Goal: Task Accomplishment & Management: Manage account settings

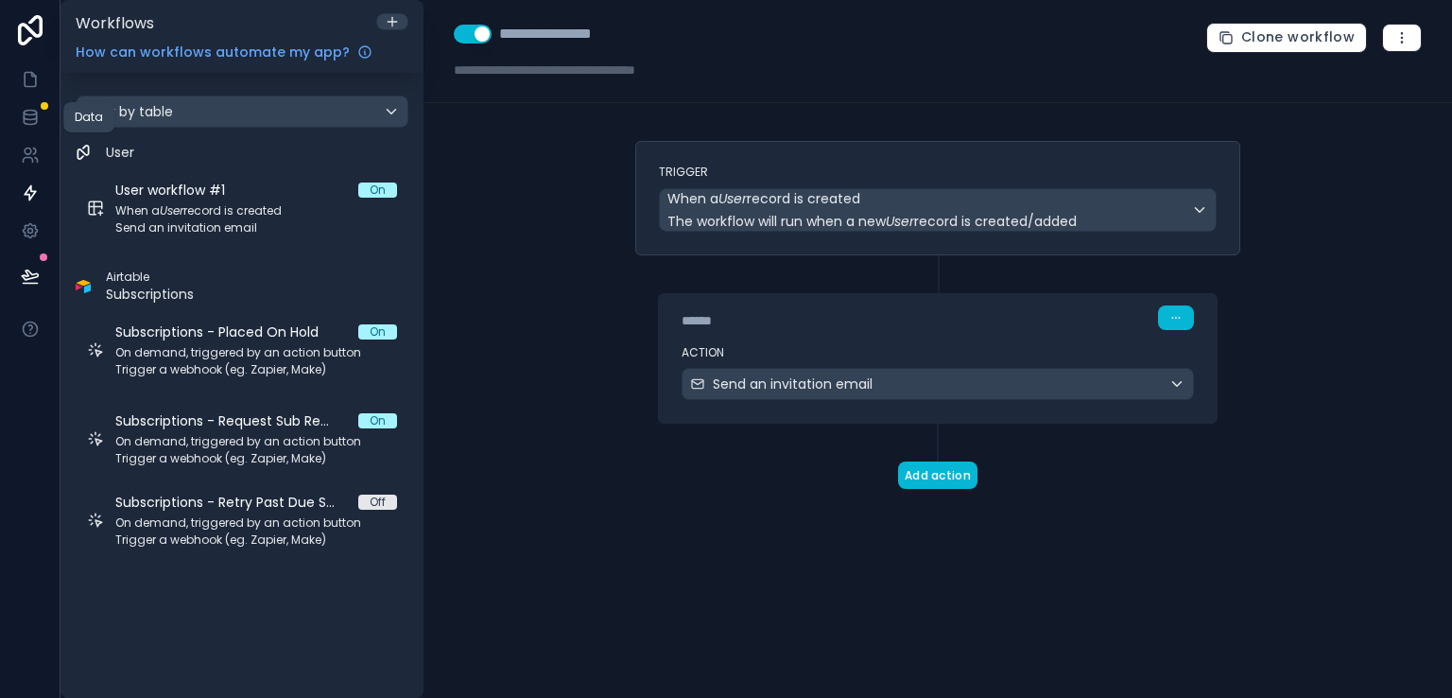
click at [30, 120] on icon at bounding box center [30, 117] width 19 height 19
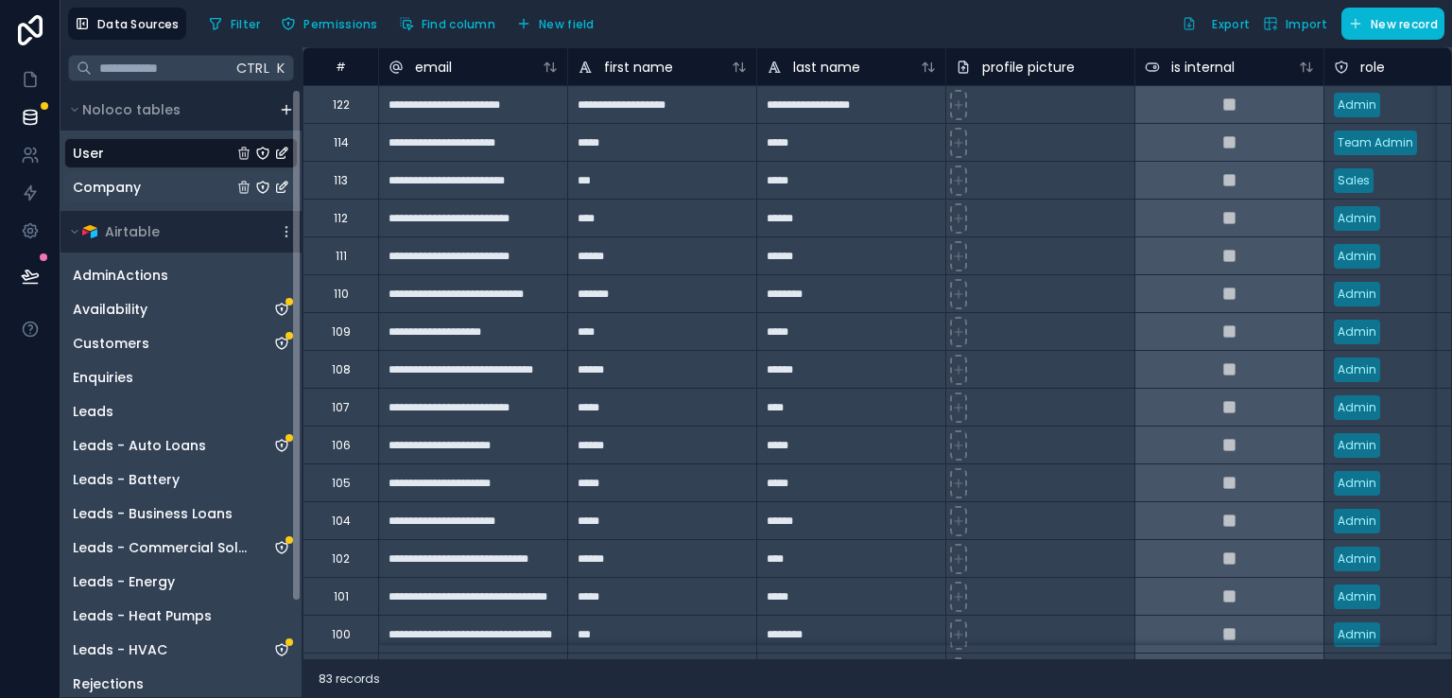
click at [293, 186] on div "Noloco tables User Company Airtable AdminActions Availability Customers Enquiri…" at bounding box center [181, 393] width 241 height 608
drag, startPoint x: 293, startPoint y: 186, endPoint x: 299, endPoint y: 171, distance: 16.2
click at [299, 171] on div "Noloco tables User Company Airtable AdminActions Availability Customers Enquiri…" at bounding box center [181, 393] width 241 height 608
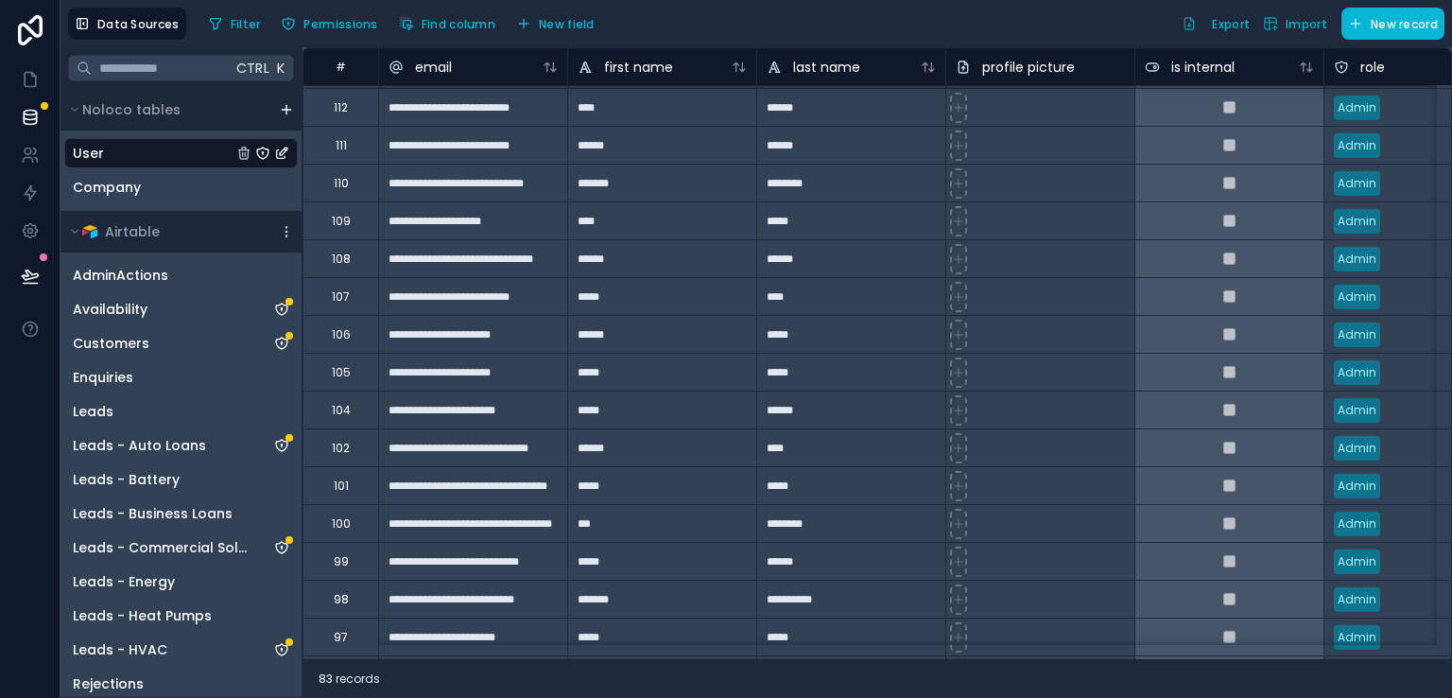
scroll to position [51, 0]
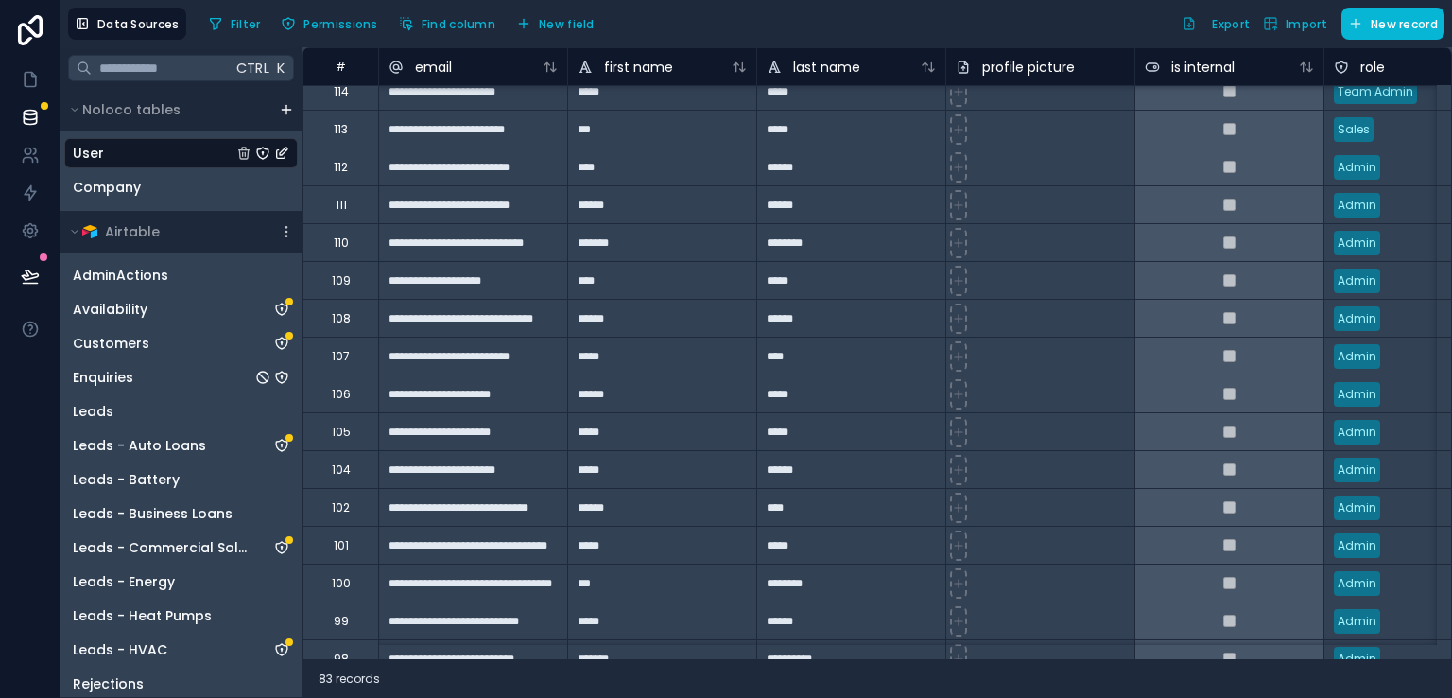
drag, startPoint x: 276, startPoint y: 364, endPoint x: 305, endPoint y: 552, distance: 190.4
click at [299, 556] on div "AdminActions Availability Customers Enquiries Leads Leads - Auto Loans Leads - …" at bounding box center [181, 530] width 241 height 556
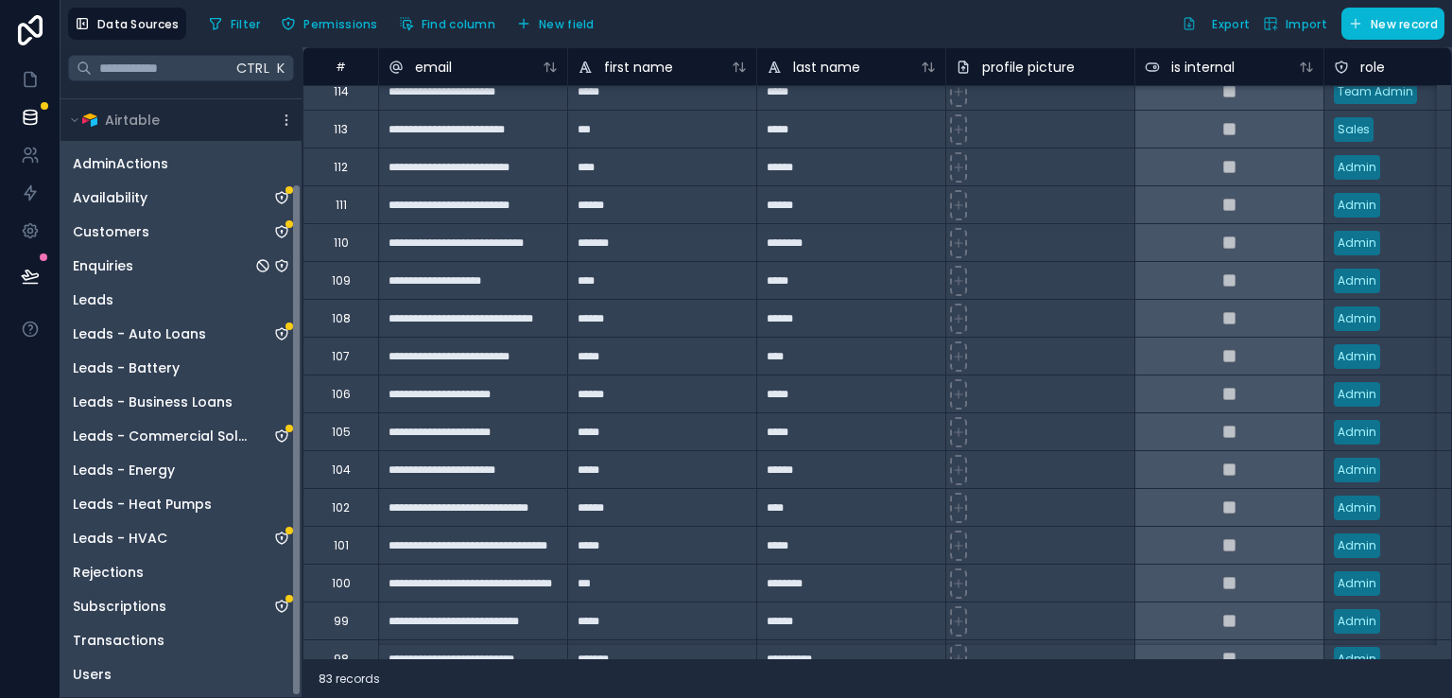
drag, startPoint x: 298, startPoint y: 549, endPoint x: 297, endPoint y: 660, distance: 110.6
click at [297, 660] on div "Noloco tables User Company Airtable AdminActions Availability Customers Enquiri…" at bounding box center [181, 393] width 241 height 608
click at [154, 675] on div "Users" at bounding box center [181, 674] width 234 height 30
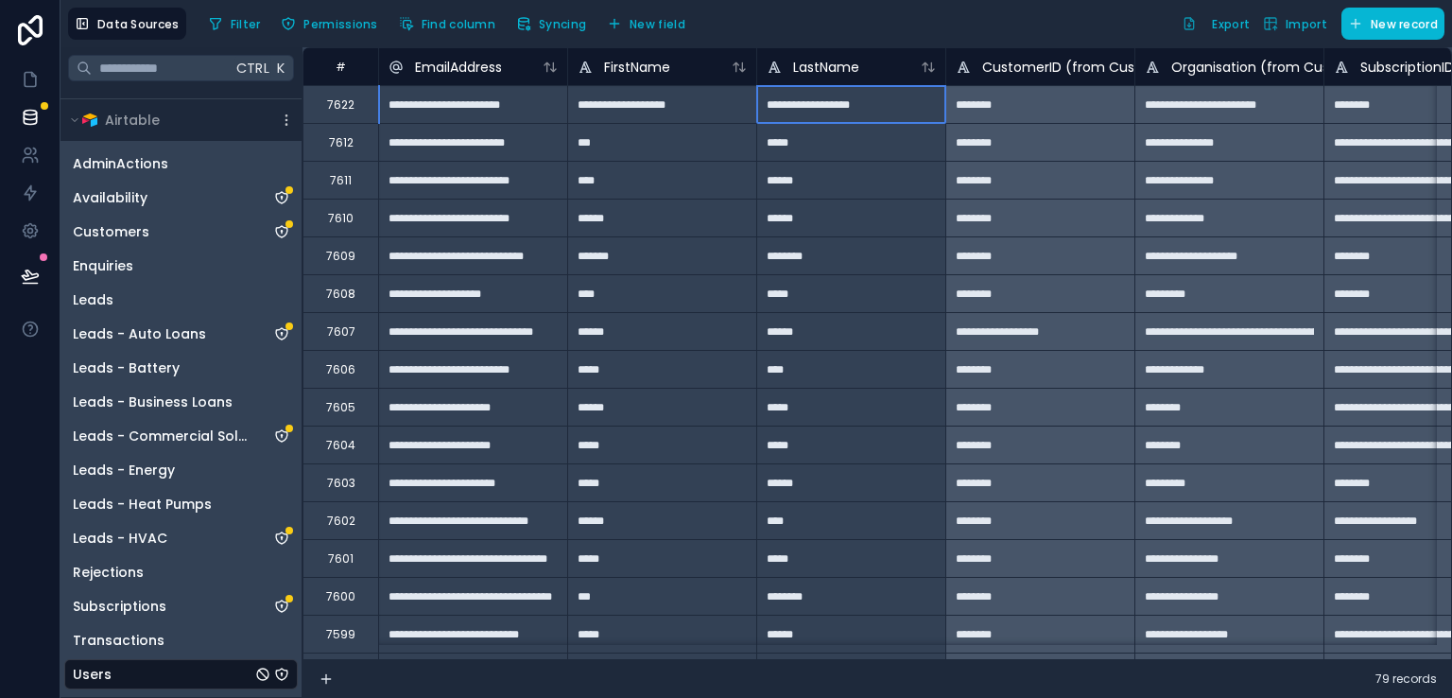
click at [877, 111] on div "**********" at bounding box center [850, 104] width 189 height 38
click at [974, 103] on div "********" at bounding box center [1040, 104] width 189 height 38
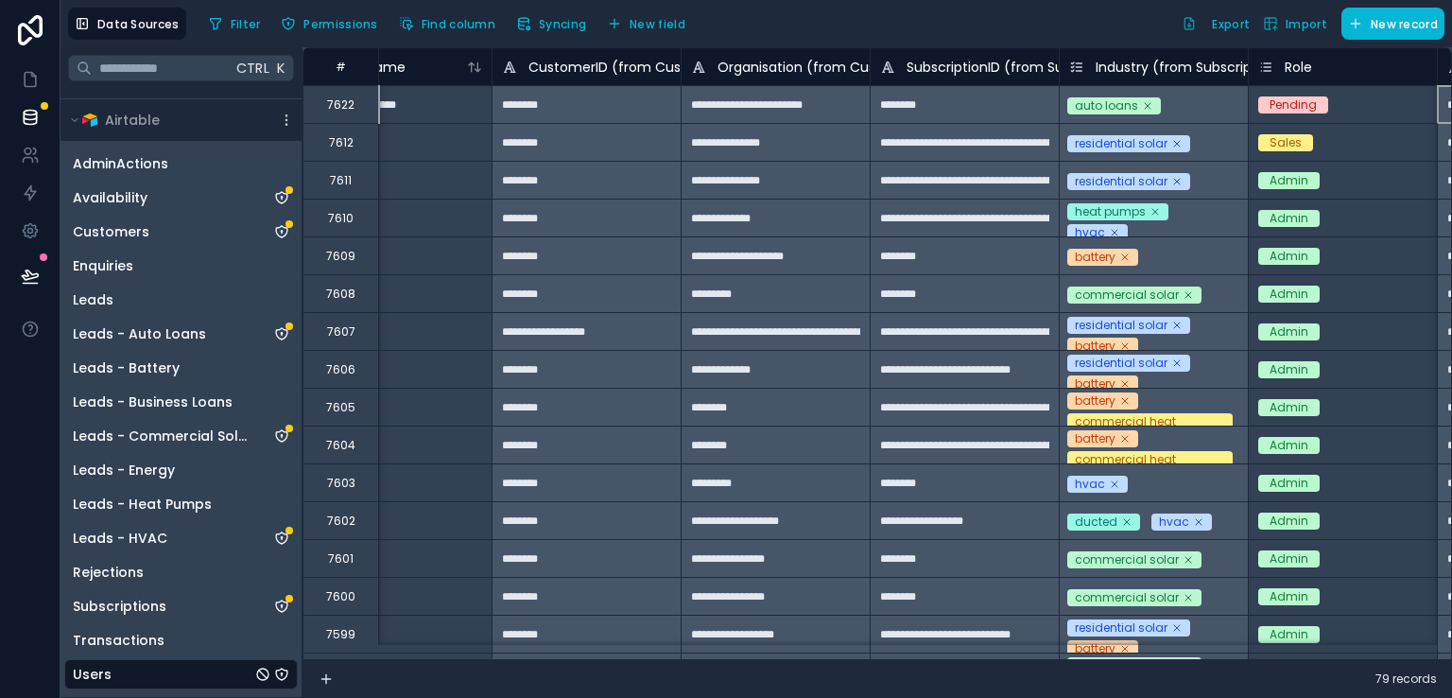
scroll to position [0, 643]
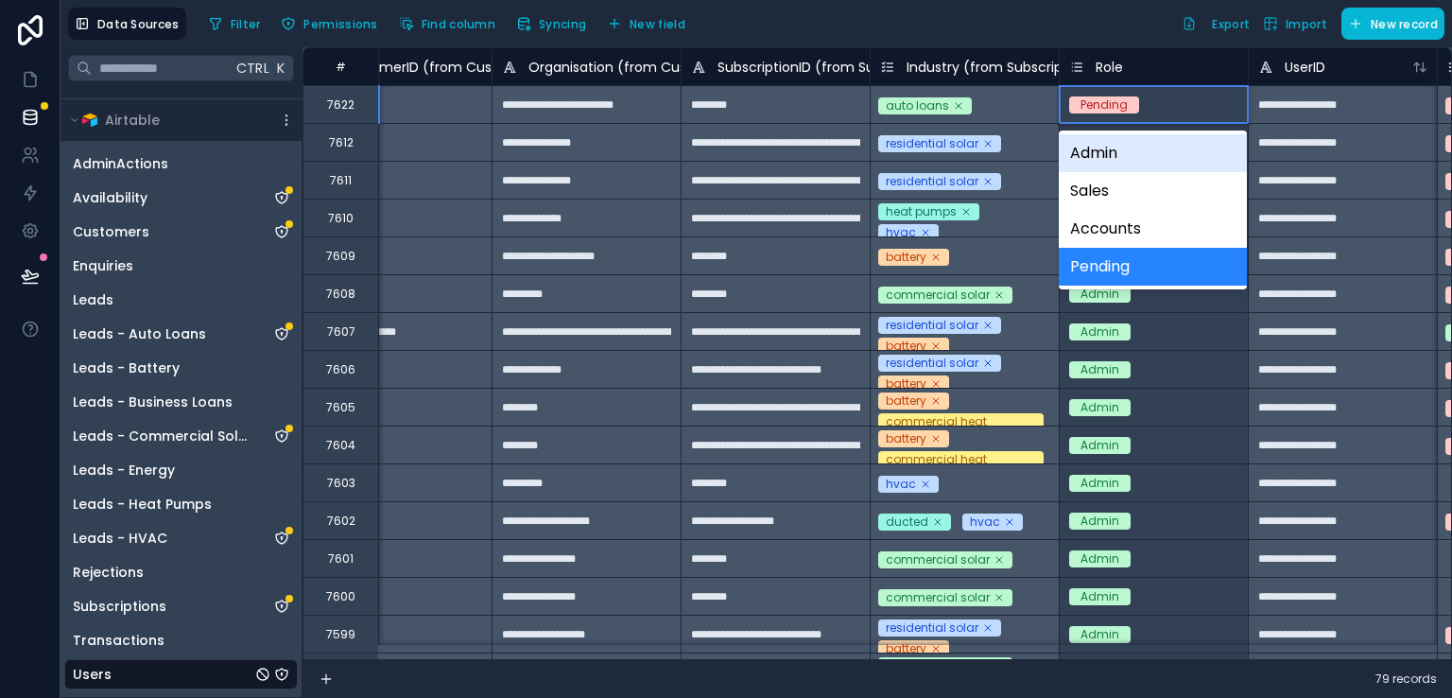
click at [1190, 107] on div "Pending" at bounding box center [1154, 105] width 188 height 21
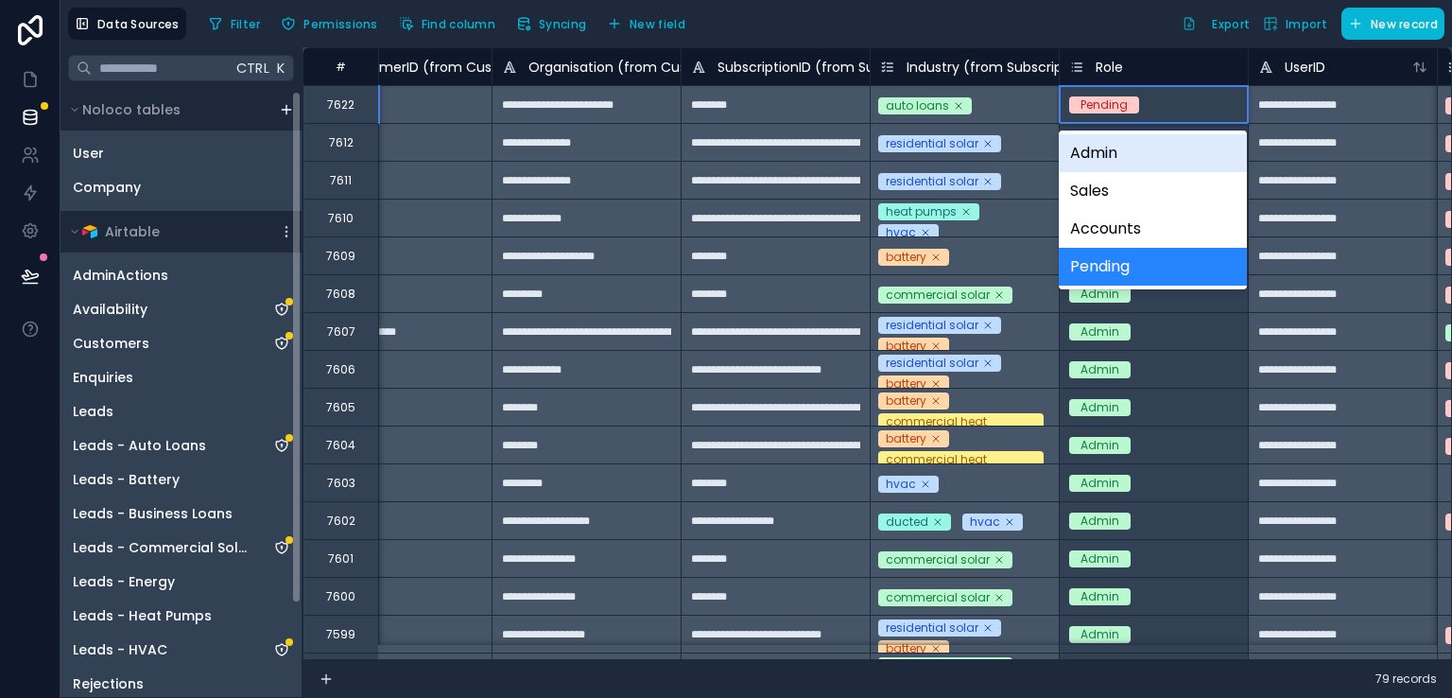
scroll to position [0, 0]
drag, startPoint x: 295, startPoint y: 192, endPoint x: 310, endPoint y: 46, distance: 146.4
click at [310, 47] on div "**********" at bounding box center [757, 372] width 1392 height 651
click at [201, 152] on div "User" at bounding box center [181, 153] width 234 height 30
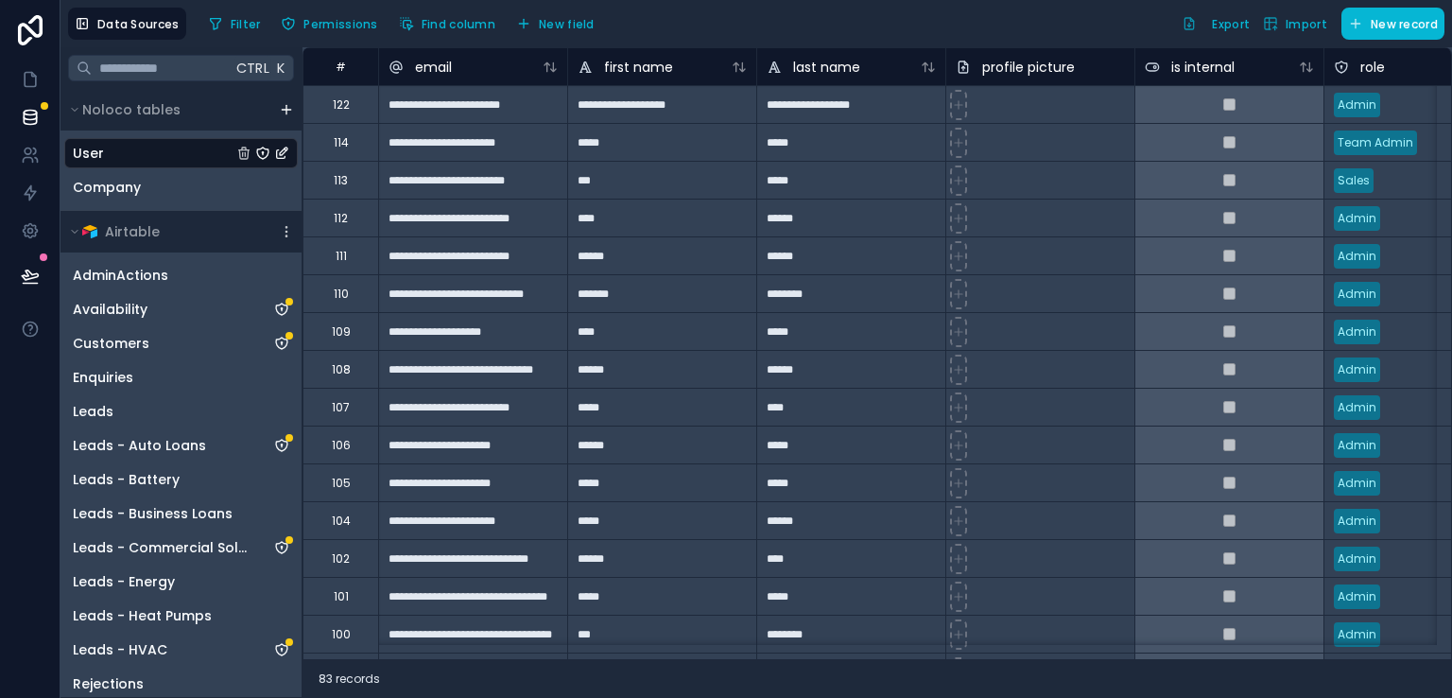
click at [1384, 99] on div "Admin" at bounding box center [1419, 105] width 188 height 28
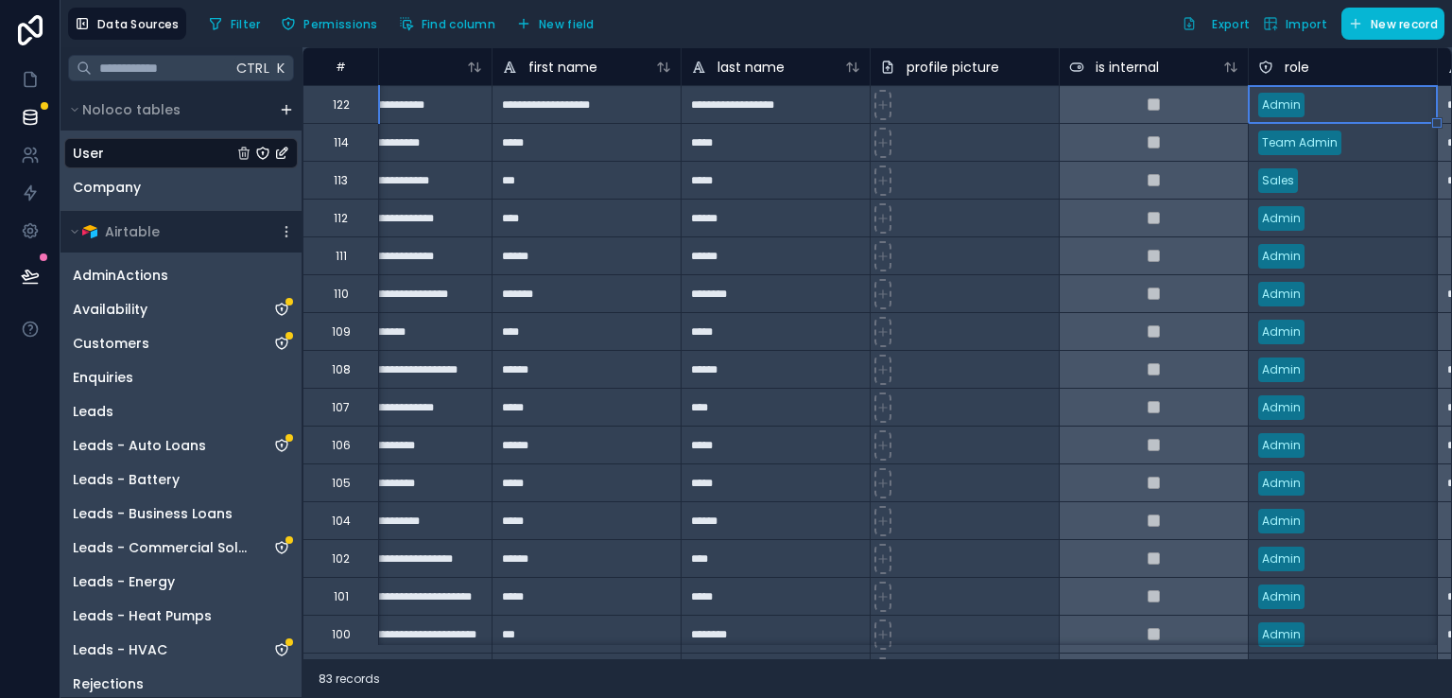
click at [1384, 99] on div "Admin" at bounding box center [1343, 105] width 188 height 28
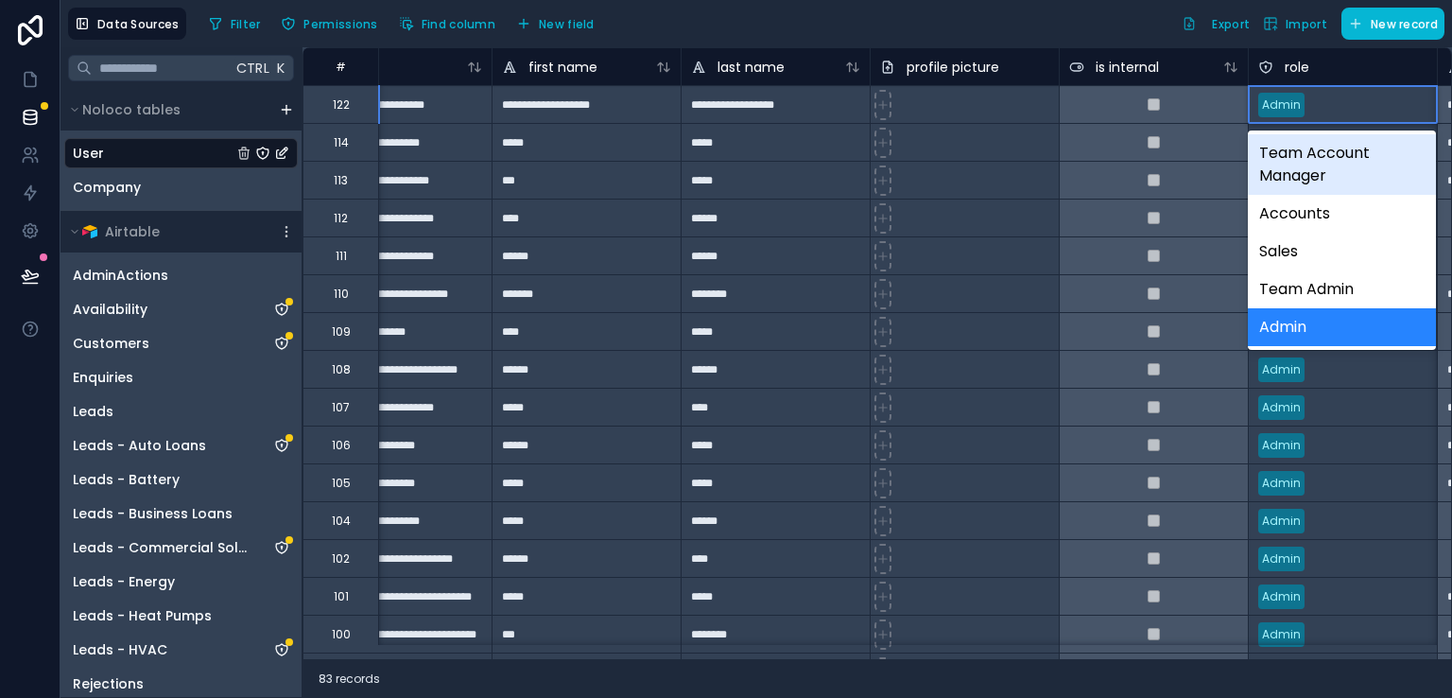
click at [1137, 43] on div "Data Sources Filter Permissions Find column New field Export Import New record" at bounding box center [757, 23] width 1392 height 47
click at [1123, 36] on div "Filter Permissions Find column New field Export Import New record" at bounding box center [822, 24] width 1243 height 32
click at [1064, 19] on div "Filter Permissions Find column New field Export Import New record" at bounding box center [822, 24] width 1243 height 32
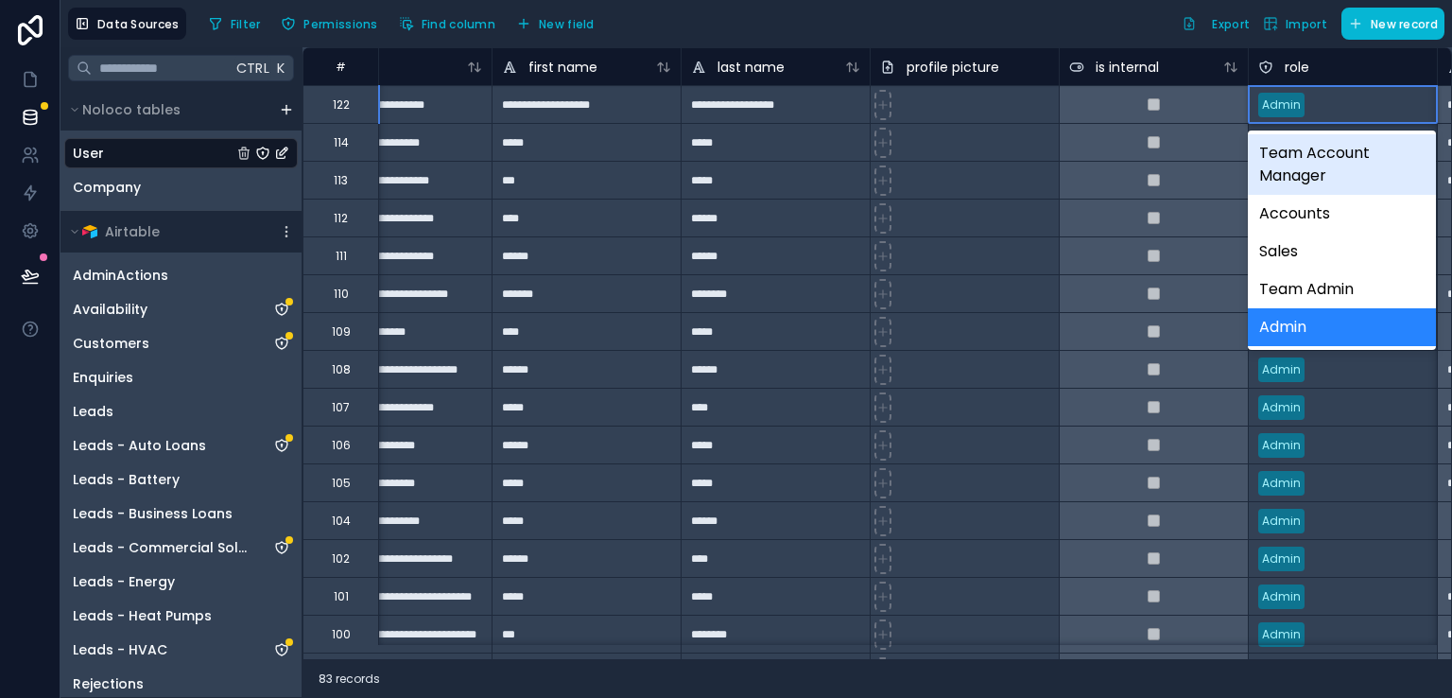
click at [1342, 111] on div "Admin" at bounding box center [1343, 105] width 188 height 28
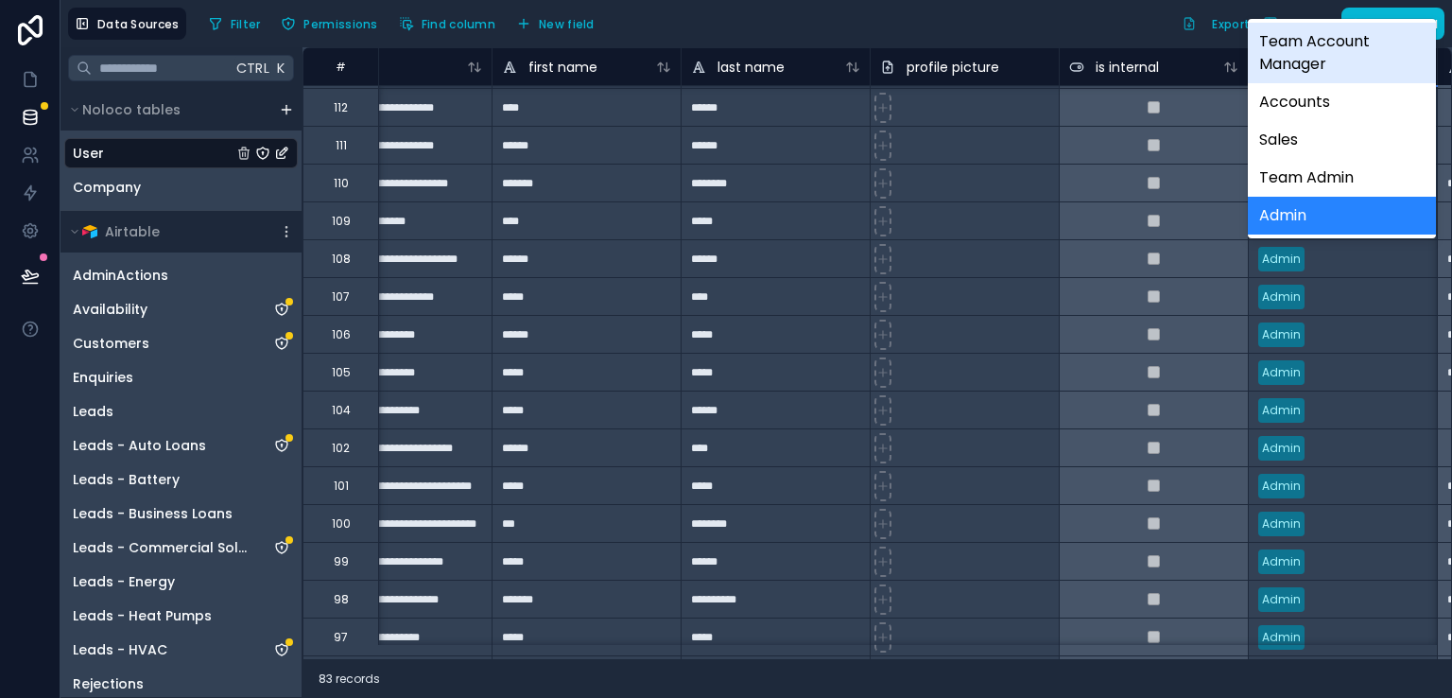
scroll to position [114, 76]
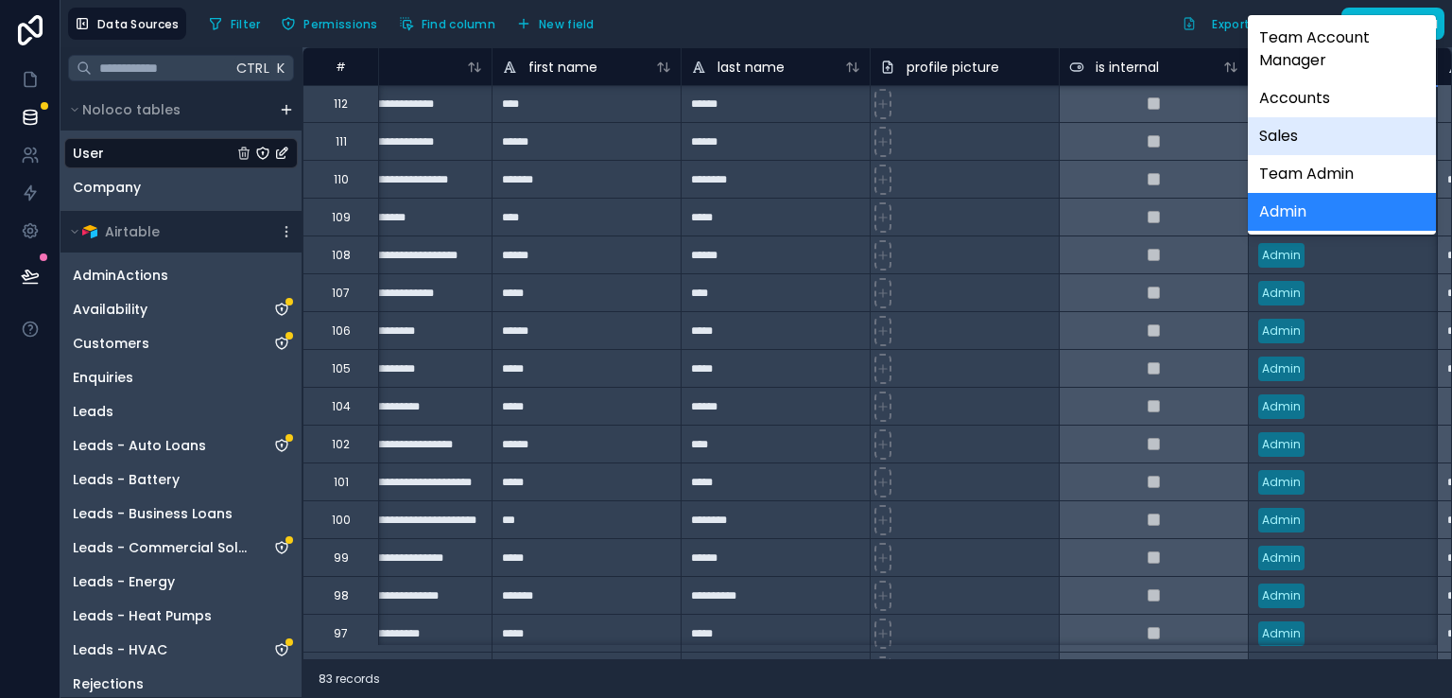
click at [1006, 24] on div "Filter Permissions Find column New field Export Import New record" at bounding box center [822, 24] width 1243 height 32
click at [1016, 26] on div "Filter Permissions Find column New field Export Import New record" at bounding box center [822, 24] width 1243 height 32
click at [1147, 31] on div "Filter Permissions Find column New field Export Import New record" at bounding box center [822, 24] width 1243 height 32
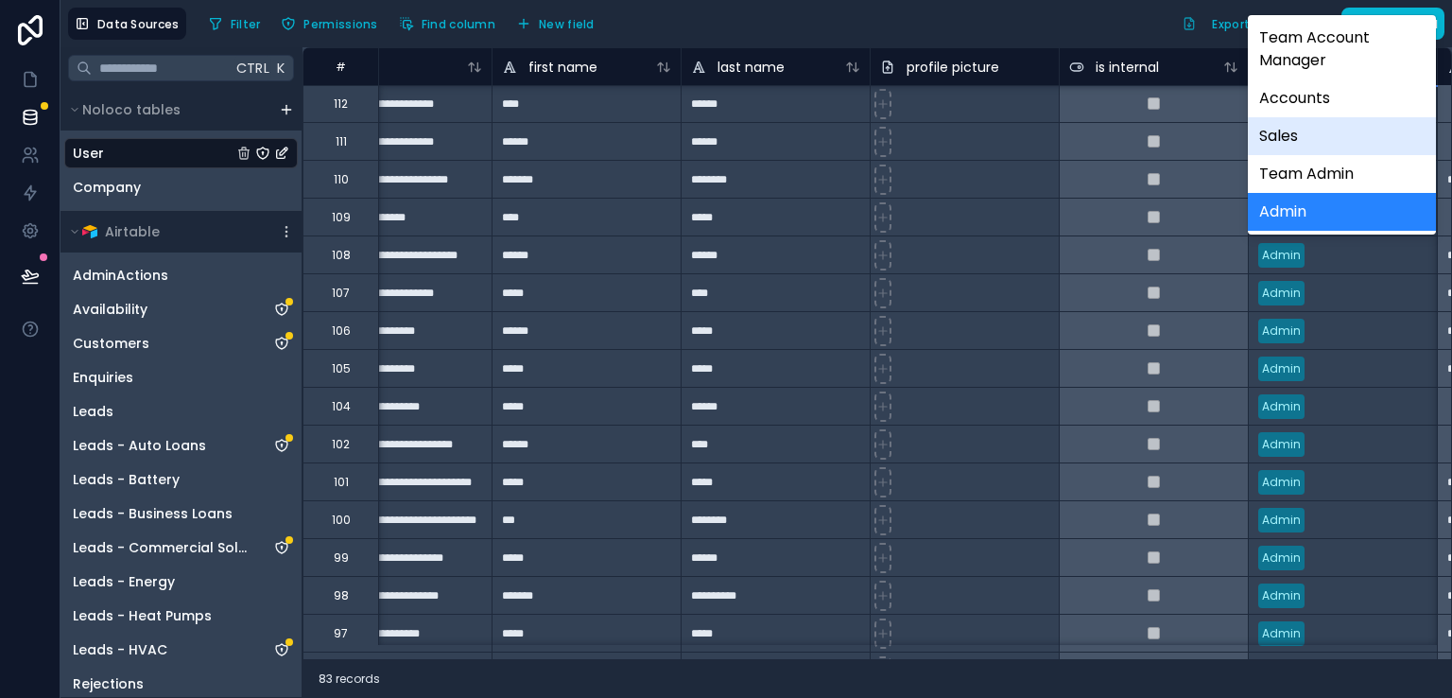
click at [1026, 32] on div "Filter Permissions Find column New field Export Import New record" at bounding box center [822, 24] width 1243 height 32
click at [952, 31] on div "Filter Permissions Find column New field Export Import New record" at bounding box center [822, 24] width 1243 height 32
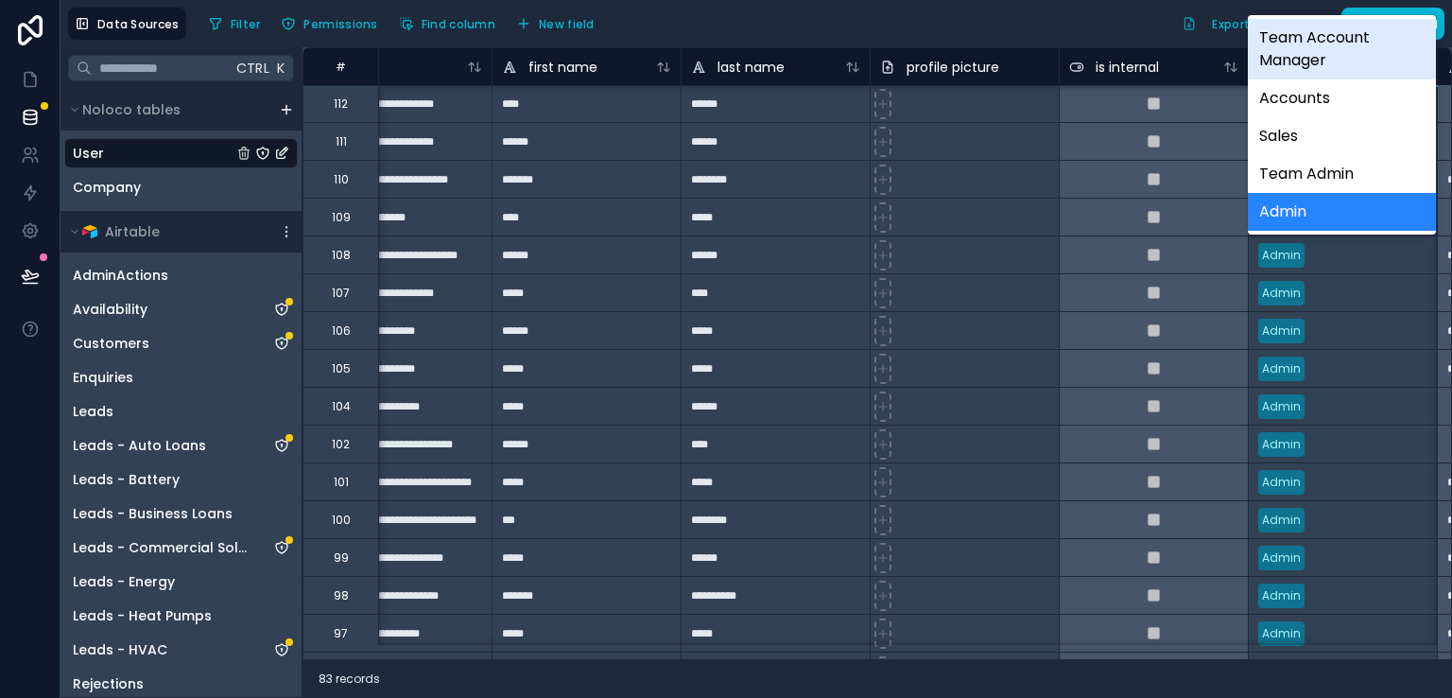
click at [1047, 24] on div "Filter Permissions Find column New field Export Import New record" at bounding box center [822, 24] width 1243 height 32
click at [673, 31] on div "Filter Permissions Find column New field Export Import New record" at bounding box center [822, 24] width 1243 height 32
click at [25, 205] on link at bounding box center [30, 193] width 60 height 38
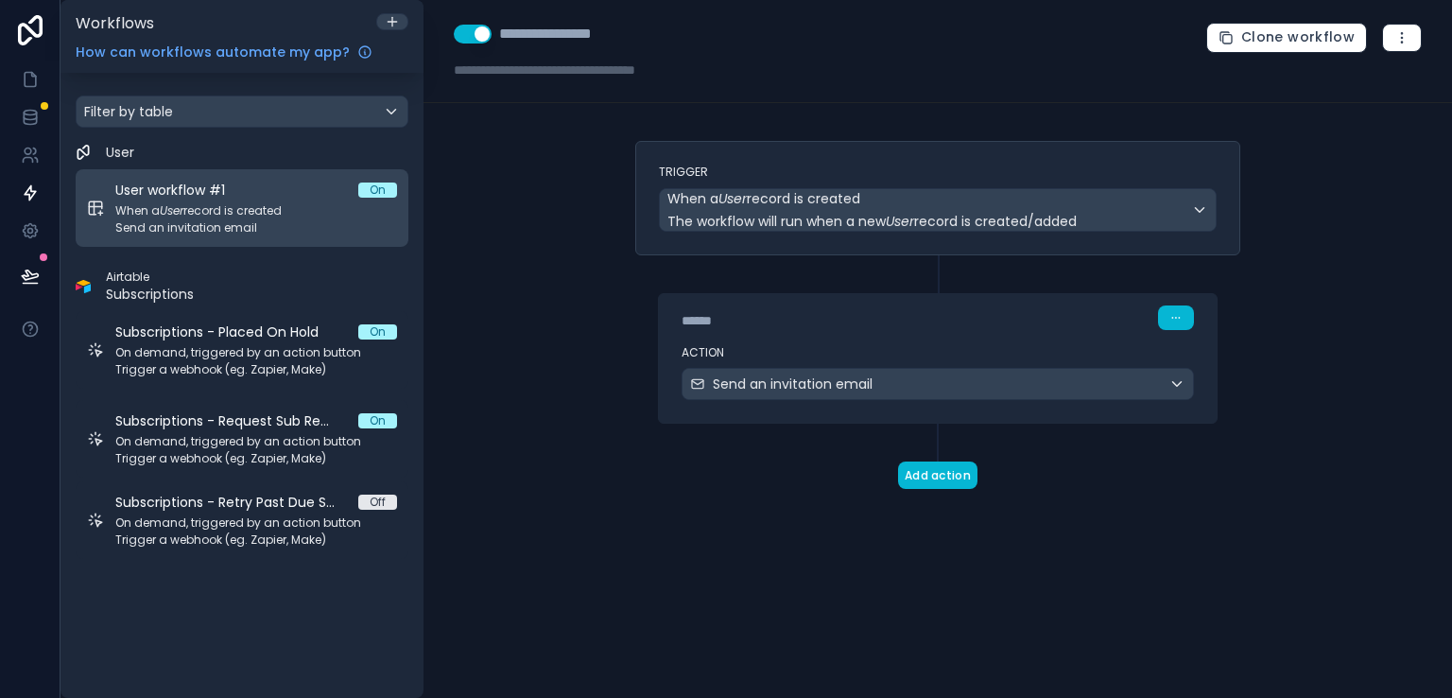
click at [264, 195] on div "User workflow #1 On" at bounding box center [256, 190] width 282 height 19
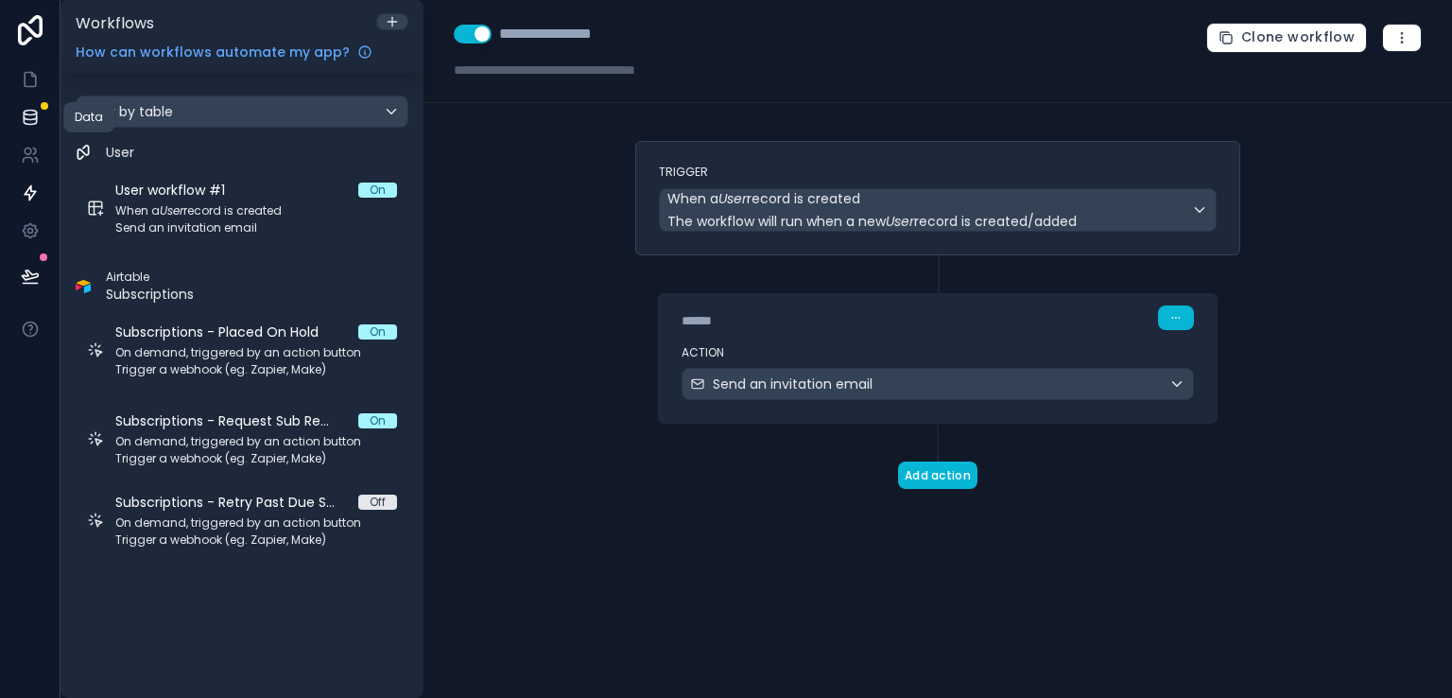
click at [26, 124] on icon at bounding box center [30, 121] width 12 height 8
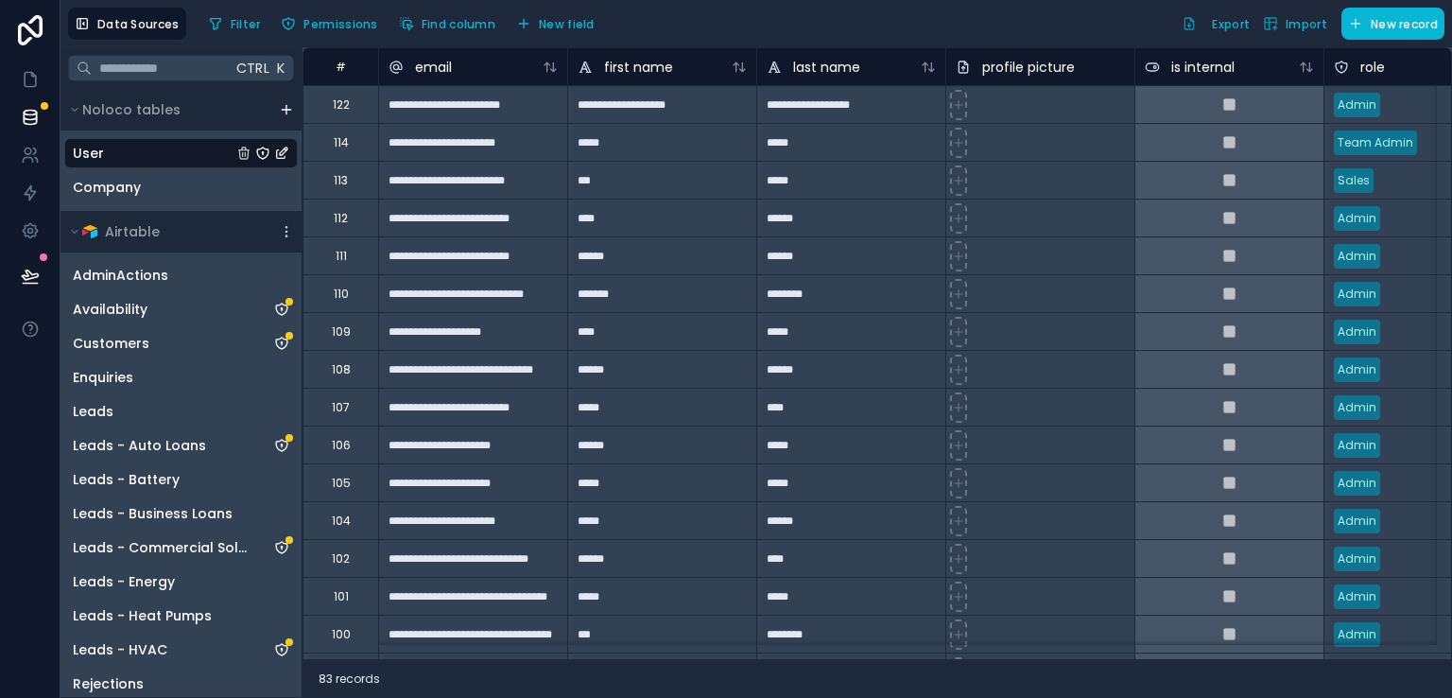
click at [144, 152] on div "User" at bounding box center [181, 153] width 234 height 30
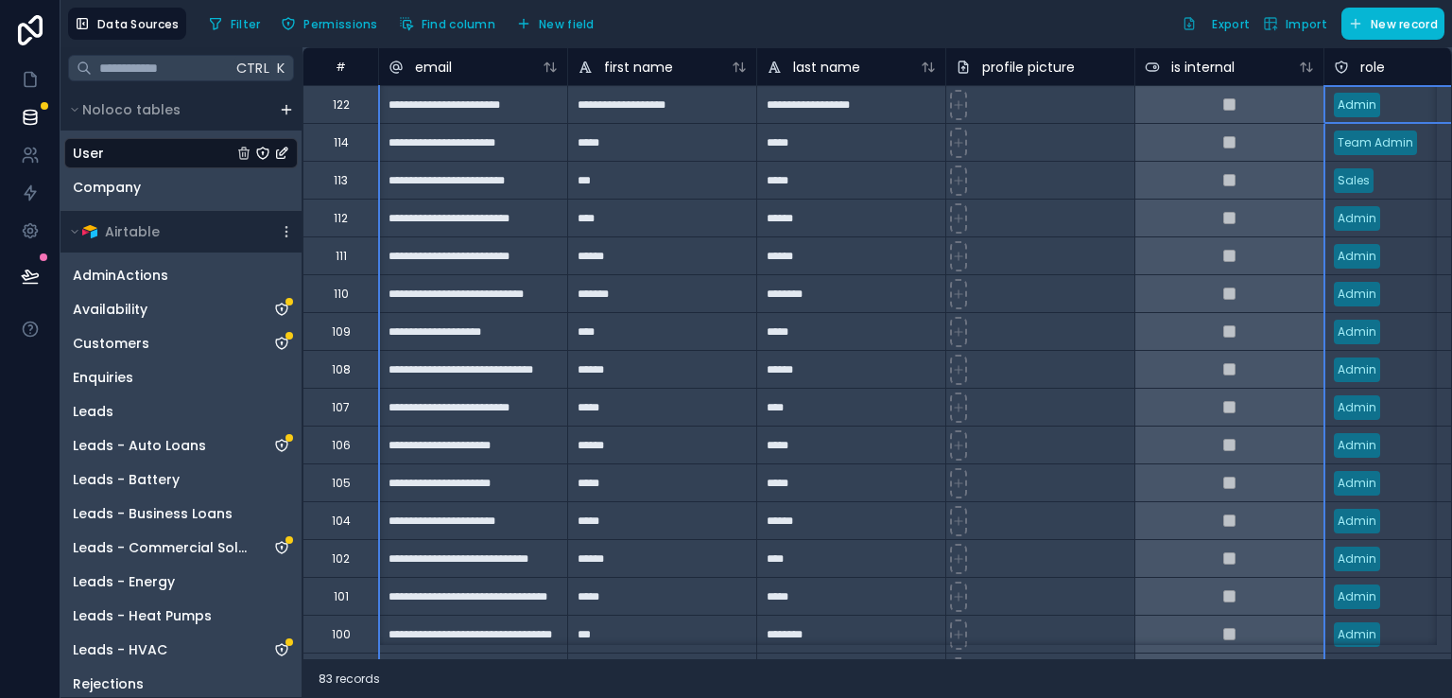
click at [1342, 74] on div "role" at bounding box center [1418, 67] width 169 height 23
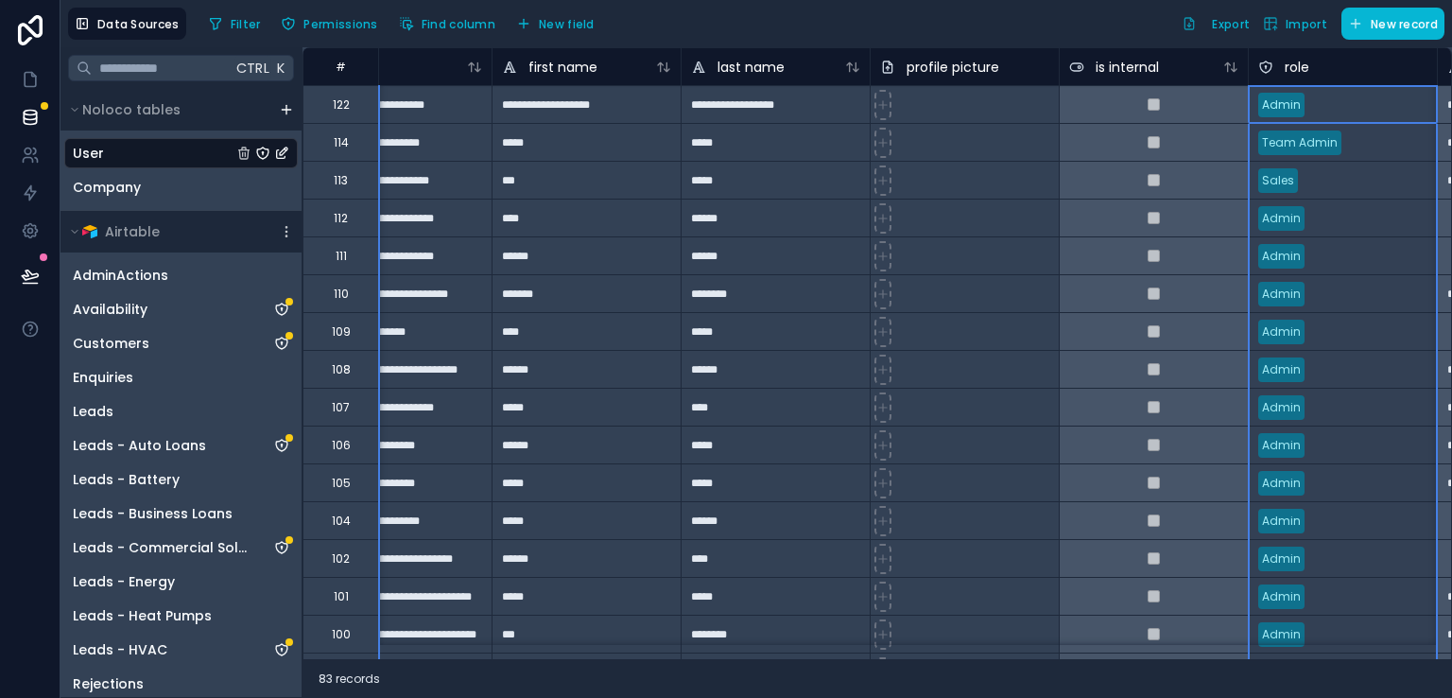
click at [1324, 69] on div "role" at bounding box center [1343, 67] width 169 height 23
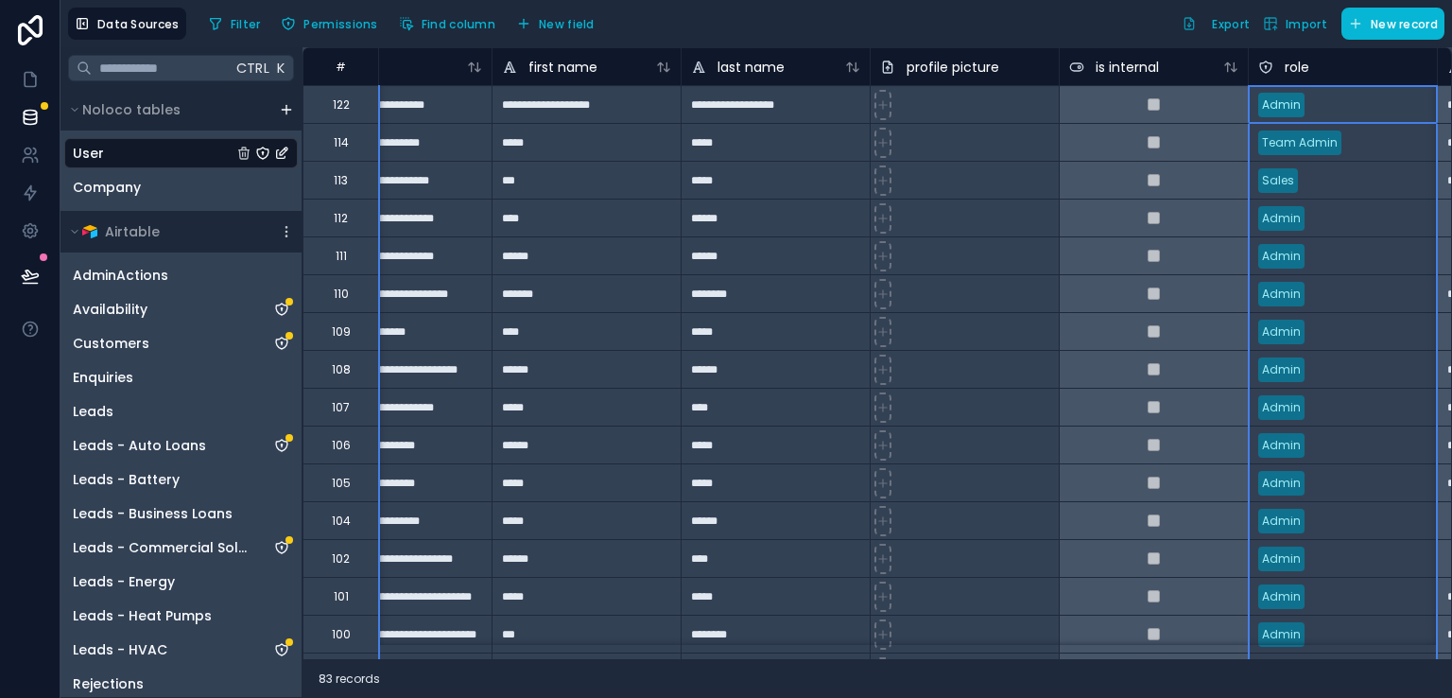
click at [1357, 111] on div "Admin" at bounding box center [1343, 105] width 188 height 28
click at [1343, 73] on div "role" at bounding box center [1343, 67] width 169 height 23
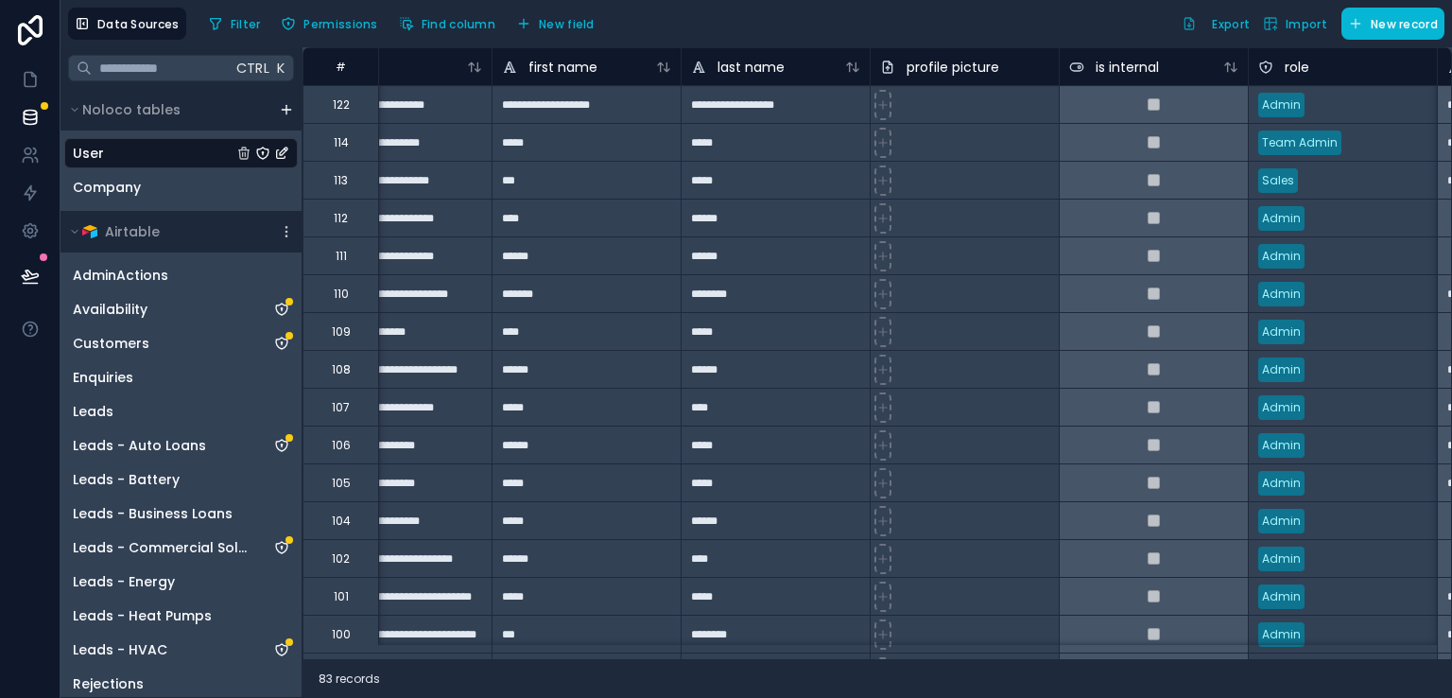
click at [1064, 15] on div "Filter Permissions Find column New field Export Import New record" at bounding box center [822, 24] width 1243 height 32
click at [128, 19] on span "Data Sources" at bounding box center [138, 24] width 82 height 14
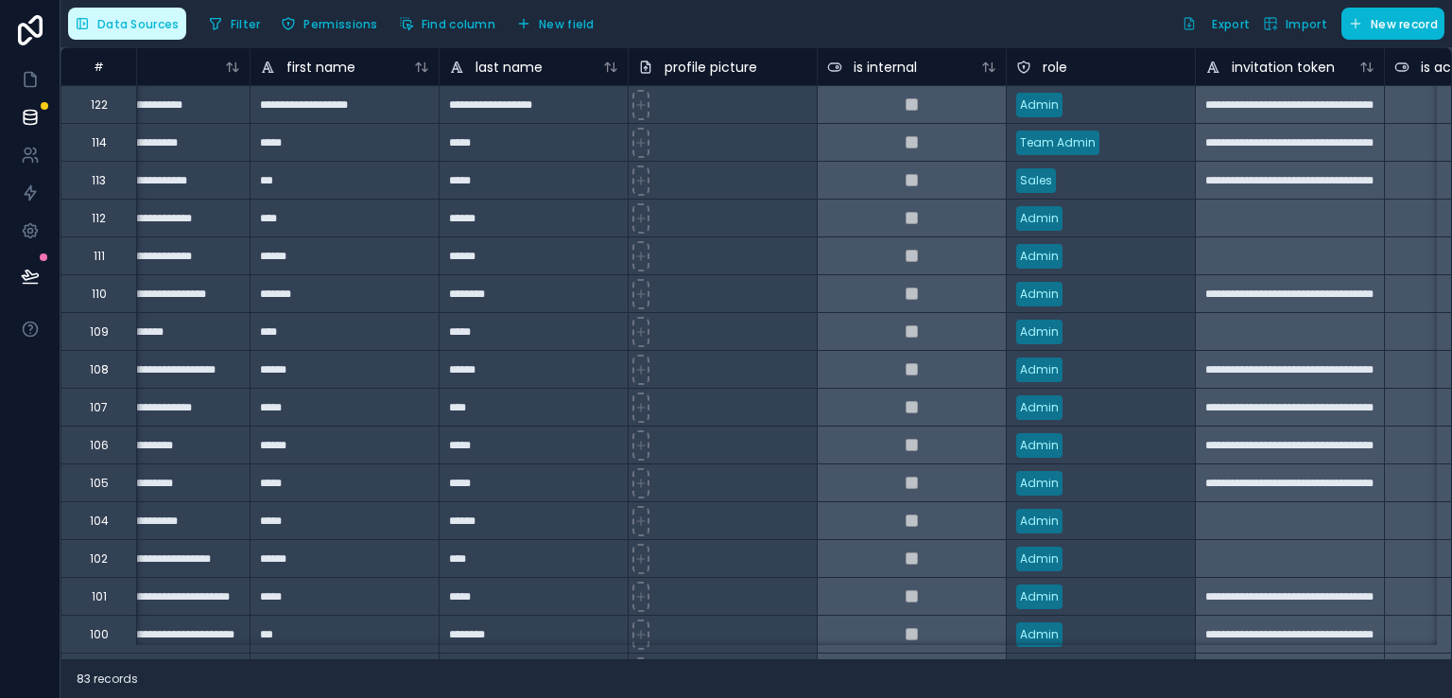
click at [128, 19] on span "Data Sources" at bounding box center [138, 24] width 82 height 14
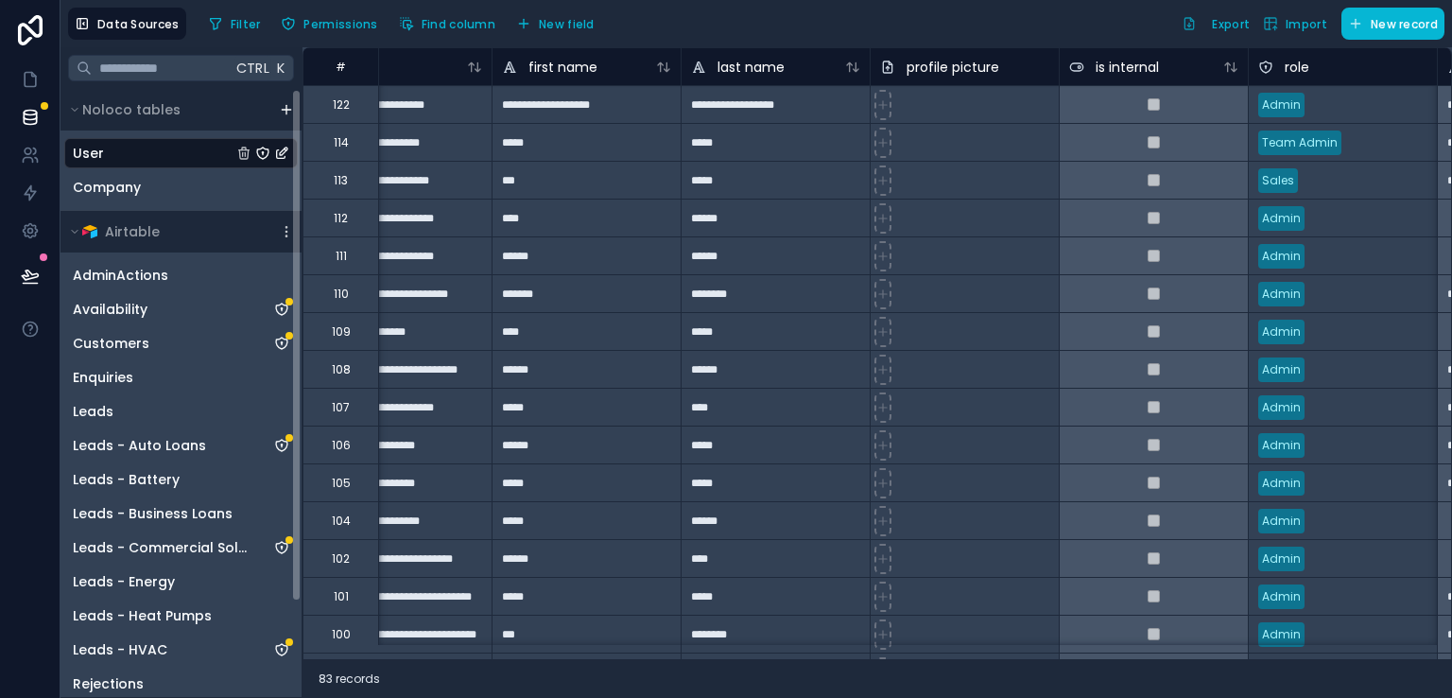
click at [125, 160] on div "User" at bounding box center [181, 153] width 234 height 30
click at [264, 156] on icon "User" at bounding box center [262, 153] width 15 height 15
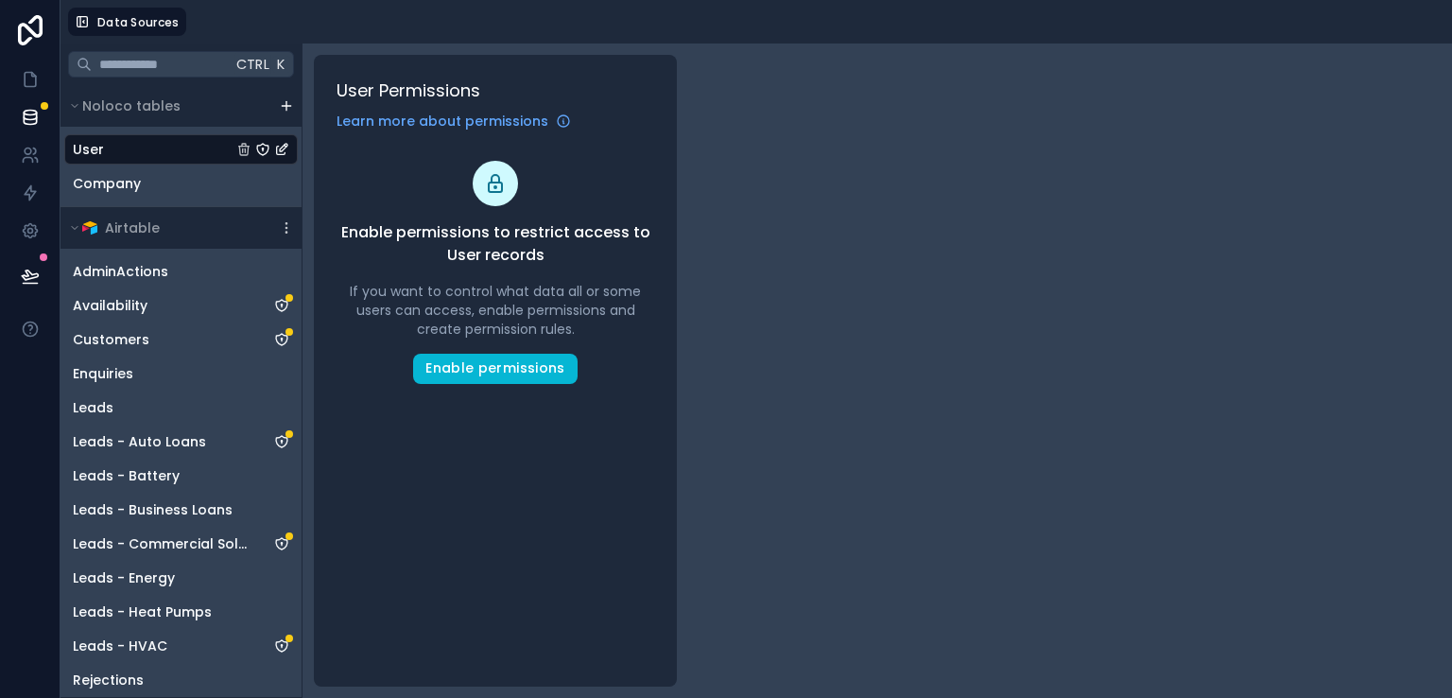
click at [284, 153] on icon "User" at bounding box center [281, 151] width 9 height 9
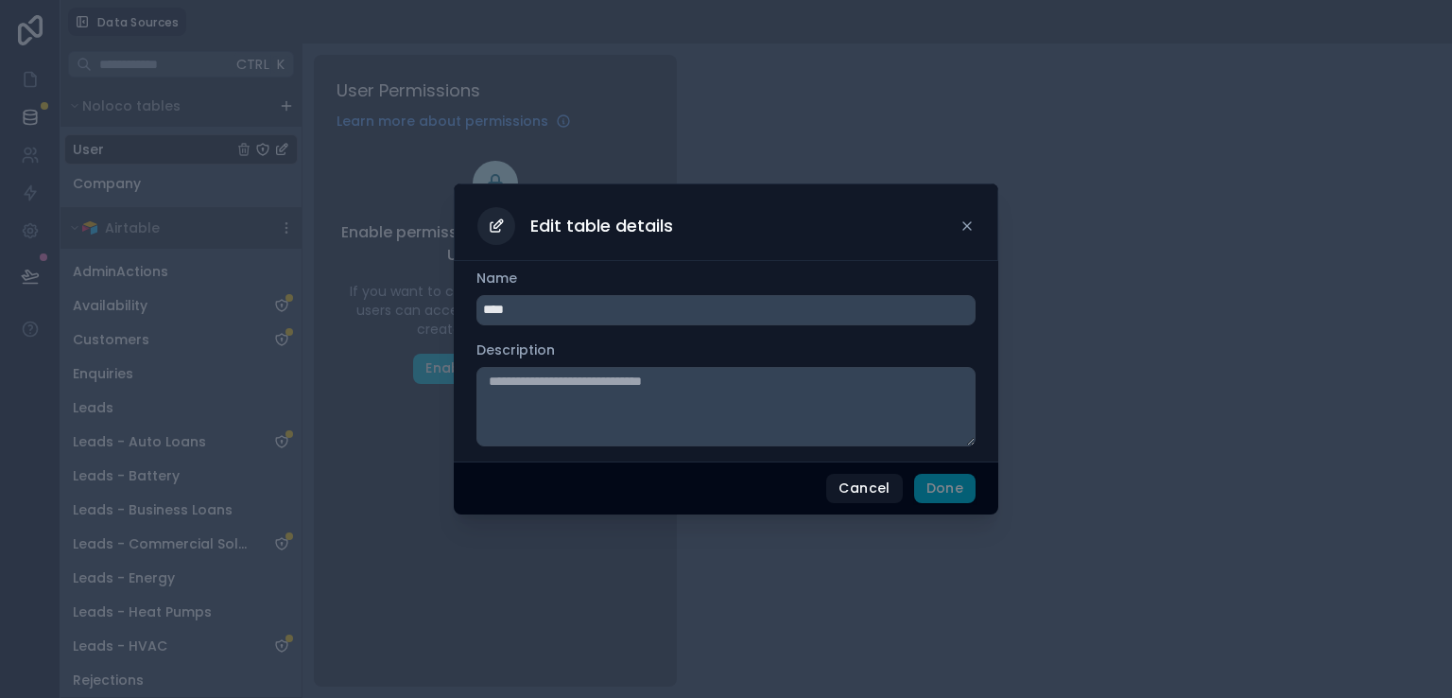
click at [963, 227] on icon at bounding box center [967, 225] width 15 height 15
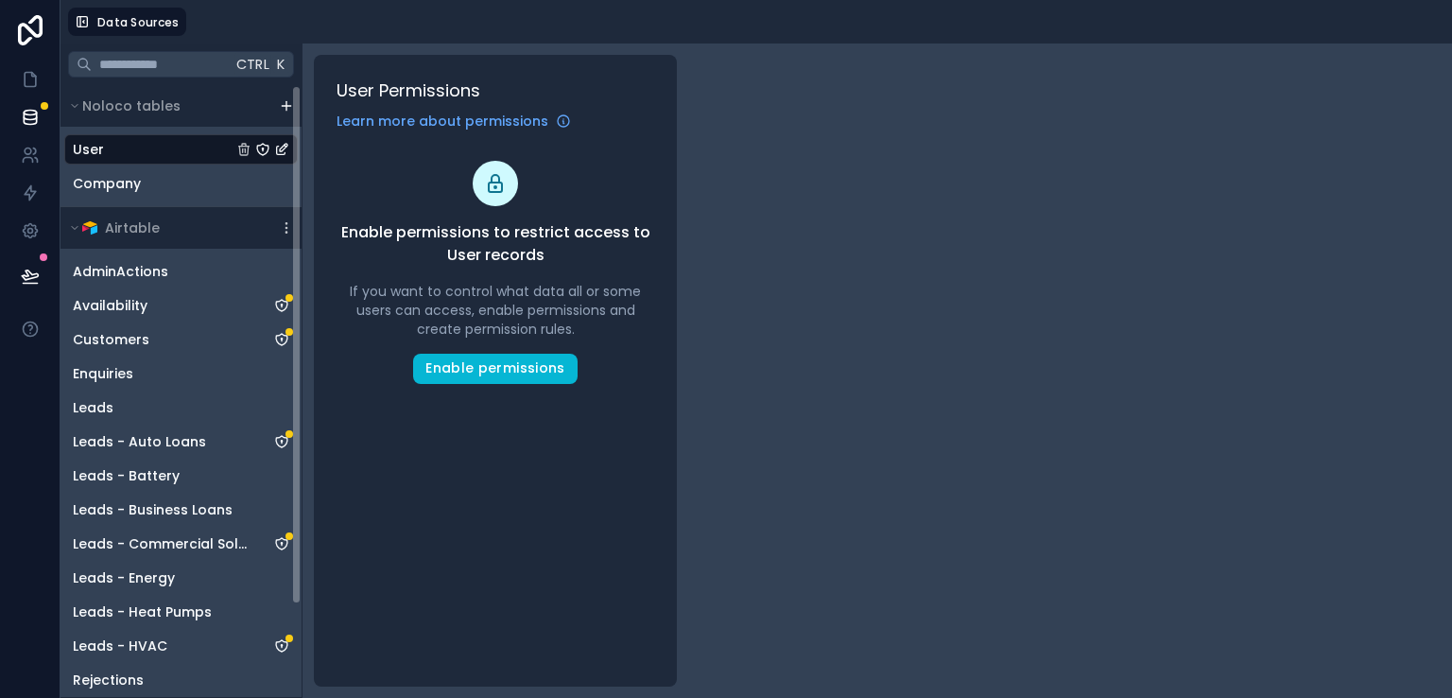
click at [114, 144] on div "User" at bounding box center [181, 149] width 234 height 30
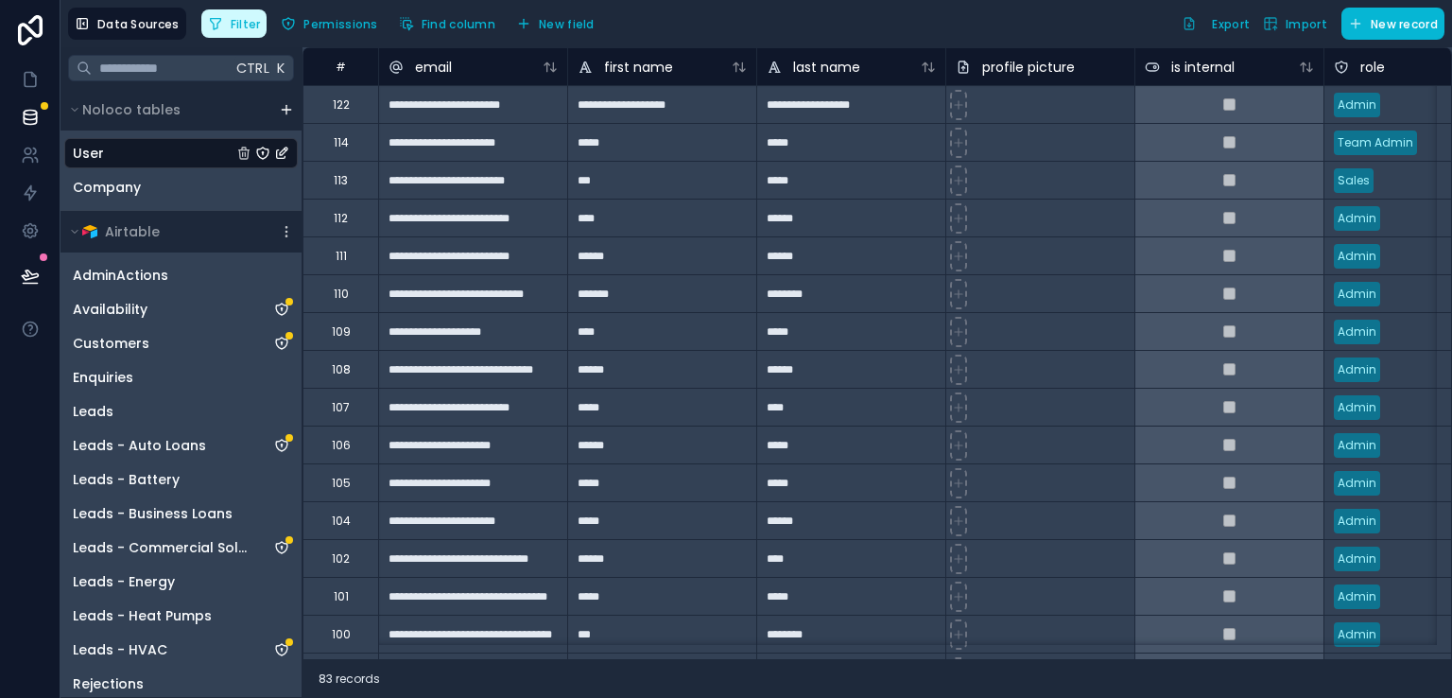
click at [231, 19] on span "Filter" at bounding box center [246, 24] width 30 height 14
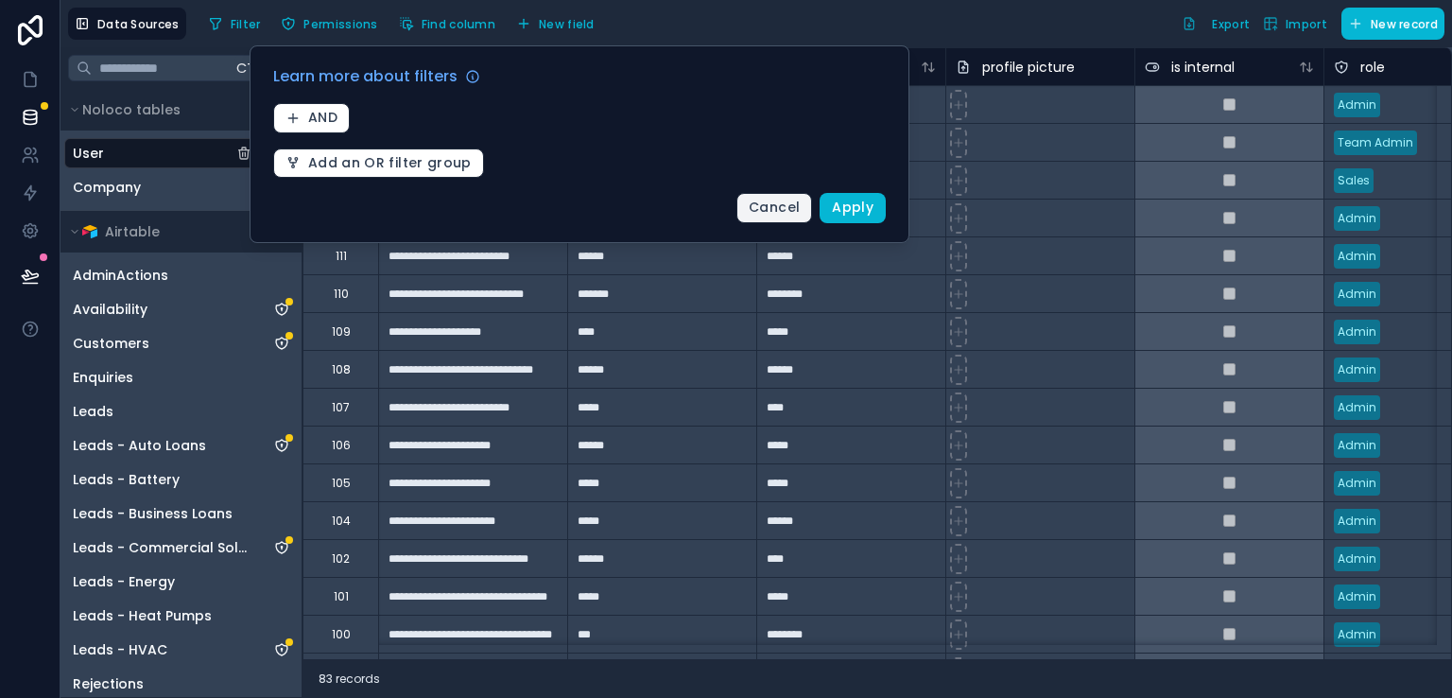
click at [778, 202] on span "Cancel" at bounding box center [774, 207] width 51 height 19
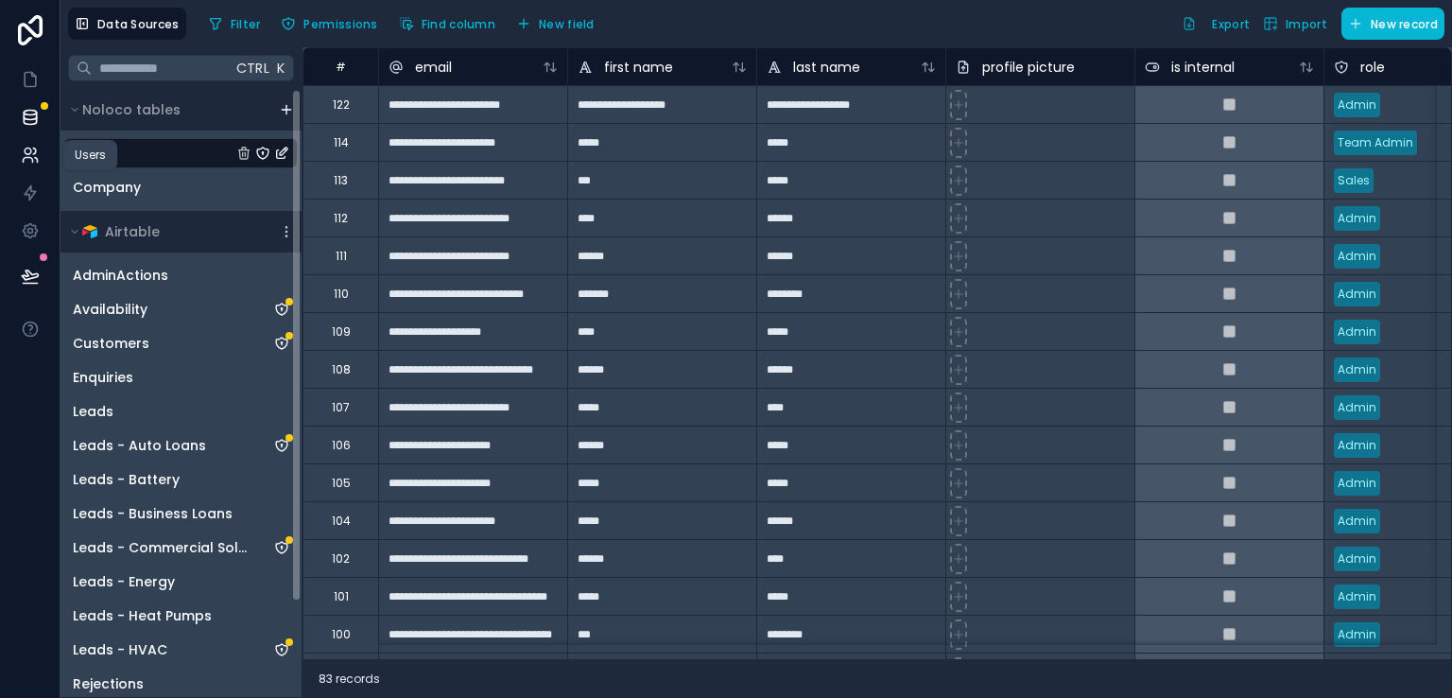
click at [33, 164] on icon at bounding box center [30, 155] width 19 height 19
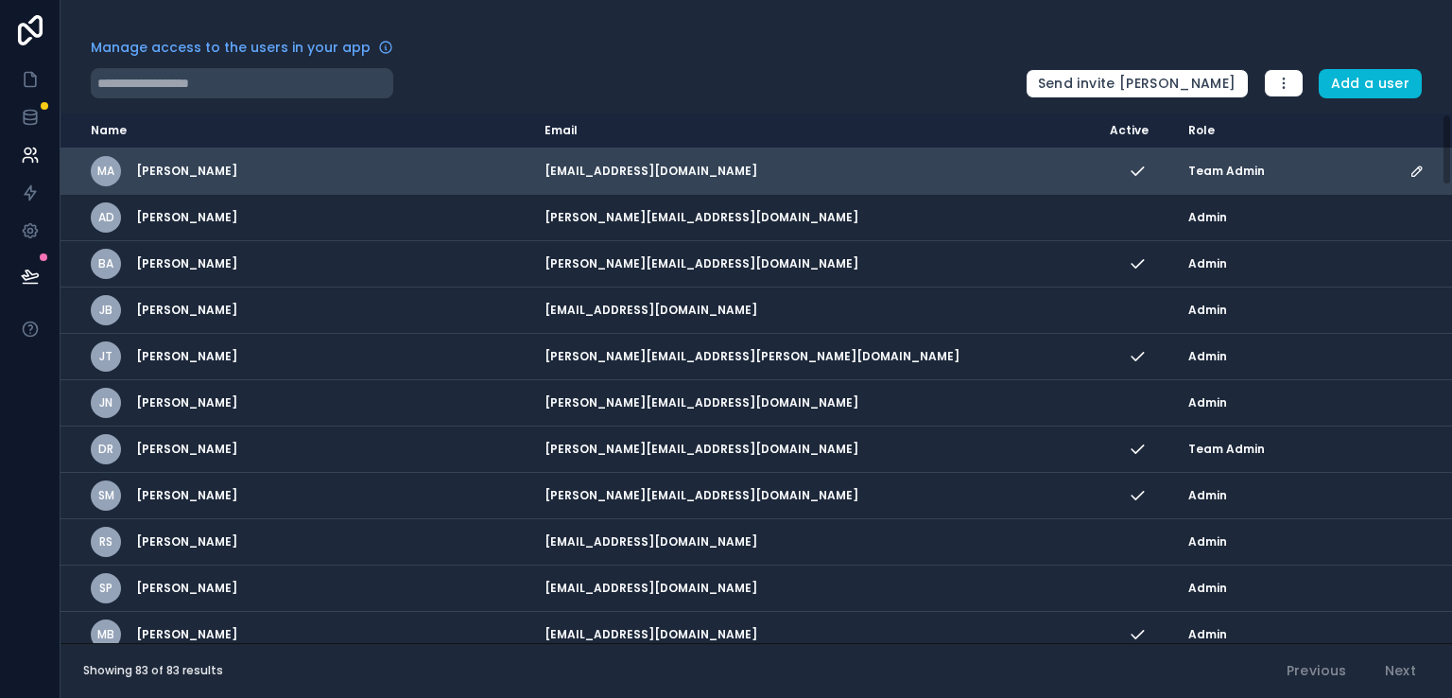
click at [1189, 164] on span "Team Admin" at bounding box center [1227, 171] width 77 height 15
click at [1410, 167] on icon "scrollable content" at bounding box center [1417, 171] width 15 height 15
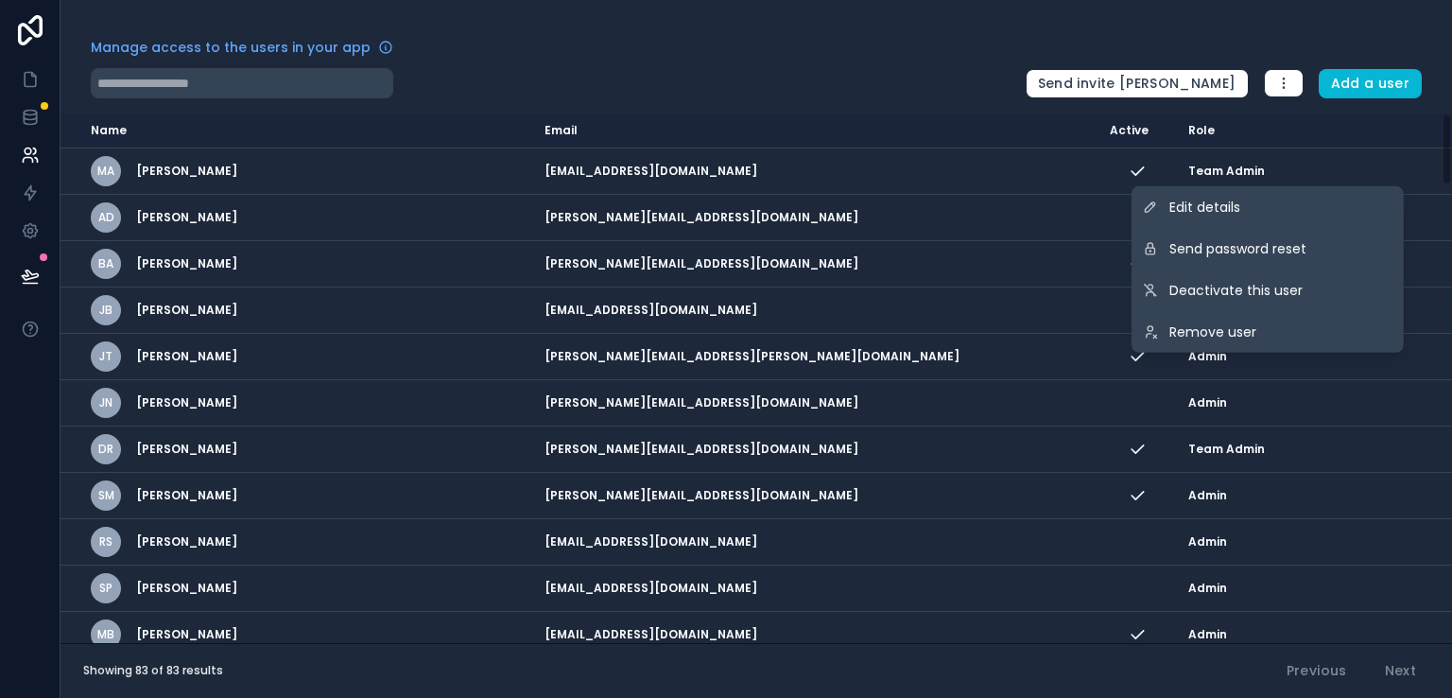
click at [977, 61] on div "Manage access to the users in your app" at bounding box center [551, 53] width 920 height 30
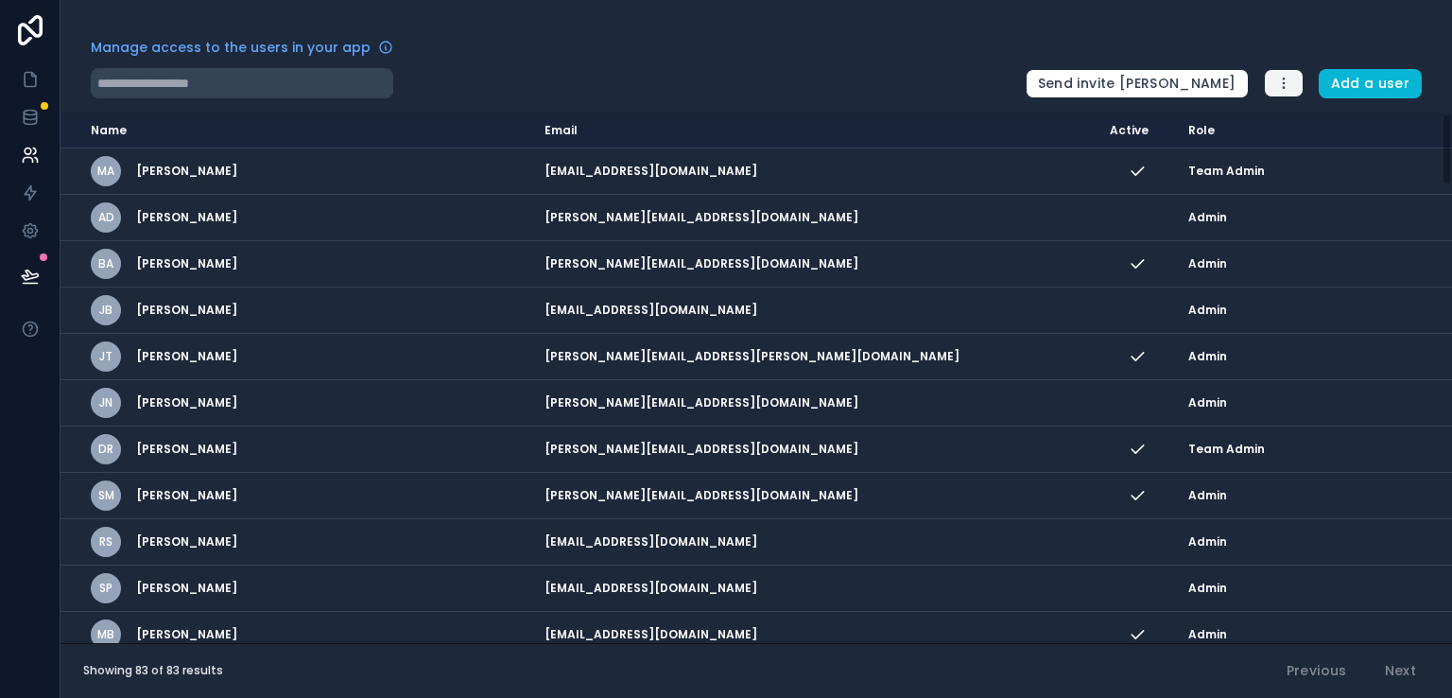
click at [1292, 80] on icon "button" at bounding box center [1283, 83] width 15 height 15
click at [1319, 126] on link "Manage roles" at bounding box center [1334, 128] width 137 height 30
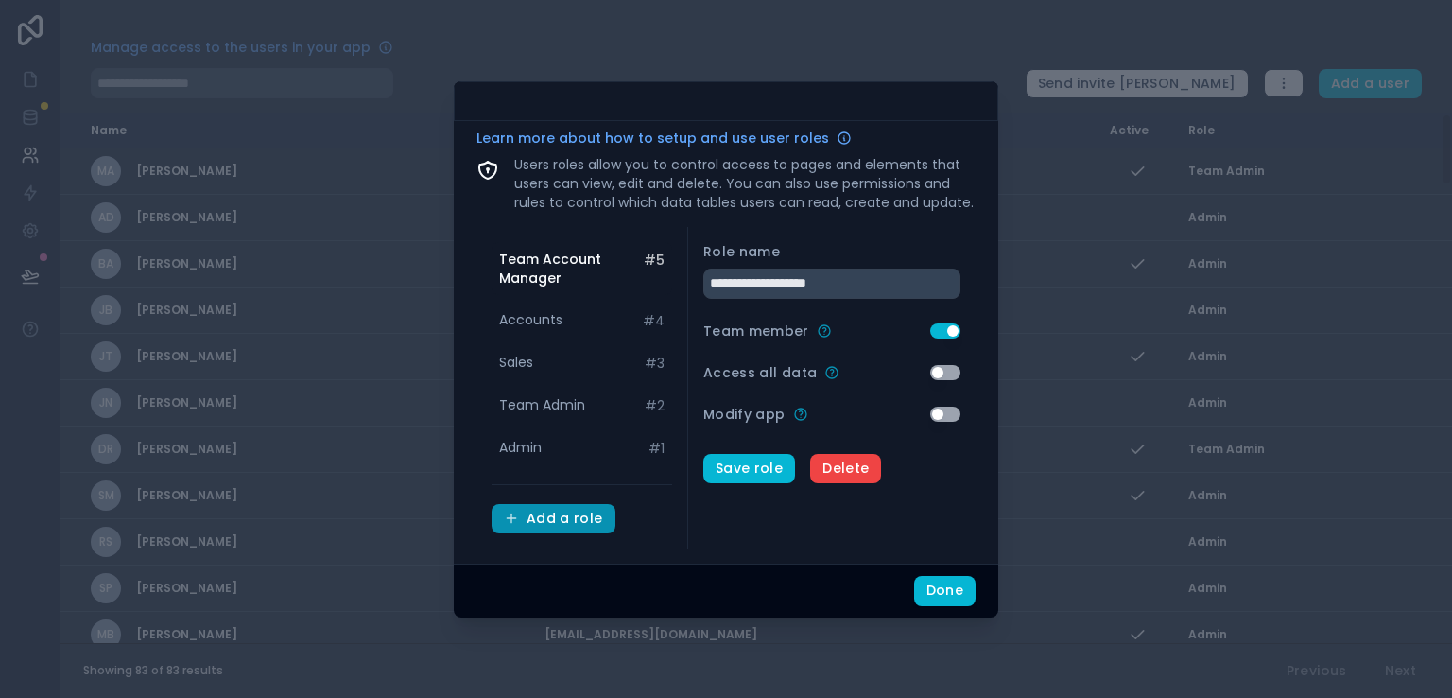
click at [550, 515] on div "Add a role" at bounding box center [553, 519] width 99 height 17
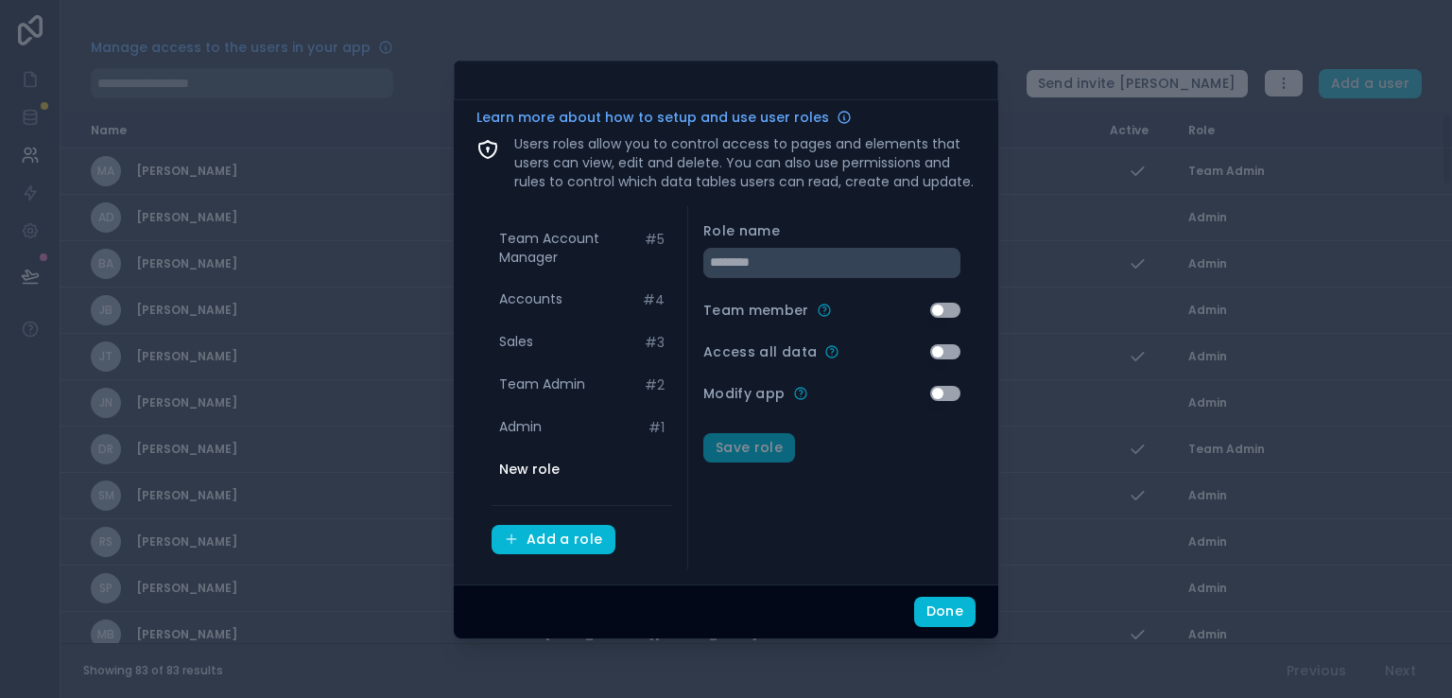
click at [547, 473] on span "New role" at bounding box center [529, 469] width 61 height 19
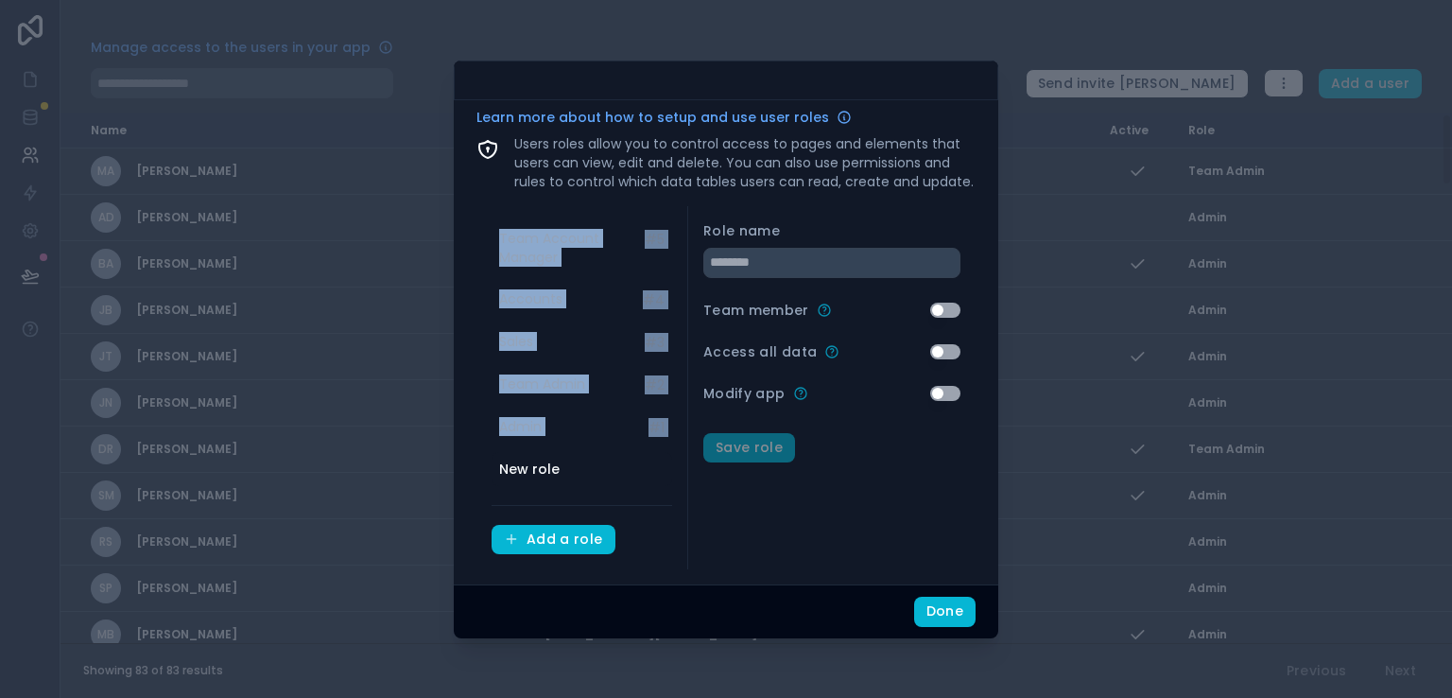
click at [547, 473] on span "New role" at bounding box center [529, 469] width 61 height 19
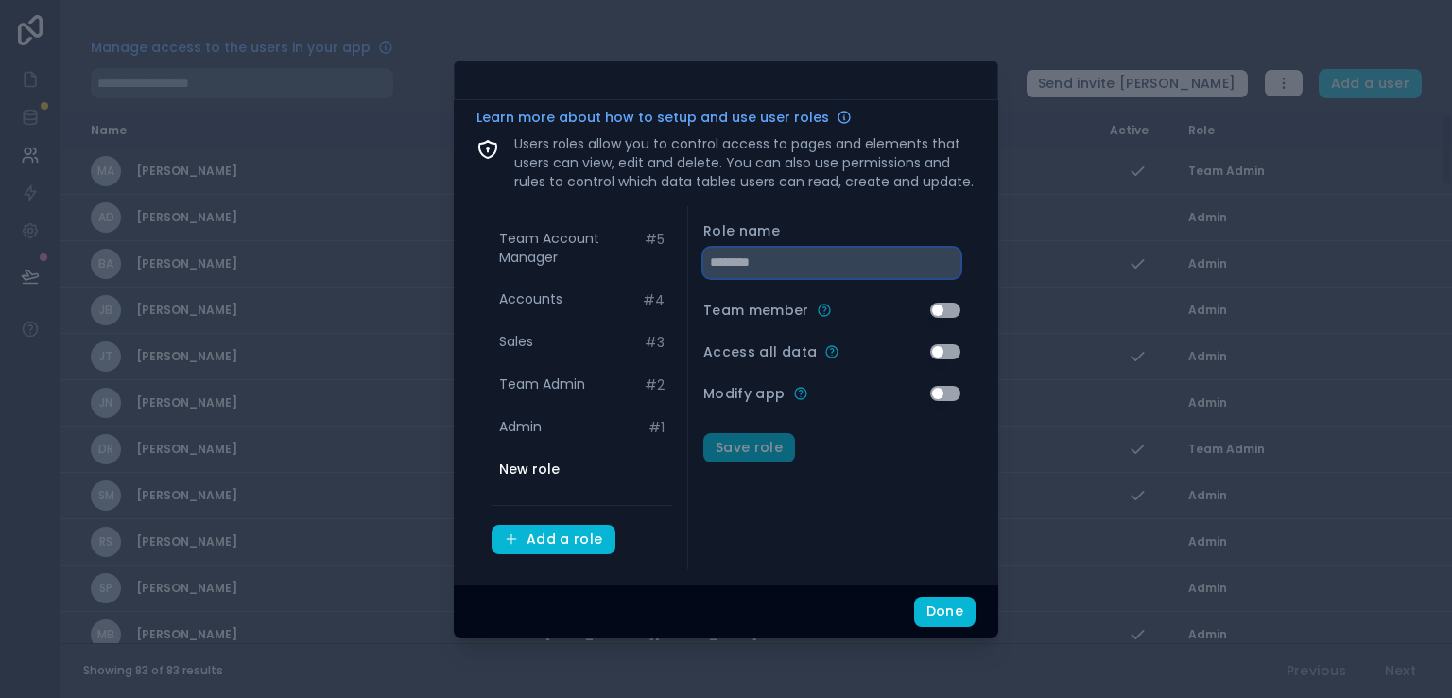
click at [812, 263] on input "text" at bounding box center [831, 263] width 257 height 30
type input "*******"
click at [868, 552] on form "Role name ******* Team member Use setting Access all data Use setting Modify ap…" at bounding box center [831, 388] width 257 height 334
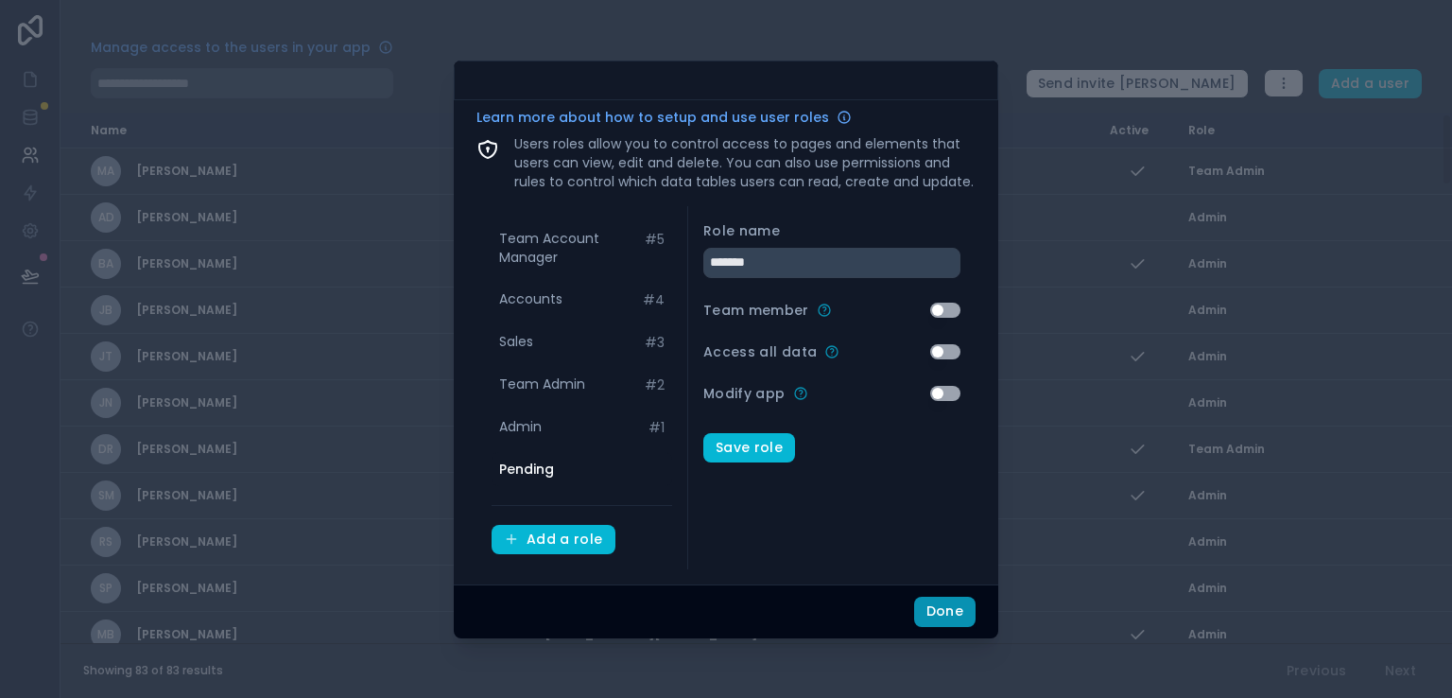
click at [938, 622] on button "Done" at bounding box center [944, 612] width 61 height 30
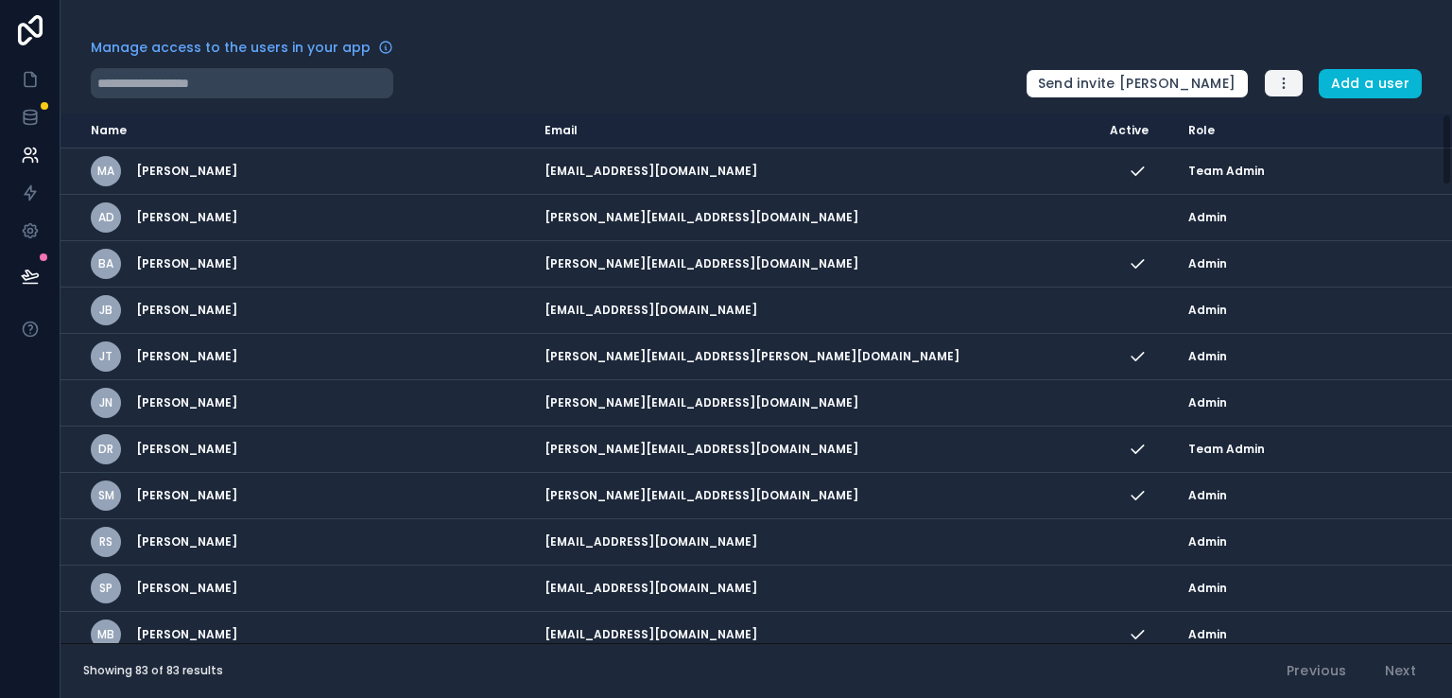
click at [1297, 85] on button "button" at bounding box center [1284, 83] width 40 height 28
click at [1307, 127] on link "Manage roles" at bounding box center [1334, 128] width 137 height 30
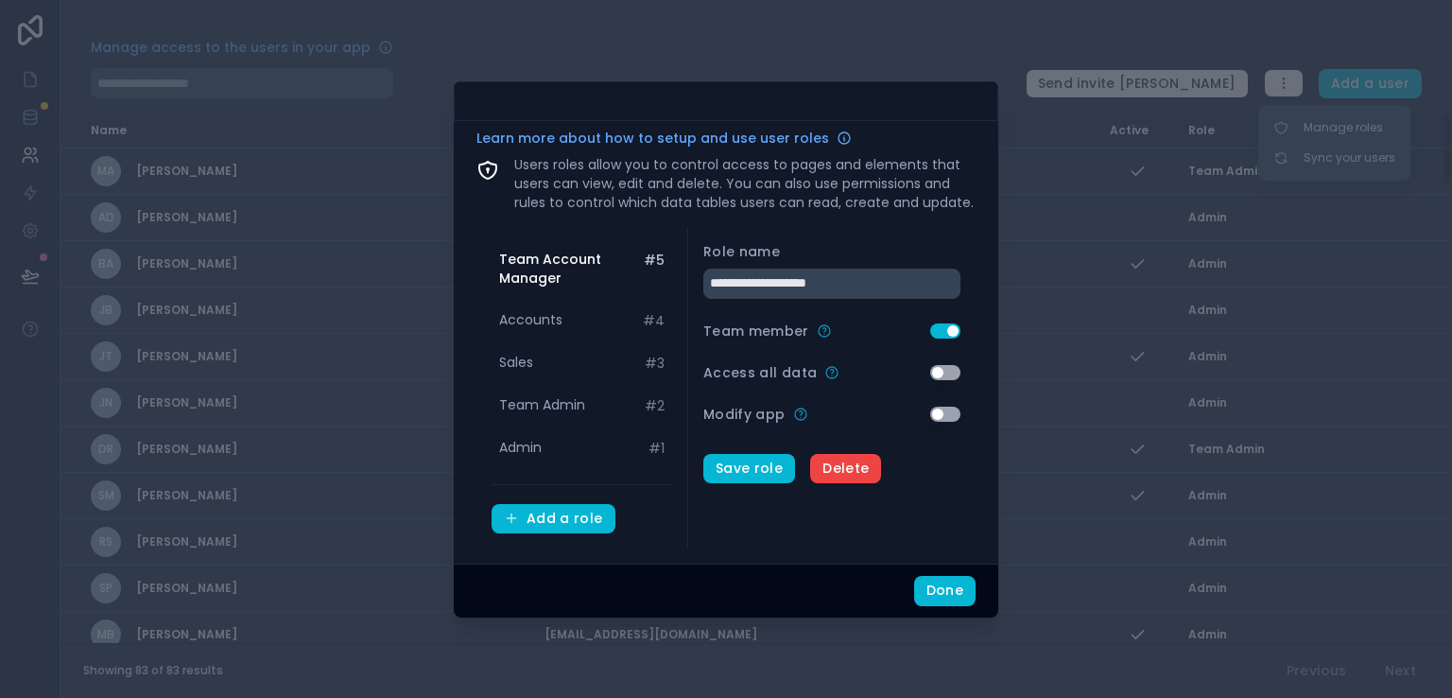
click at [584, 465] on div "Team Account Manager # 5 Accounts # 4 Sales # 3 Team Admin # 2 Admin # 1 Add a …" at bounding box center [583, 388] width 212 height 322
click at [557, 310] on span "Accounts" at bounding box center [530, 319] width 63 height 19
click at [538, 354] on div "Sales # 3" at bounding box center [582, 362] width 181 height 35
click at [538, 406] on span "Team Admin" at bounding box center [542, 404] width 86 height 19
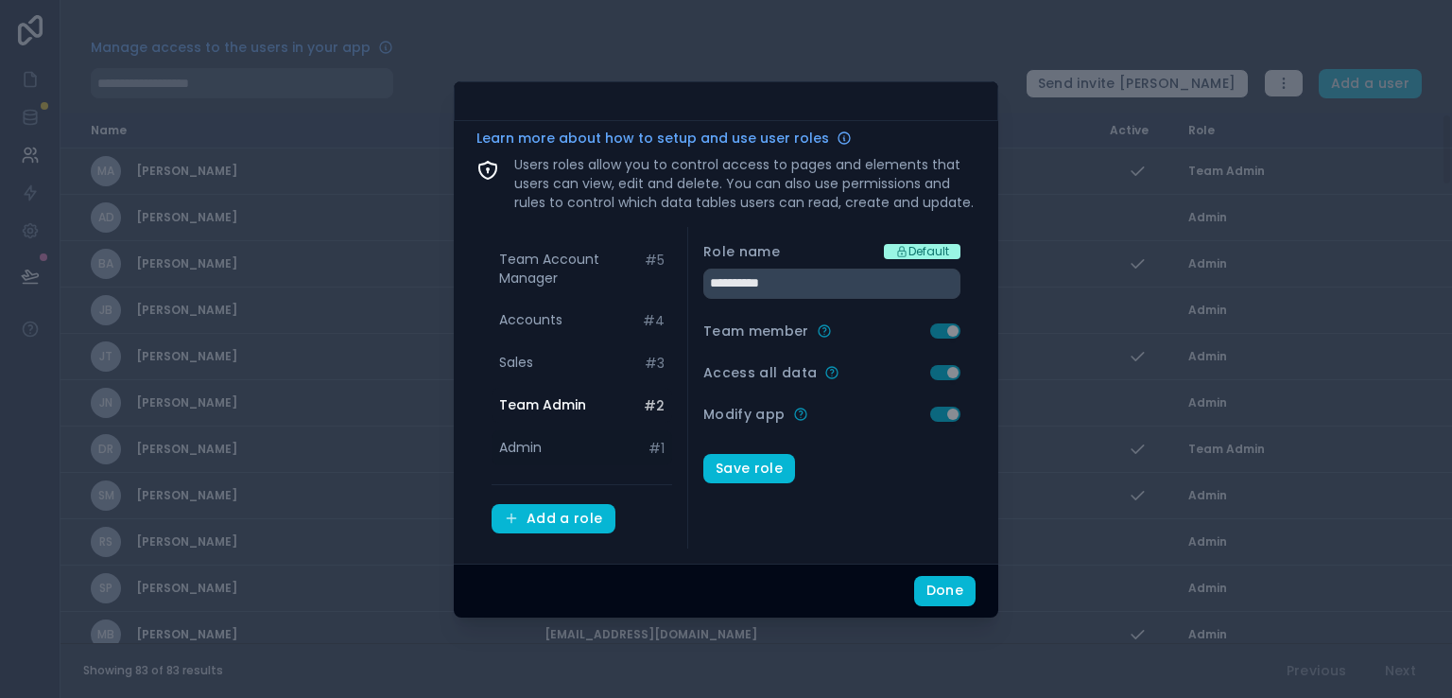
click at [532, 447] on span "Admin" at bounding box center [520, 447] width 43 height 19
click at [547, 358] on div "Sales # 3" at bounding box center [582, 362] width 181 height 35
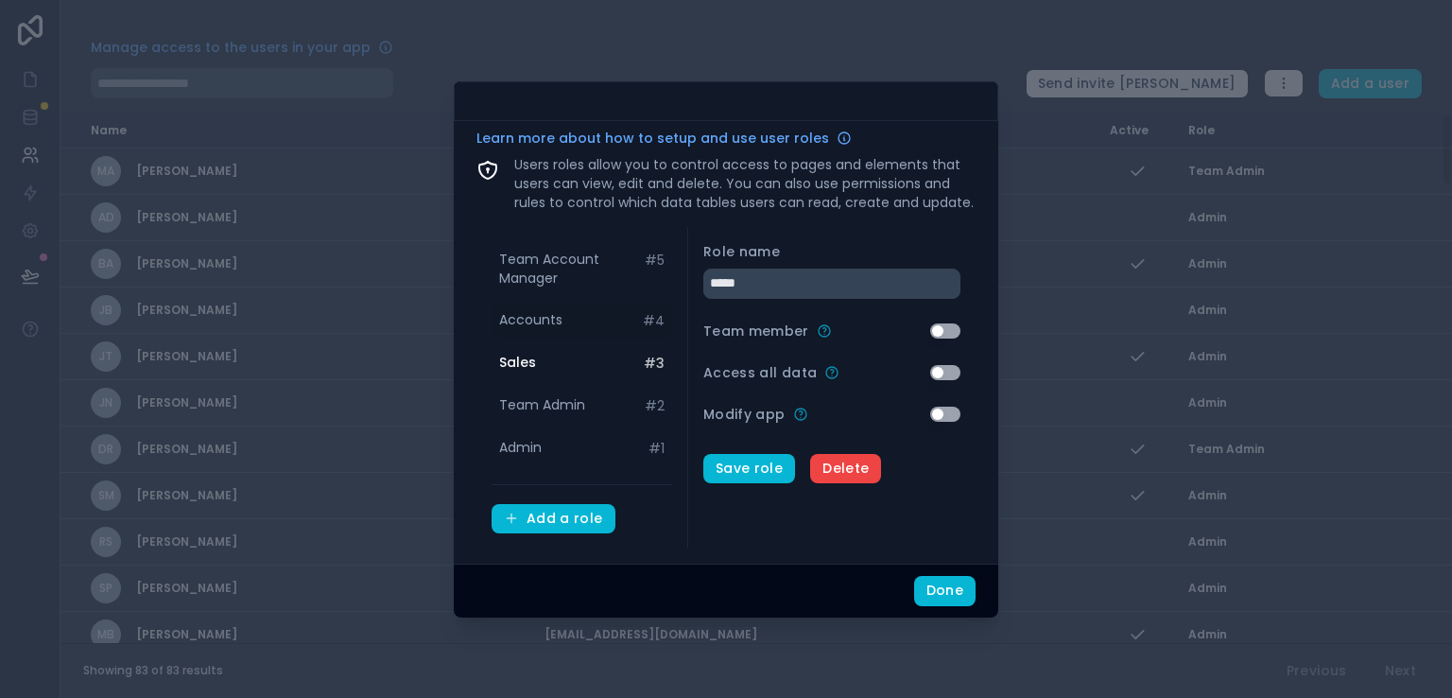
click at [547, 307] on div "Accounts # 4" at bounding box center [582, 320] width 181 height 35
click at [542, 412] on span "Team Admin" at bounding box center [542, 404] width 86 height 19
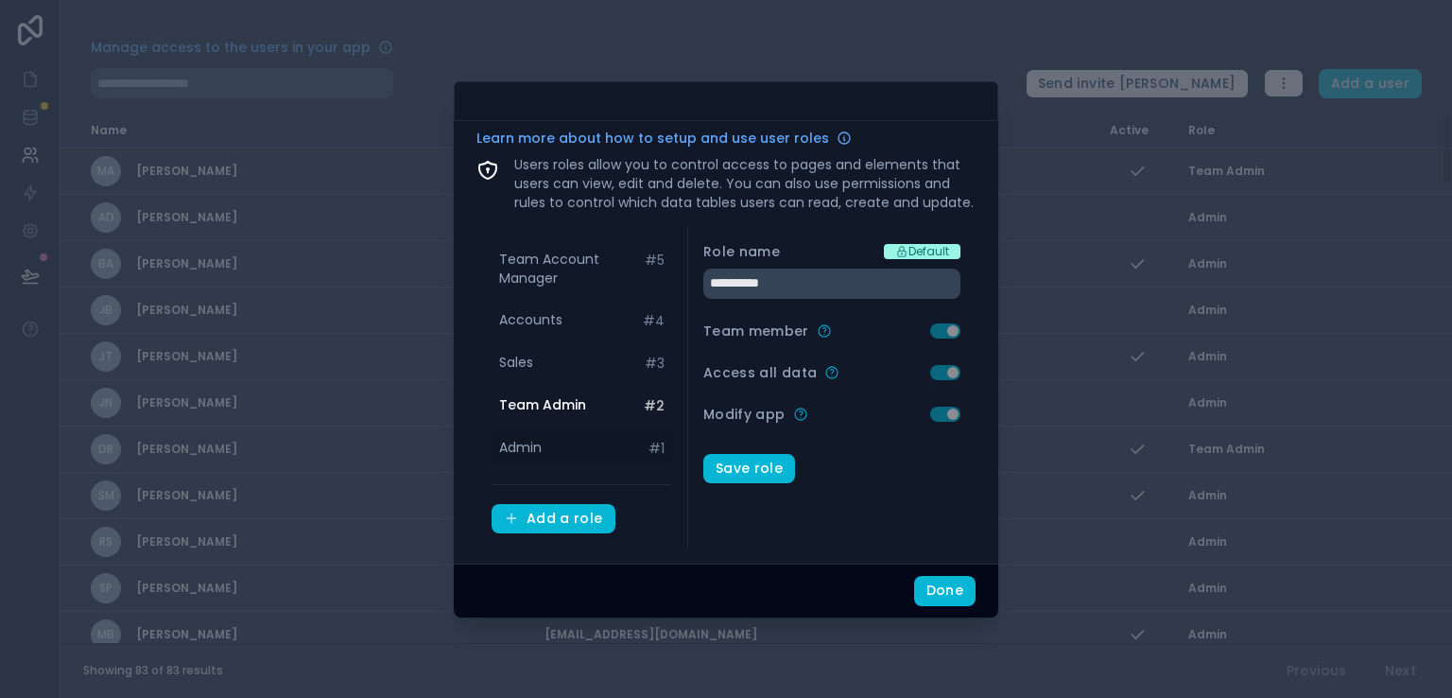
click at [514, 448] on span "Admin" at bounding box center [520, 447] width 43 height 19
click at [532, 408] on span "Team Admin" at bounding box center [542, 404] width 86 height 19
click at [527, 368] on span "Sales" at bounding box center [516, 362] width 34 height 19
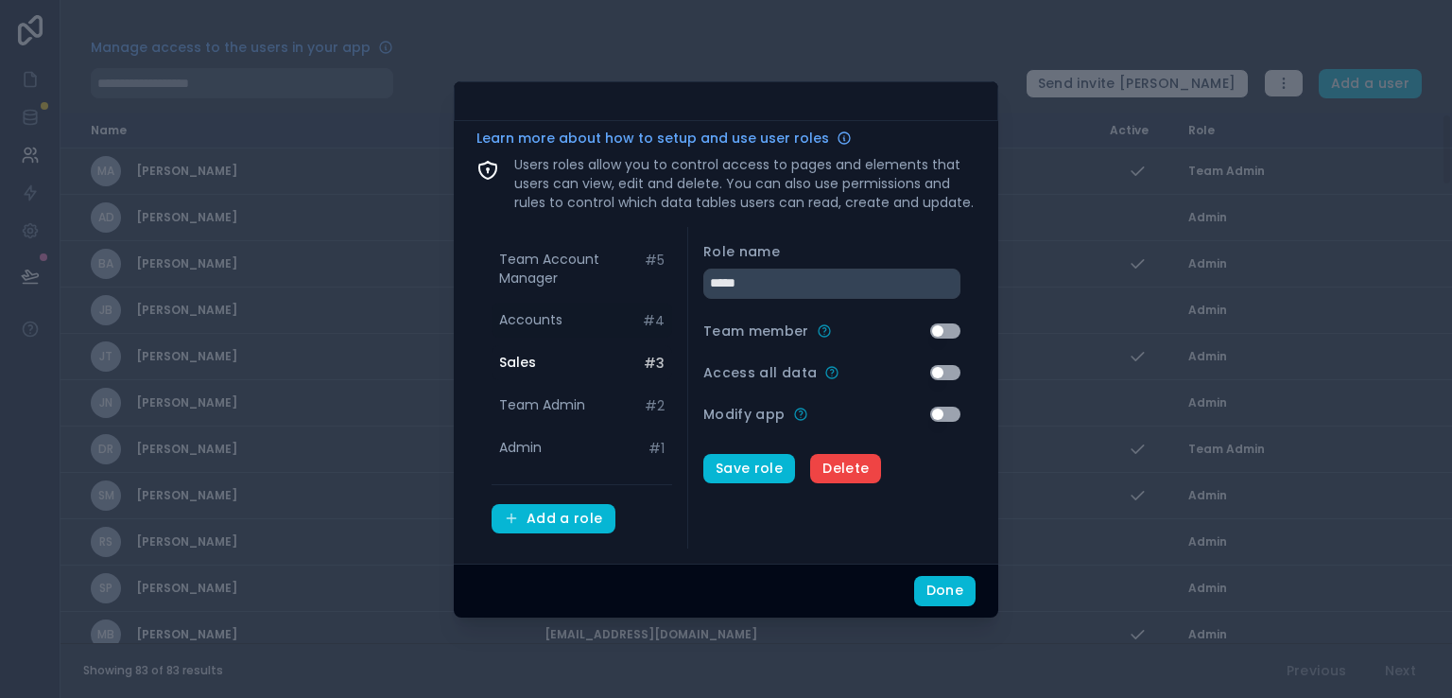
click at [539, 320] on span "Accounts" at bounding box center [530, 319] width 63 height 19
click at [546, 448] on div "Admin # 1" at bounding box center [582, 447] width 181 height 35
type input "*****"
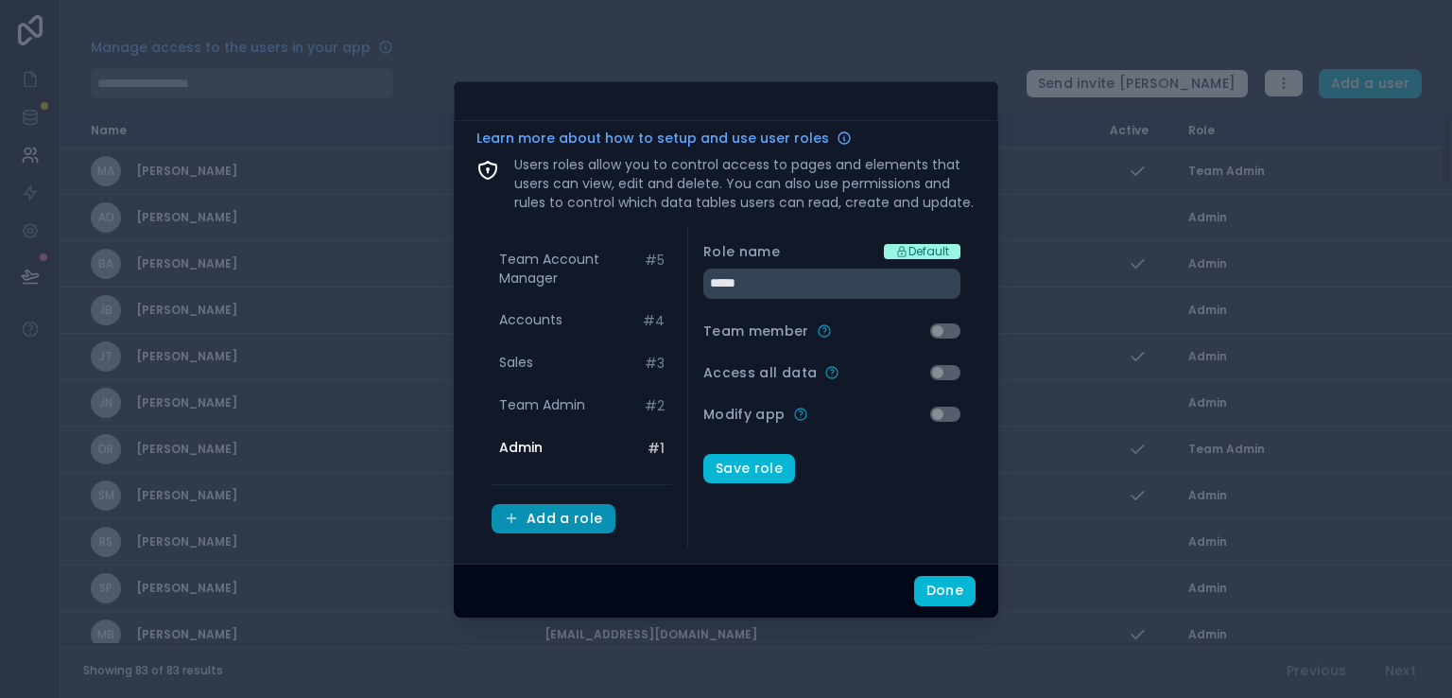
click at [546, 512] on div "Add a role" at bounding box center [553, 519] width 99 height 17
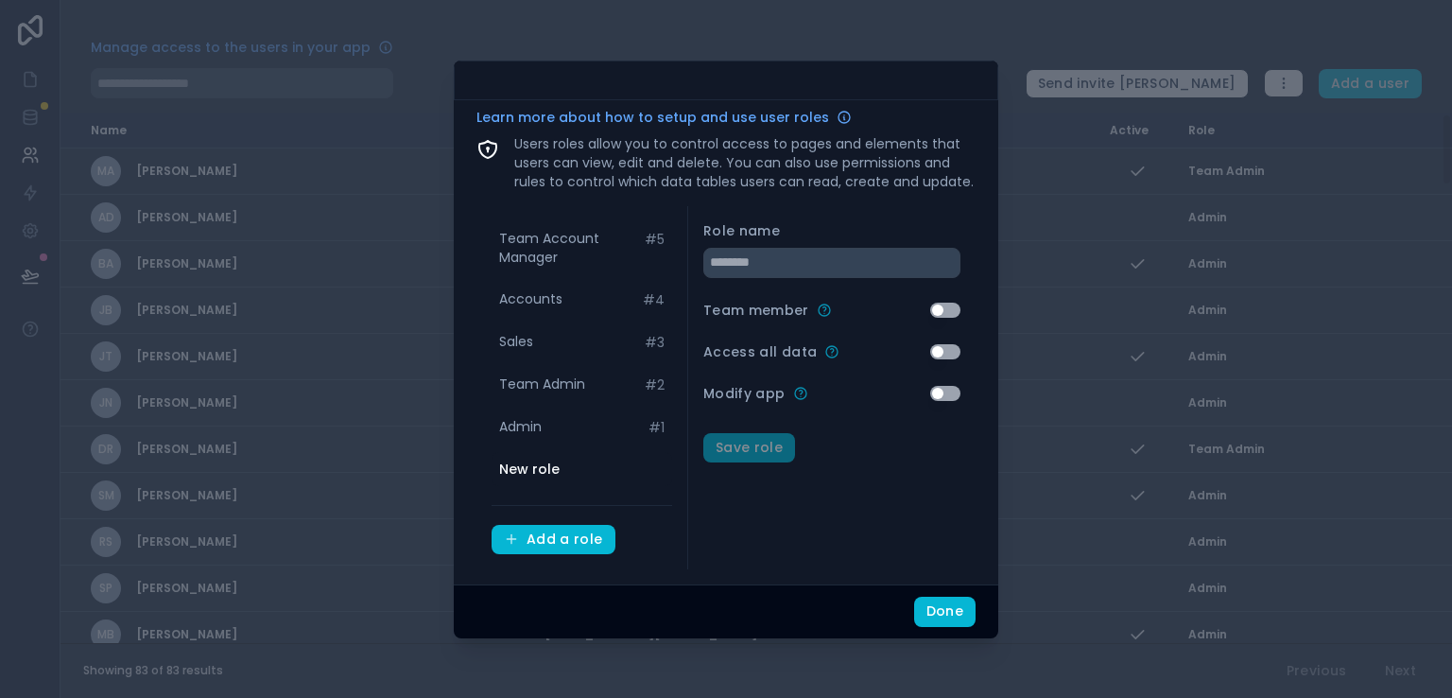
click at [548, 472] on span "New role" at bounding box center [529, 469] width 61 height 19
click at [760, 261] on input "text" at bounding box center [831, 263] width 257 height 30
type input "*******"
click at [756, 451] on button "Save role" at bounding box center [749, 448] width 92 height 30
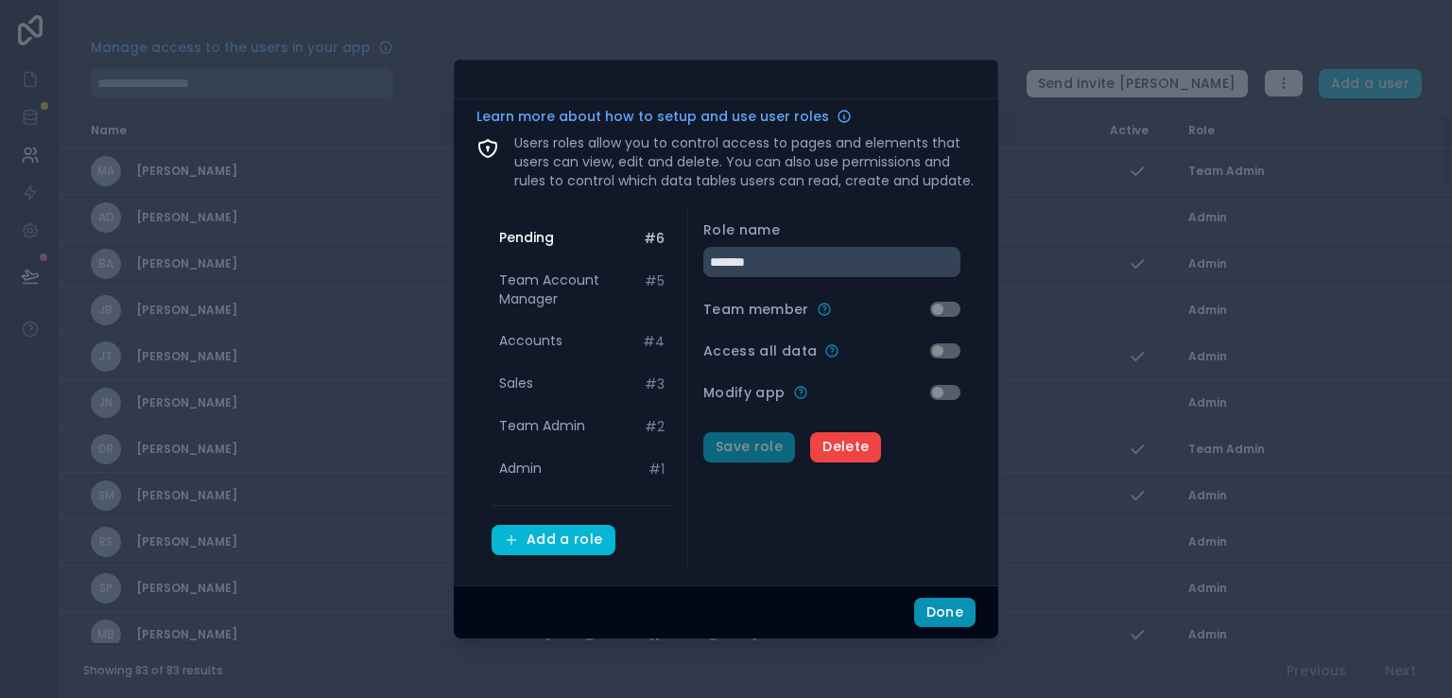
click at [933, 608] on button "Done" at bounding box center [944, 613] width 61 height 30
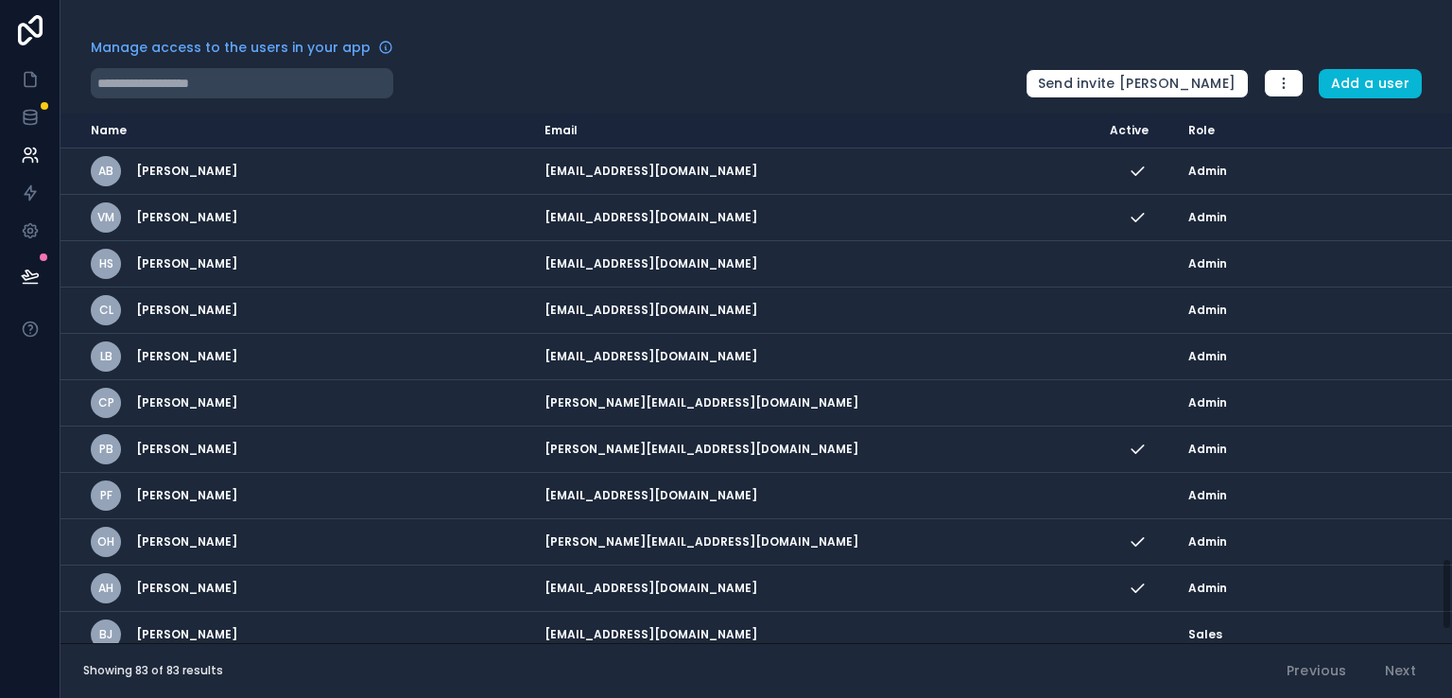
scroll to position [3334, 0]
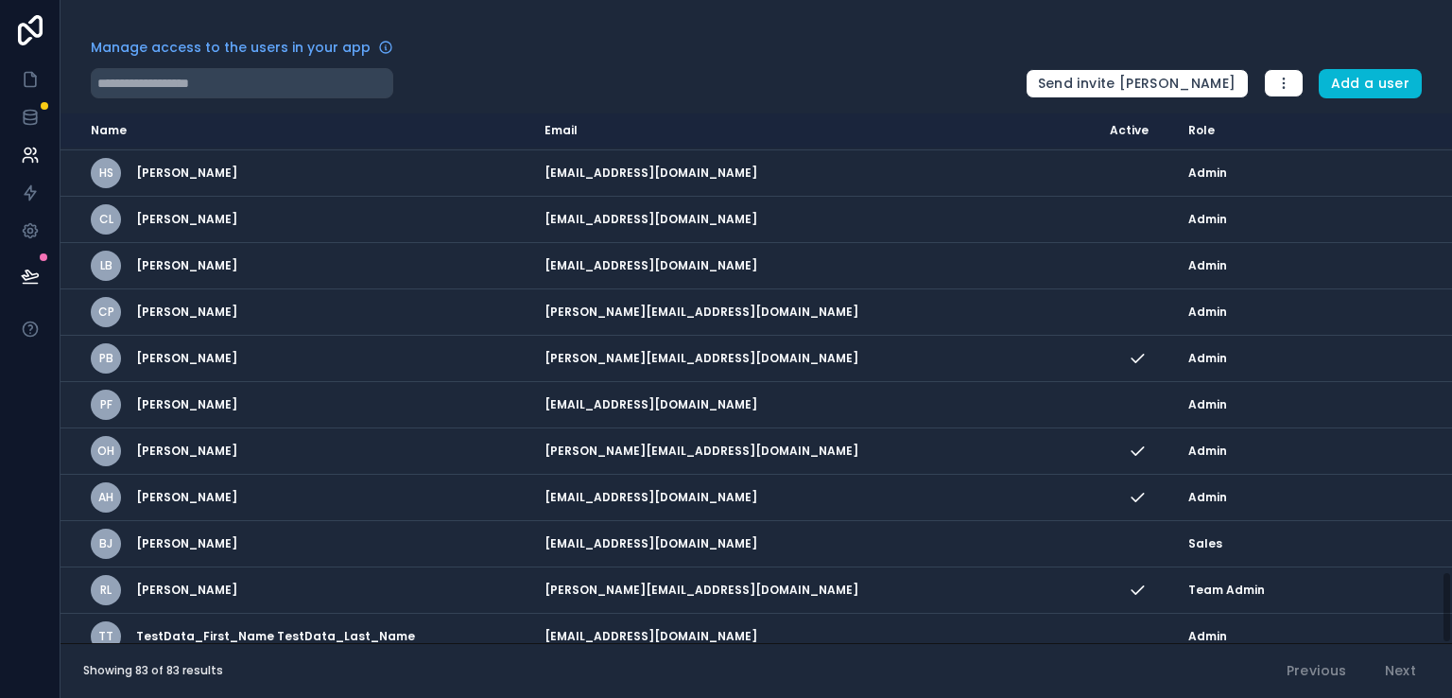
drag, startPoint x: 1445, startPoint y: 178, endPoint x: 1447, endPoint y: 666, distance: 487.9
click at [1447, 666] on div "Manage access to the users in your app Send invite reminders Add a user Name Em…" at bounding box center [757, 349] width 1392 height 698
click at [1447, 666] on div "Showing 83 of 83 results Previous Next" at bounding box center [757, 671] width 1392 height 56
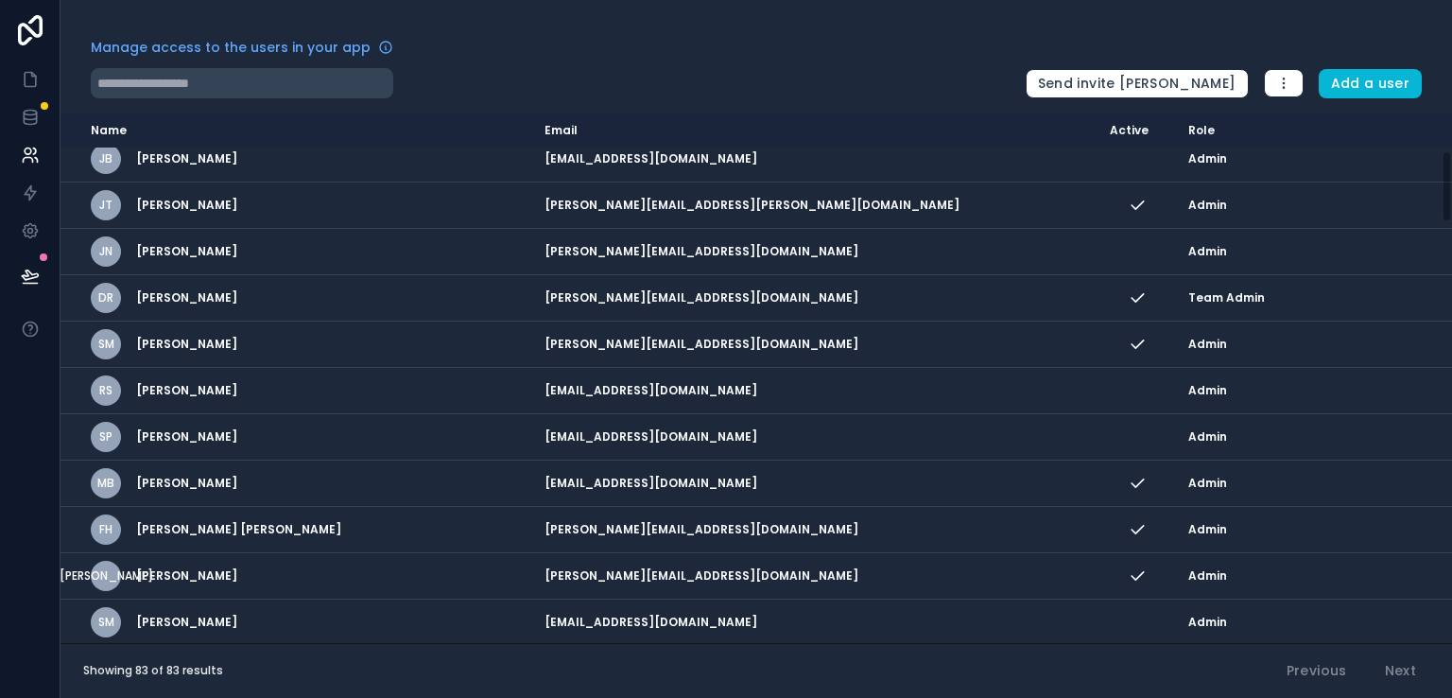
scroll to position [0, 0]
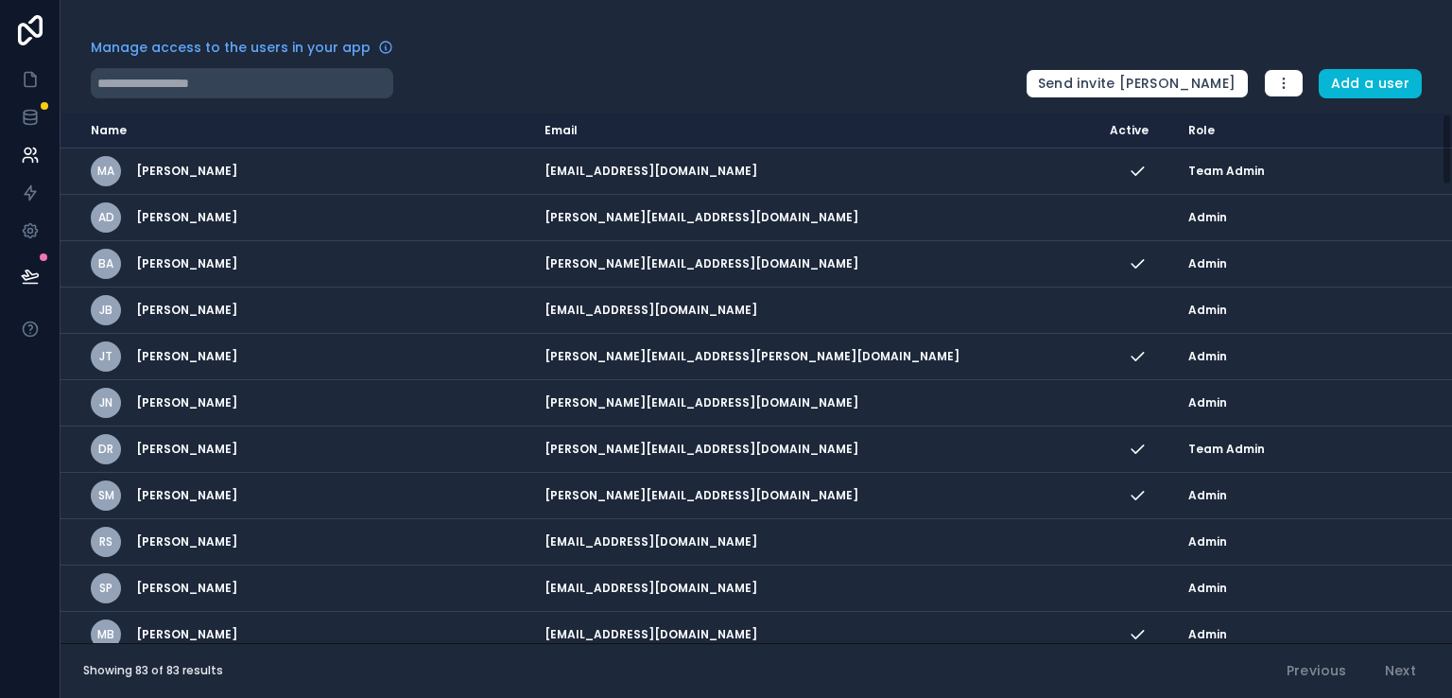
drag, startPoint x: 1446, startPoint y: 614, endPoint x: 1445, endPoint y: 147, distance: 467.1
click at [1445, 147] on div "Name Email Active Role [DOMAIN_NAME] MA [PERSON_NAME] [PERSON_NAME][EMAIL_ADDRE…" at bounding box center [757, 378] width 1392 height 530
click at [815, 26] on div "Manage access to the users in your app Send invite reminders Add a user Name Em…" at bounding box center [757, 349] width 1392 height 698
click at [946, 46] on div "Manage access to the users in your app" at bounding box center [551, 53] width 920 height 30
click at [29, 192] on icon at bounding box center [30, 192] width 19 height 19
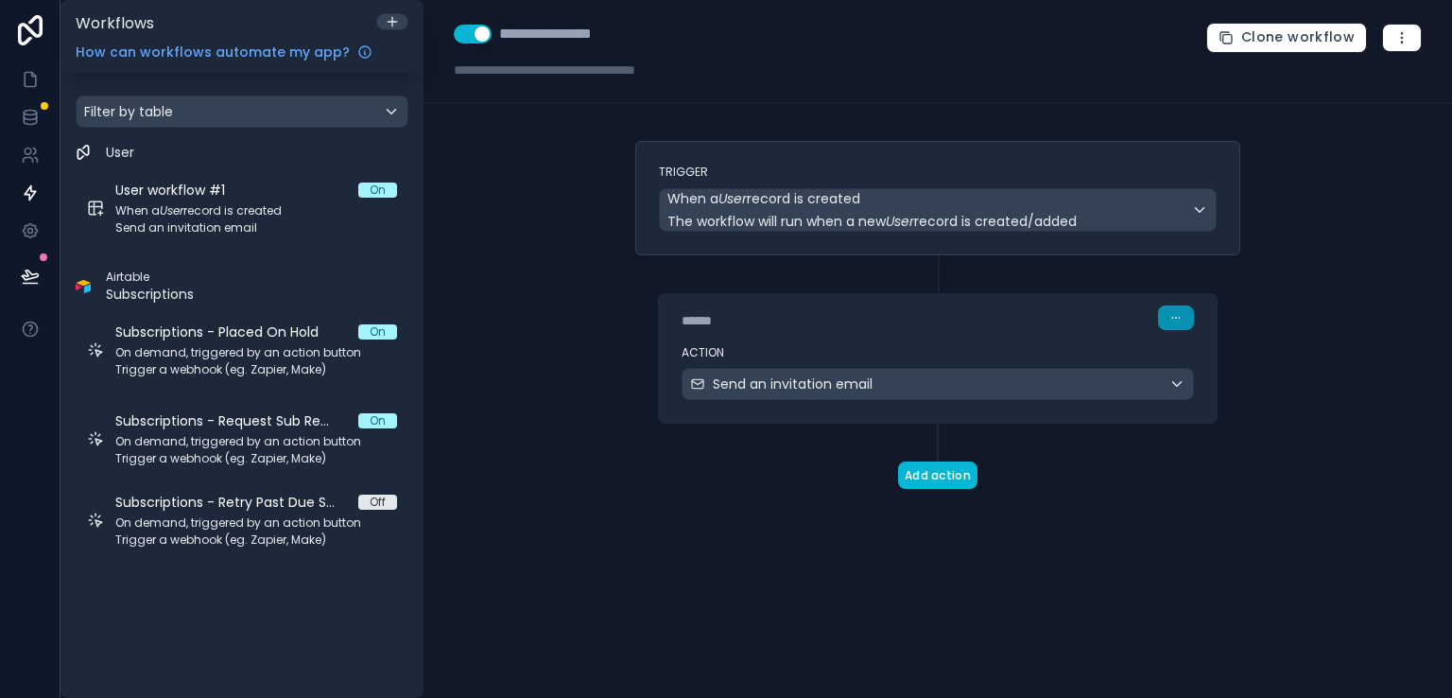
click at [1164, 323] on button "button" at bounding box center [1176, 317] width 36 height 25
click at [999, 496] on div "Trigger When a User record is created The workflow will run when a new User rec…" at bounding box center [937, 345] width 635 height 408
click at [1175, 390] on div "Send an invitation email" at bounding box center [938, 384] width 511 height 30
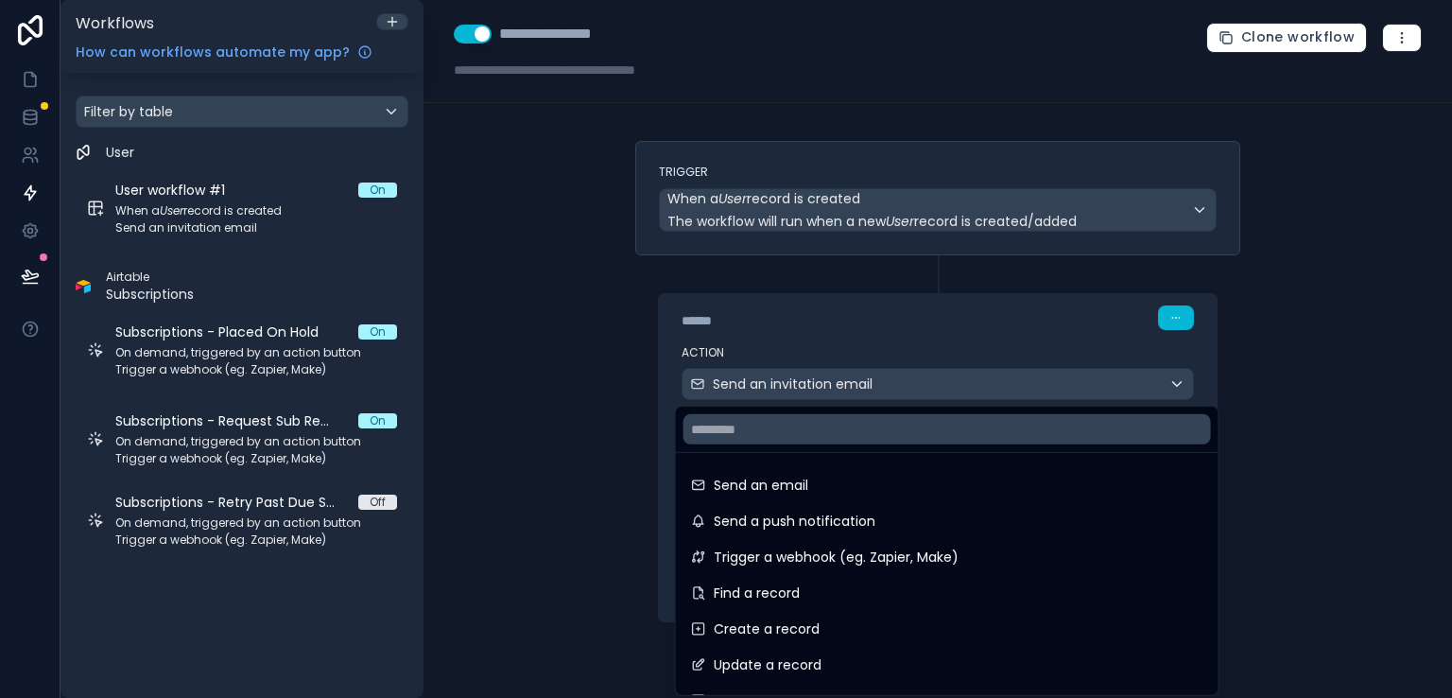
drag, startPoint x: 1446, startPoint y: 262, endPoint x: 1445, endPoint y: 467, distance: 205.2
click at [1445, 467] on div at bounding box center [726, 349] width 1452 height 698
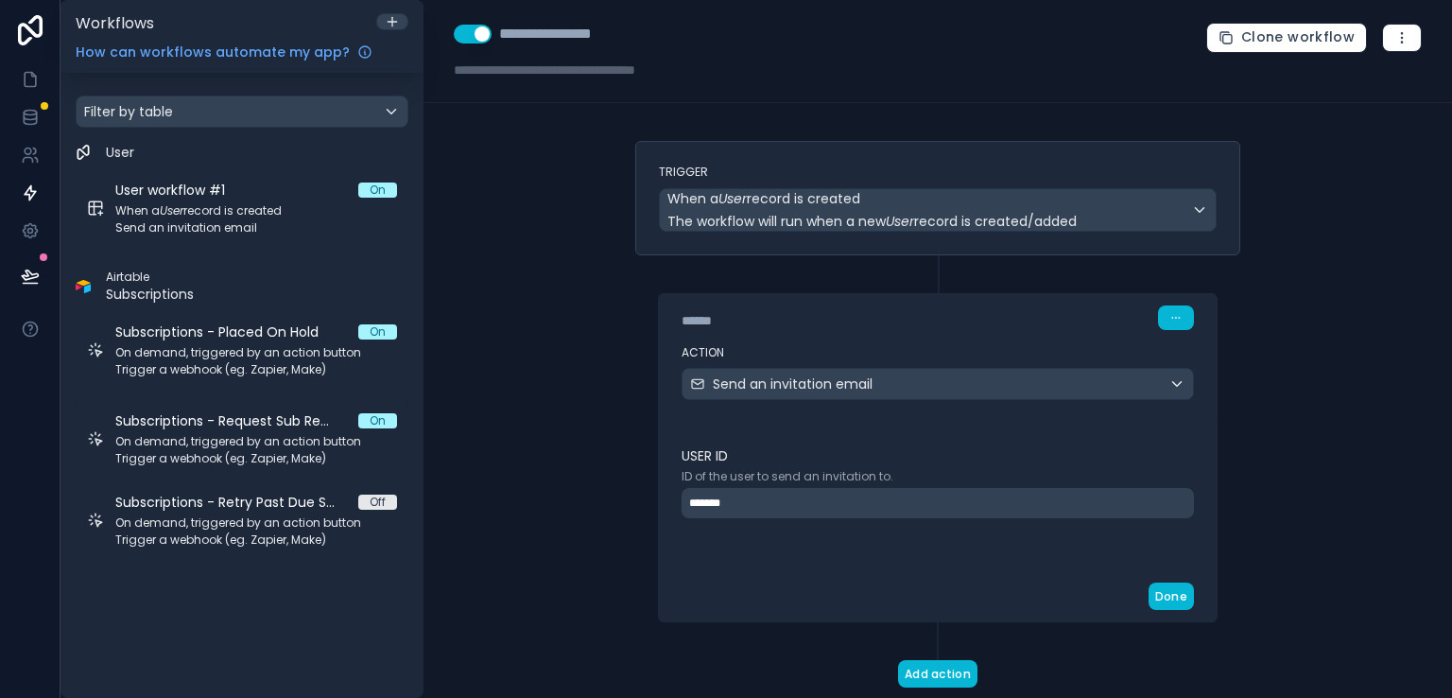
click at [1101, 507] on div "*******" at bounding box center [938, 503] width 512 height 30
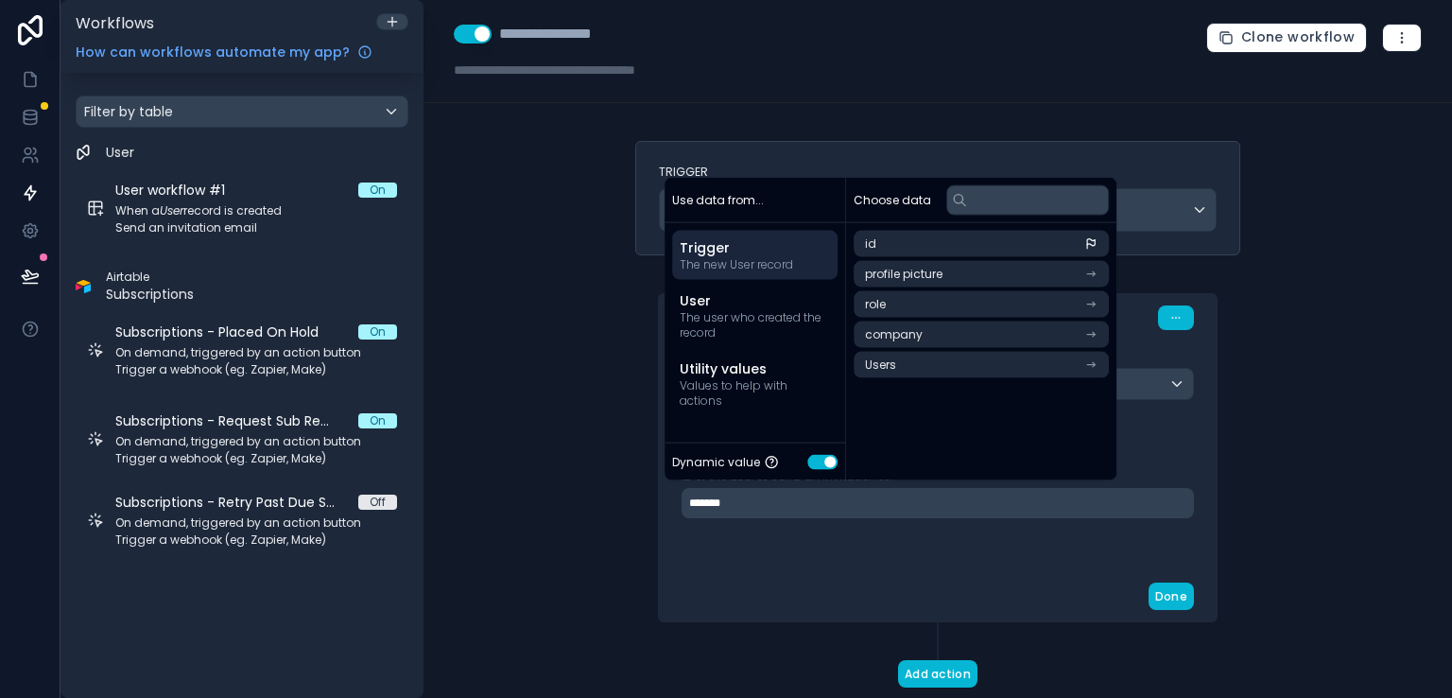
click at [1268, 420] on div "**********" at bounding box center [938, 349] width 1029 height 698
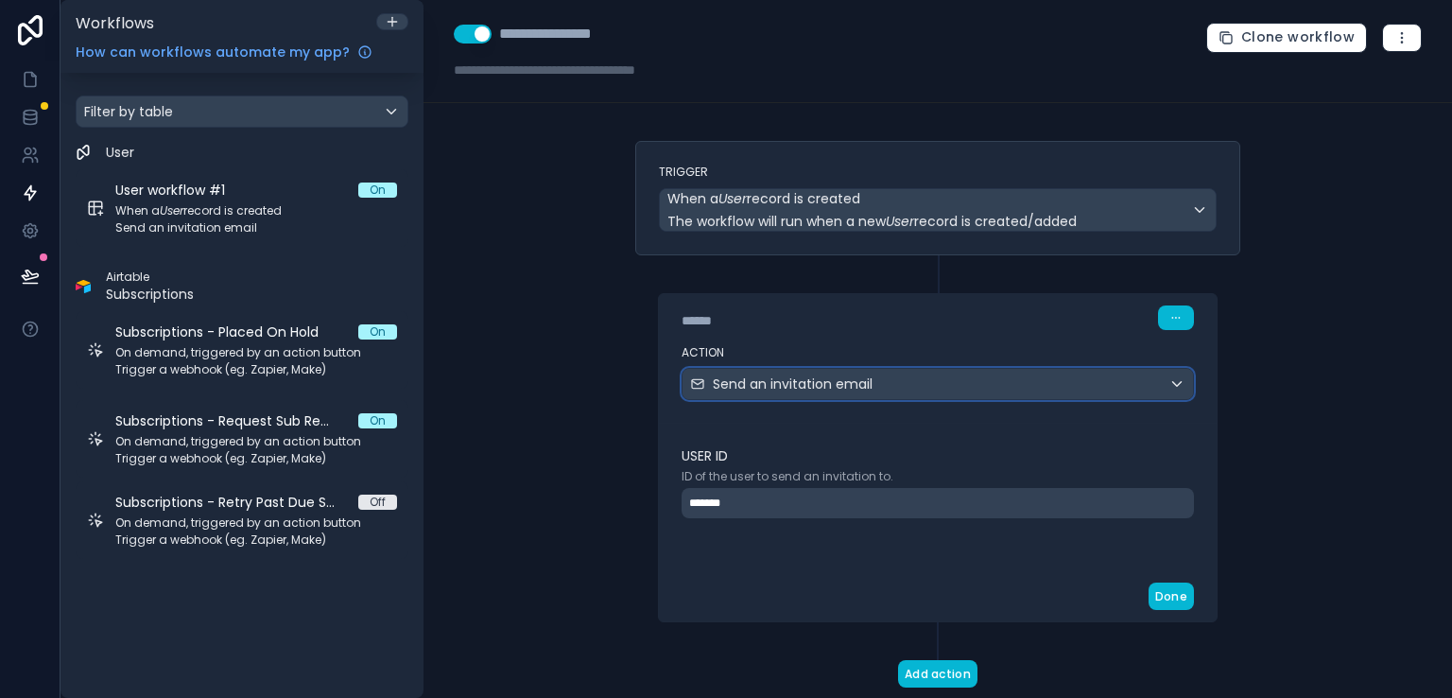
click at [1159, 375] on div "Send an invitation email" at bounding box center [938, 384] width 511 height 30
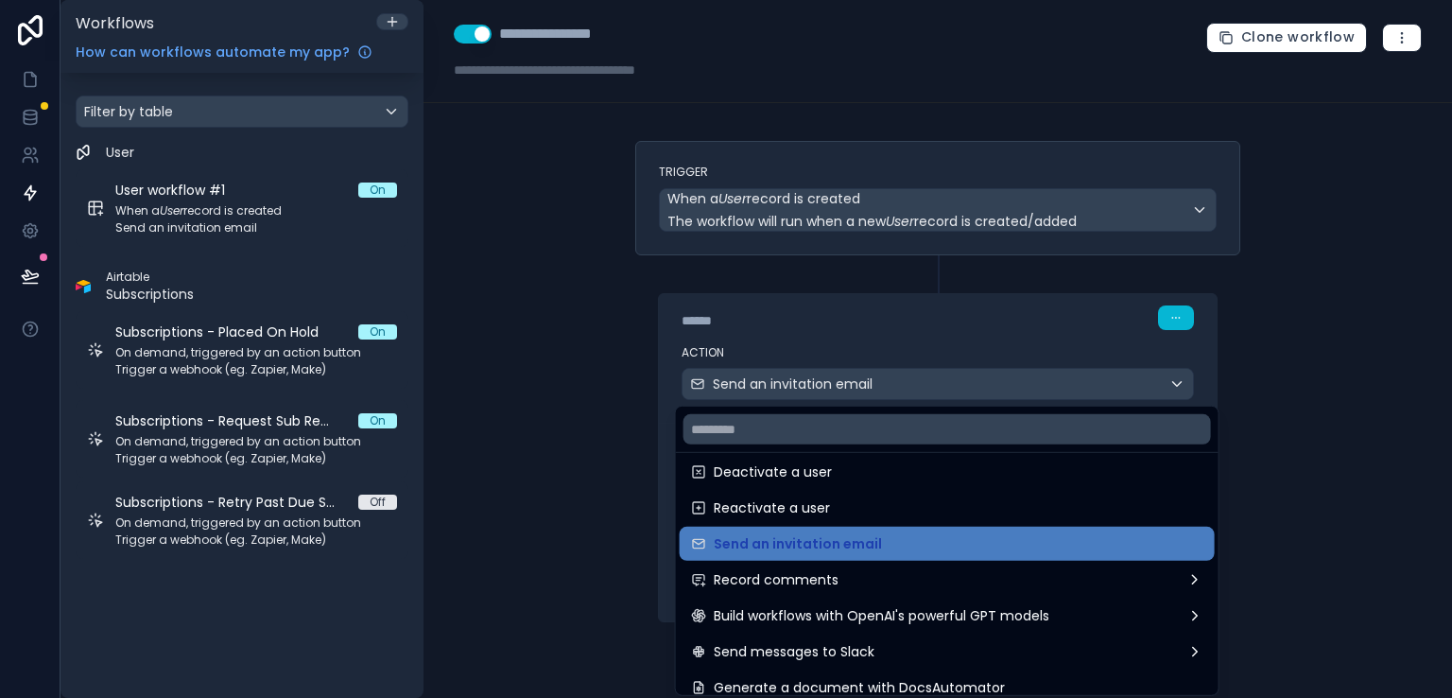
scroll to position [350, 0]
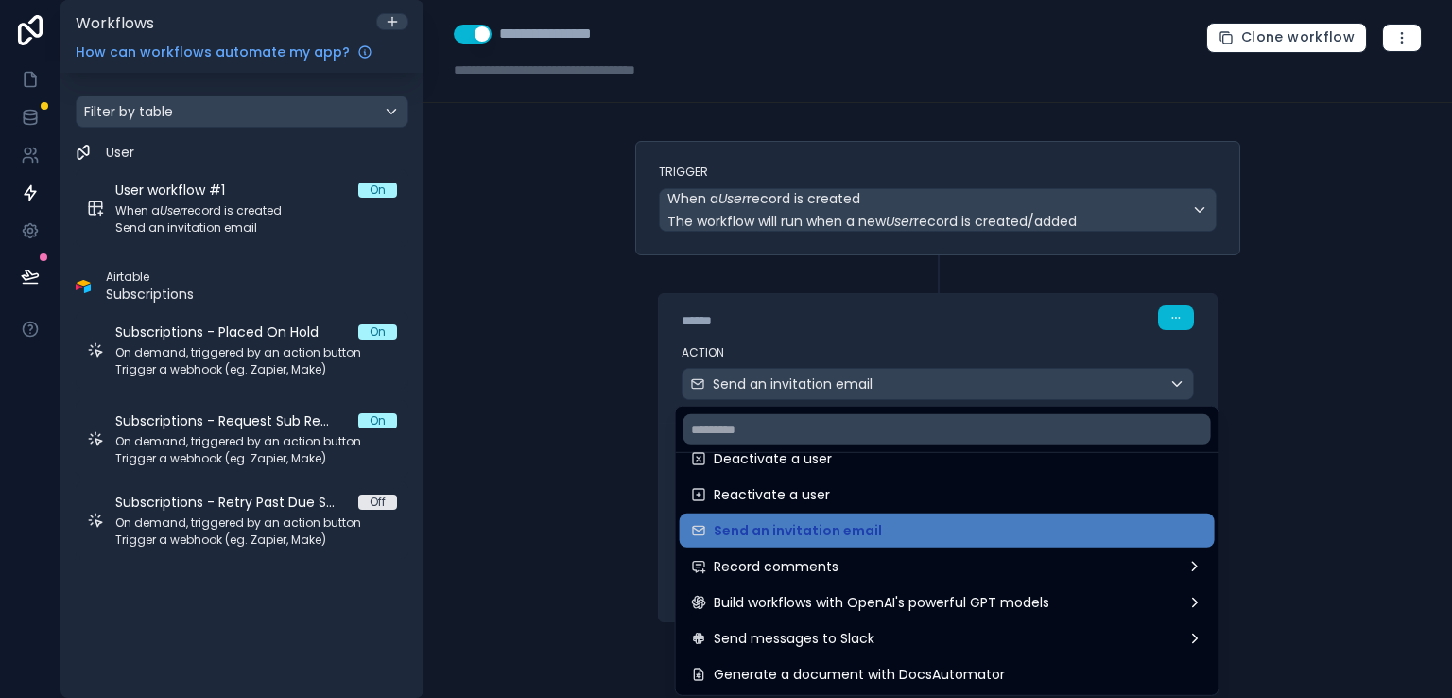
drag, startPoint x: 1444, startPoint y: 311, endPoint x: 1446, endPoint y: 364, distance: 53.0
click at [1446, 364] on div at bounding box center [726, 349] width 1452 height 698
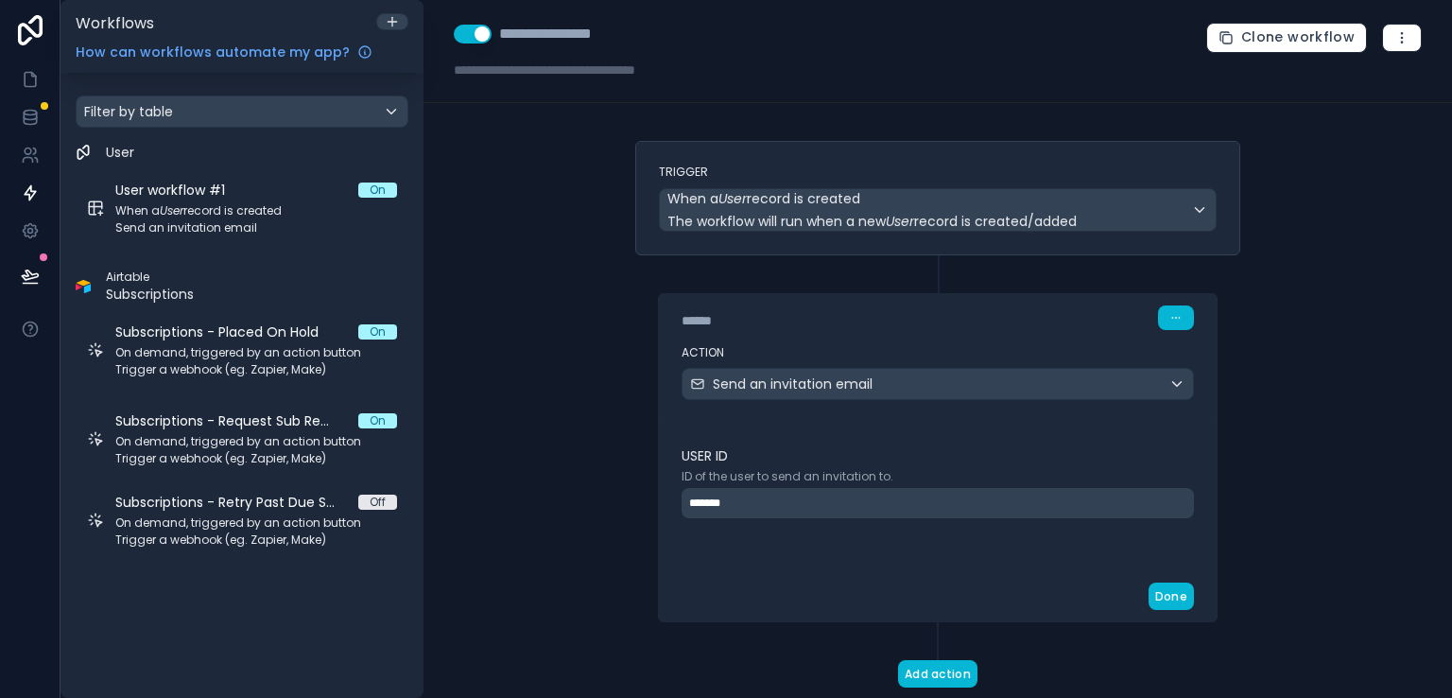
scroll to position [49, 0]
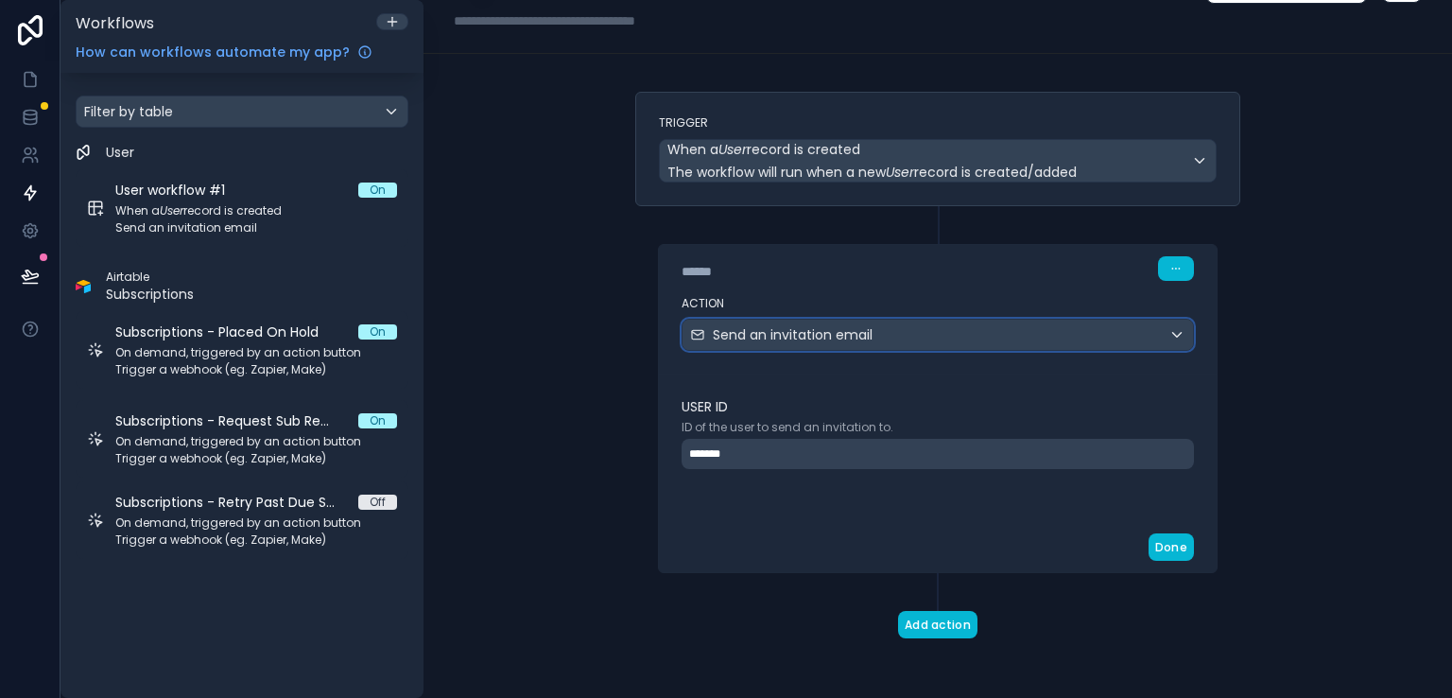
click at [1142, 340] on div "Send an invitation email" at bounding box center [938, 335] width 511 height 30
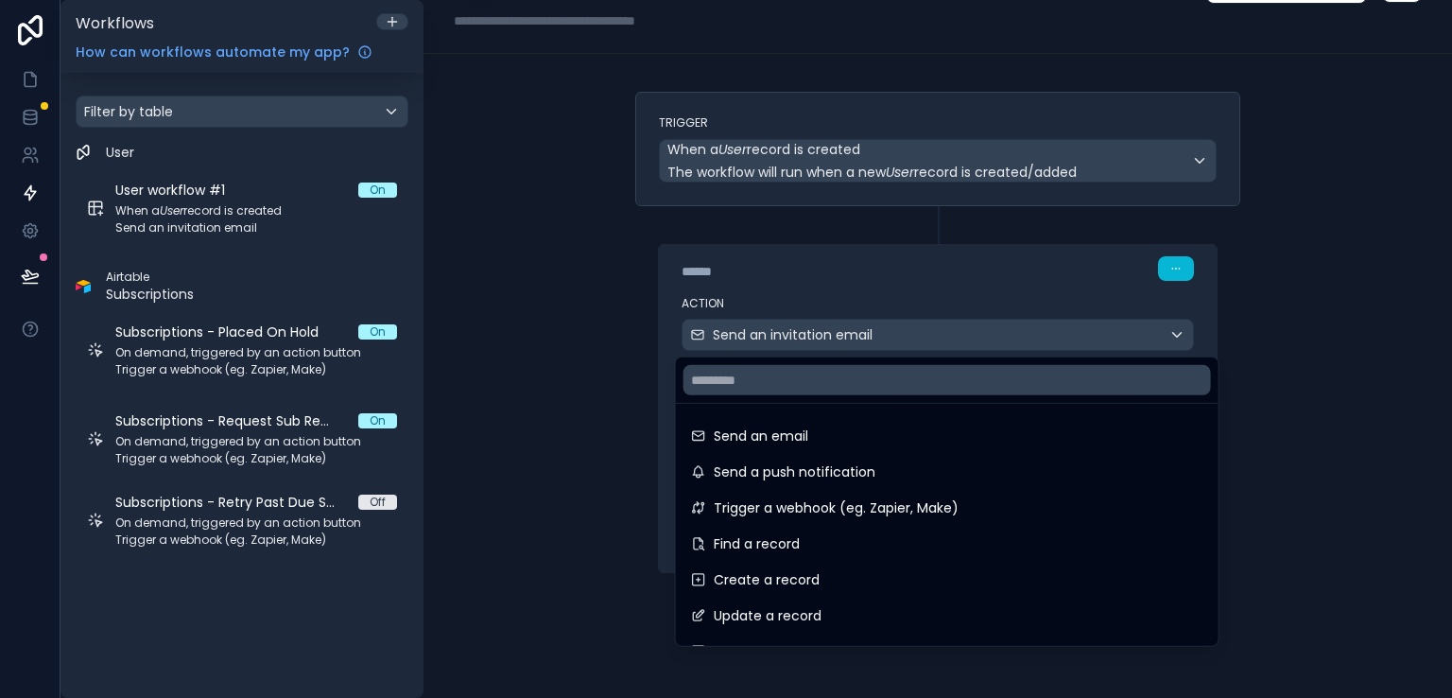
scroll to position [142, 0]
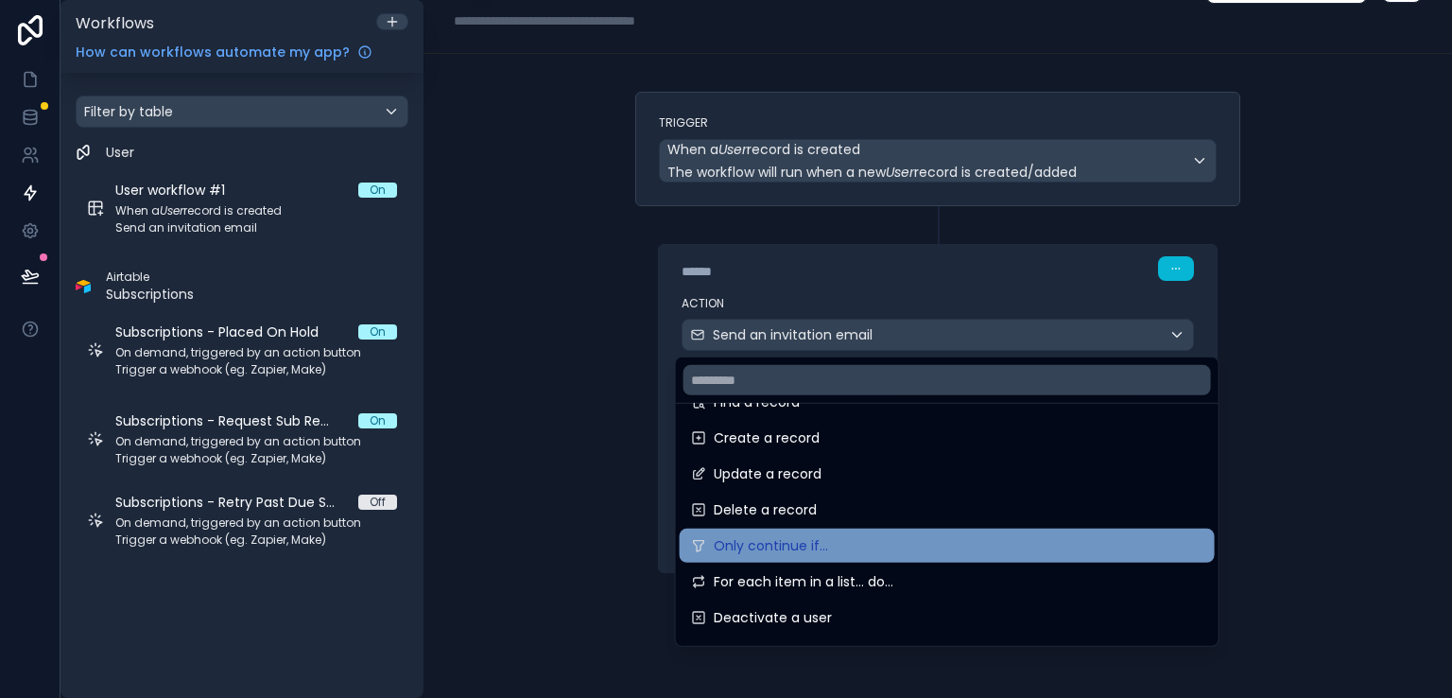
click at [825, 536] on div "Only continue if..." at bounding box center [947, 545] width 512 height 23
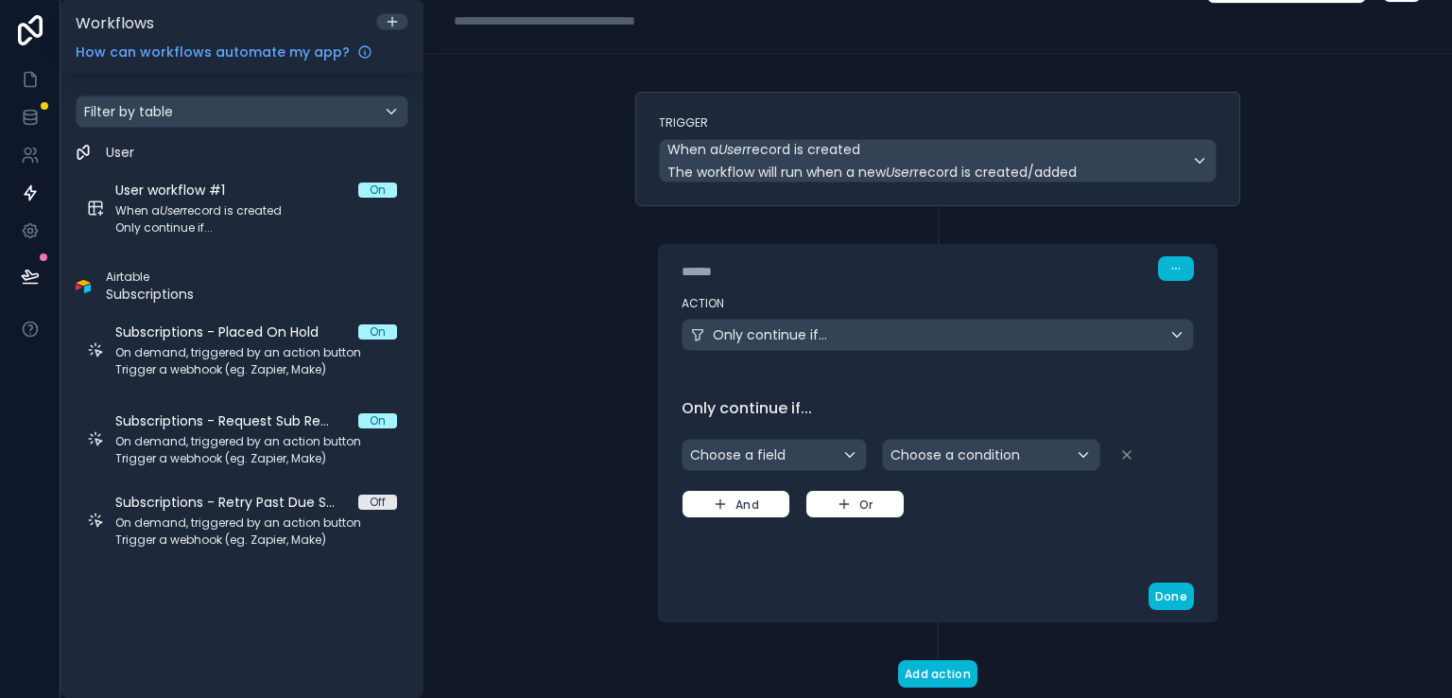
scroll to position [0, 0]
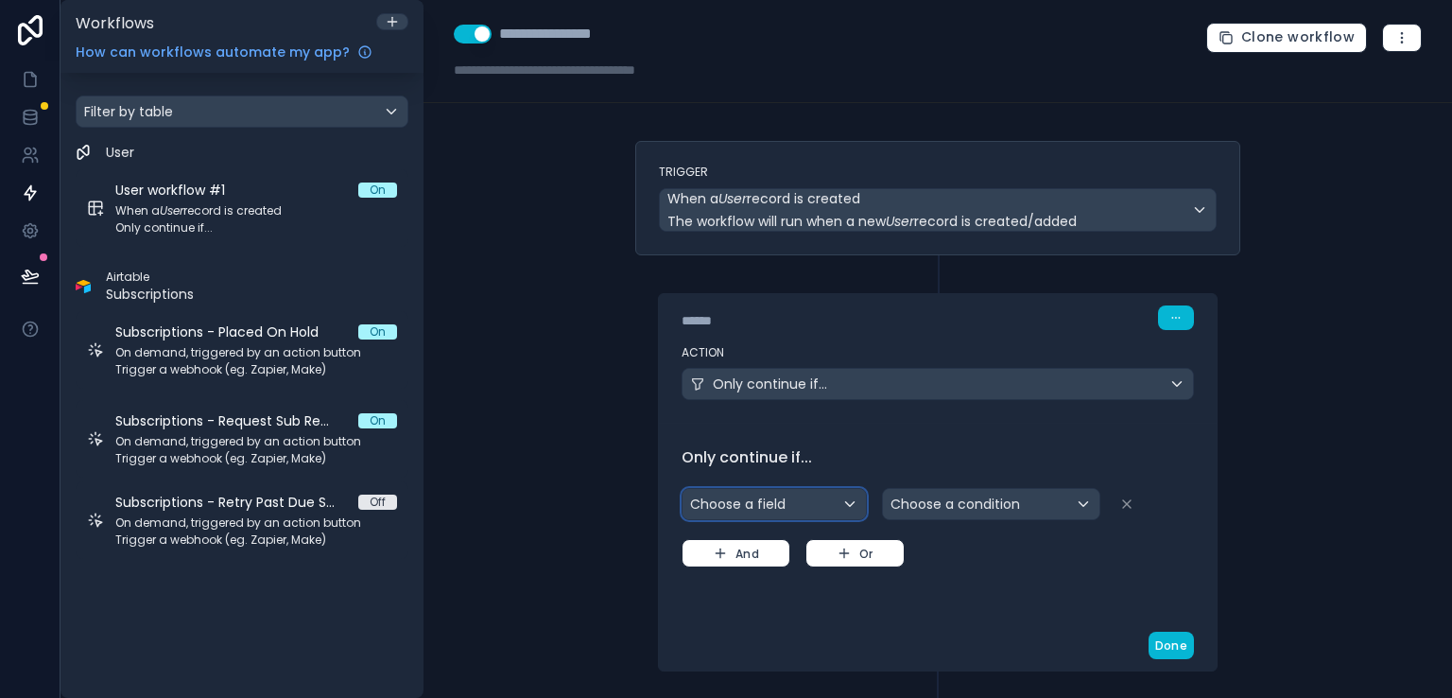
click at [838, 508] on div "Choose a field" at bounding box center [774, 504] width 183 height 30
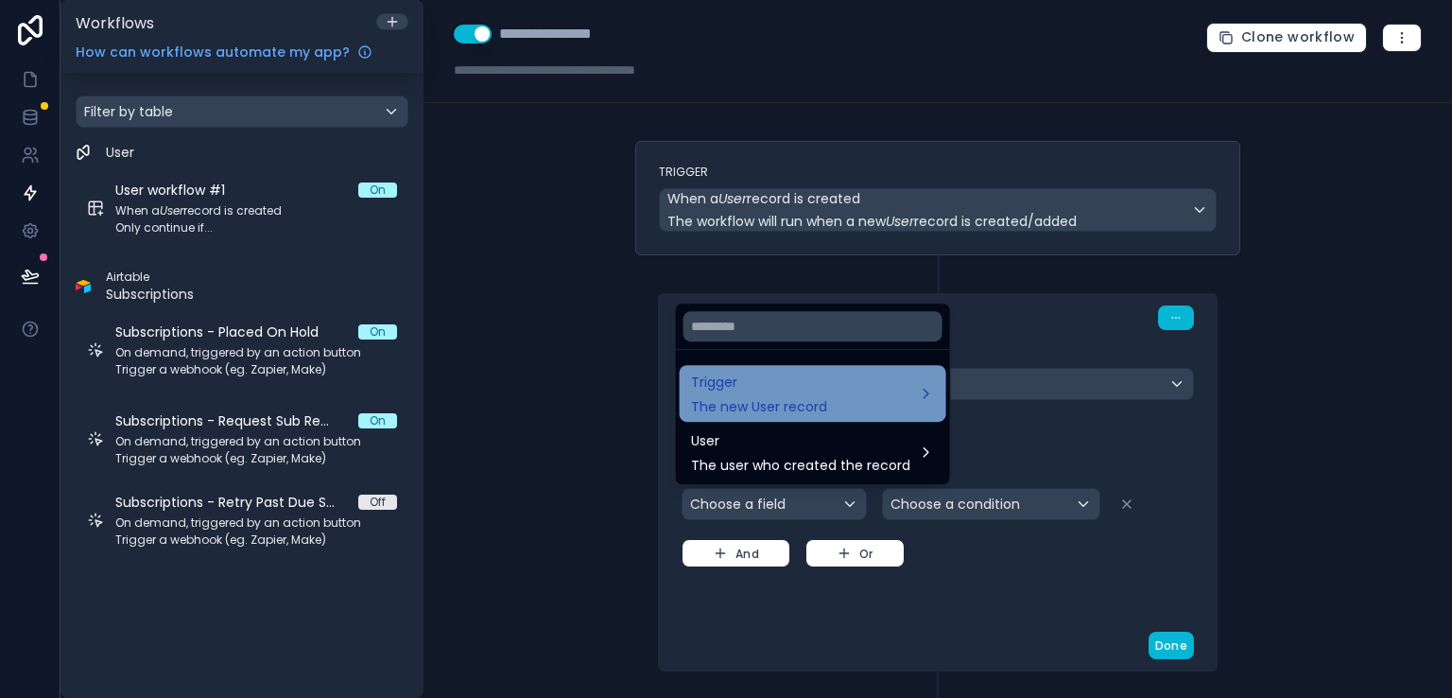
click at [873, 410] on div "Trigger The new User record" at bounding box center [813, 393] width 244 height 45
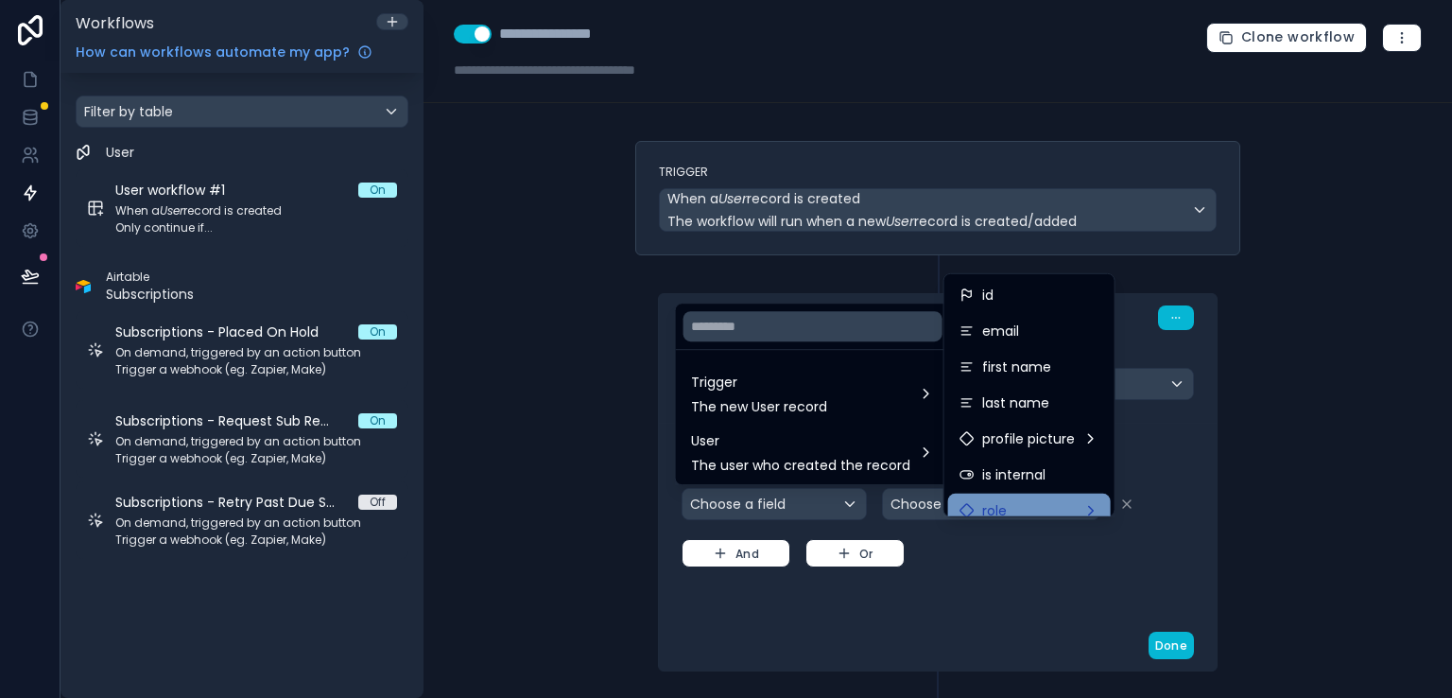
click at [1058, 500] on div "role" at bounding box center [1030, 510] width 140 height 23
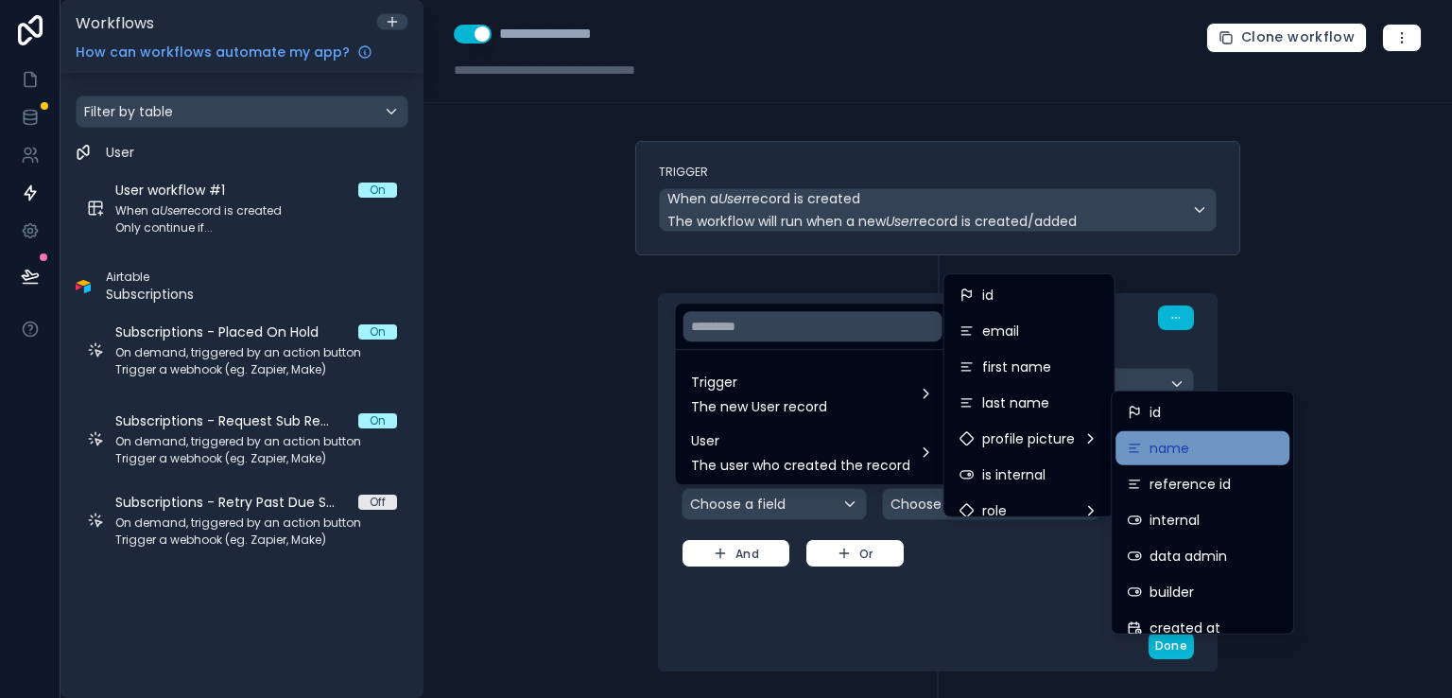
click at [1228, 445] on div "name" at bounding box center [1202, 448] width 151 height 23
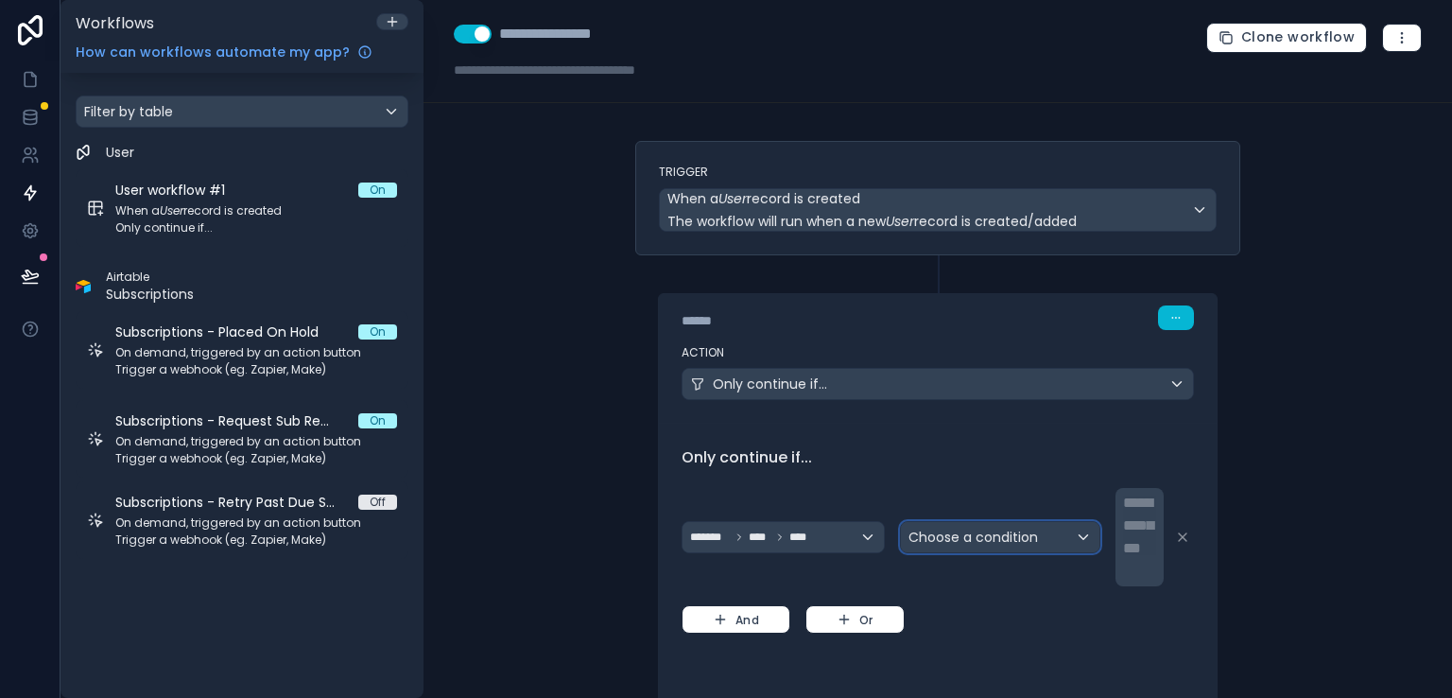
click at [946, 535] on span "Choose a condition" at bounding box center [974, 537] width 130 height 19
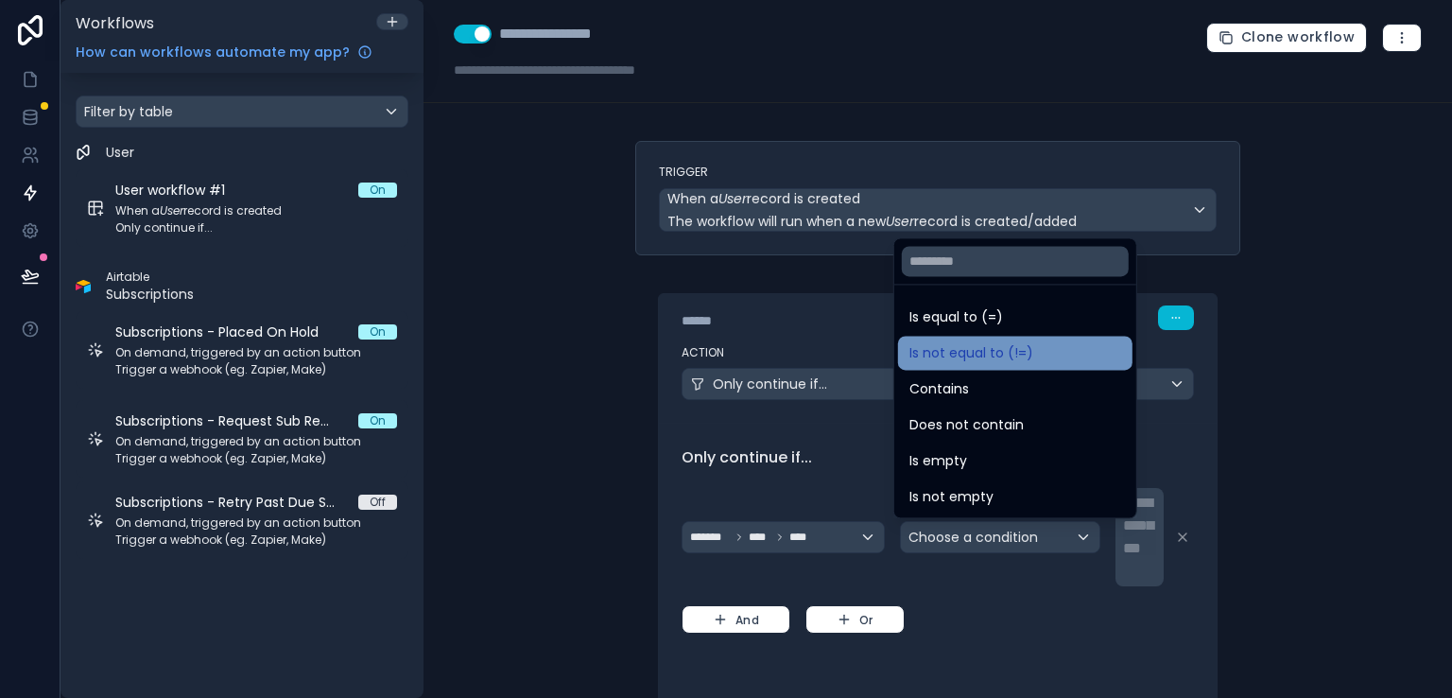
click at [989, 359] on span "Is not equal to (!=)" at bounding box center [972, 352] width 124 height 23
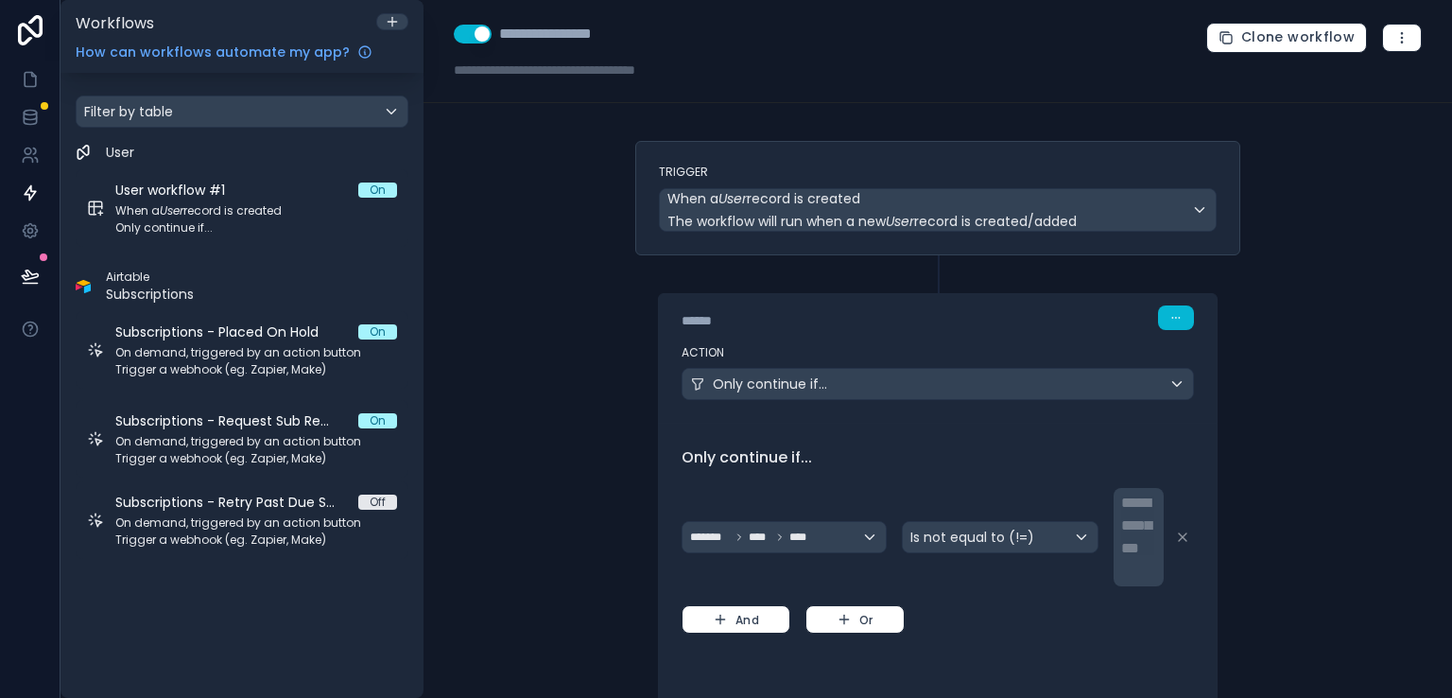
click at [1123, 527] on div "**********" at bounding box center [1140, 537] width 39 height 91
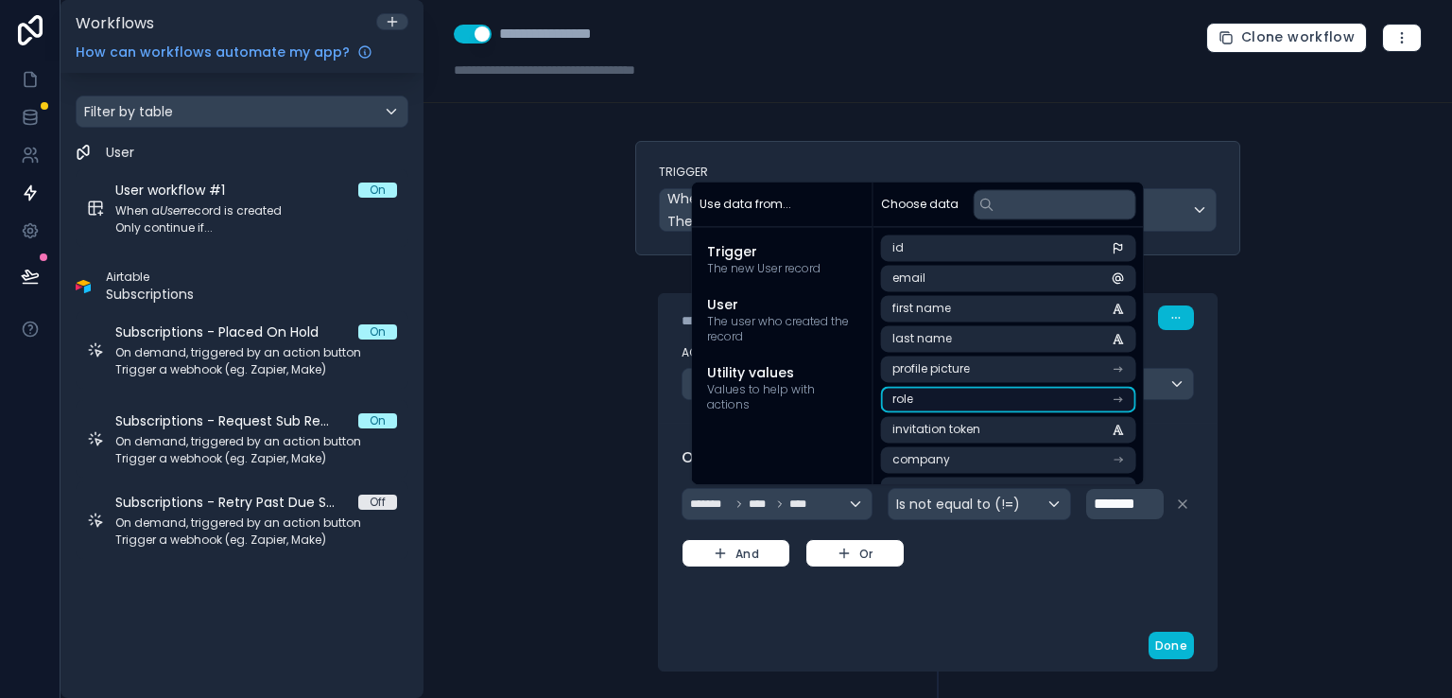
click at [1120, 404] on icon "scrollable content" at bounding box center [1118, 398] width 13 height 13
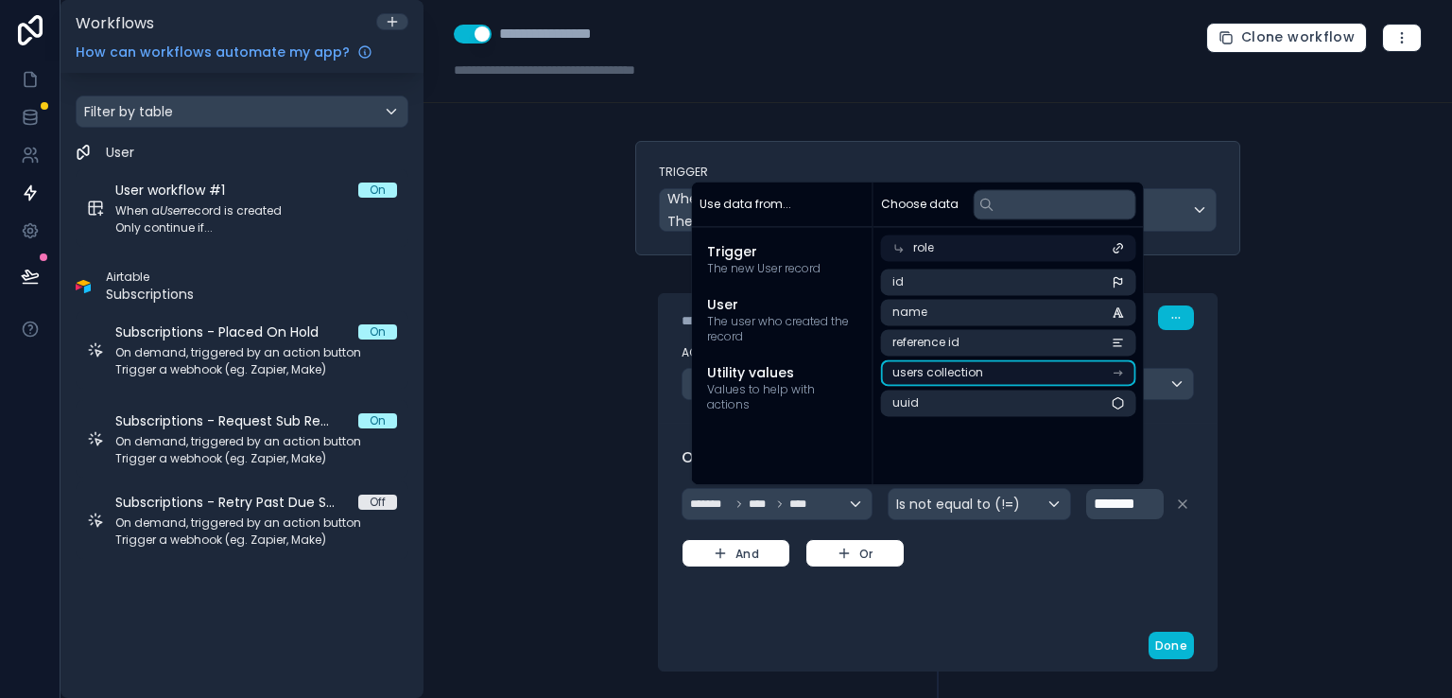
click at [1116, 374] on icon "scrollable content" at bounding box center [1118, 372] width 13 height 13
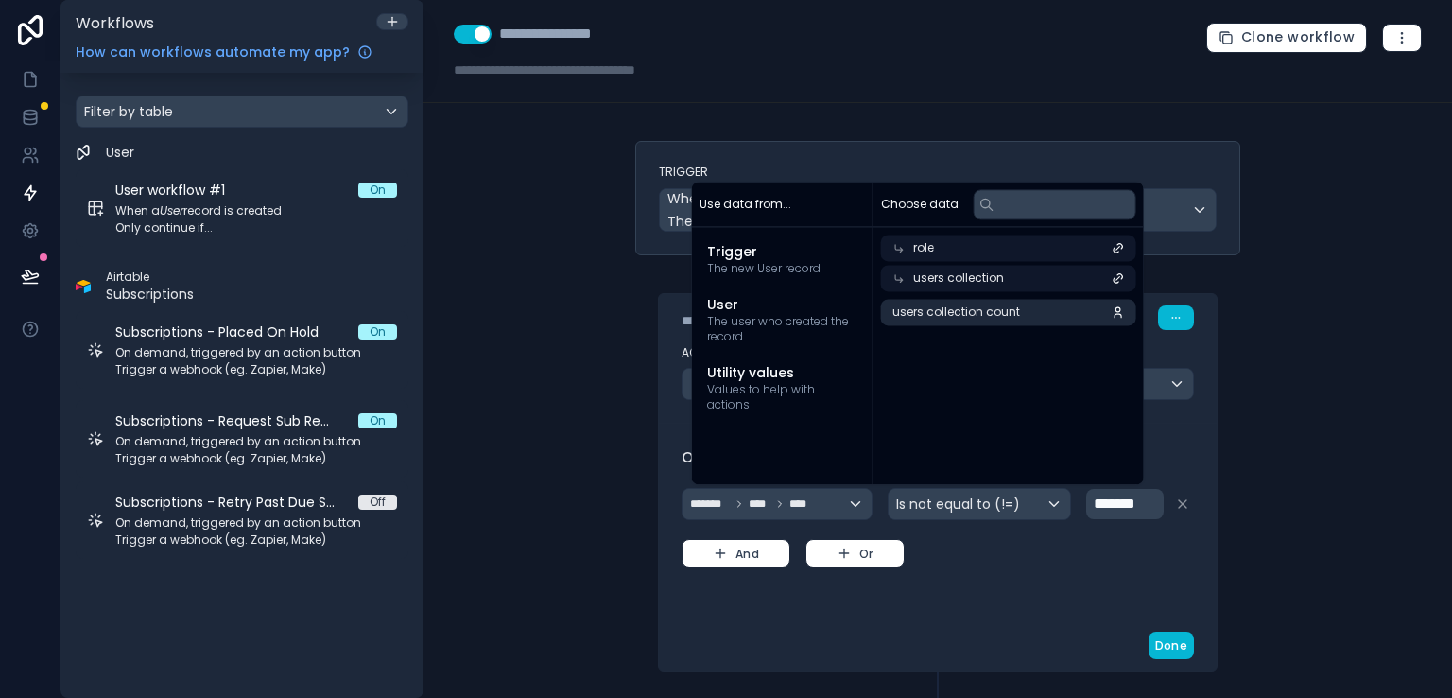
click at [920, 249] on span "role" at bounding box center [923, 247] width 21 height 15
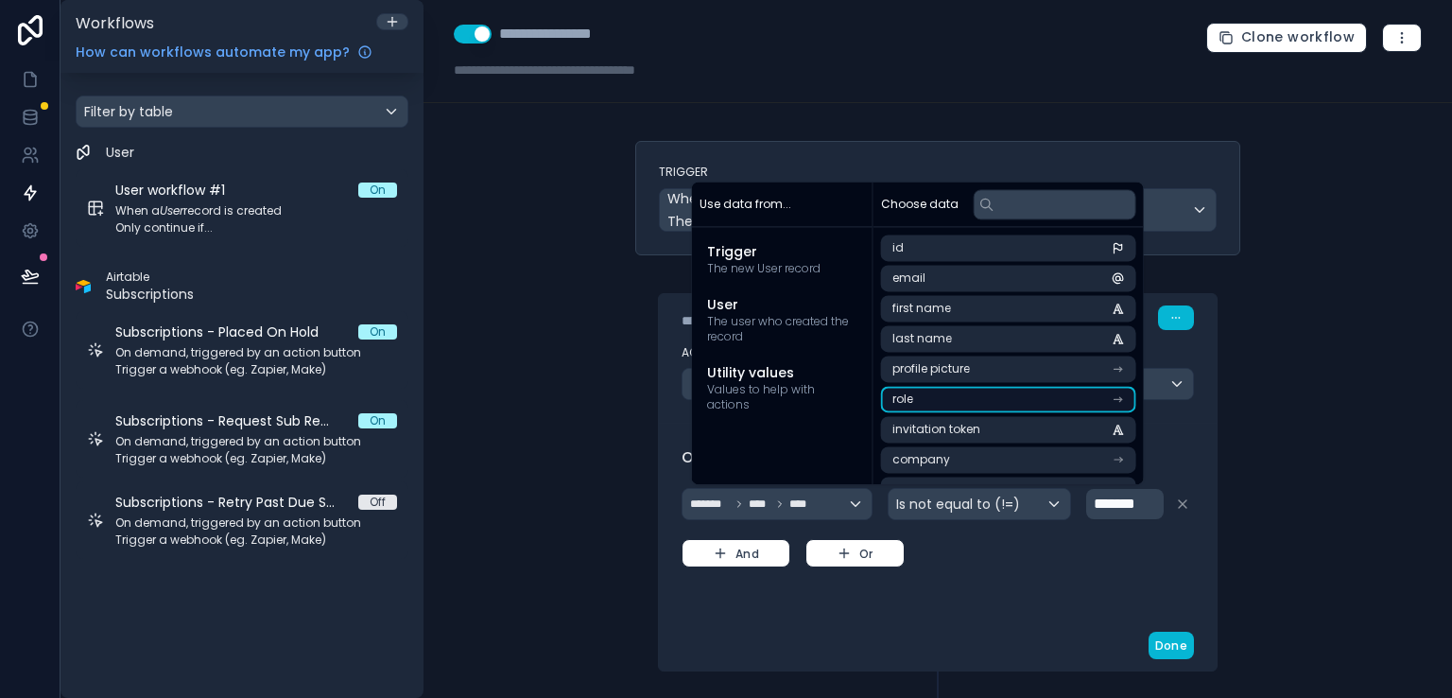
click at [1125, 400] on li "role" at bounding box center [1008, 399] width 255 height 26
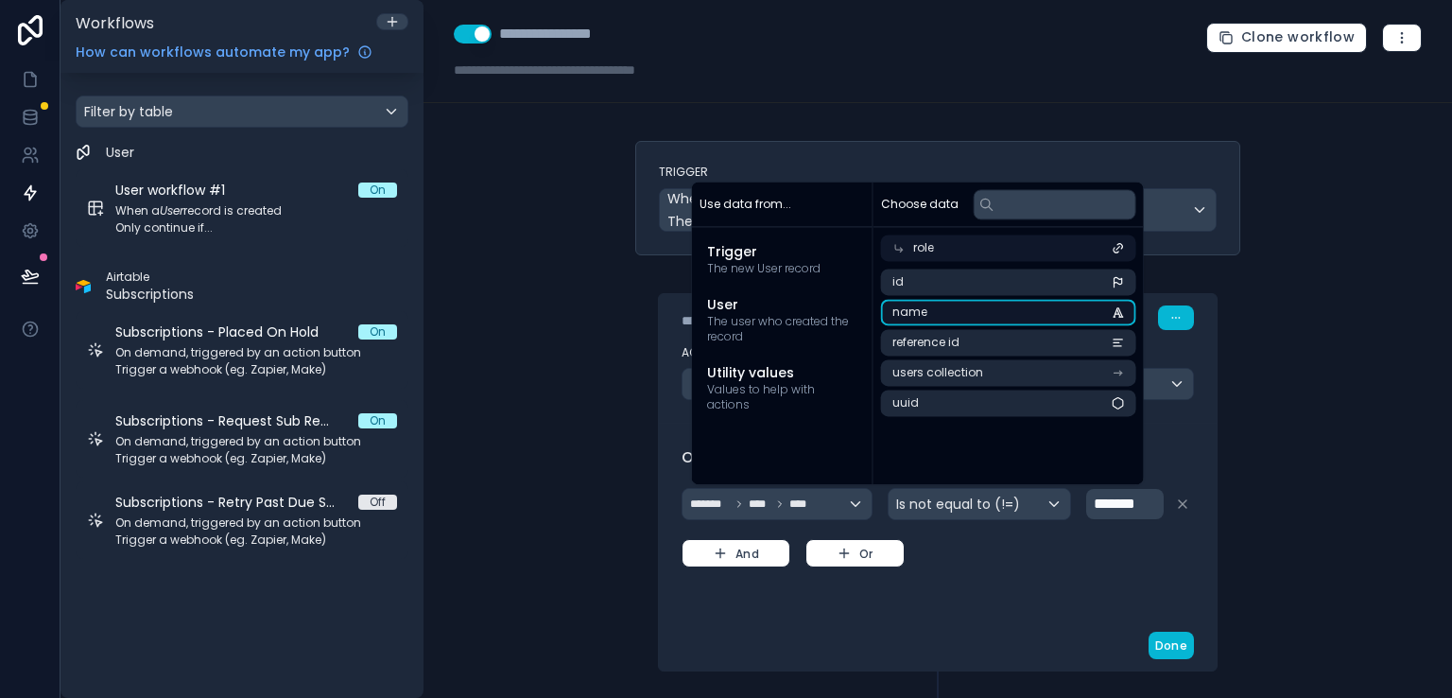
click at [1116, 312] on icon "scrollable content" at bounding box center [1119, 312] width 9 height 9
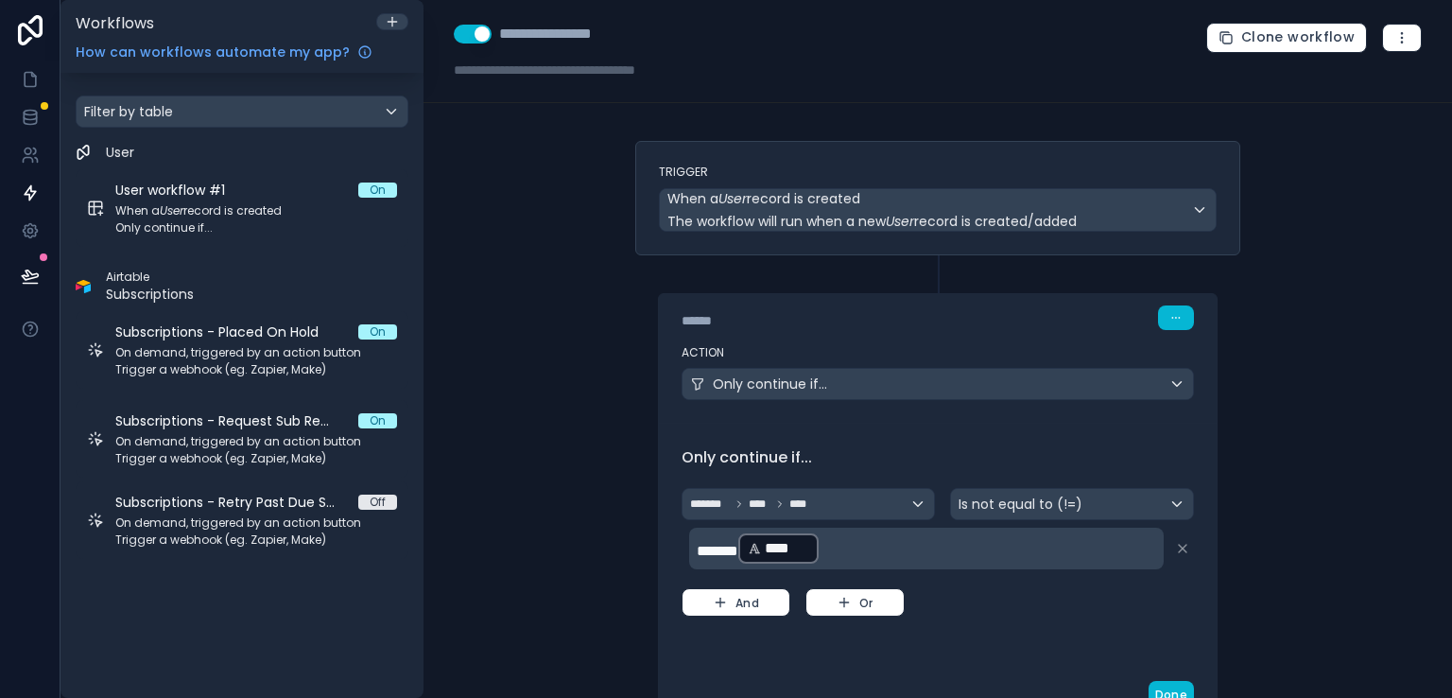
click at [946, 564] on div "******* **** ﻿ ﻿" at bounding box center [926, 549] width 475 height 42
click at [907, 547] on p "******* **** ﻿ ﻿" at bounding box center [928, 548] width 463 height 34
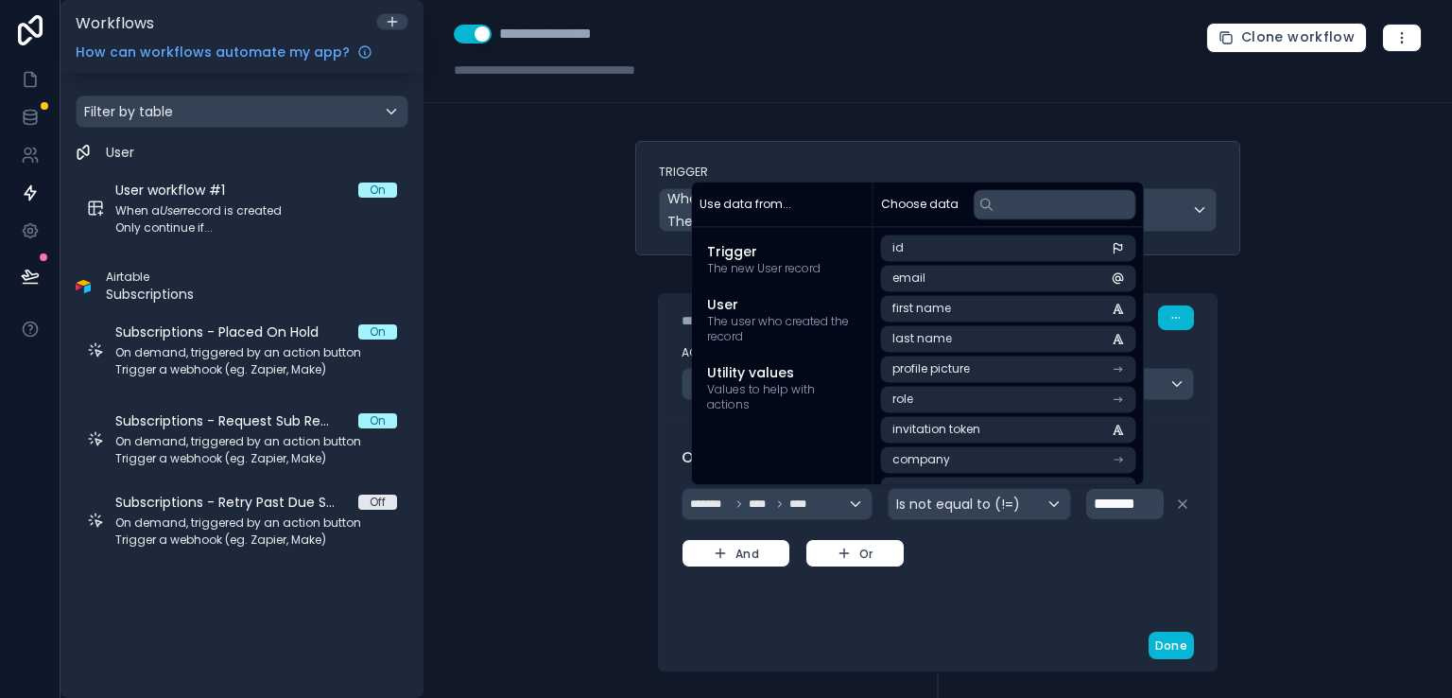
click at [1064, 563] on div "******* **** **** Is not equal to (!=) ******* And Or" at bounding box center [938, 525] width 512 height 83
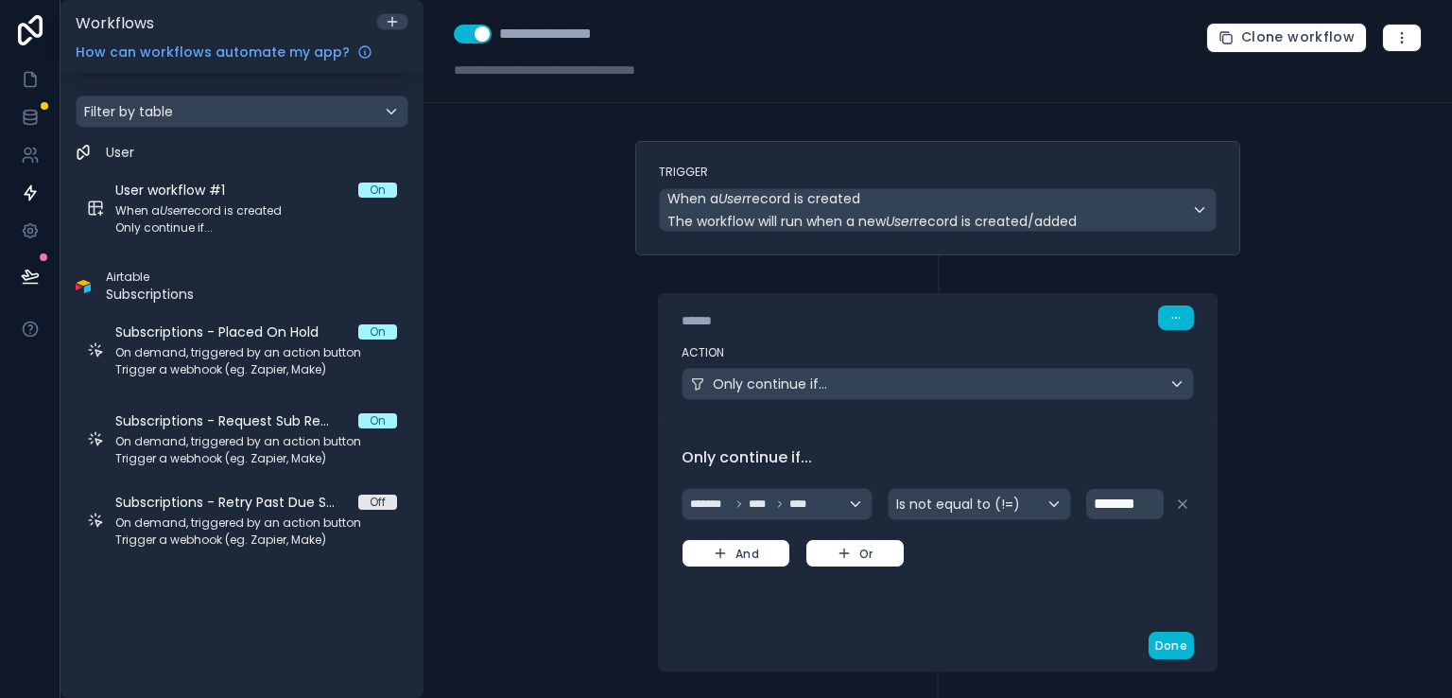
click at [1325, 517] on div "**********" at bounding box center [938, 349] width 1029 height 698
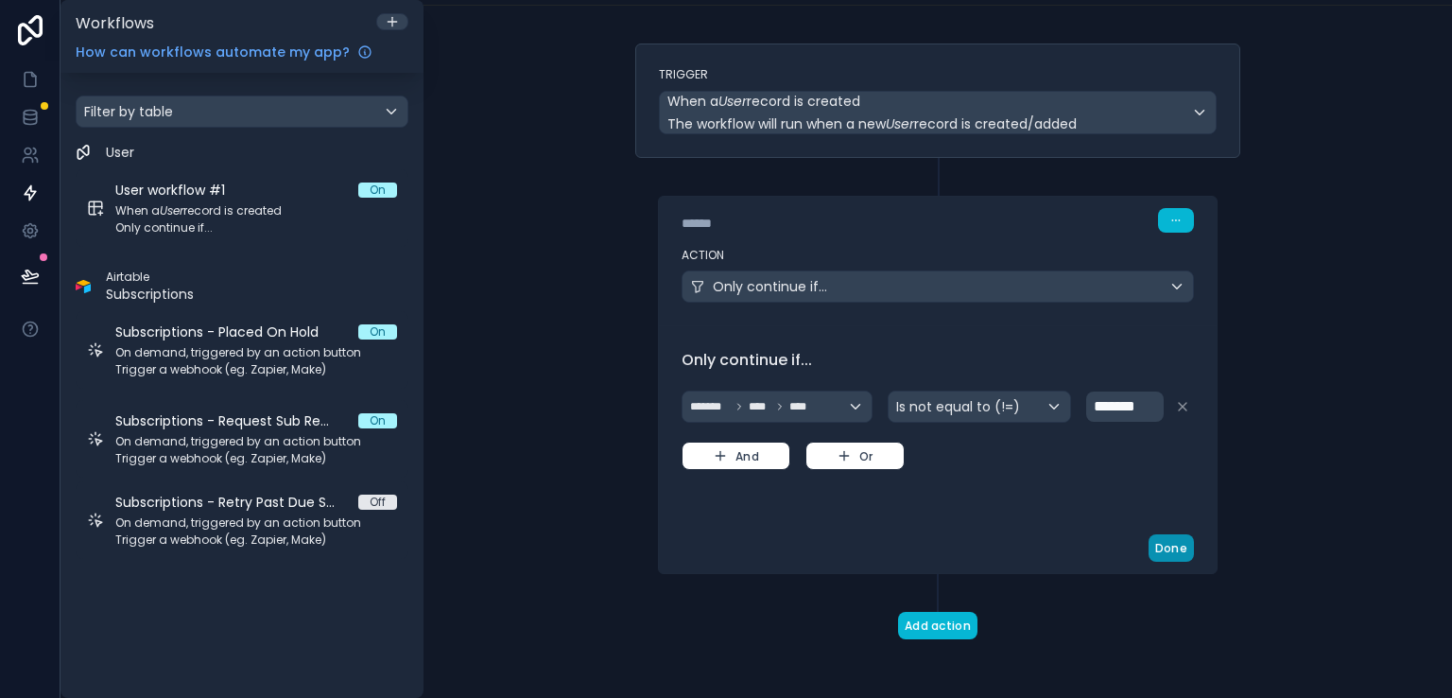
click at [1163, 547] on button "Done" at bounding box center [1171, 547] width 45 height 27
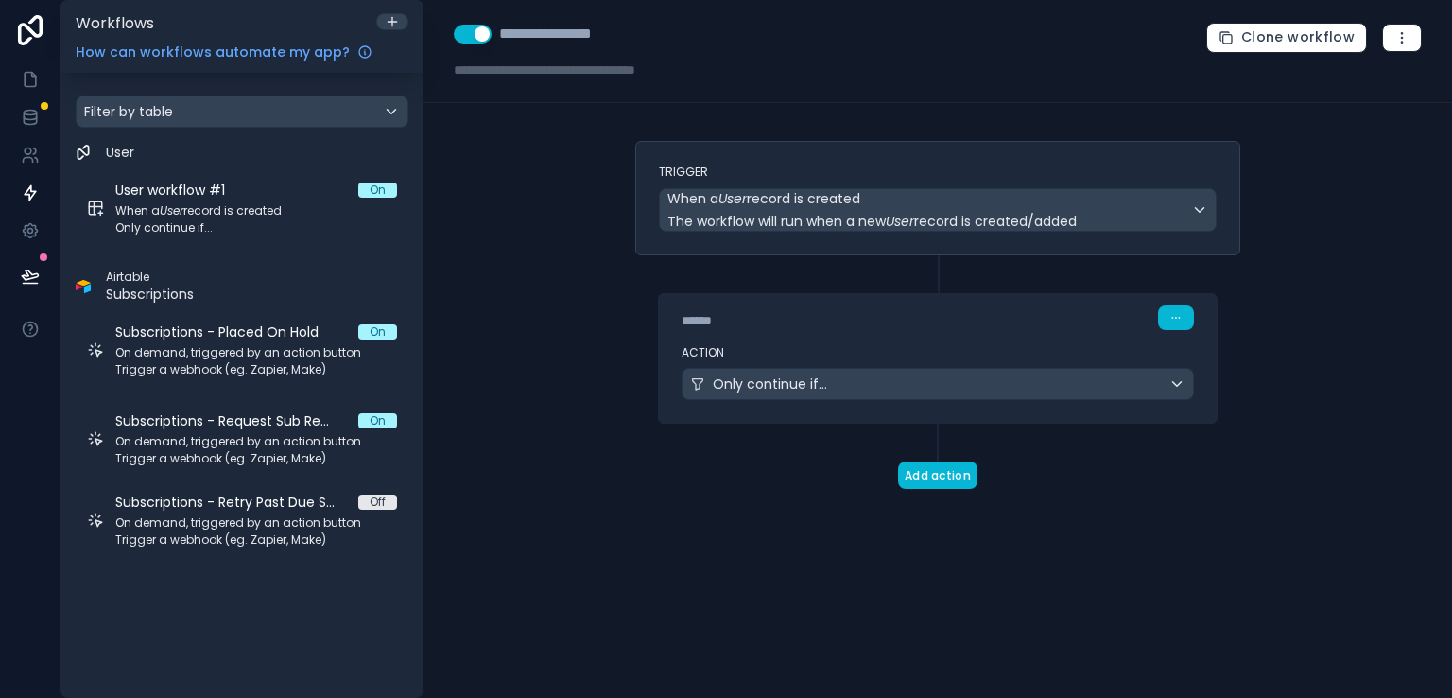
scroll to position [0, 0]
click at [1001, 379] on div "Only continue if..." at bounding box center [938, 384] width 511 height 30
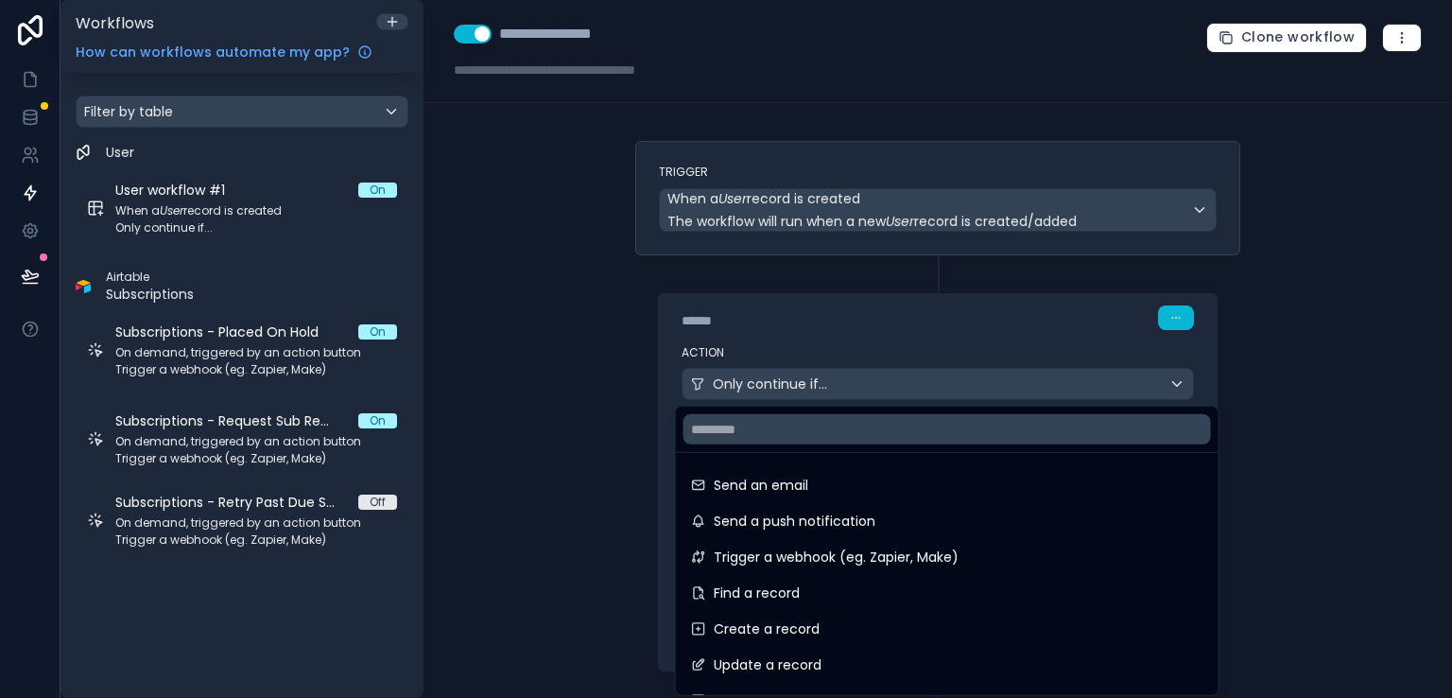
click at [1268, 380] on div at bounding box center [726, 349] width 1452 height 698
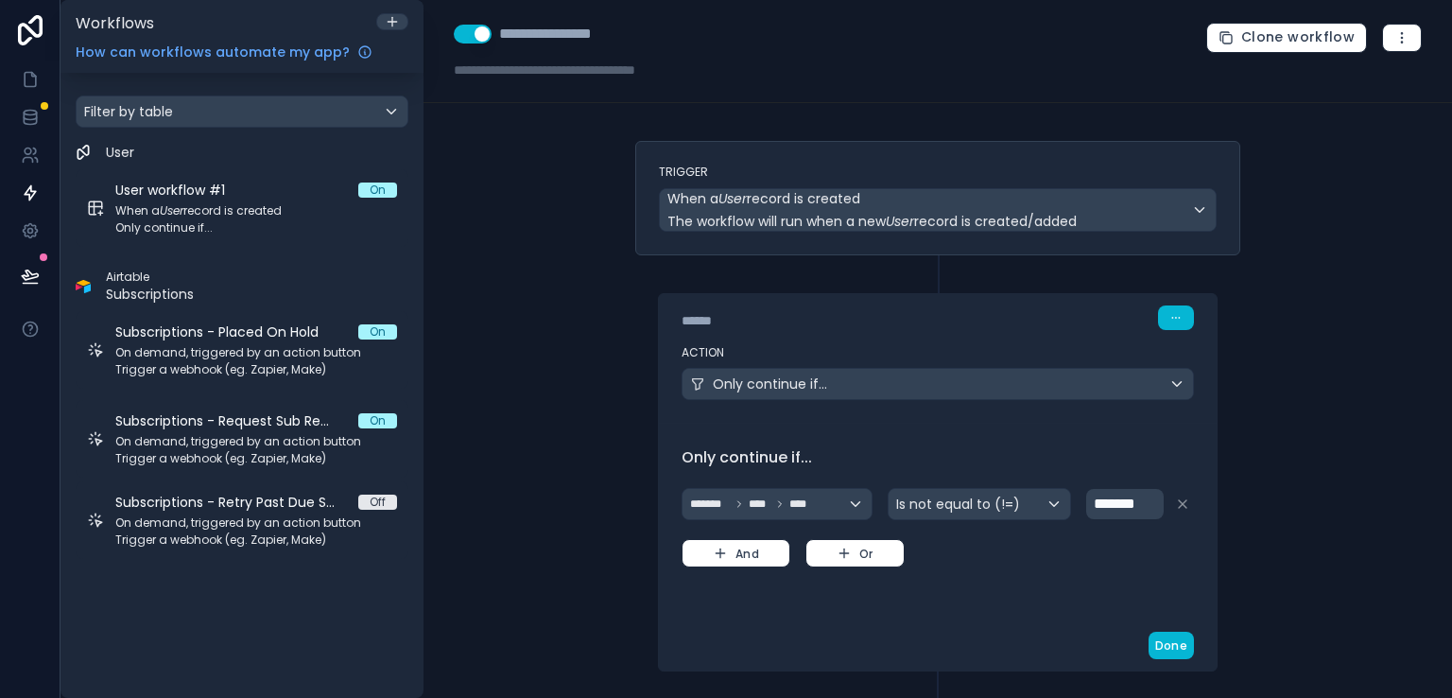
click at [1276, 390] on div "**********" at bounding box center [938, 349] width 1029 height 698
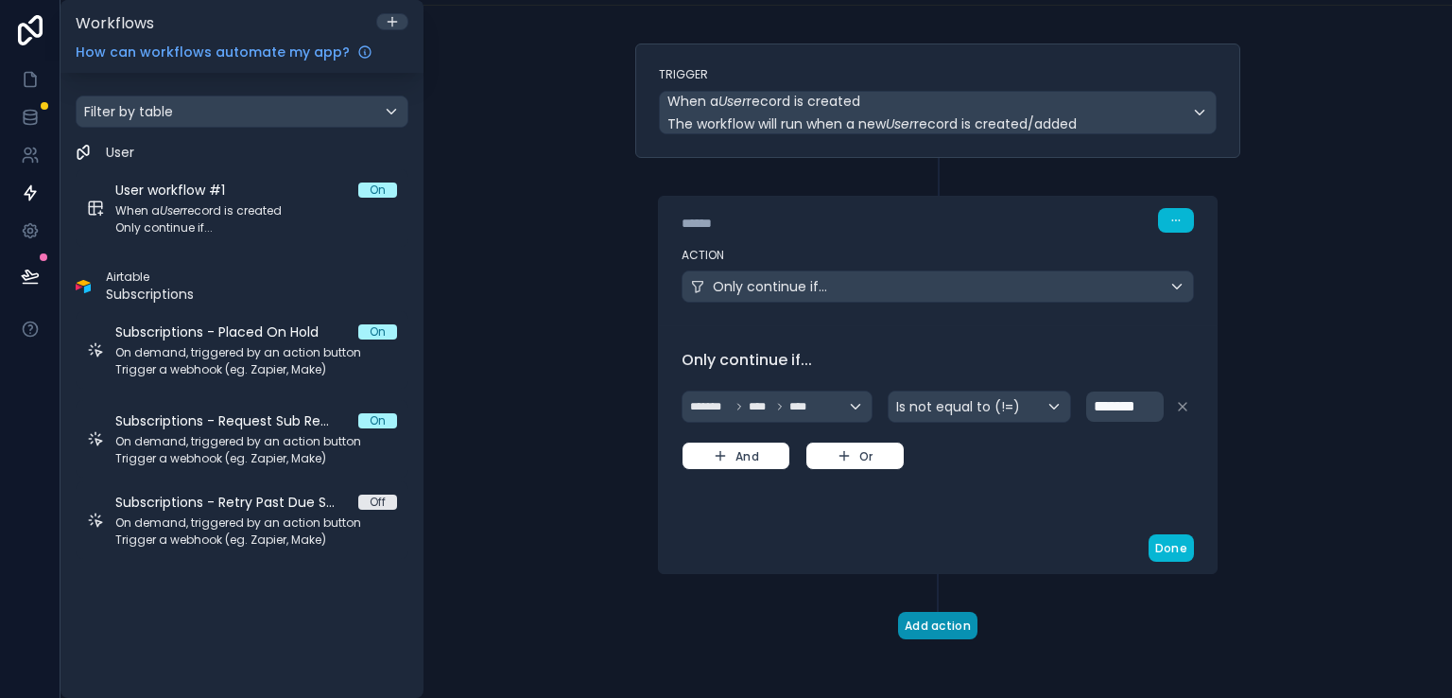
click at [911, 630] on button "Add action" at bounding box center [937, 625] width 79 height 27
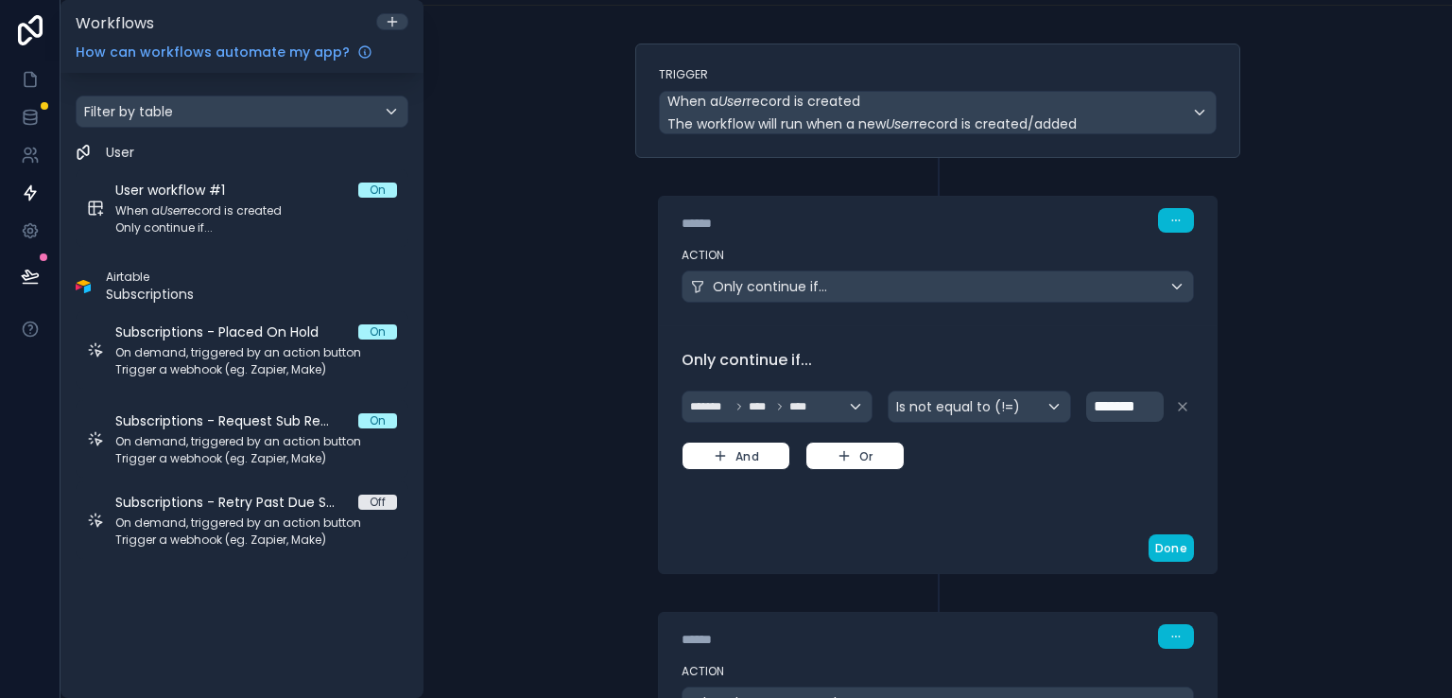
scroll to position [265, 0]
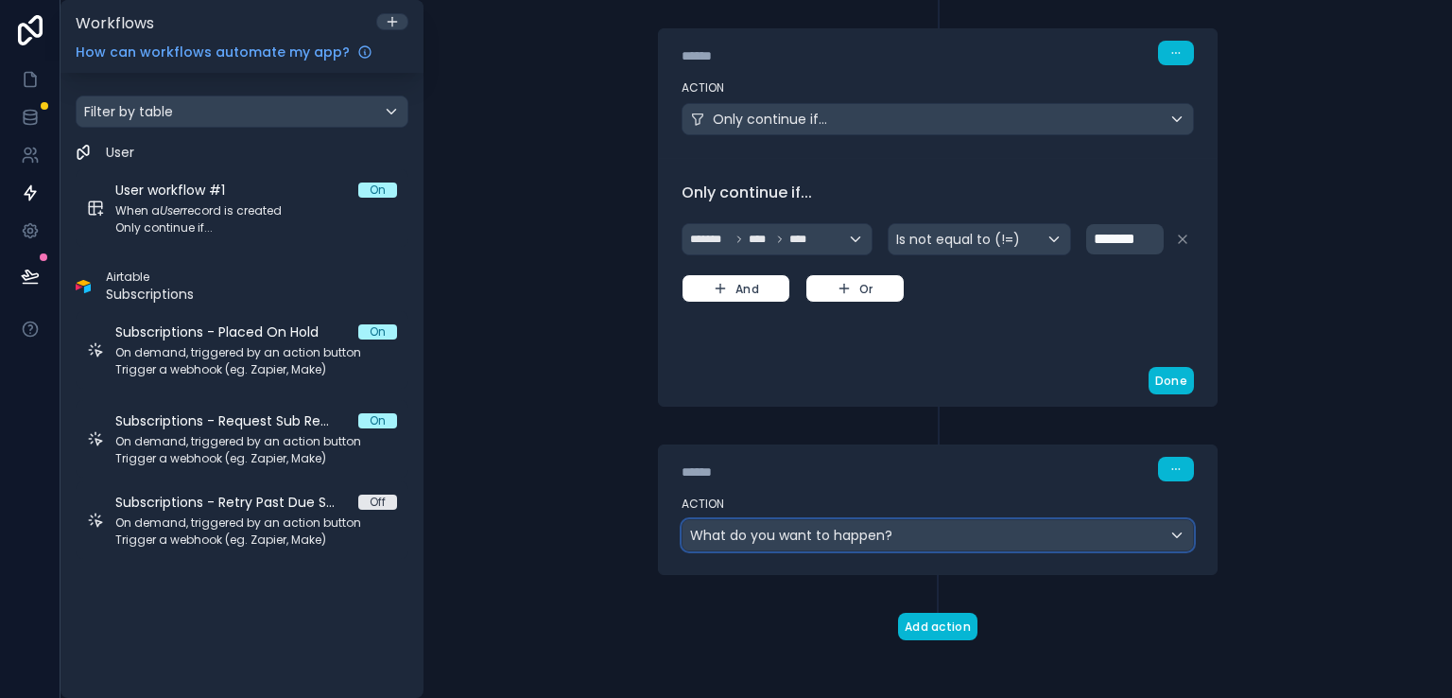
click at [1172, 530] on div "What do you want to happen?" at bounding box center [938, 535] width 511 height 30
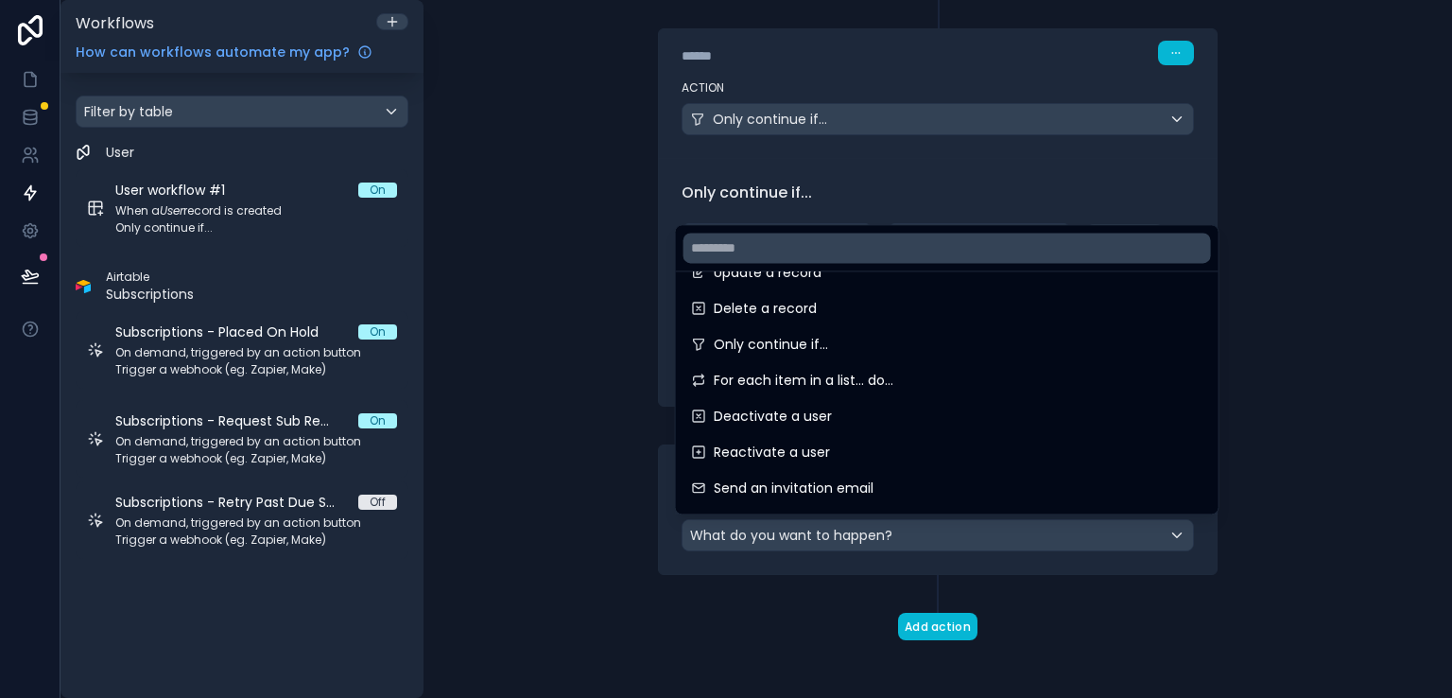
scroll to position [216, 0]
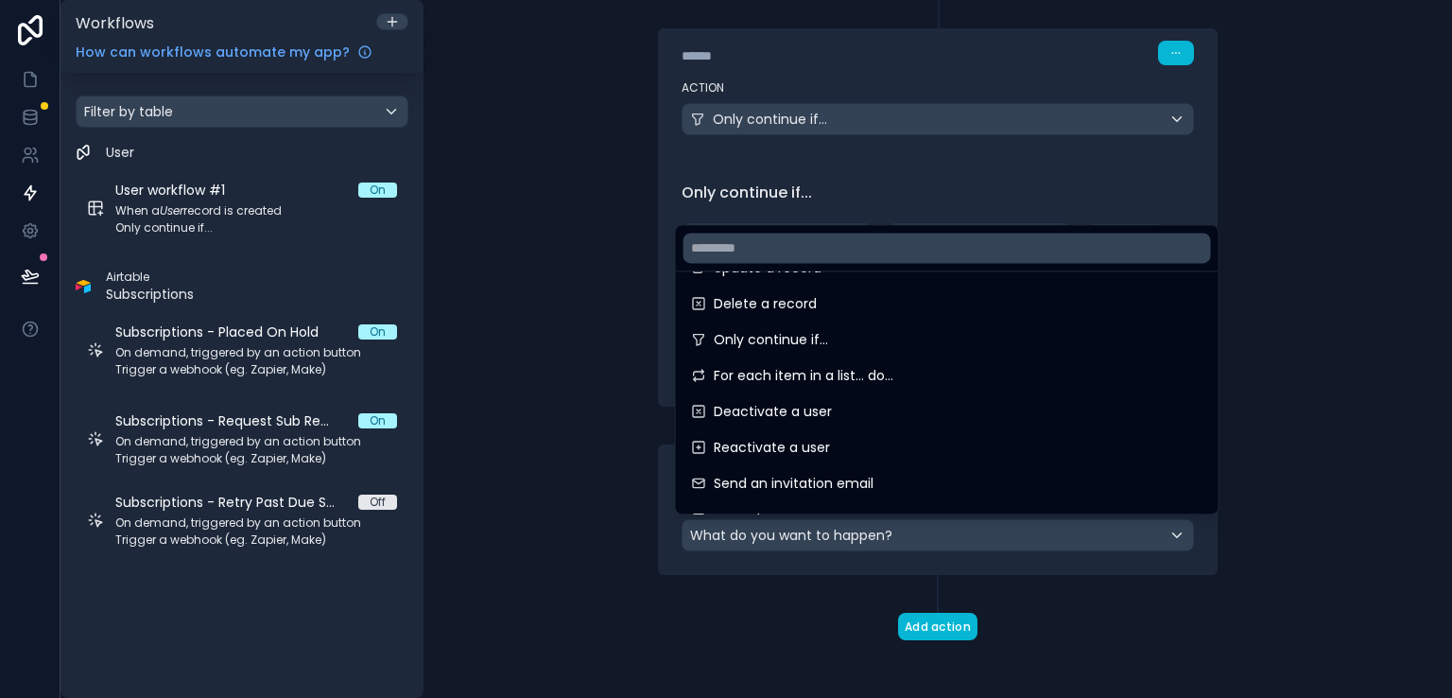
drag, startPoint x: 1229, startPoint y: 403, endPoint x: 1229, endPoint y: 418, distance: 15.1
click at [1229, 418] on div at bounding box center [726, 349] width 1452 height 698
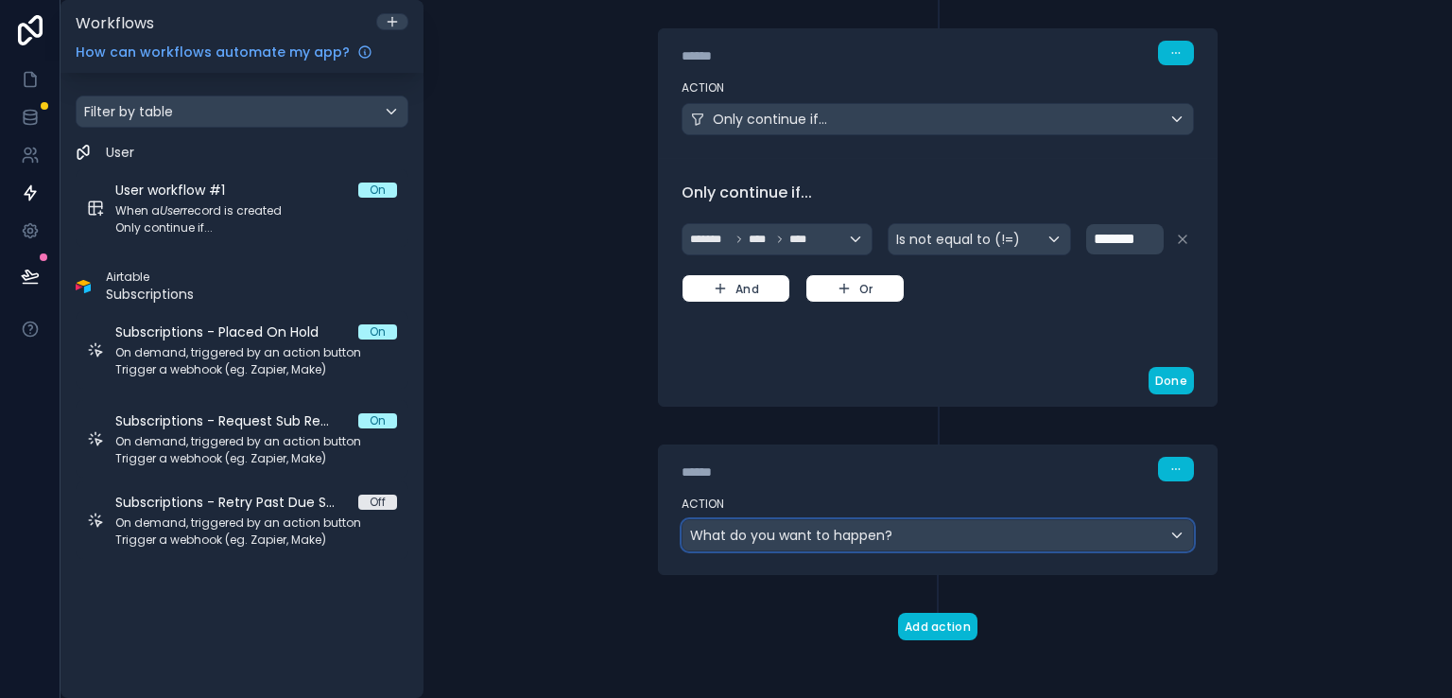
click at [1172, 528] on div "What do you want to happen?" at bounding box center [938, 535] width 511 height 30
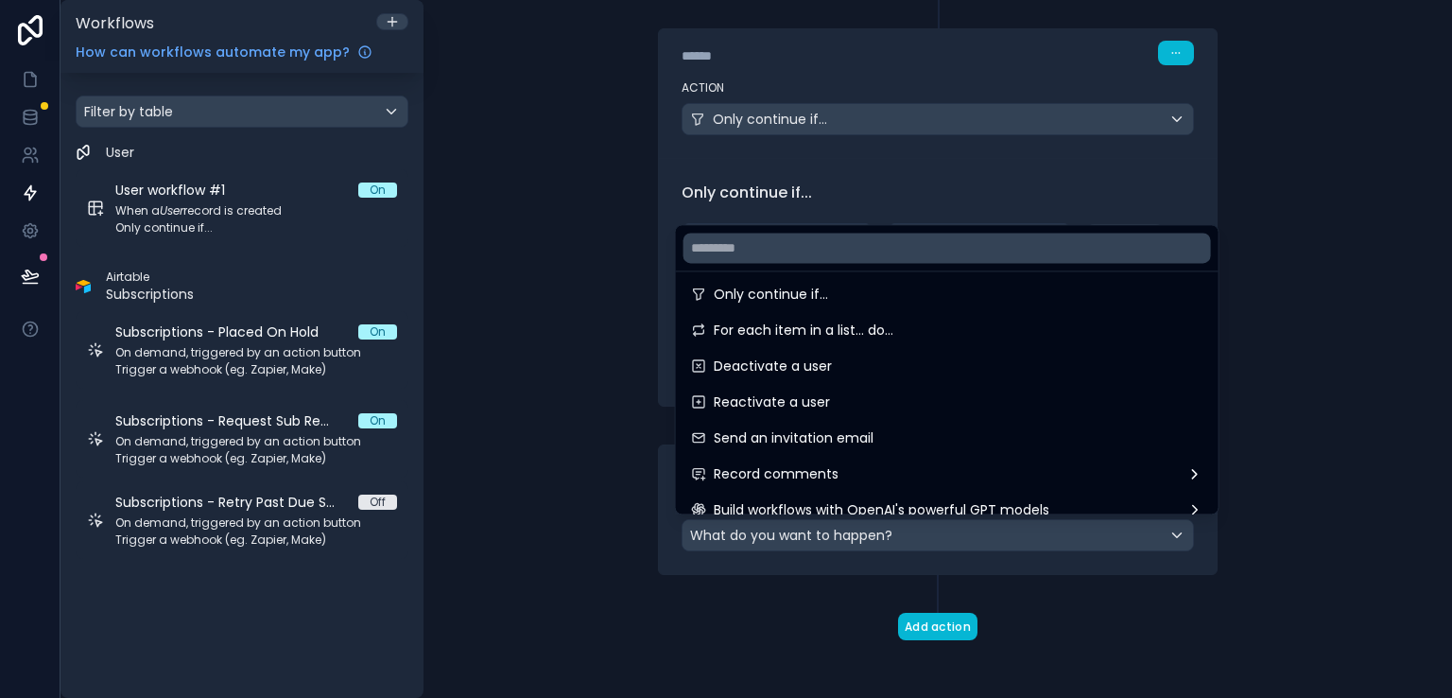
scroll to position [258, 0]
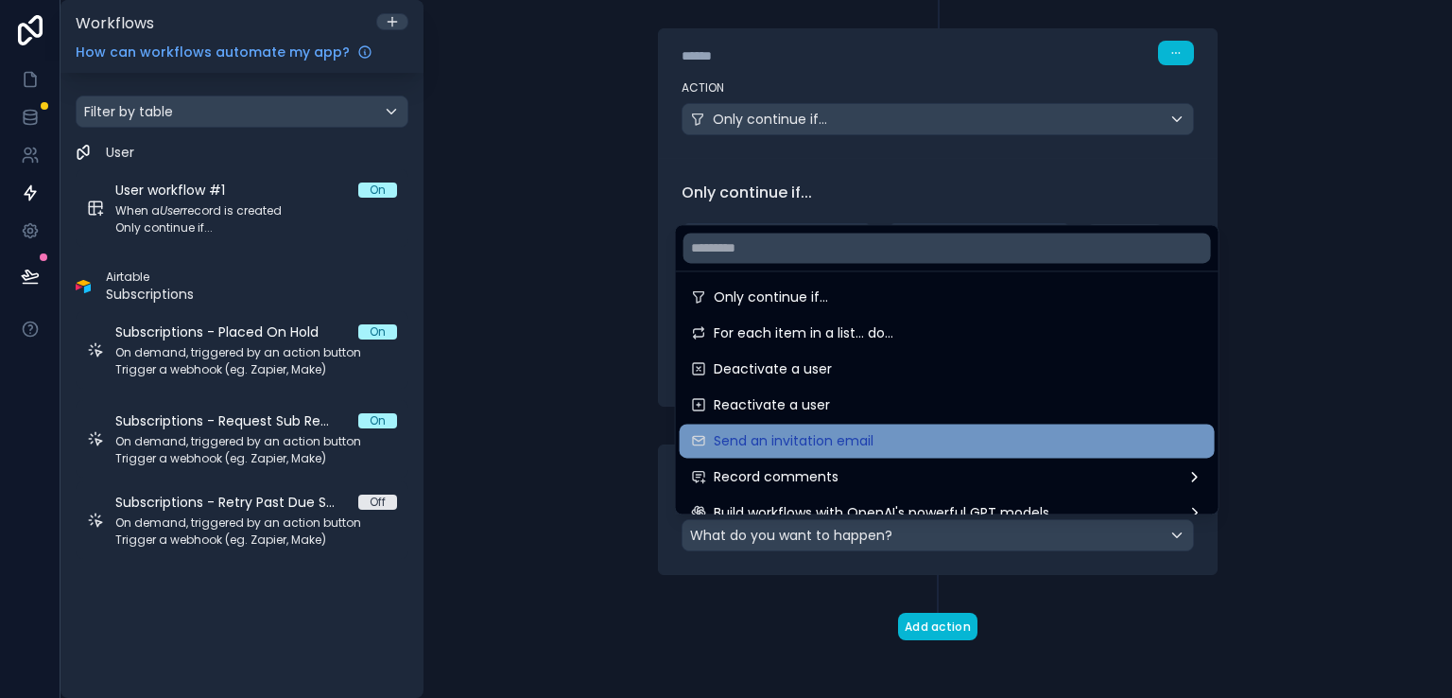
click at [956, 432] on div "Send an invitation email" at bounding box center [947, 440] width 512 height 23
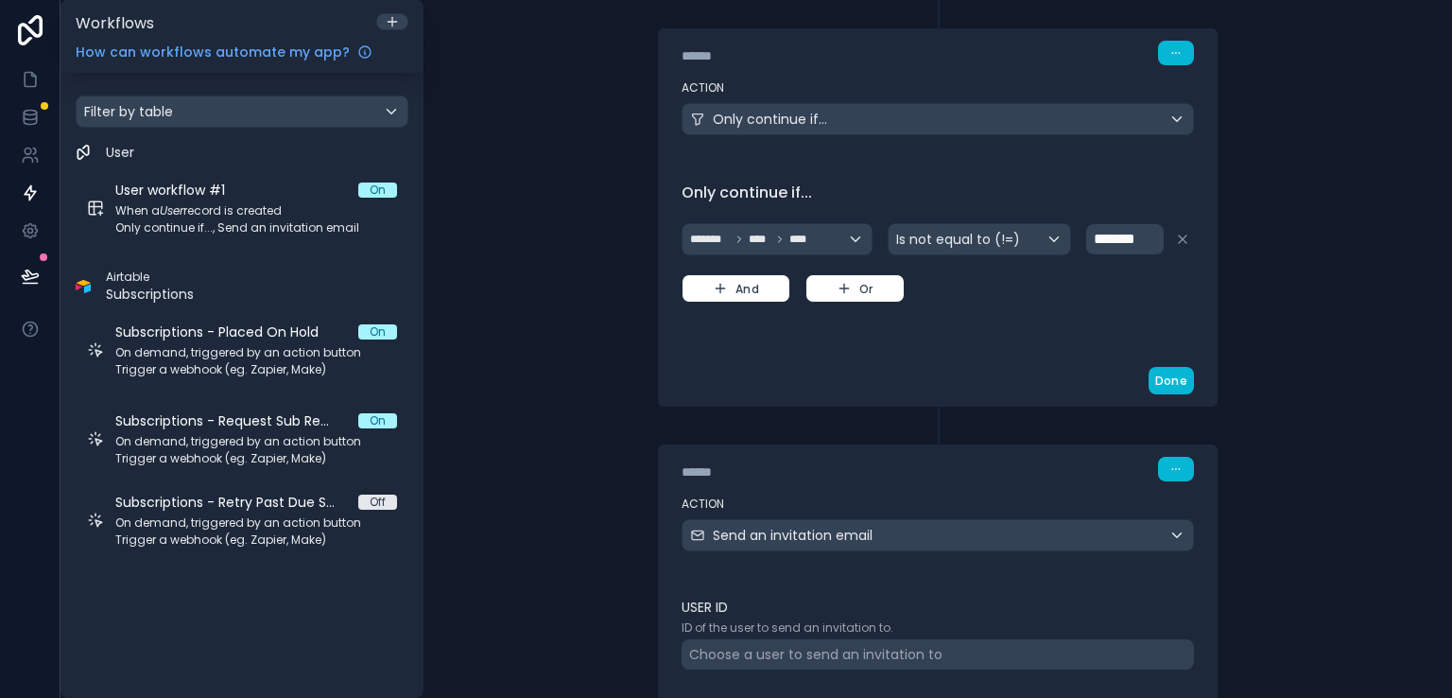
click at [1226, 440] on div "****** Step 2 Action Send an invitation email User ID ID of the user to send an…" at bounding box center [937, 590] width 605 height 367
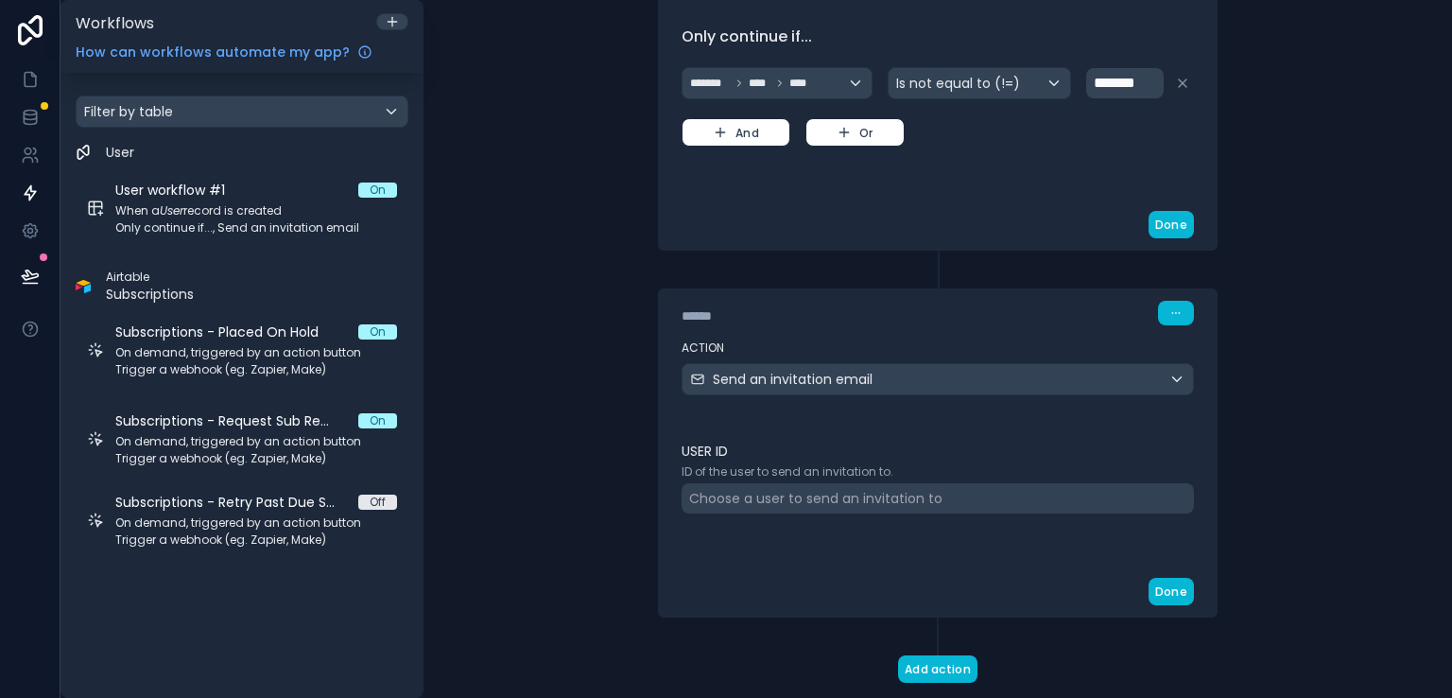
scroll to position [443, 0]
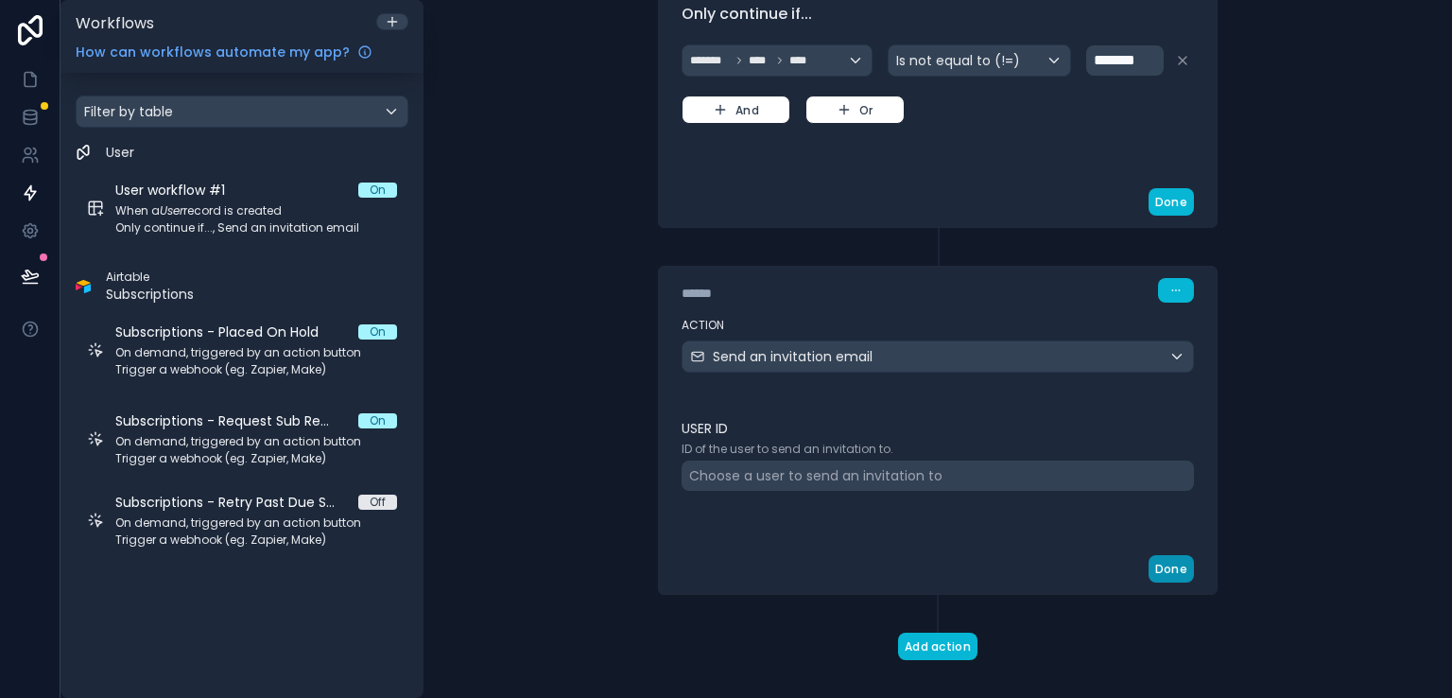
click at [1168, 567] on button "Done" at bounding box center [1171, 568] width 45 height 27
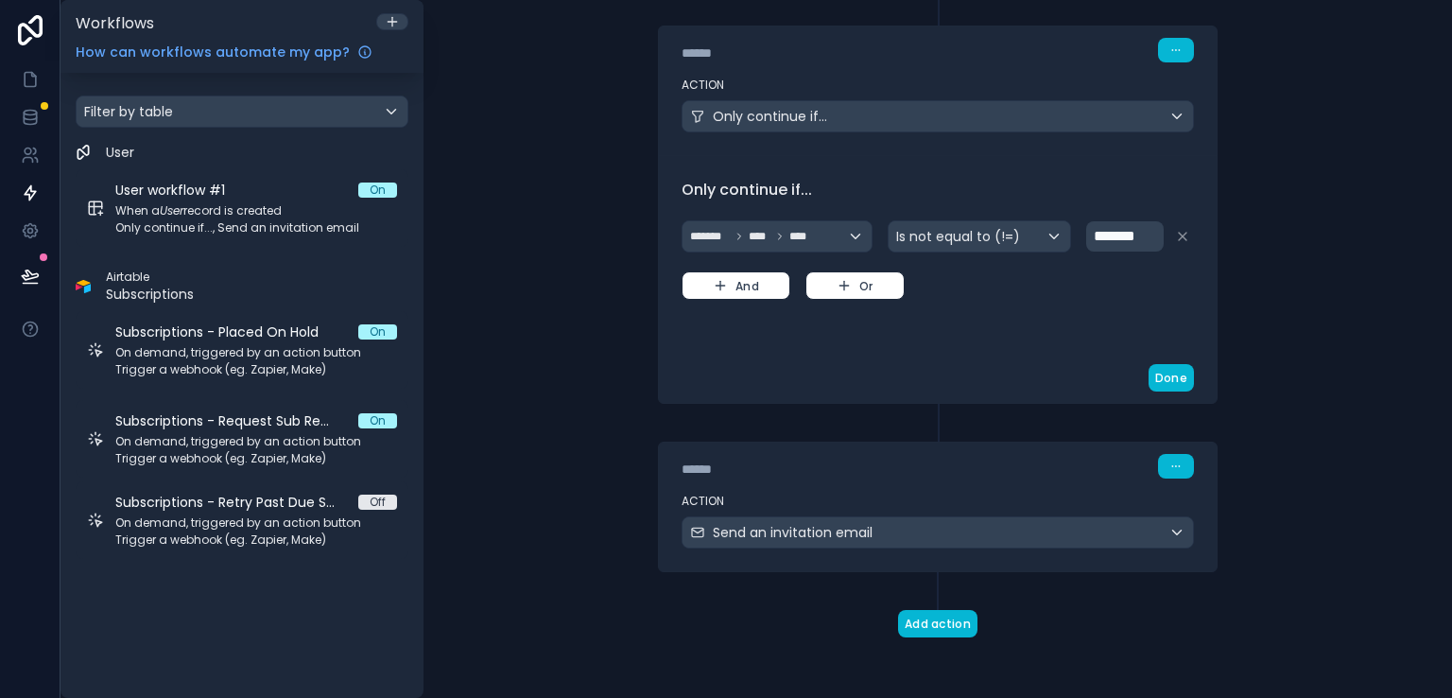
scroll to position [265, 0]
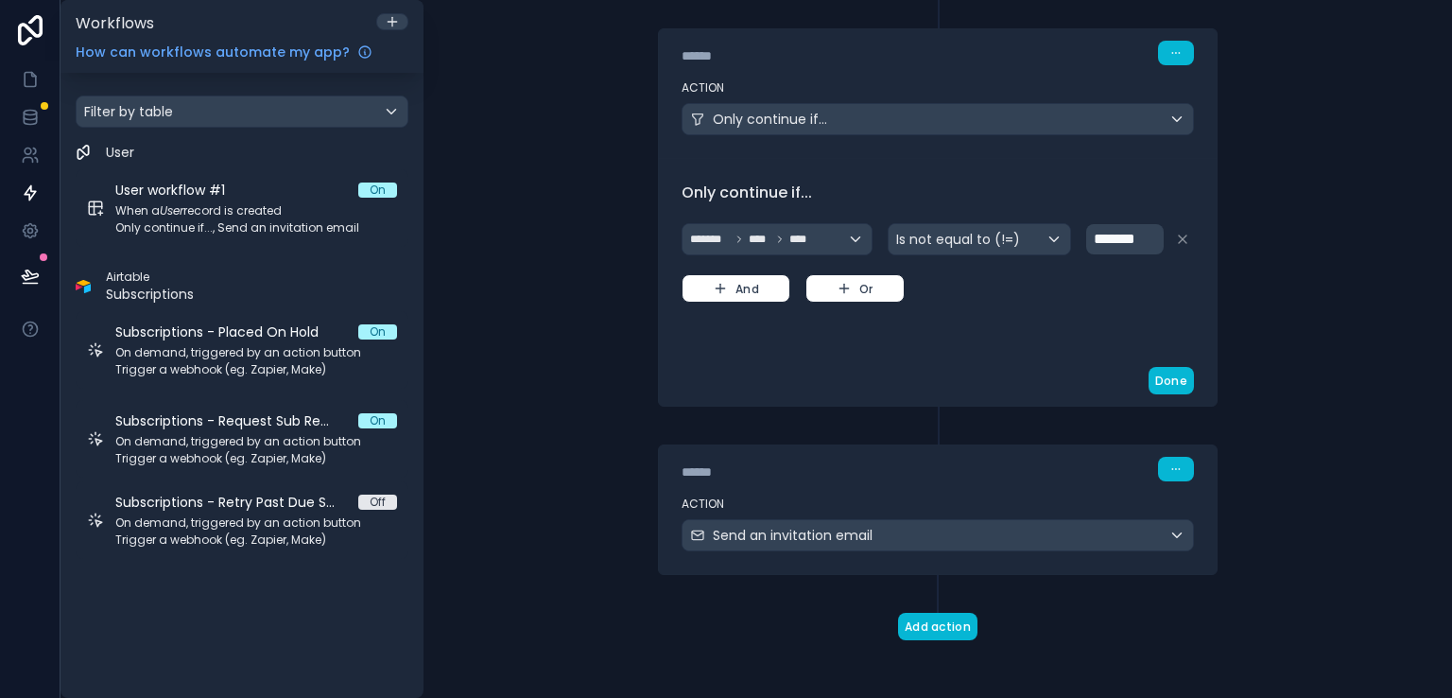
click at [1347, 504] on div "**********" at bounding box center [938, 349] width 1029 height 698
click at [1298, 219] on div "**********" at bounding box center [938, 349] width 1029 height 698
click at [601, 383] on div "**********" at bounding box center [938, 349] width 1029 height 698
click at [521, 606] on div "**********" at bounding box center [938, 349] width 1029 height 698
click at [27, 133] on link at bounding box center [30, 117] width 60 height 38
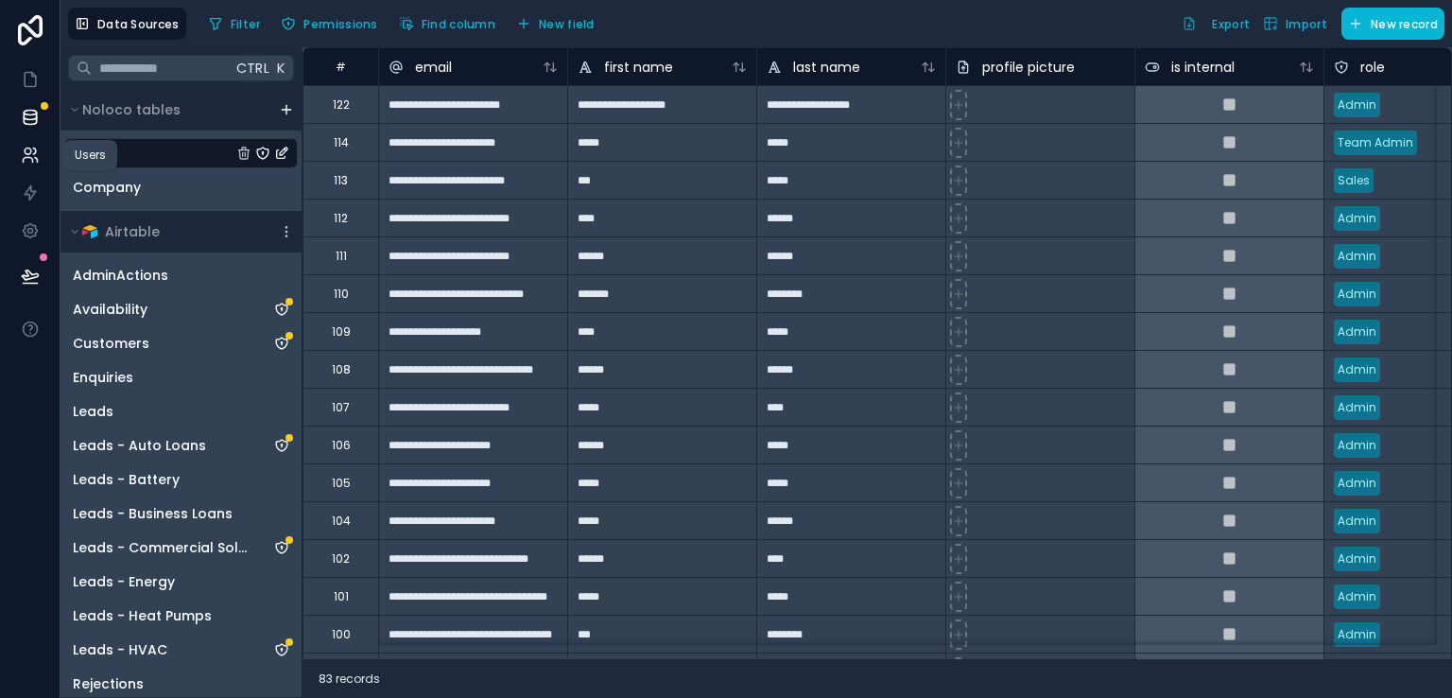
click at [25, 149] on icon at bounding box center [28, 151] width 7 height 7
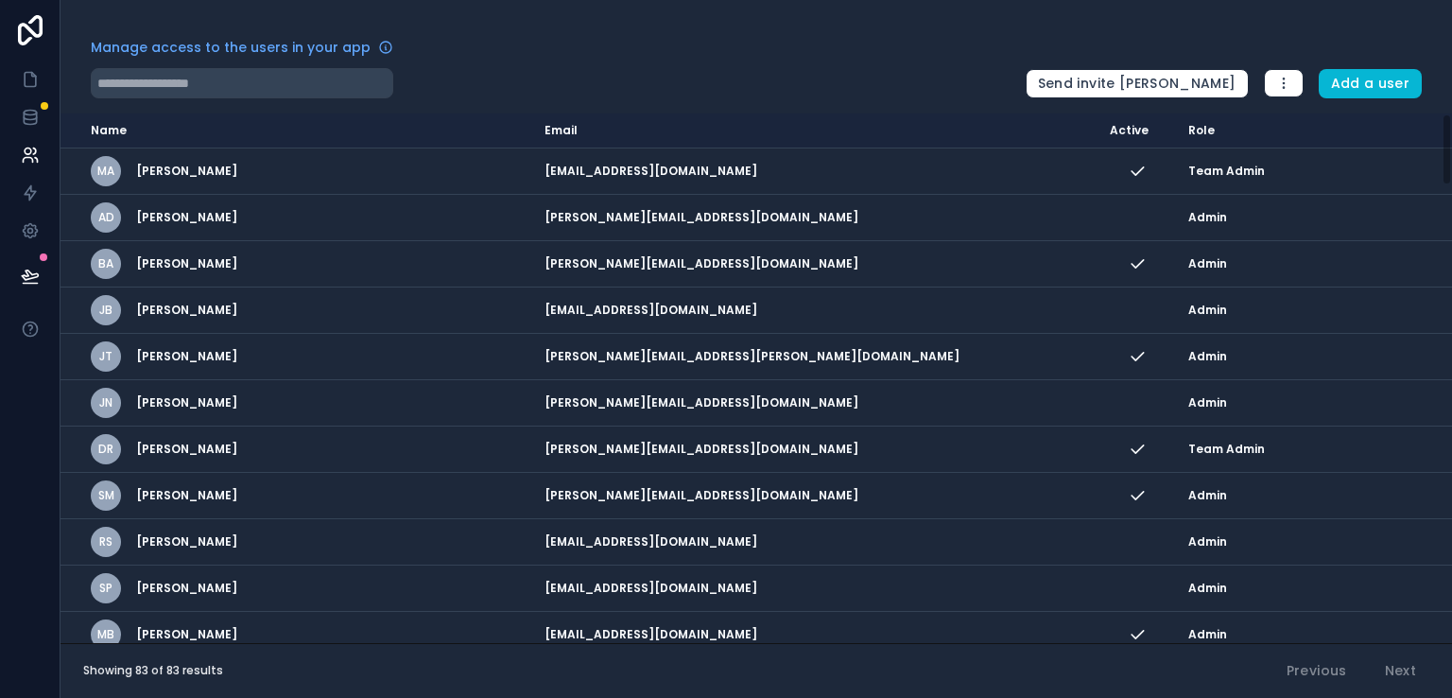
click at [813, 101] on div "Manage access to the users in your app Send invite reminders Add a user Name Em…" at bounding box center [757, 349] width 1392 height 698
click at [309, 74] on input "text" at bounding box center [242, 83] width 303 height 30
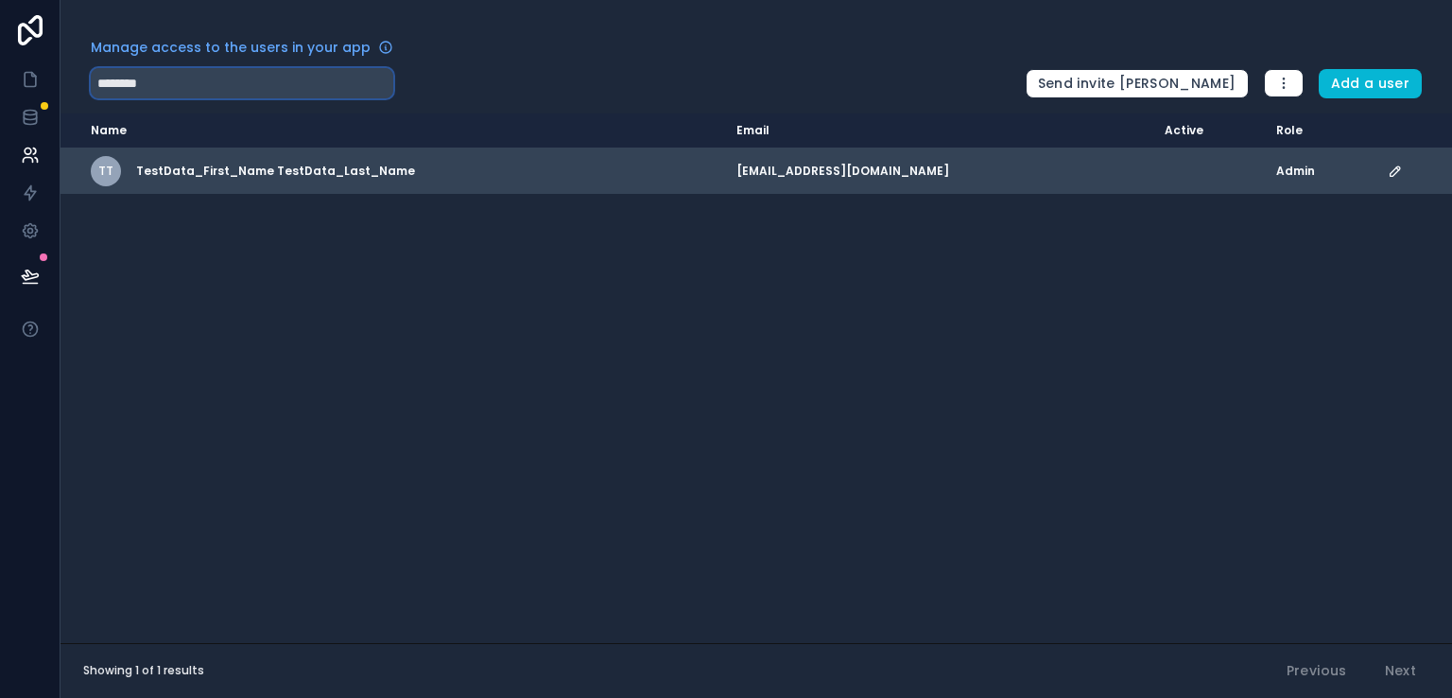
type input "********"
click at [1388, 176] on icon "scrollable content" at bounding box center [1395, 171] width 15 height 15
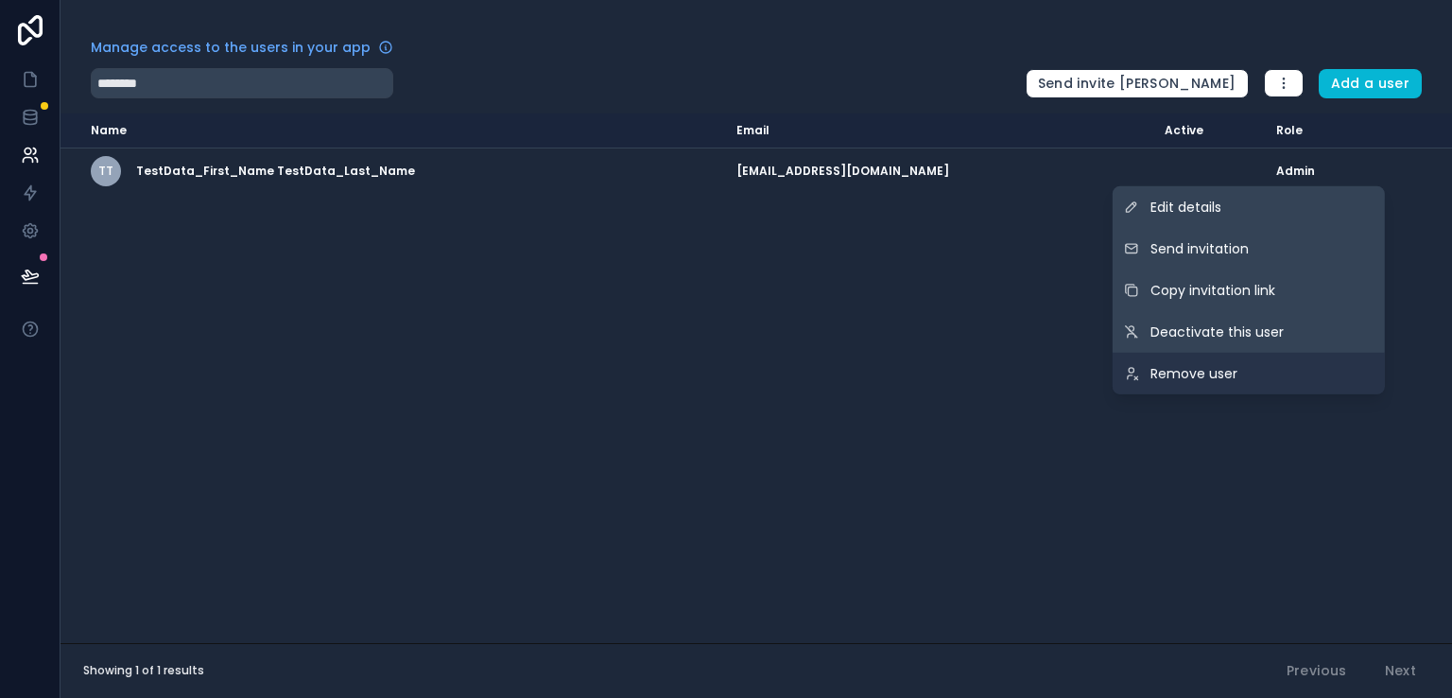
click at [1242, 371] on link "Remove user" at bounding box center [1249, 374] width 272 height 42
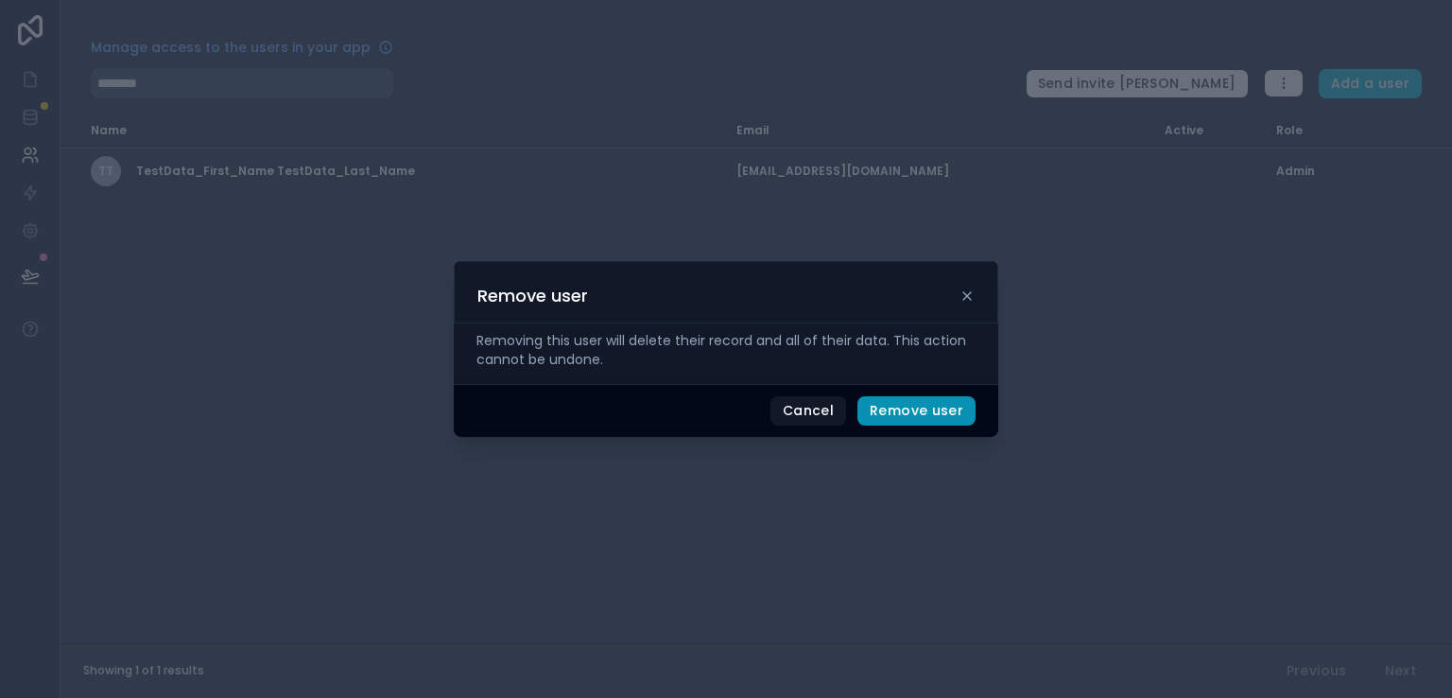
click at [956, 402] on button "Remove user" at bounding box center [917, 411] width 118 height 30
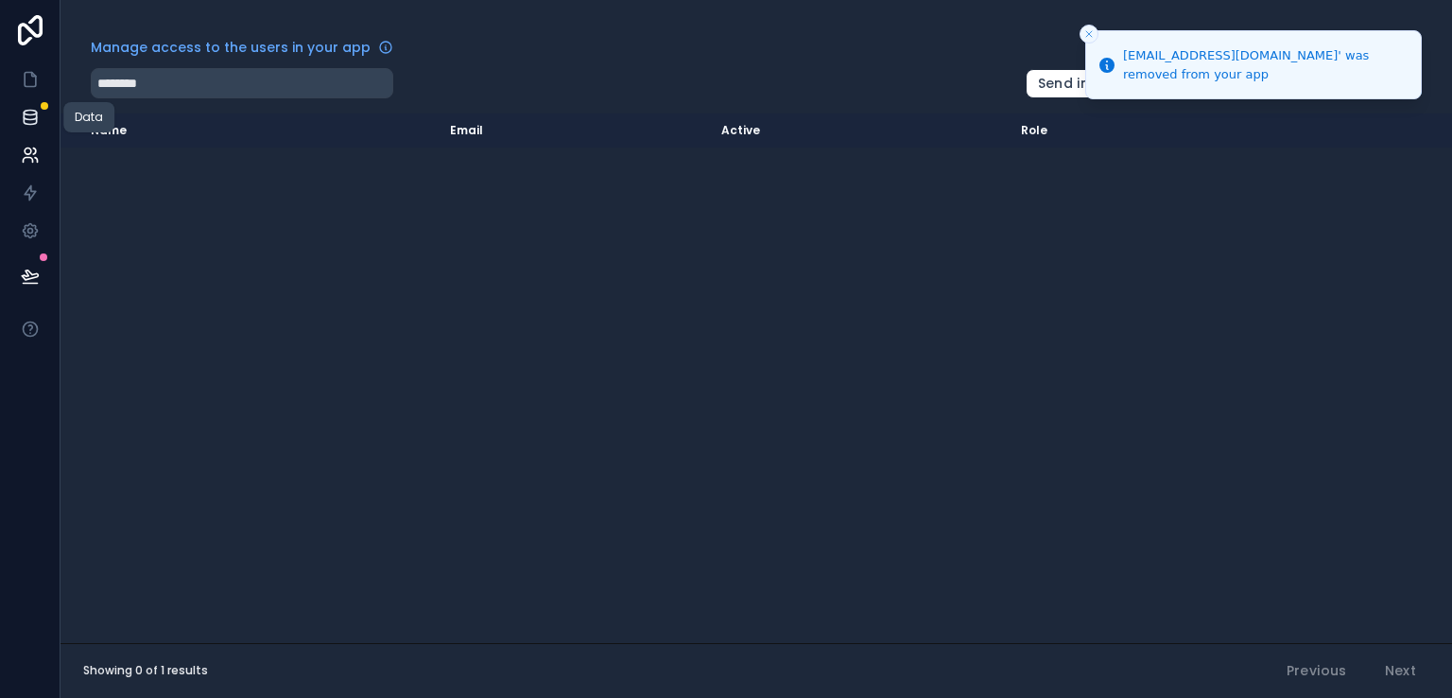
click at [26, 114] on icon at bounding box center [30, 113] width 12 height 5
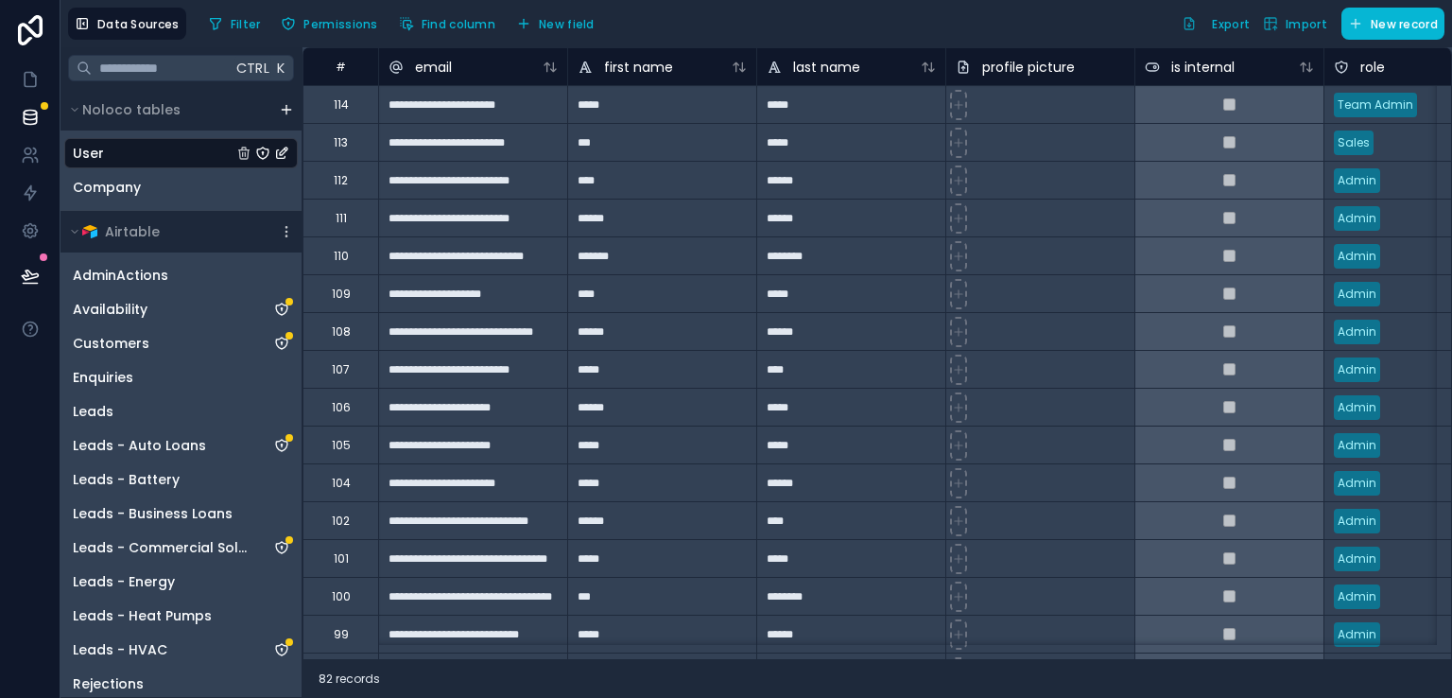
click at [715, 27] on div "Filter Permissions Find column New field Export Import New record" at bounding box center [822, 24] width 1243 height 32
click at [794, 21] on div "Filter Permissions Find column New field Export Import New record" at bounding box center [822, 24] width 1243 height 32
click at [27, 155] on icon at bounding box center [30, 155] width 19 height 19
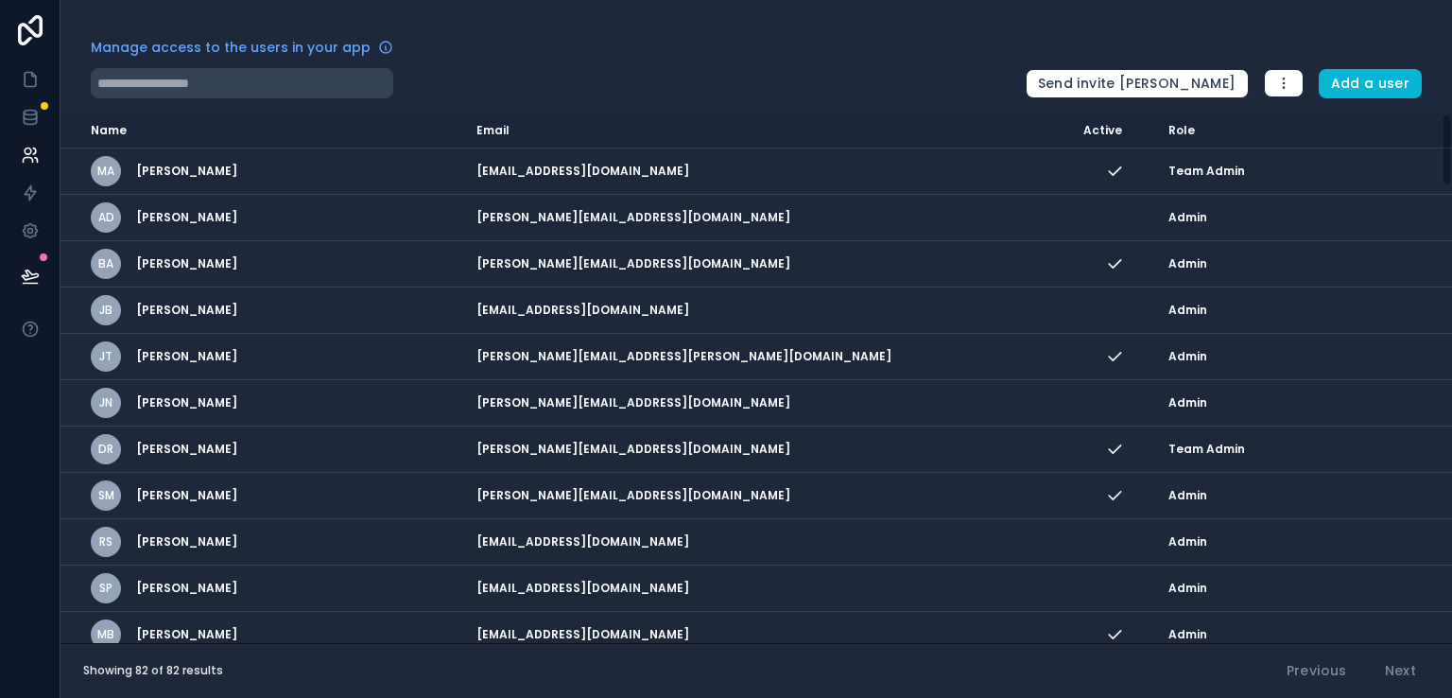
click at [534, 52] on div "Manage access to the users in your app" at bounding box center [551, 53] width 920 height 30
click at [812, 48] on div "Manage access to the users in your app" at bounding box center [551, 53] width 920 height 30
click at [270, 80] on input "text" at bounding box center [242, 83] width 303 height 30
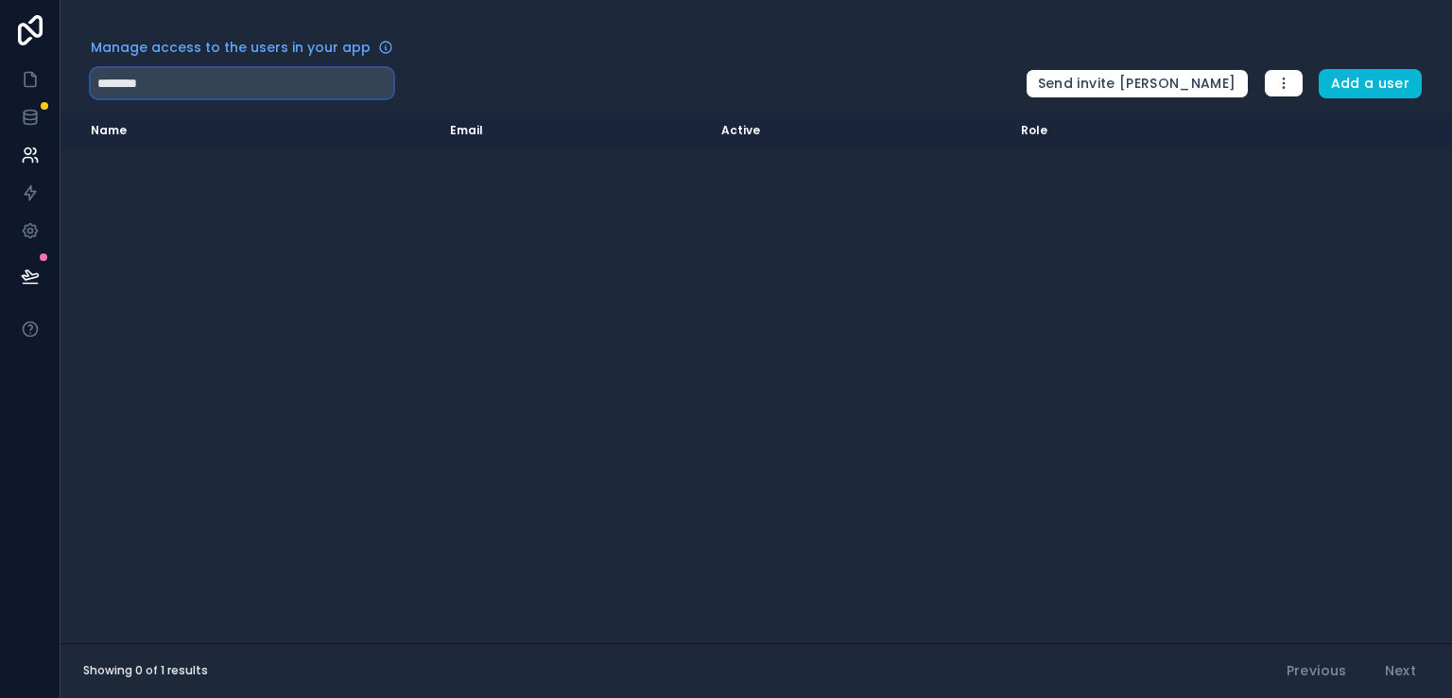
type input "********"
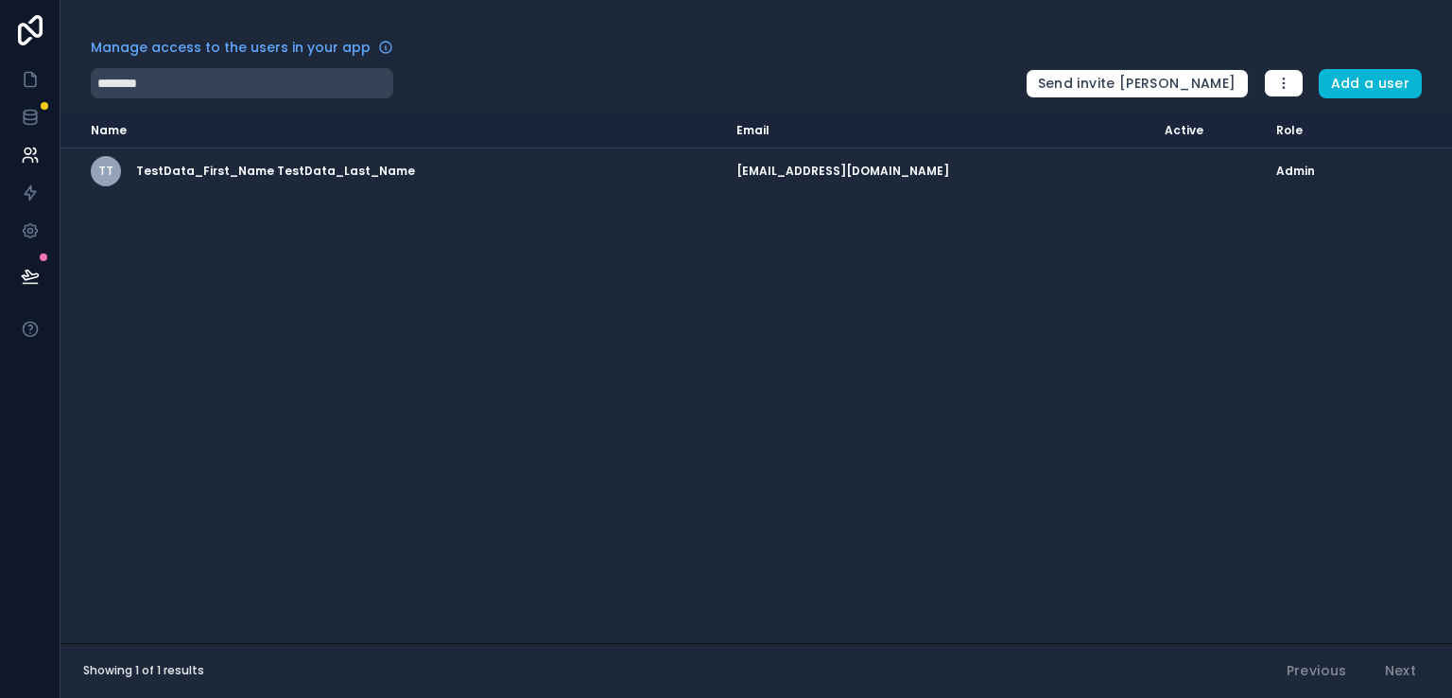
click at [459, 59] on div "Manage access to the users in your app" at bounding box center [551, 53] width 920 height 30
click at [26, 118] on icon at bounding box center [30, 117] width 12 height 8
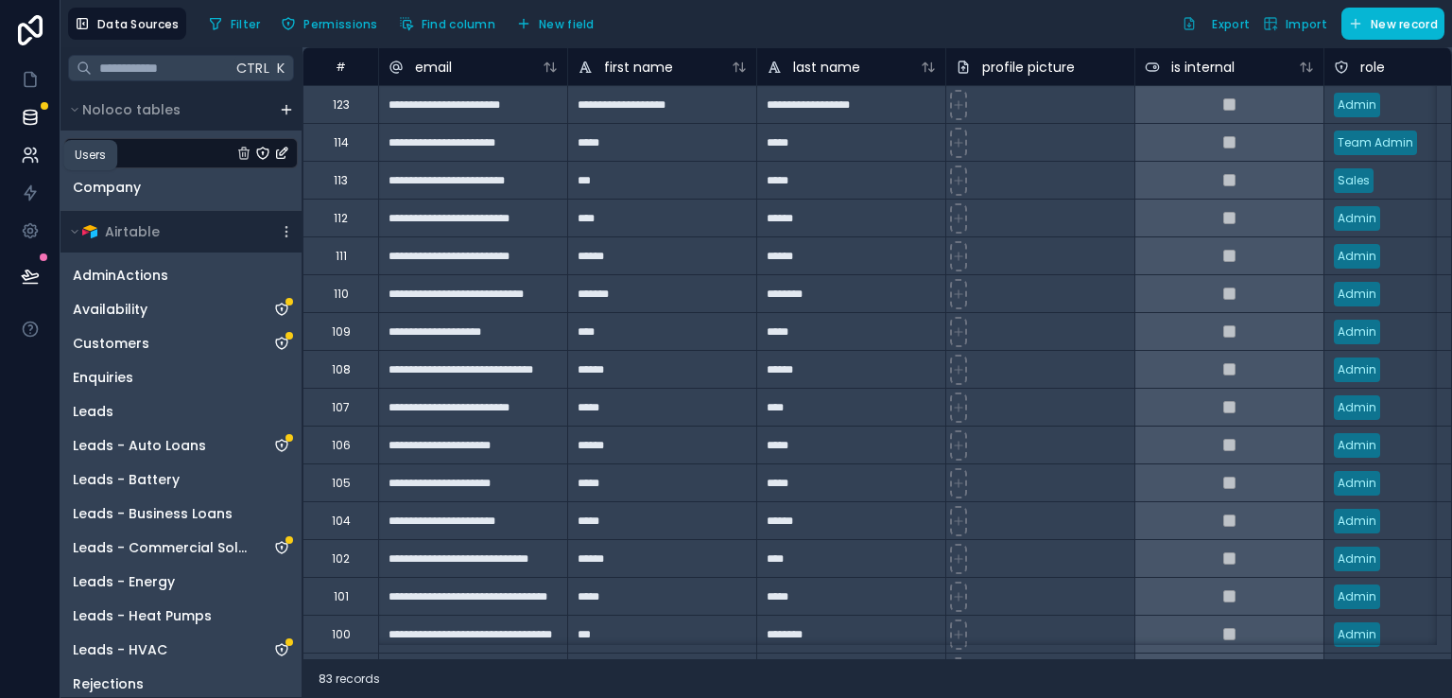
click at [26, 165] on link at bounding box center [30, 155] width 60 height 38
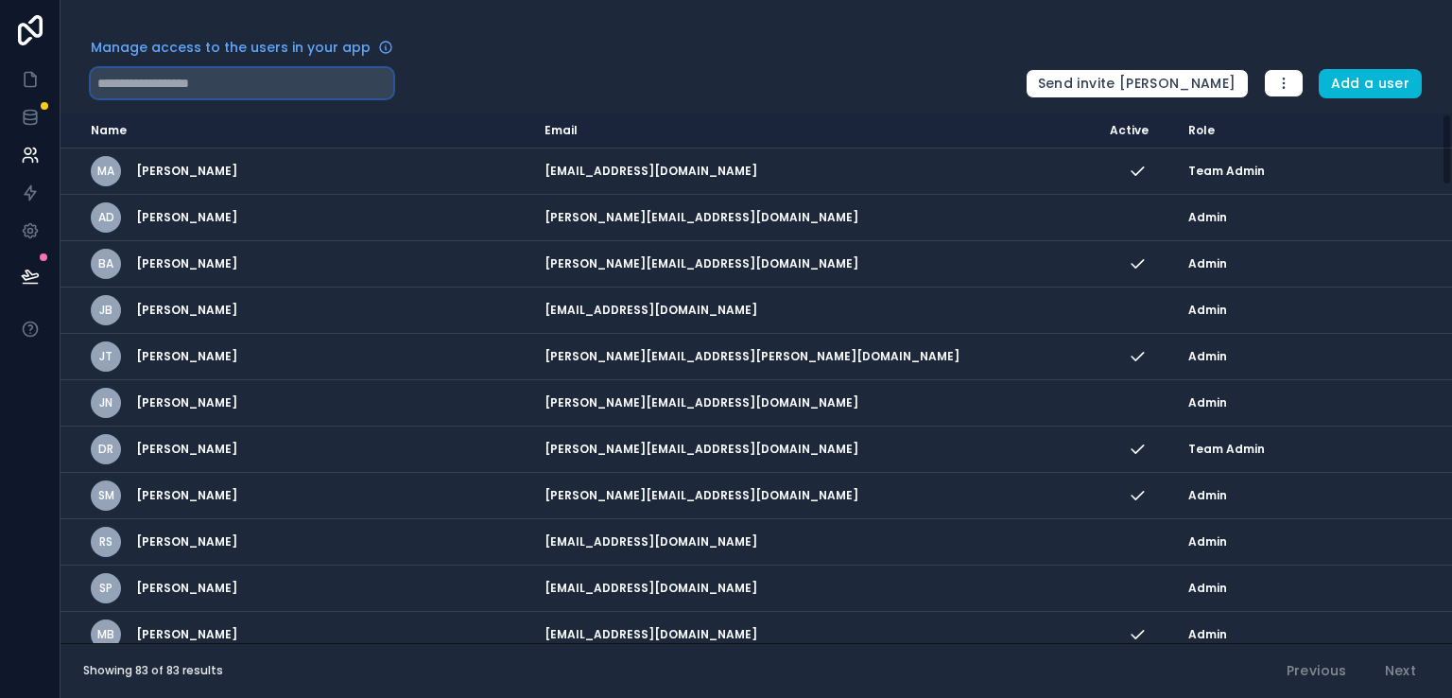
click at [160, 82] on input "text" at bounding box center [242, 83] width 303 height 30
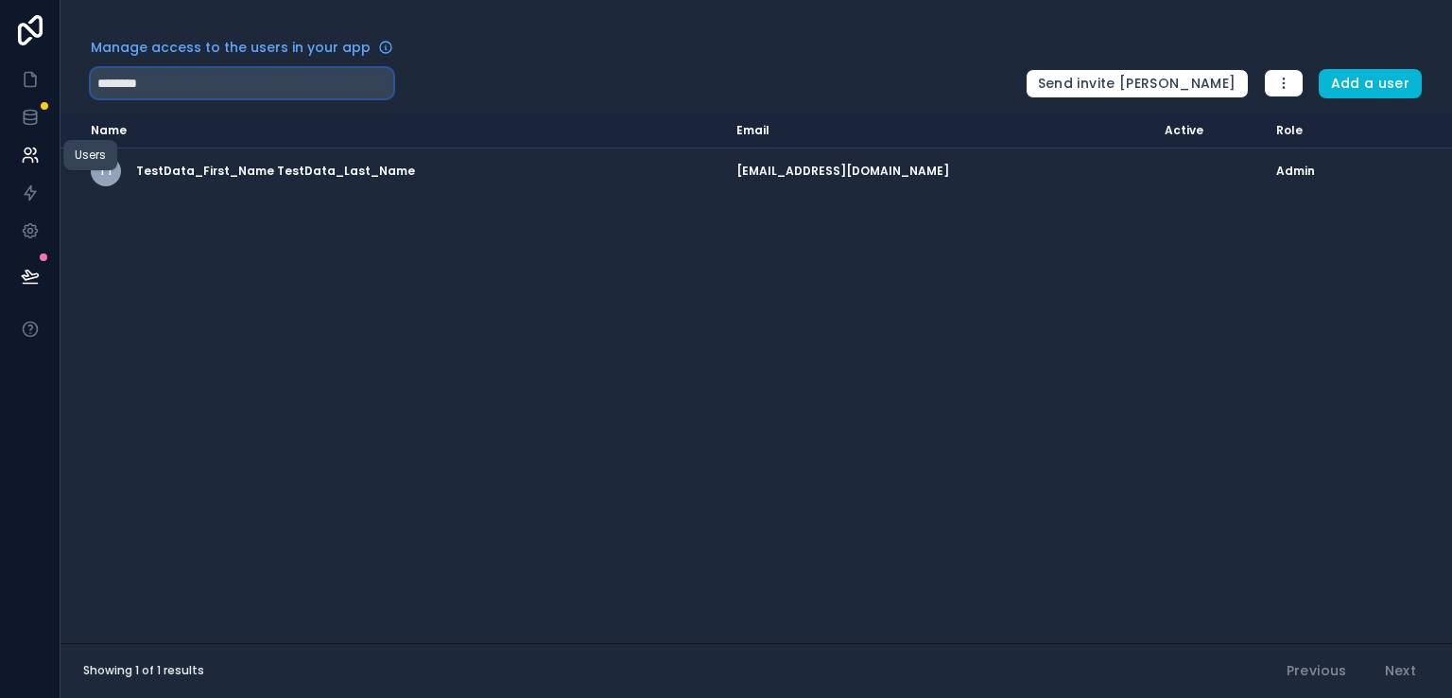
type input "********"
click at [27, 164] on icon at bounding box center [30, 155] width 19 height 19
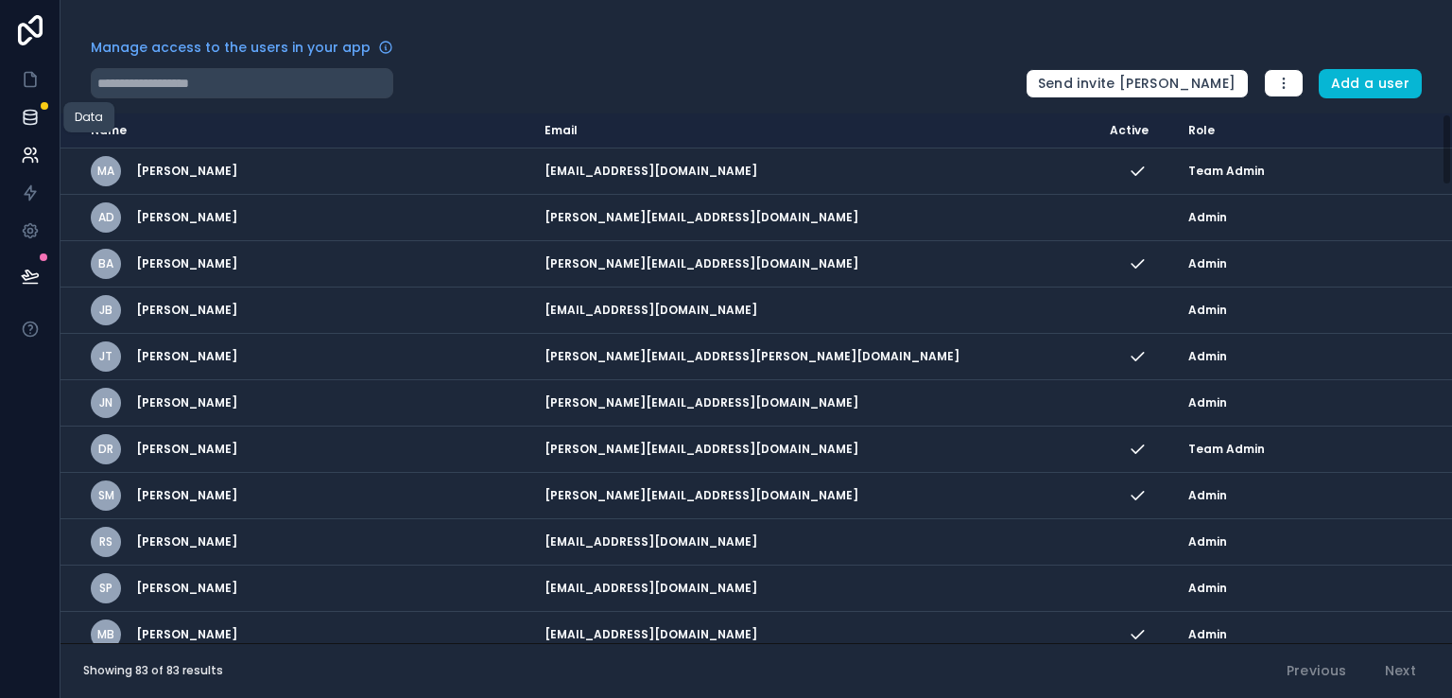
click at [26, 123] on icon at bounding box center [30, 121] width 12 height 8
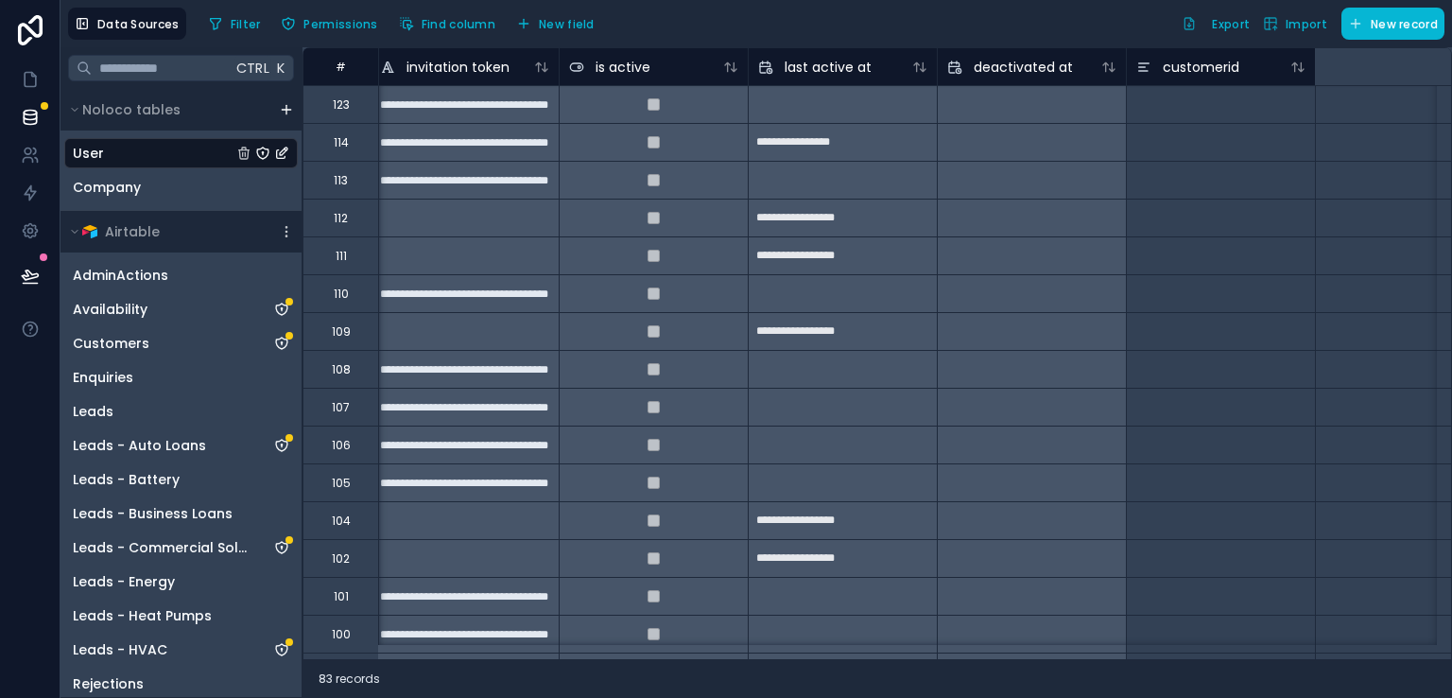
scroll to position [0, 700]
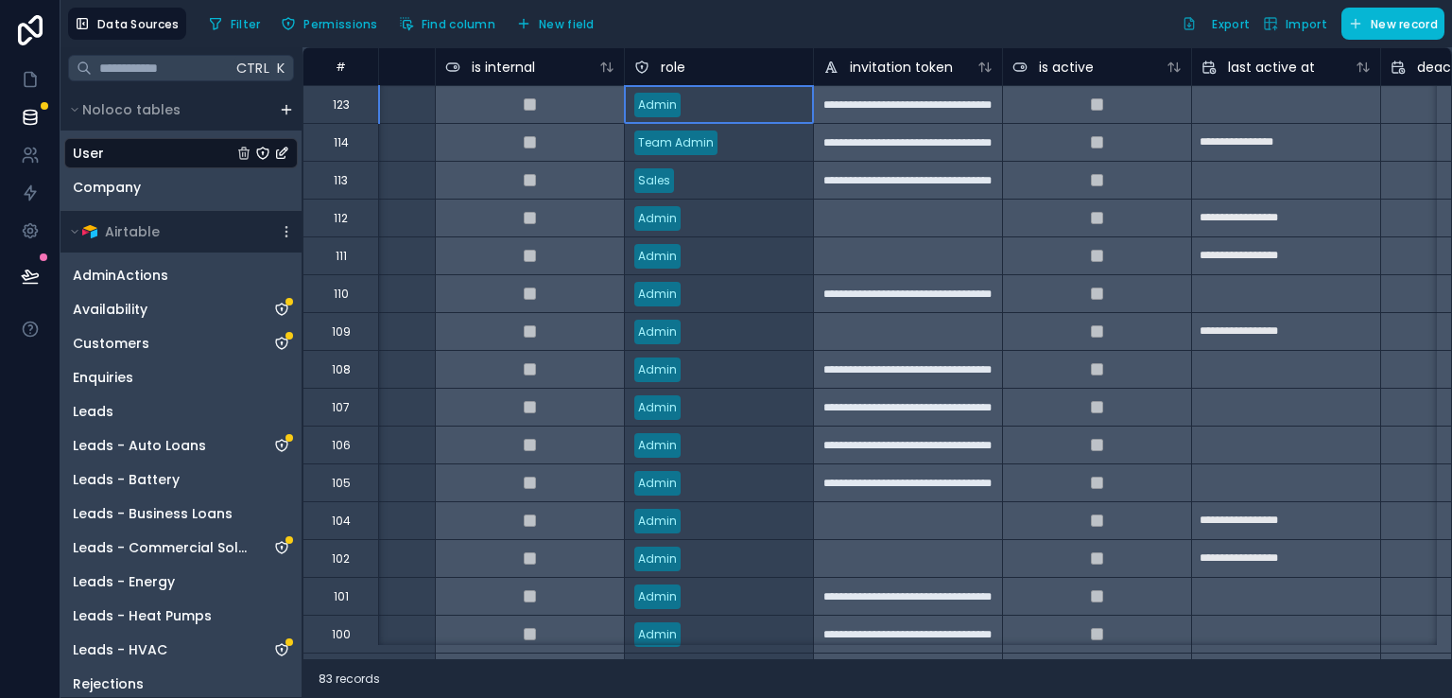
click at [719, 106] on div "Admin" at bounding box center [719, 105] width 188 height 28
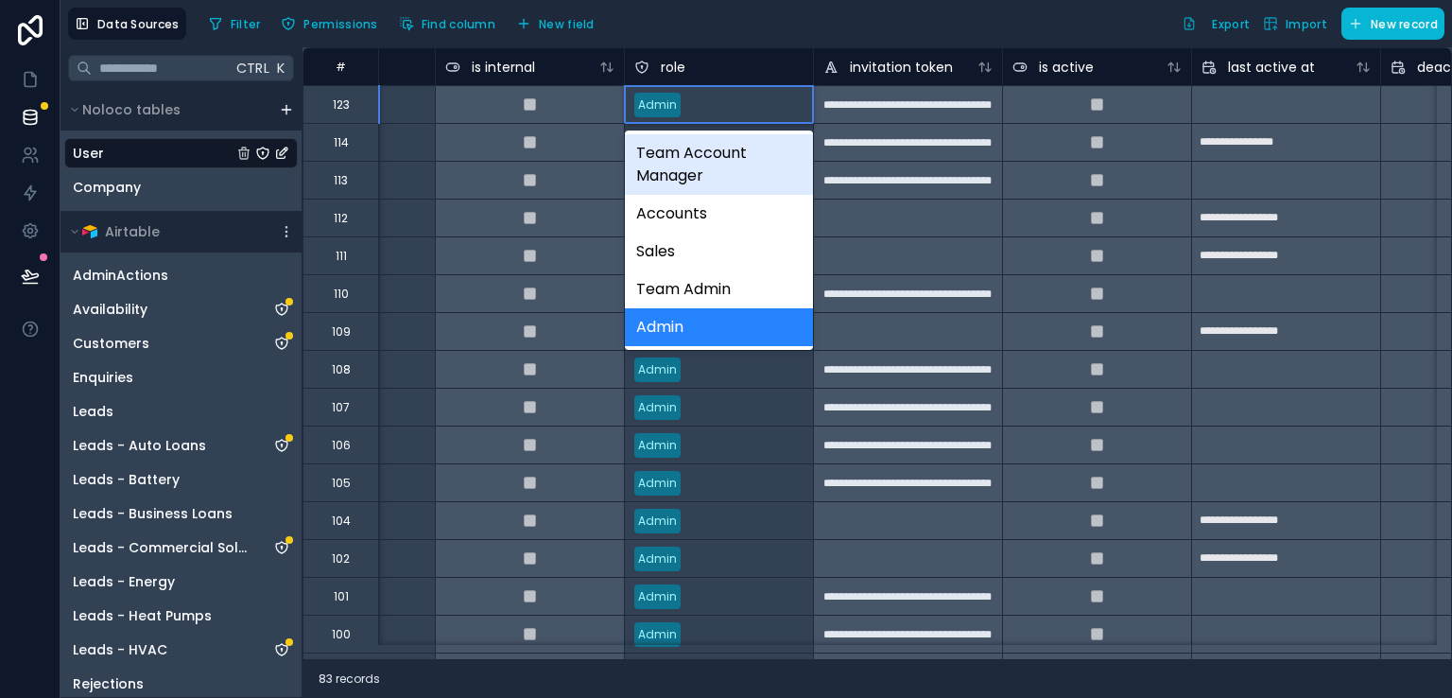
click at [685, 95] on div "Admin" at bounding box center [719, 105] width 188 height 28
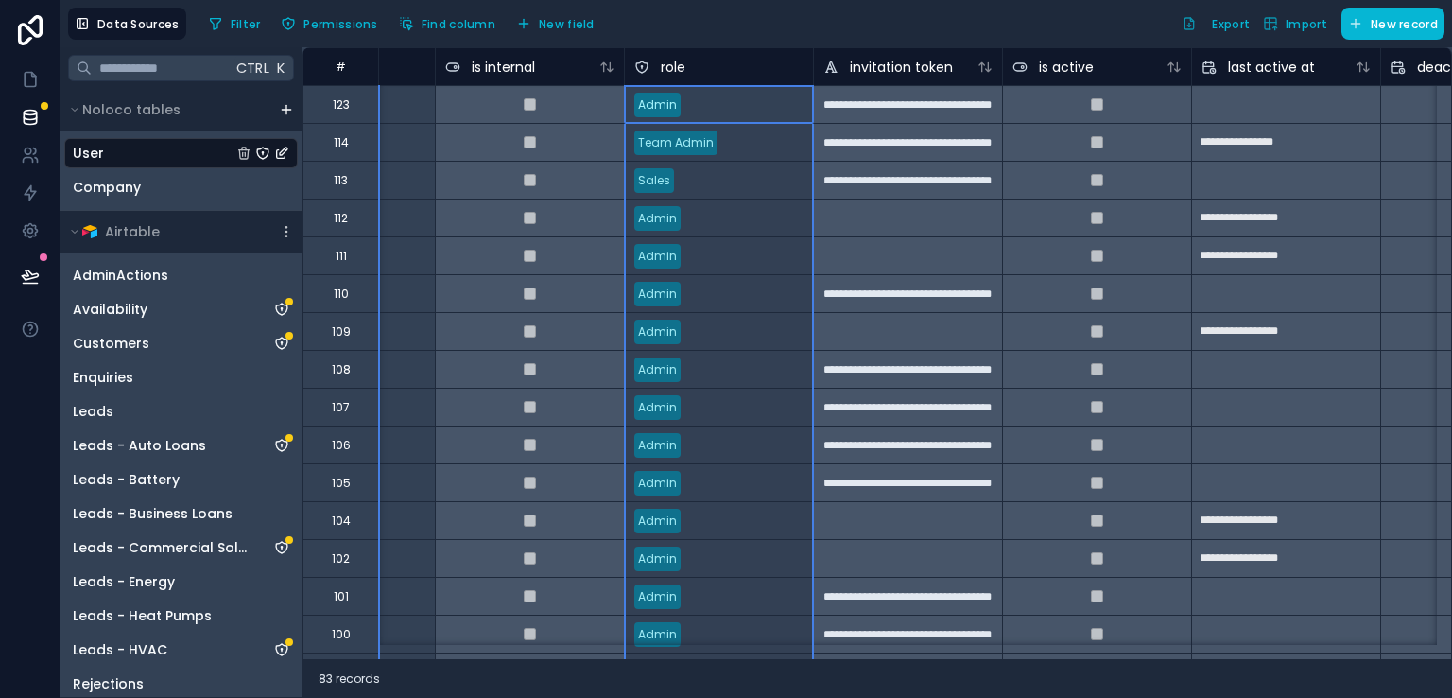
click at [758, 49] on div "role" at bounding box center [718, 66] width 189 height 38
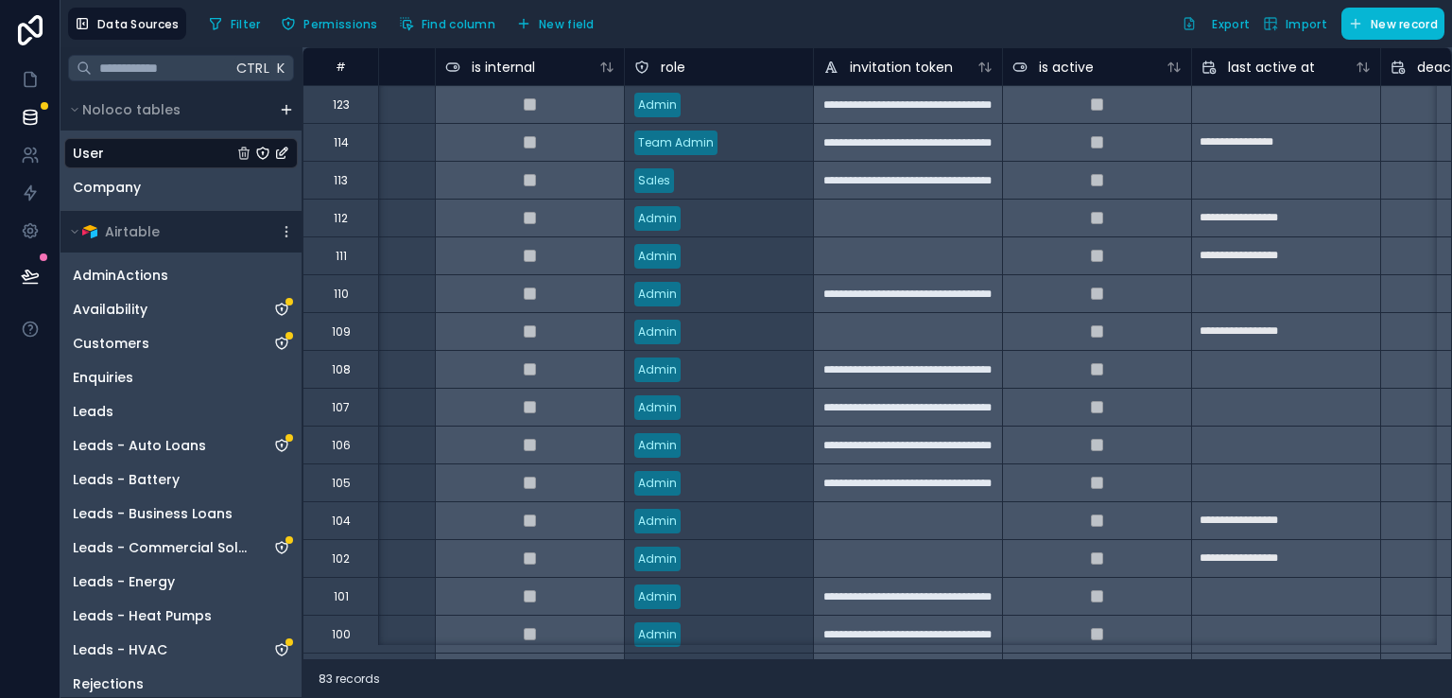
click at [766, 39] on div "Filter Permissions Find column New field Export Import New record" at bounding box center [822, 24] width 1243 height 32
click at [29, 194] on icon at bounding box center [30, 193] width 11 height 14
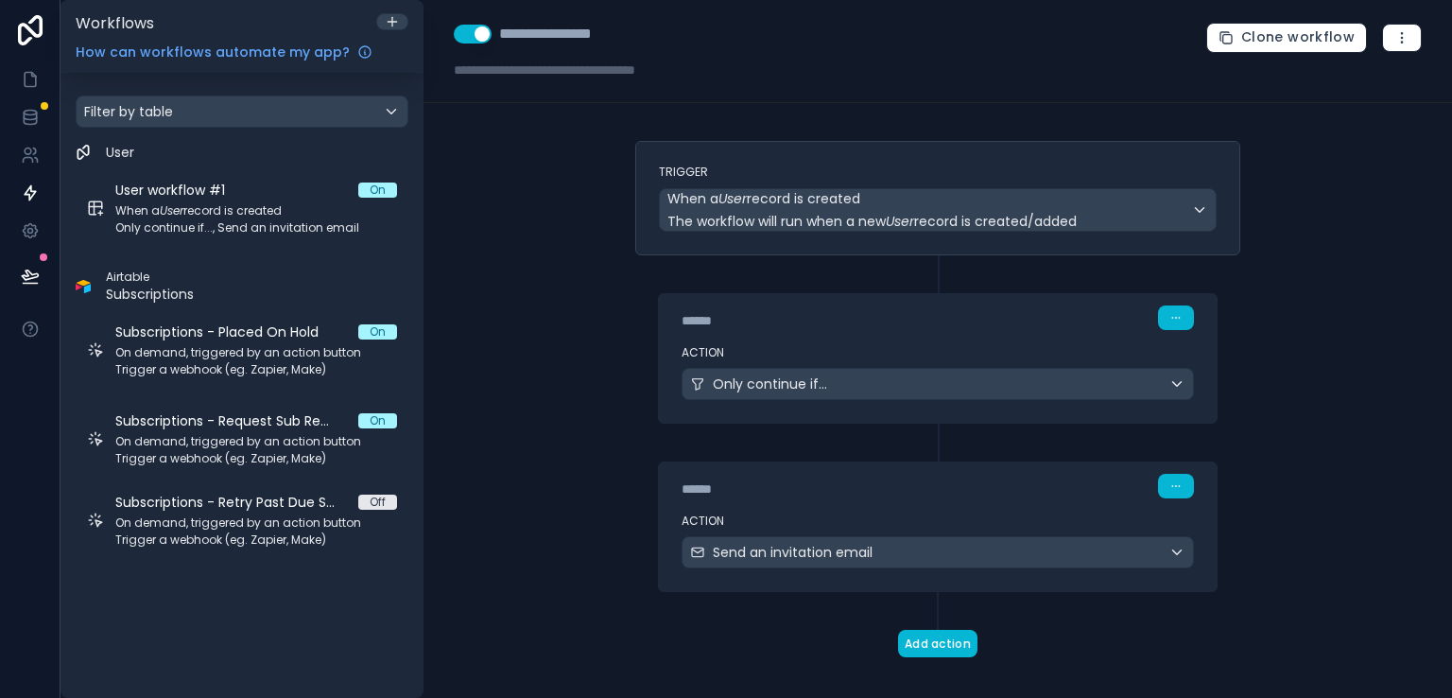
click at [795, 345] on label "Action" at bounding box center [938, 352] width 512 height 15
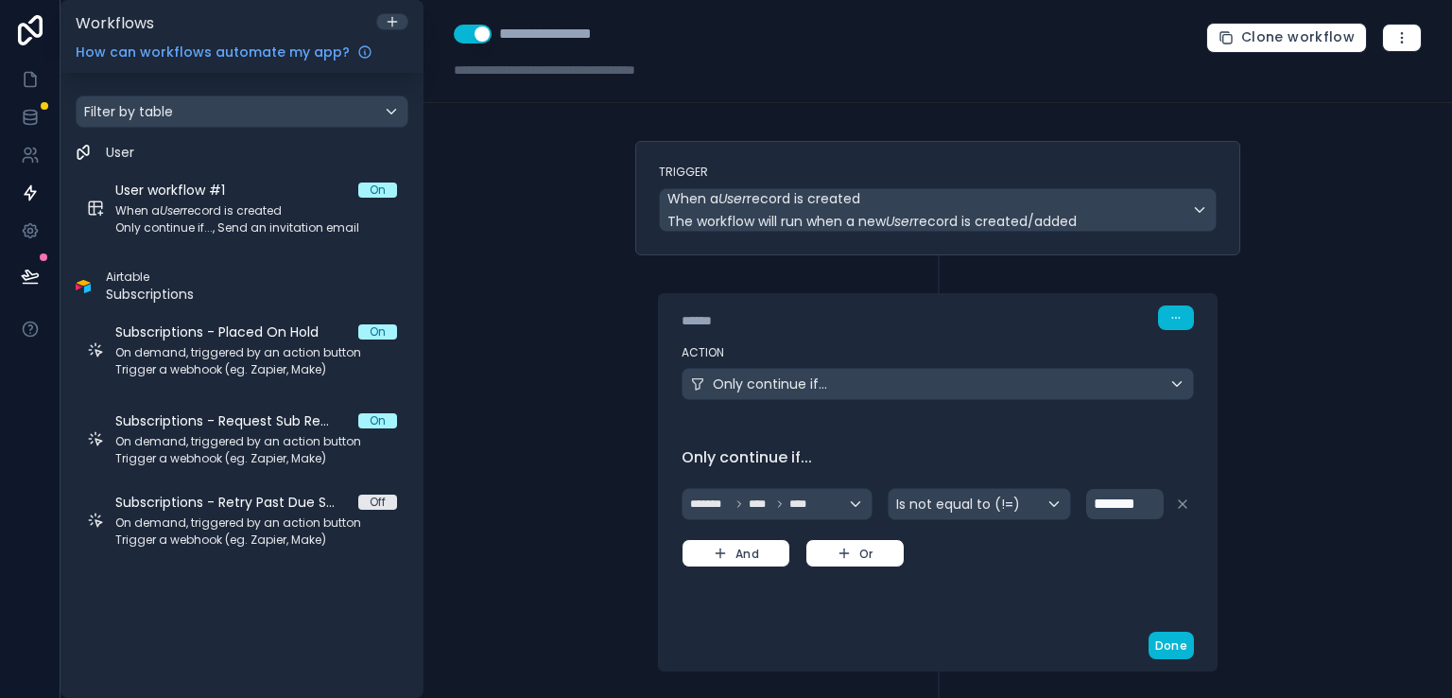
click at [611, 315] on div "**********" at bounding box center [938, 349] width 1029 height 698
click at [27, 161] on icon at bounding box center [30, 155] width 19 height 19
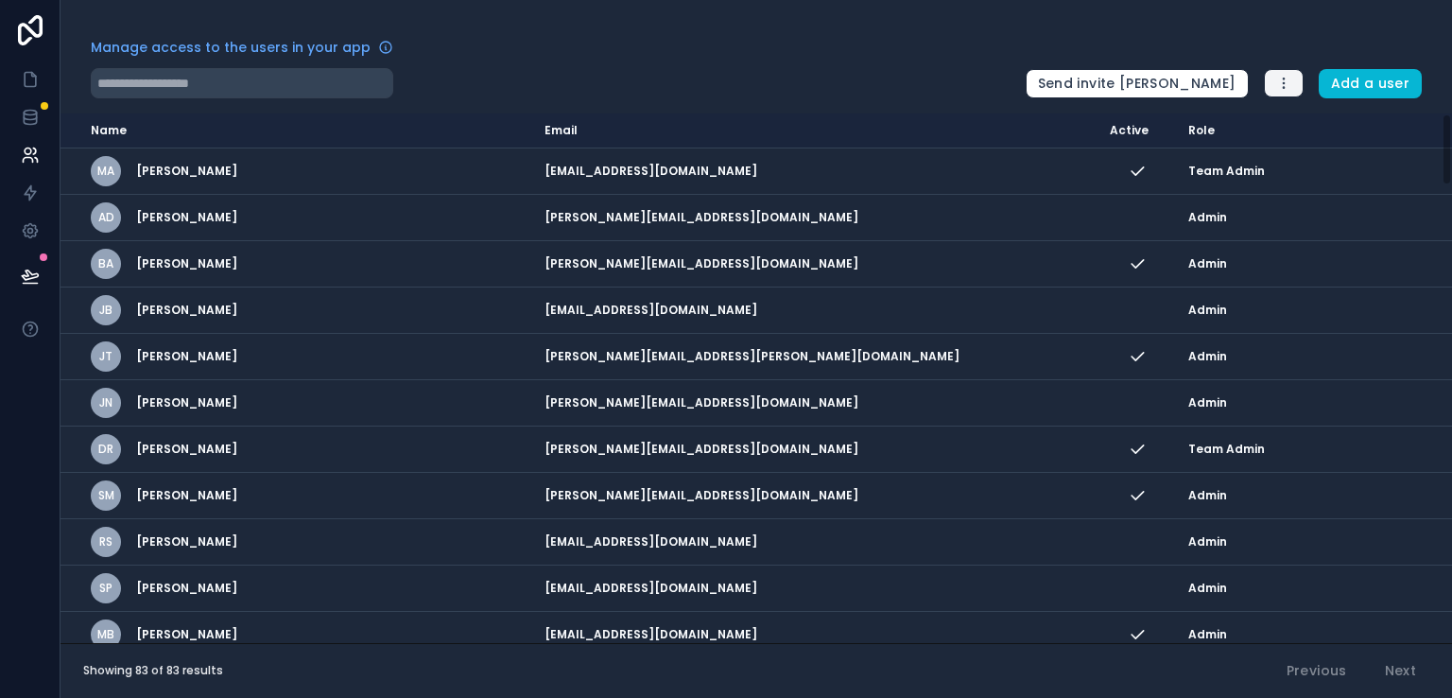
click at [1282, 88] on icon "button" at bounding box center [1283, 83] width 15 height 15
click at [1327, 122] on link "Manage roles" at bounding box center [1334, 128] width 137 height 30
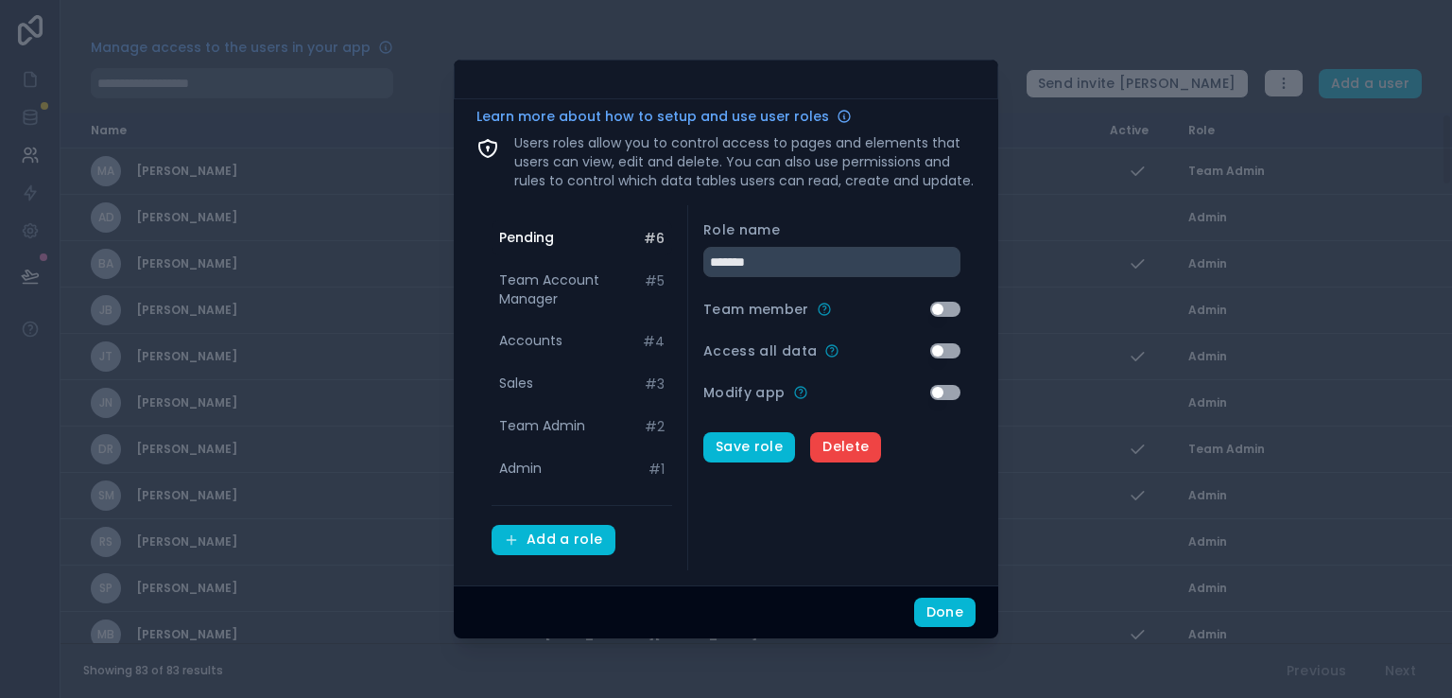
click at [552, 243] on span "Pending" at bounding box center [526, 237] width 55 height 19
click at [543, 286] on span "Team Account Manager" at bounding box center [572, 289] width 146 height 38
click at [535, 236] on span "Pending" at bounding box center [525, 237] width 53 height 19
click at [531, 277] on span "Team Account Manager" at bounding box center [572, 289] width 146 height 38
click at [538, 348] on span "Accounts" at bounding box center [530, 340] width 63 height 19
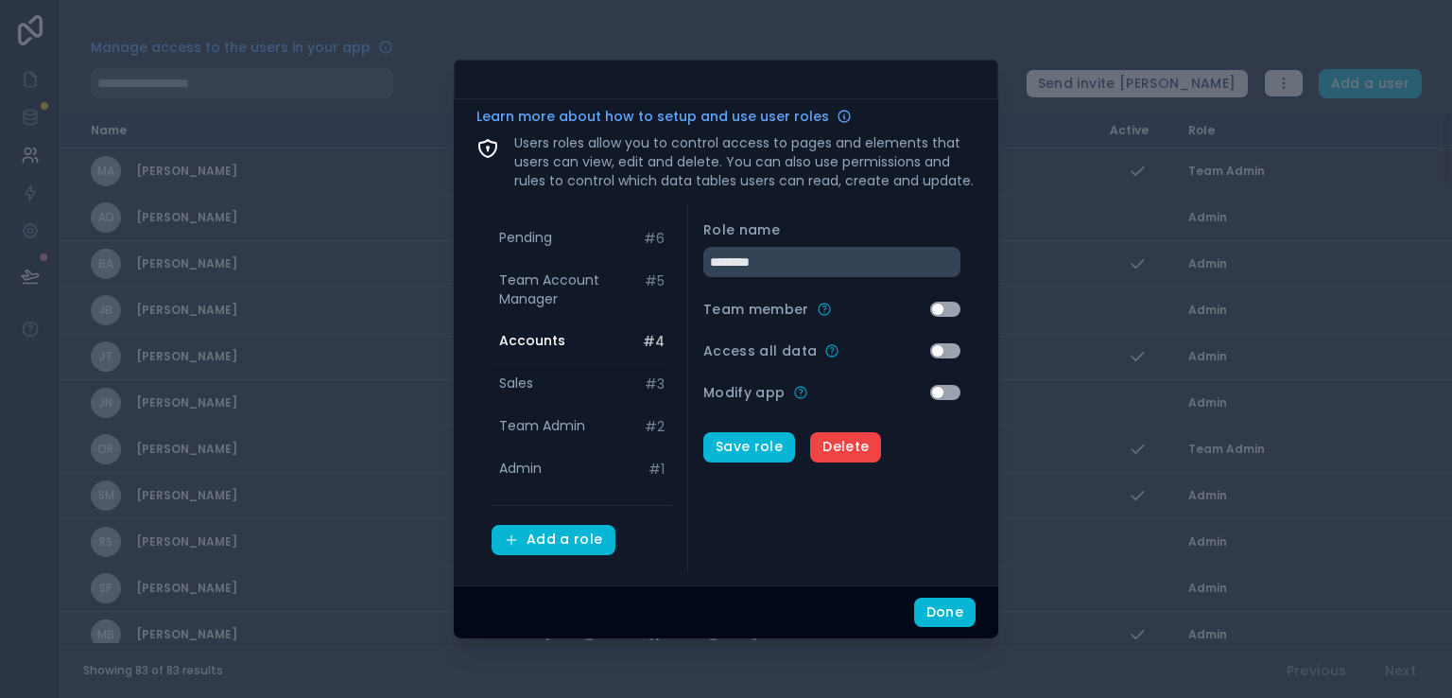
click at [533, 378] on span "Sales" at bounding box center [516, 382] width 34 height 19
click at [531, 421] on span "Team Admin" at bounding box center [542, 425] width 86 height 19
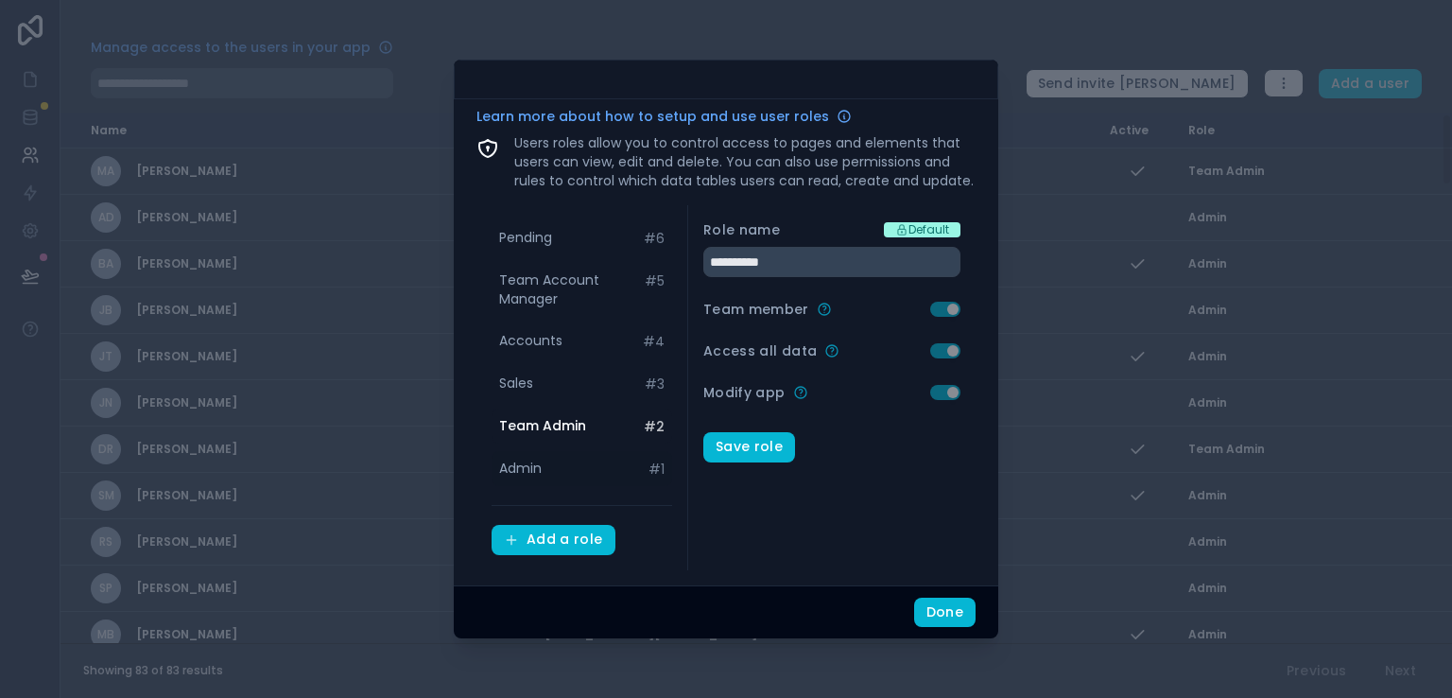
click at [522, 472] on span "Admin" at bounding box center [520, 468] width 43 height 19
click at [526, 247] on div "Pending # 6" at bounding box center [582, 237] width 181 height 35
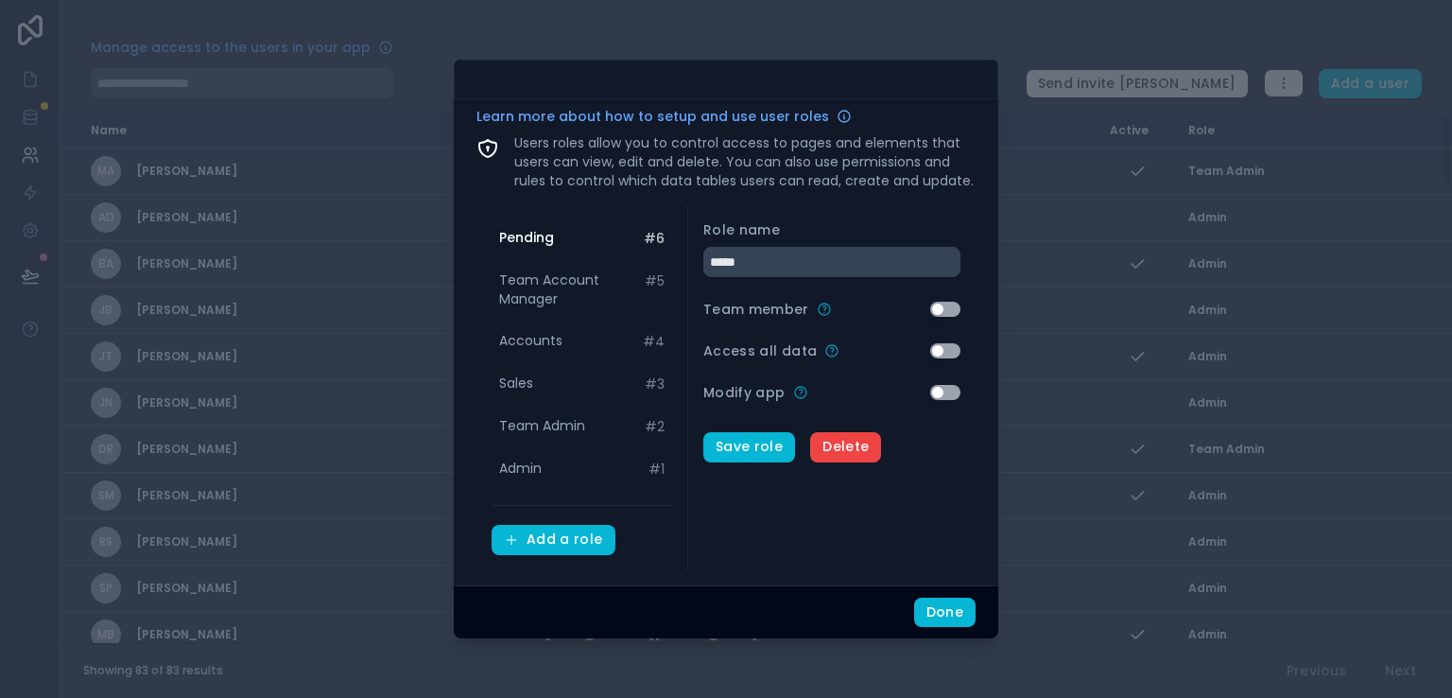
type input "*******"
click at [619, 240] on div "Pending # 6" at bounding box center [582, 237] width 181 height 35
click at [732, 446] on button "Save role" at bounding box center [749, 447] width 92 height 30
click at [946, 614] on button "Done" at bounding box center [944, 613] width 61 height 30
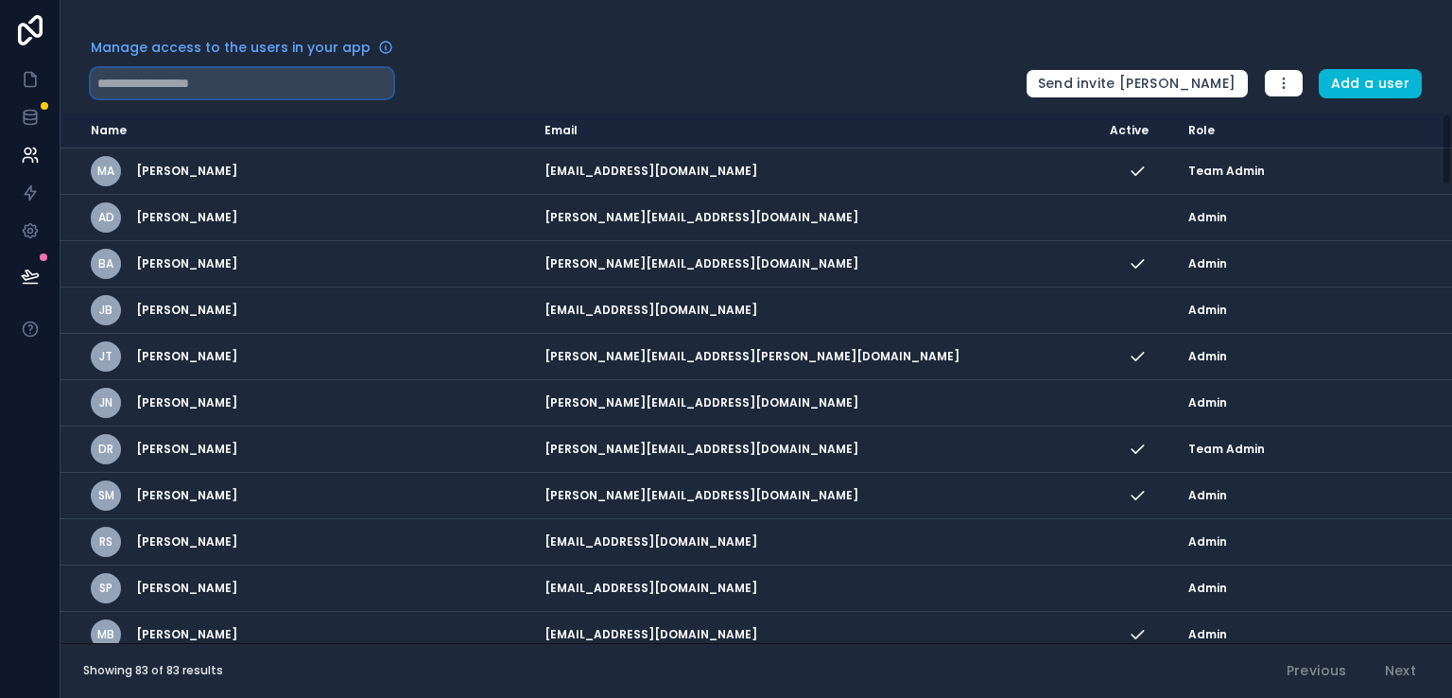
click at [357, 74] on input "text" at bounding box center [242, 83] width 303 height 30
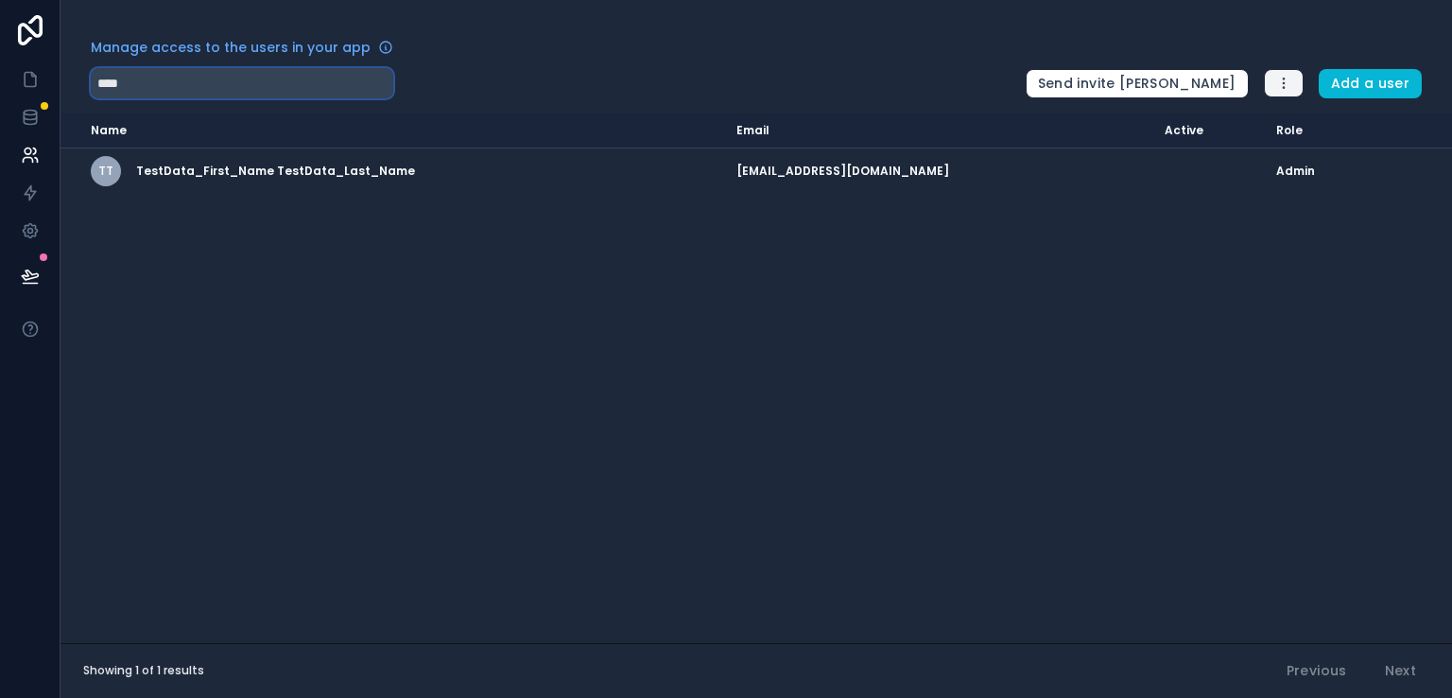
type input "****"
click at [1278, 95] on button "button" at bounding box center [1284, 83] width 40 height 28
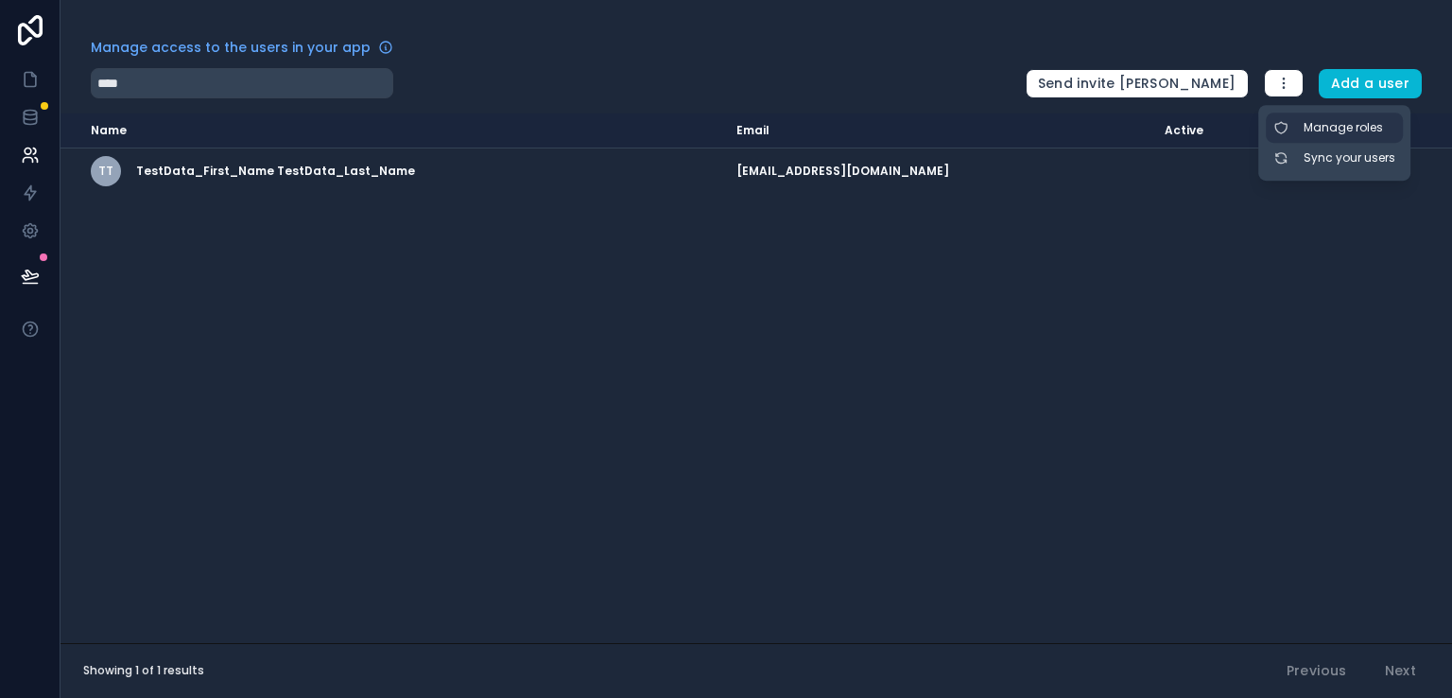
click at [1301, 132] on link "Manage roles" at bounding box center [1334, 128] width 137 height 30
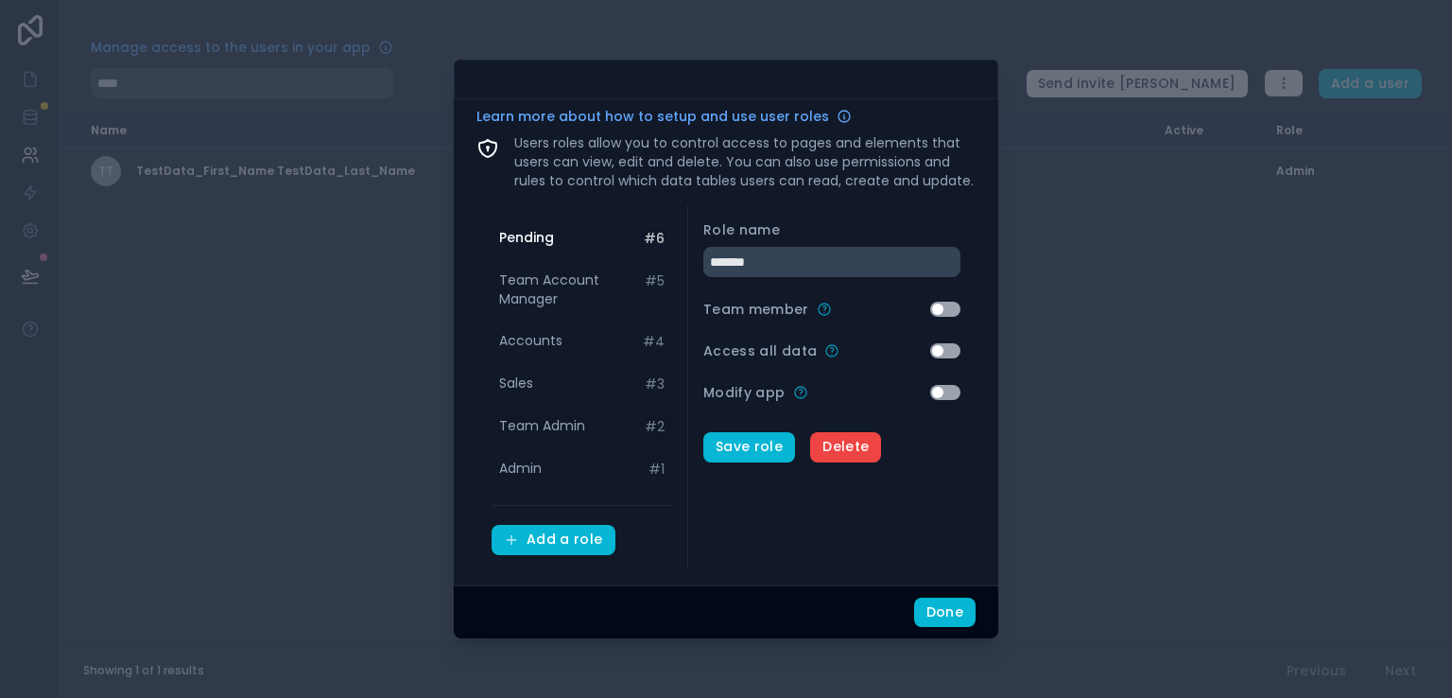
click at [548, 425] on span "Team Admin" at bounding box center [542, 425] width 86 height 19
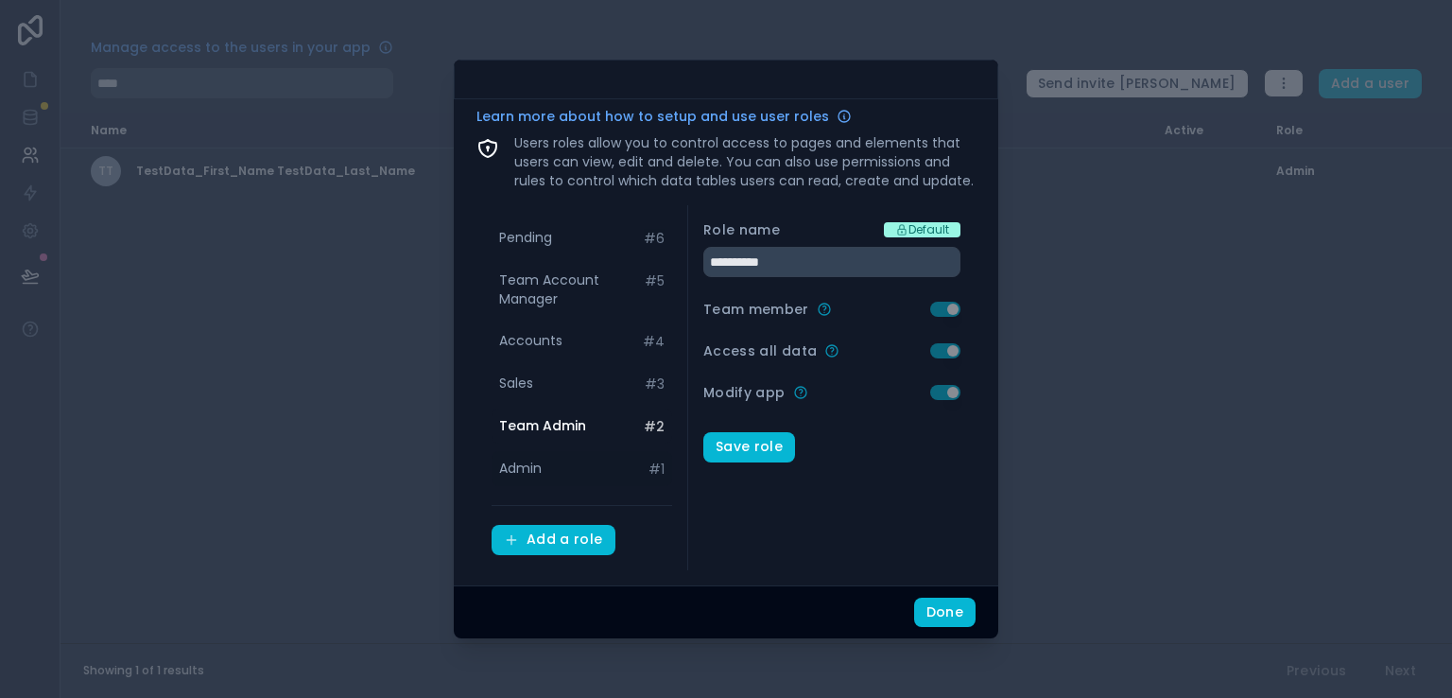
click at [551, 460] on div "Admin # 1" at bounding box center [582, 468] width 181 height 35
click at [566, 233] on div "Pending # 6" at bounding box center [582, 237] width 181 height 35
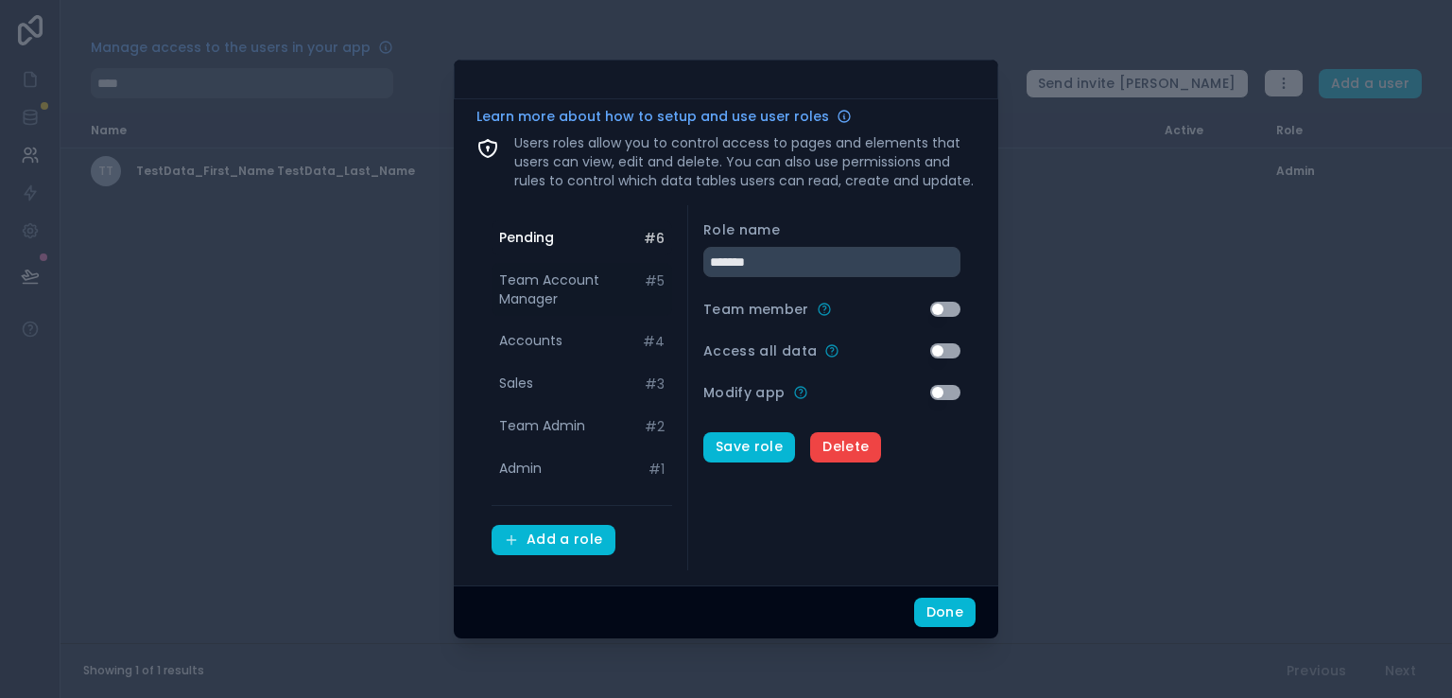
click at [550, 288] on span "Team Account Manager" at bounding box center [572, 289] width 146 height 38
click at [539, 241] on span "Pending" at bounding box center [525, 237] width 53 height 19
type input "*******"
click at [1095, 248] on div at bounding box center [726, 349] width 1452 height 698
click at [934, 612] on button "Done" at bounding box center [944, 613] width 61 height 30
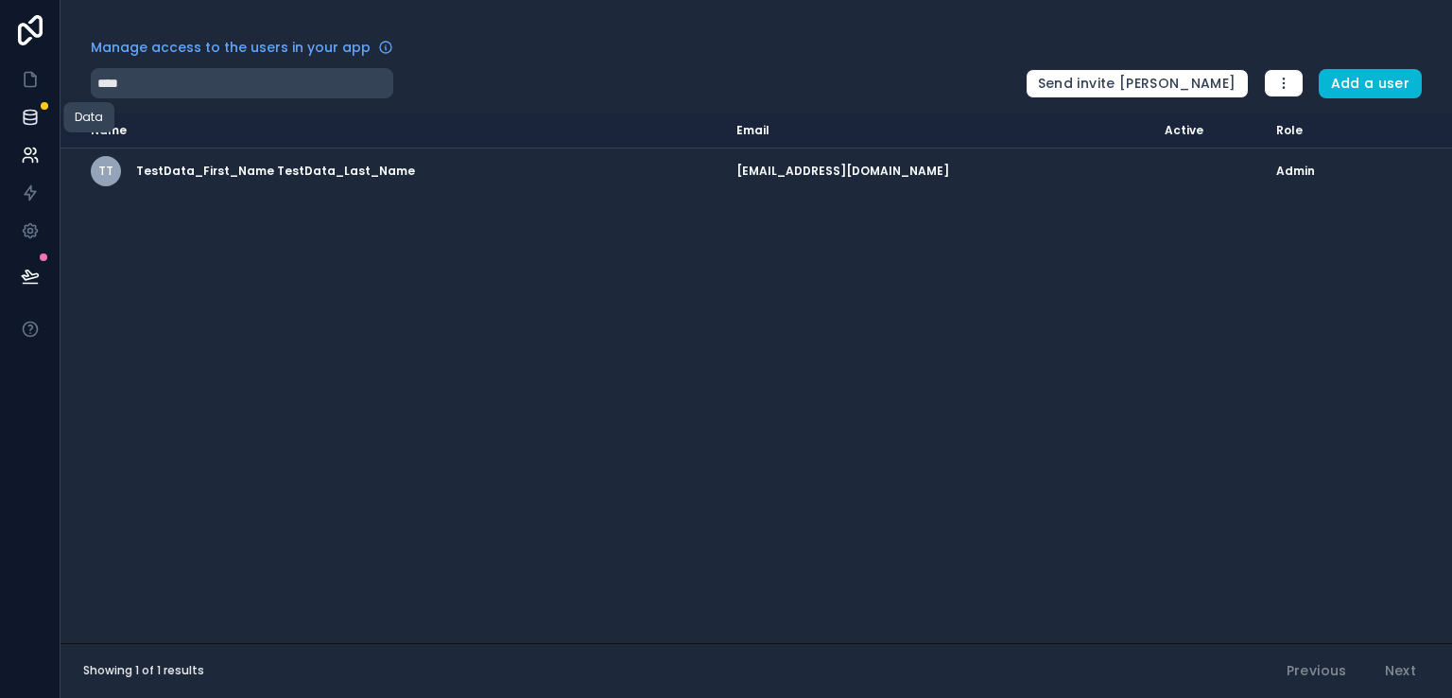
click at [39, 118] on link at bounding box center [30, 117] width 60 height 38
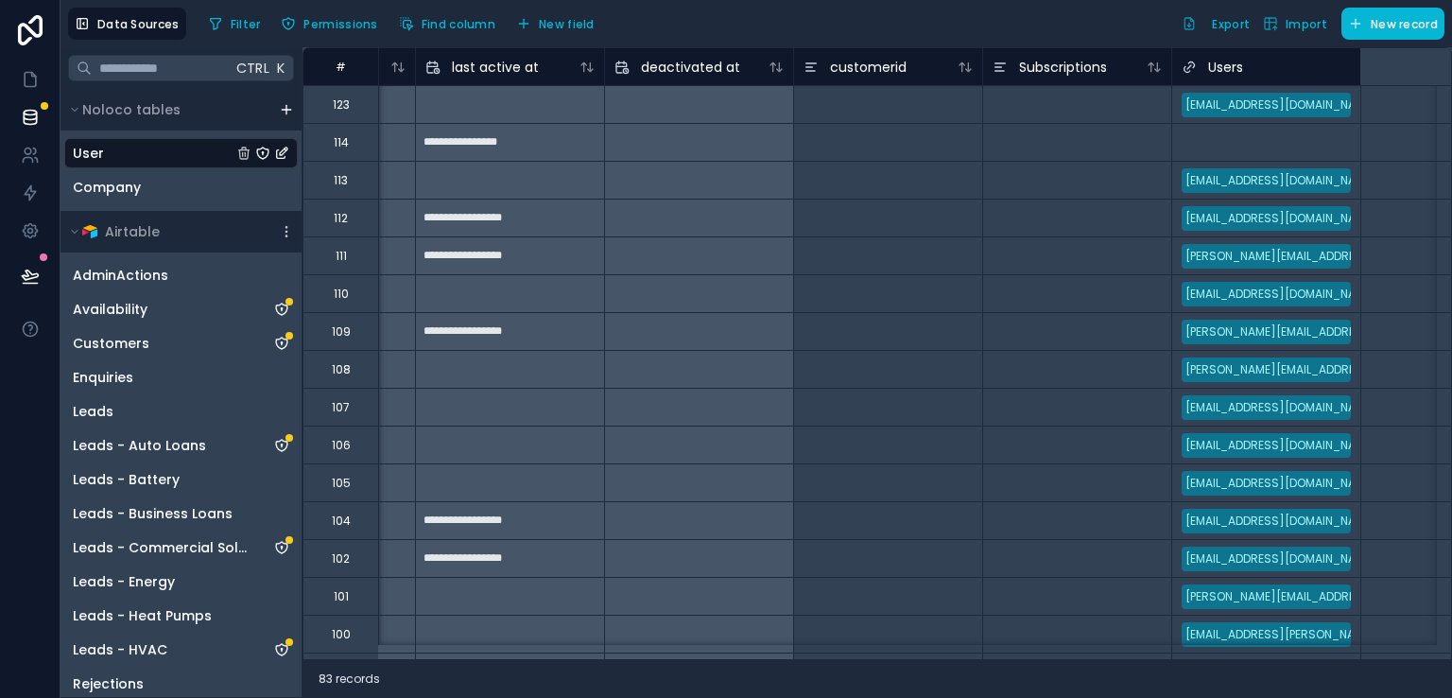
scroll to position [0, 1120]
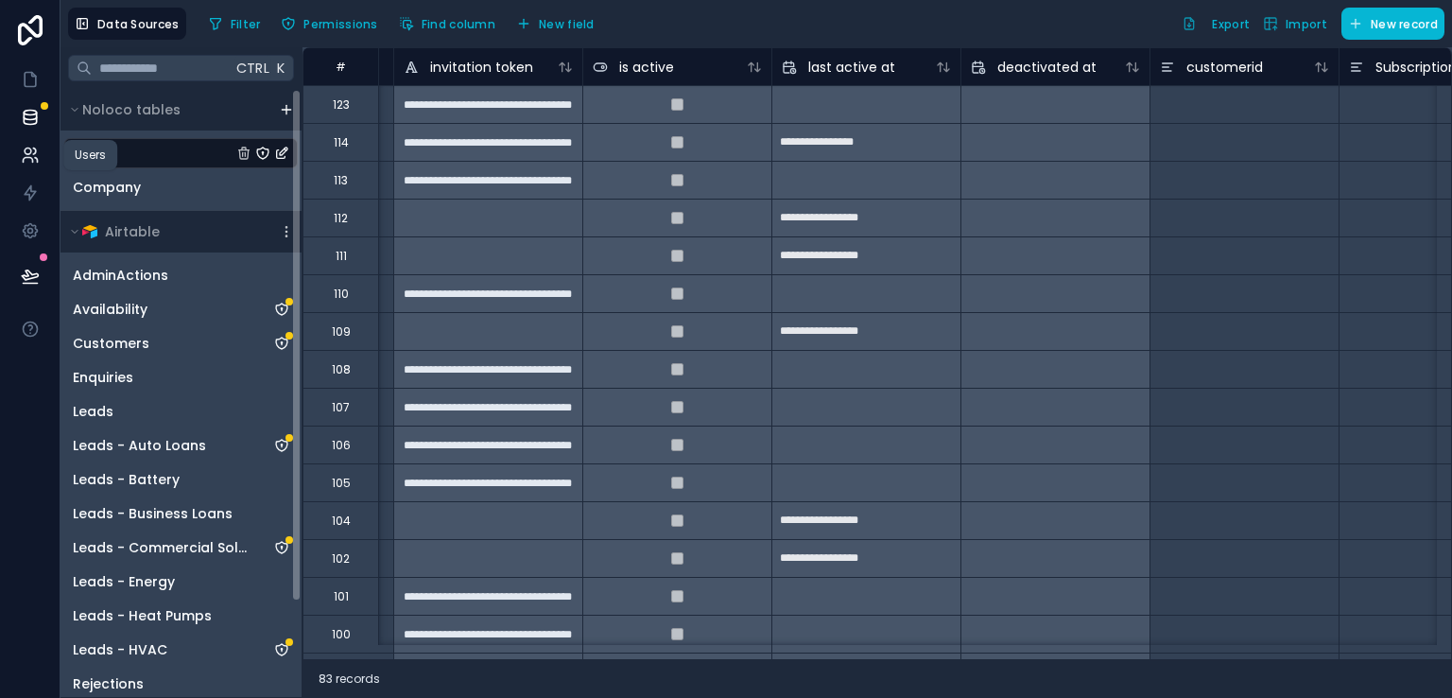
drag, startPoint x: 19, startPoint y: 152, endPoint x: 13, endPoint y: 165, distance: 14.4
click at [13, 165] on link at bounding box center [30, 155] width 60 height 38
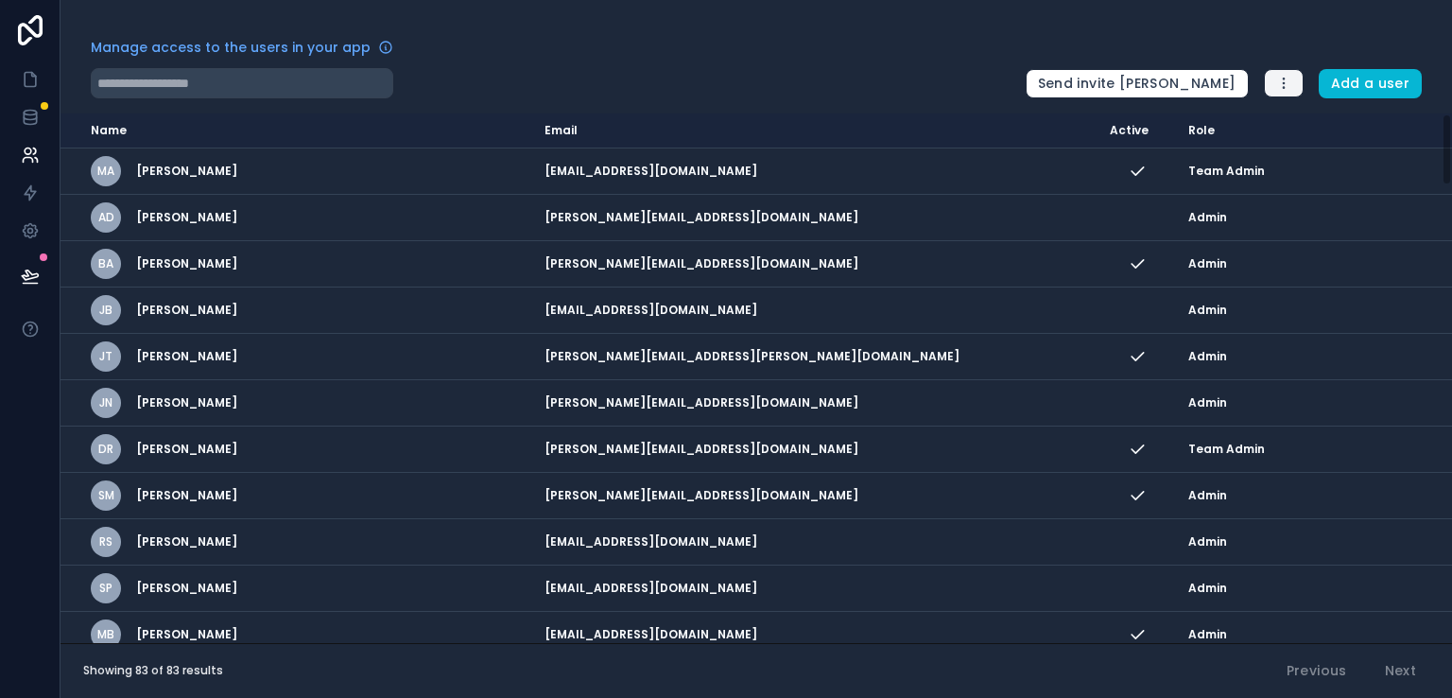
click at [1281, 84] on icon "button" at bounding box center [1283, 83] width 15 height 15
click at [1294, 131] on link "Manage roles" at bounding box center [1334, 128] width 137 height 30
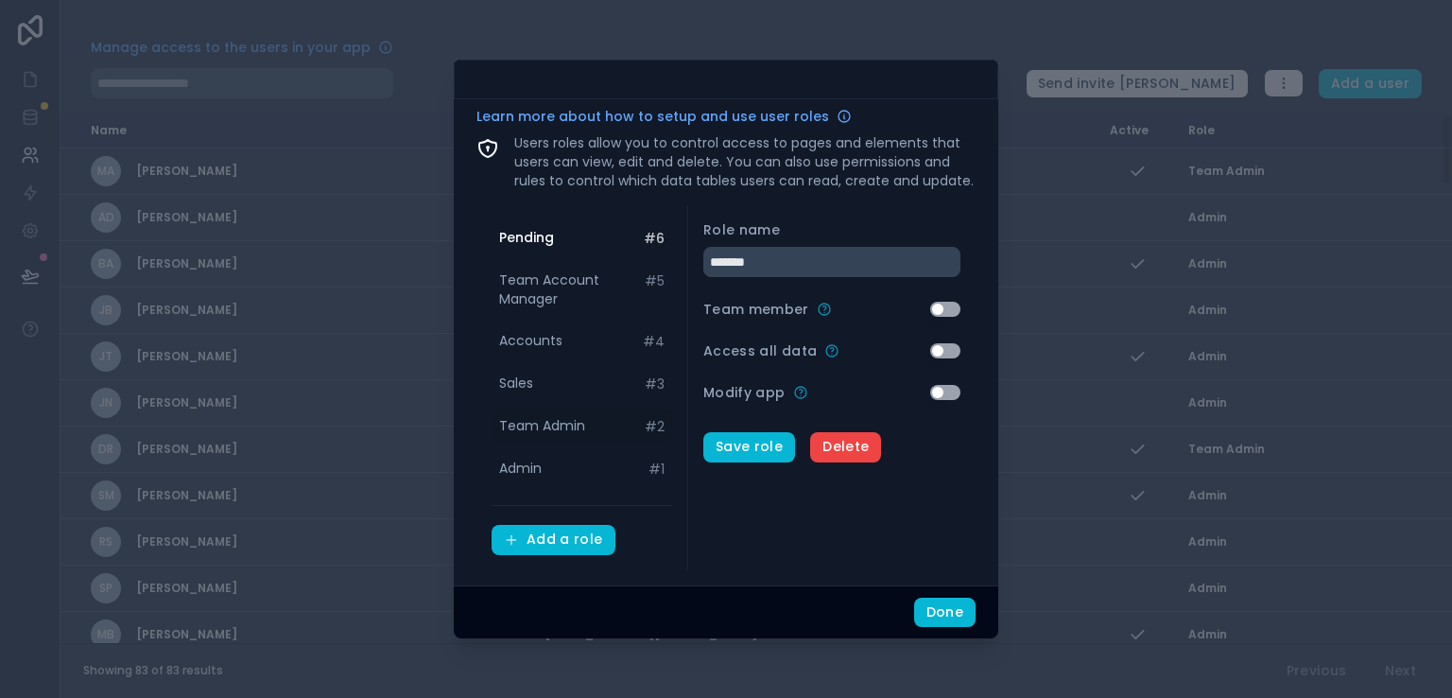
click at [532, 419] on span "Team Admin" at bounding box center [542, 425] width 86 height 19
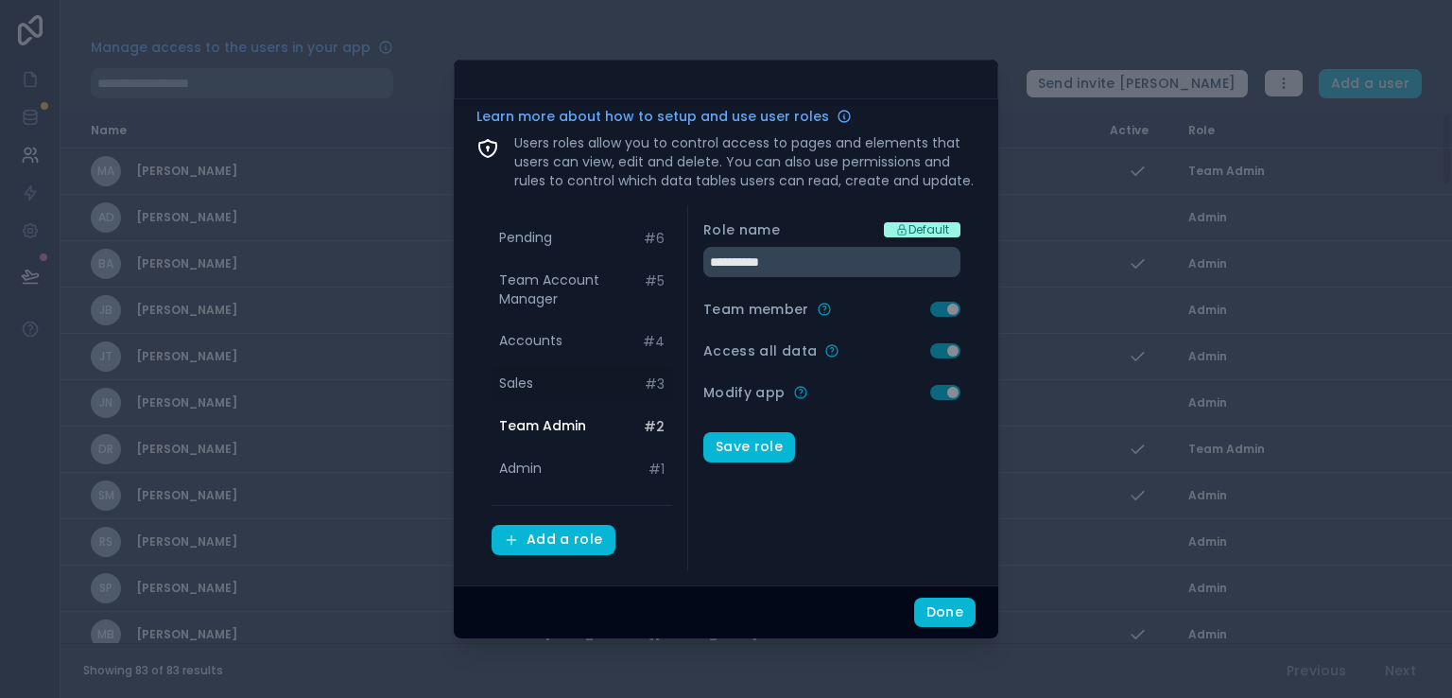
click at [524, 390] on span "Sales" at bounding box center [516, 382] width 34 height 19
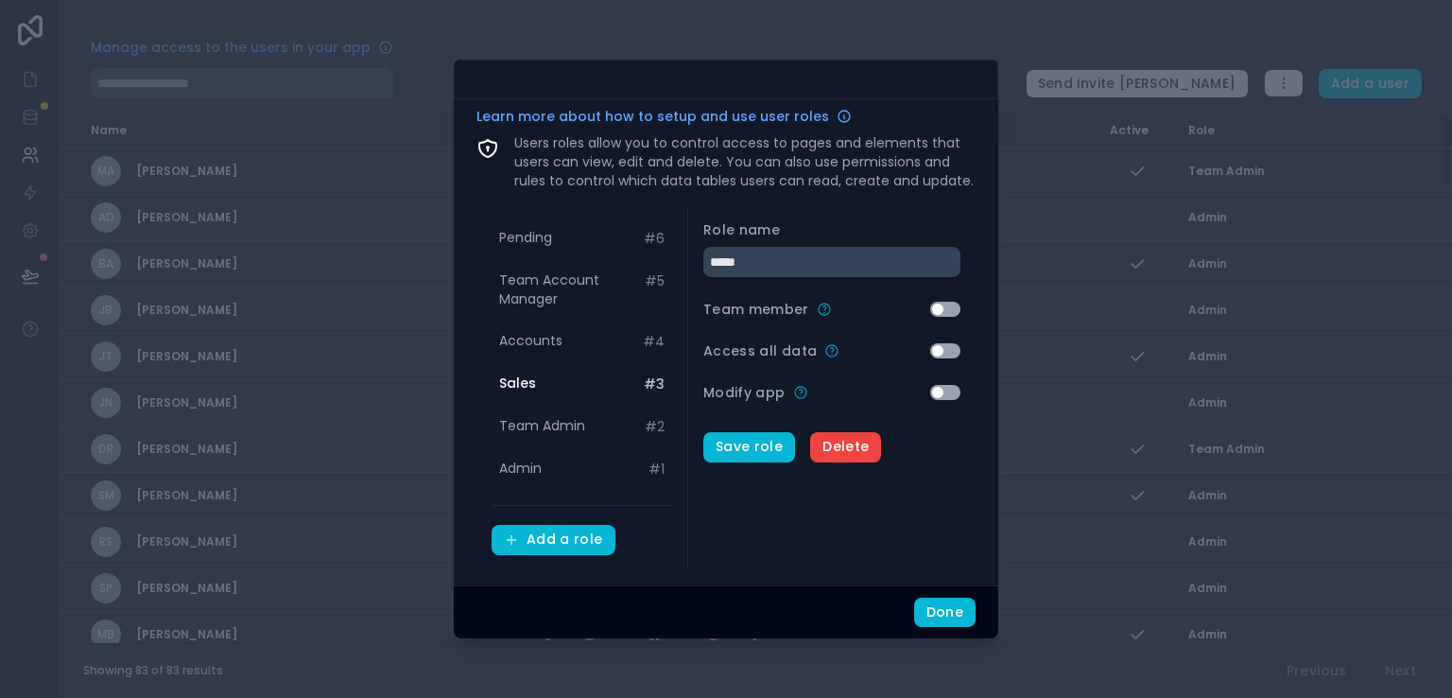
click at [527, 334] on span "Accounts" at bounding box center [530, 340] width 63 height 19
click at [524, 301] on span "Team Account Manager" at bounding box center [572, 289] width 146 height 38
click at [522, 237] on span "Pending" at bounding box center [525, 237] width 53 height 19
type input "*******"
click at [843, 447] on span "Delete" at bounding box center [846, 447] width 46 height 17
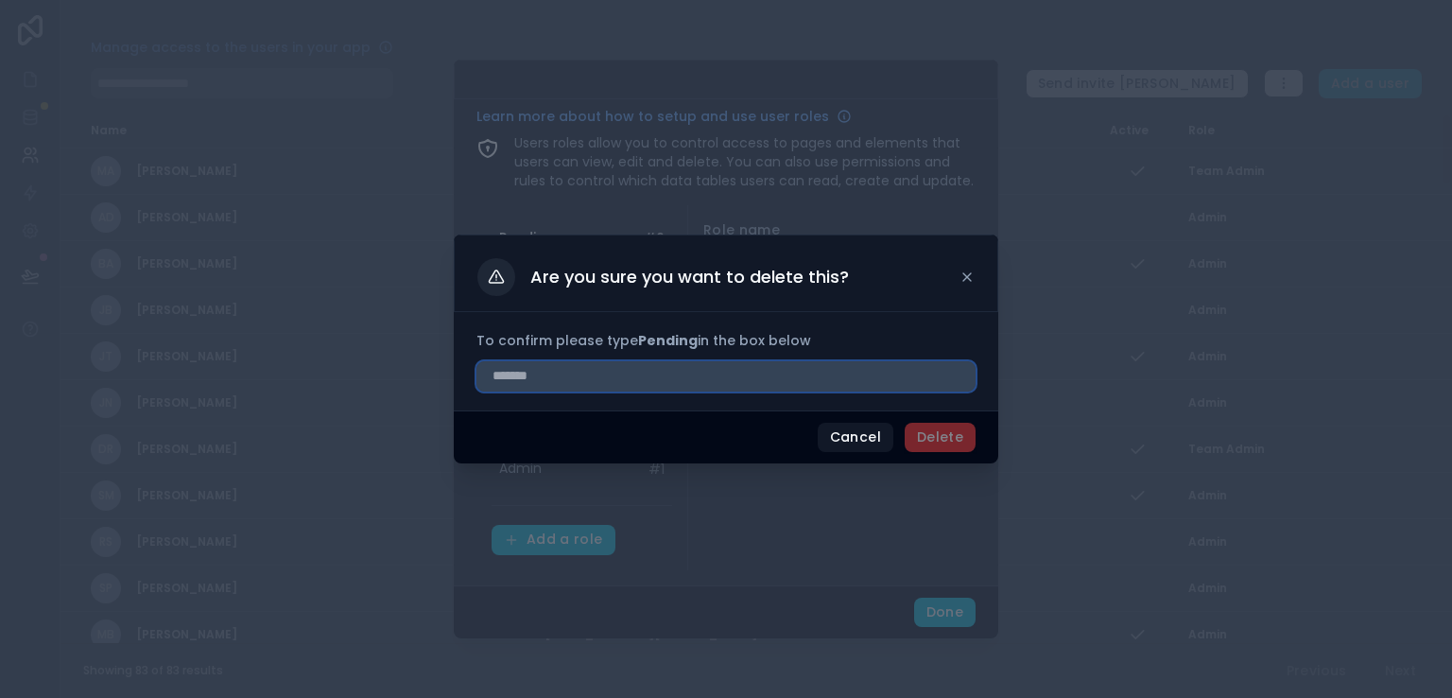
click at [775, 383] on input "text" at bounding box center [726, 376] width 499 height 30
type input "*******"
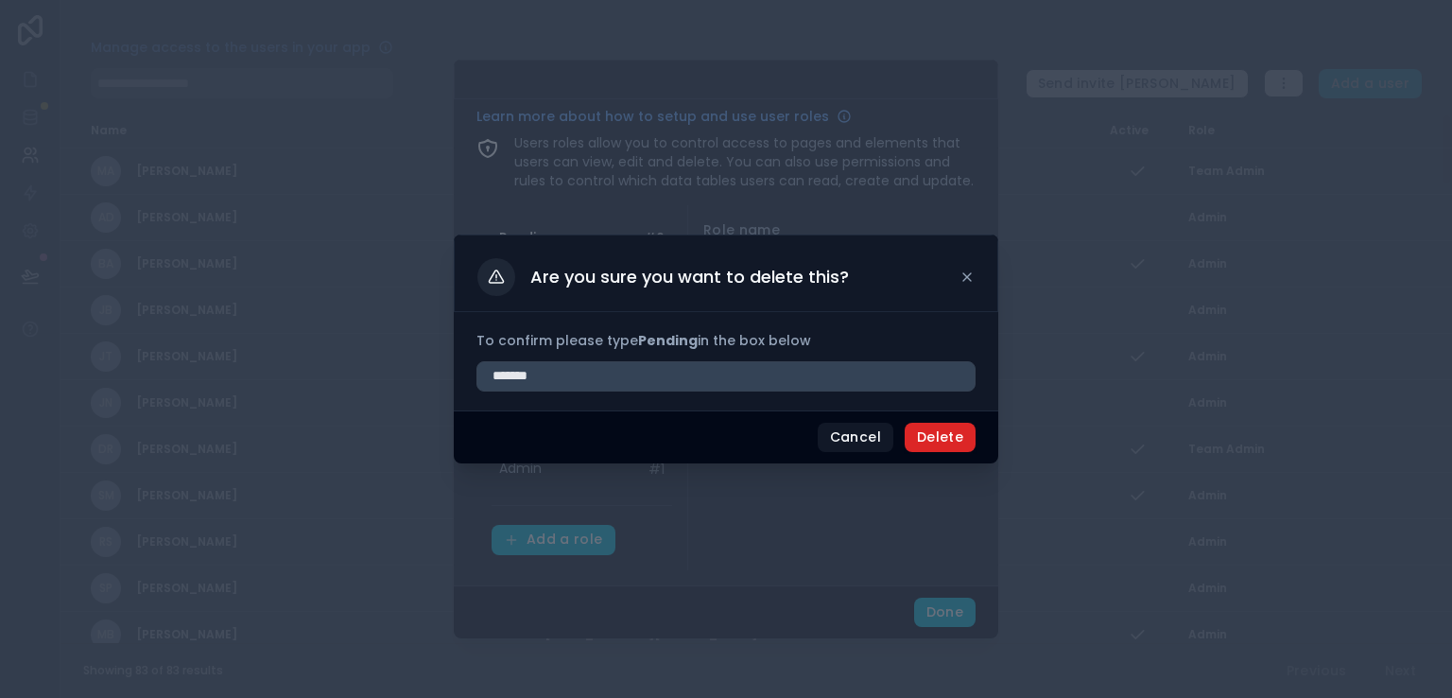
click at [957, 443] on button "Delete" at bounding box center [940, 438] width 71 height 30
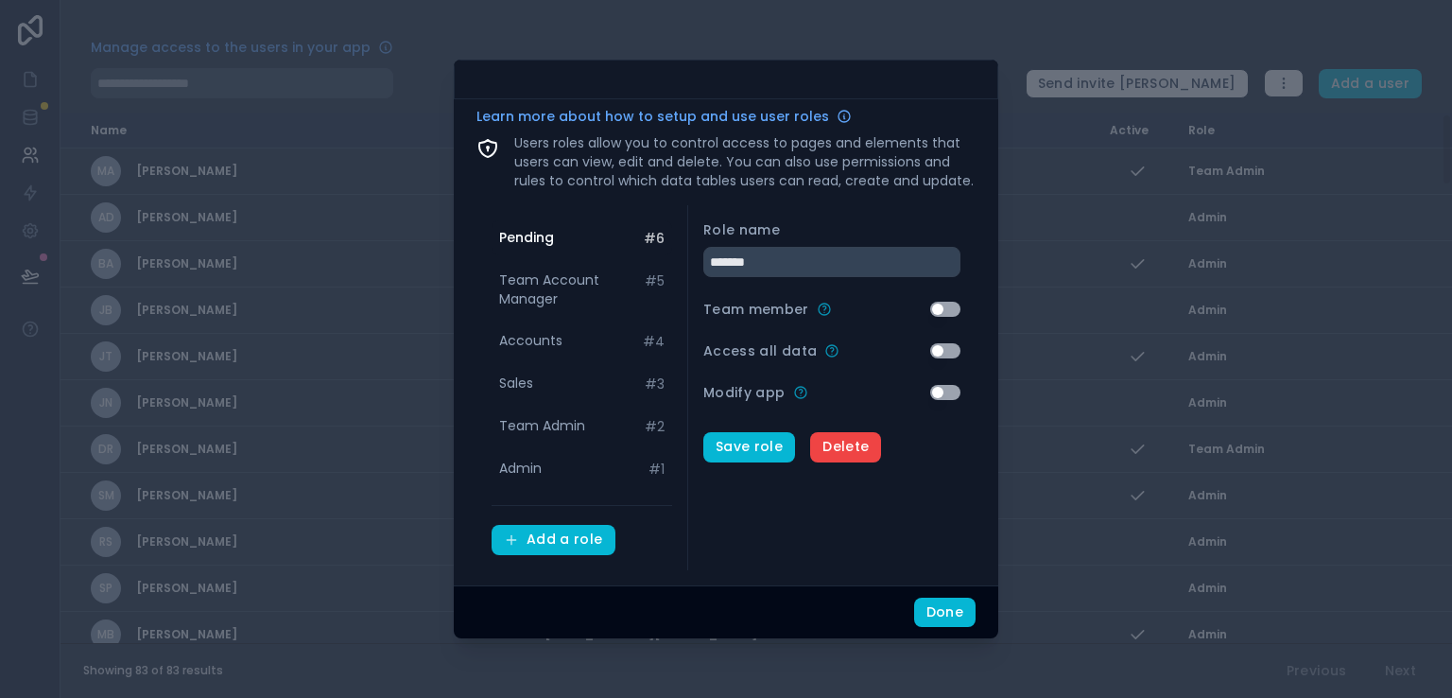
type input "**********"
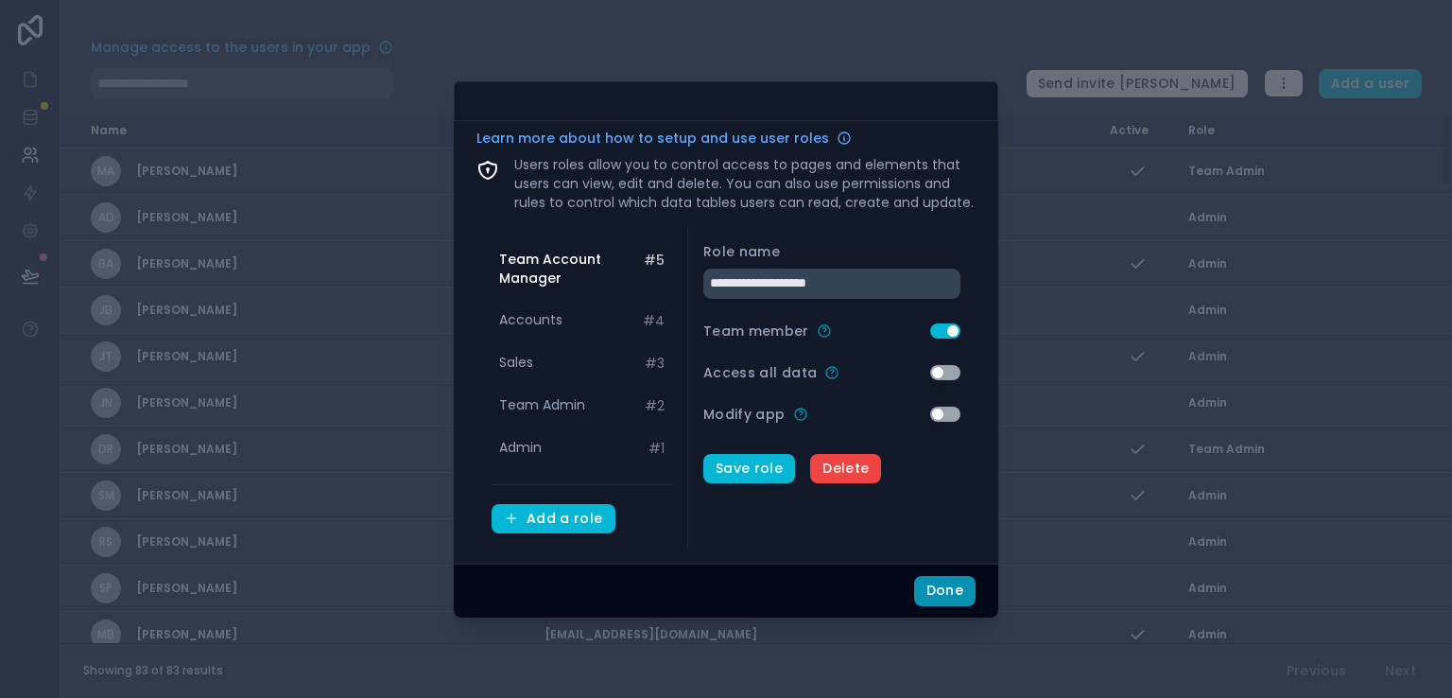
click at [955, 584] on button "Done" at bounding box center [944, 591] width 61 height 30
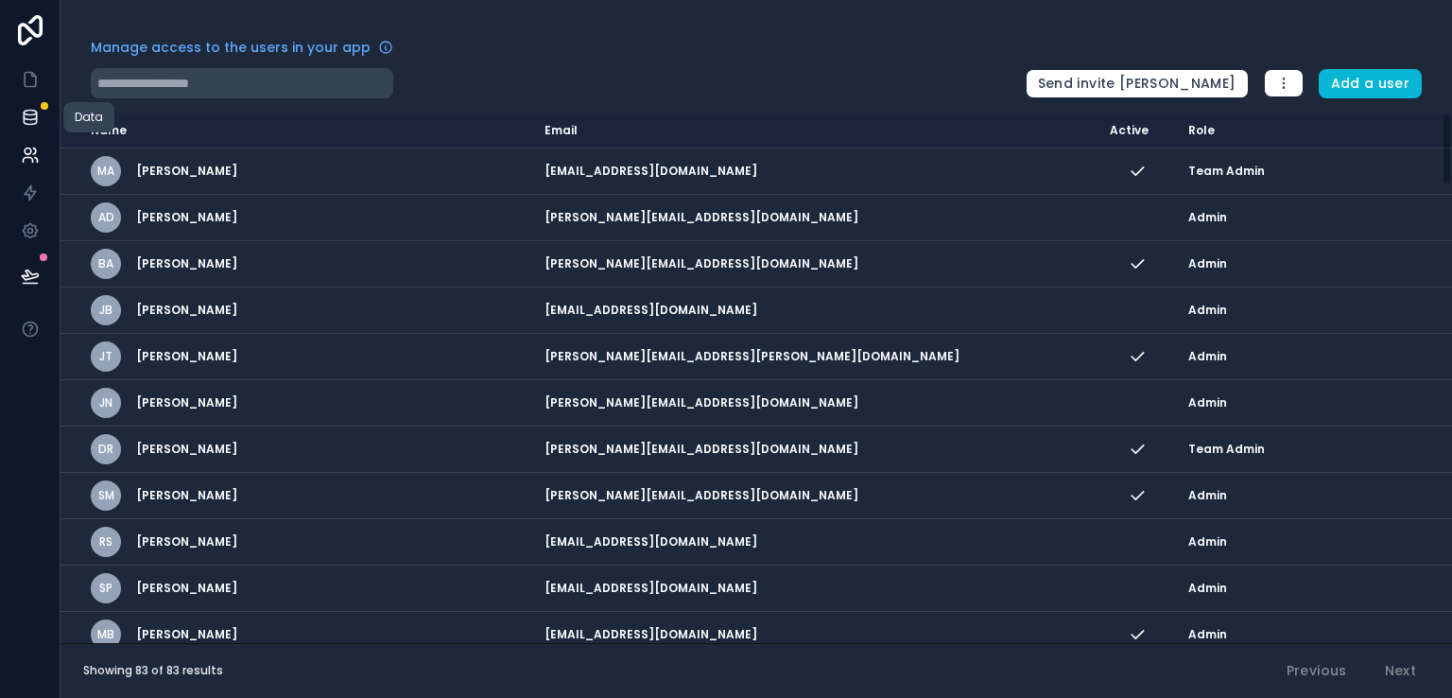
click at [40, 113] on link at bounding box center [30, 117] width 60 height 38
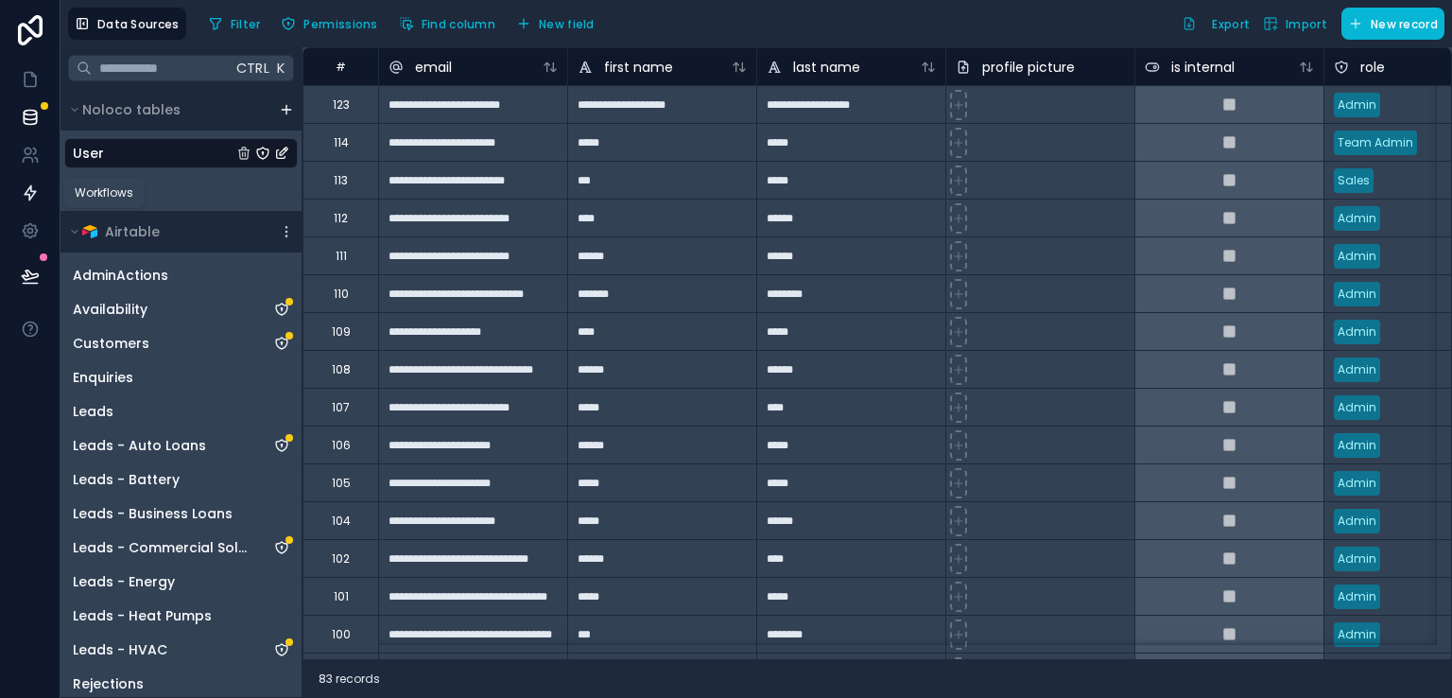
click at [29, 190] on icon at bounding box center [30, 192] width 19 height 19
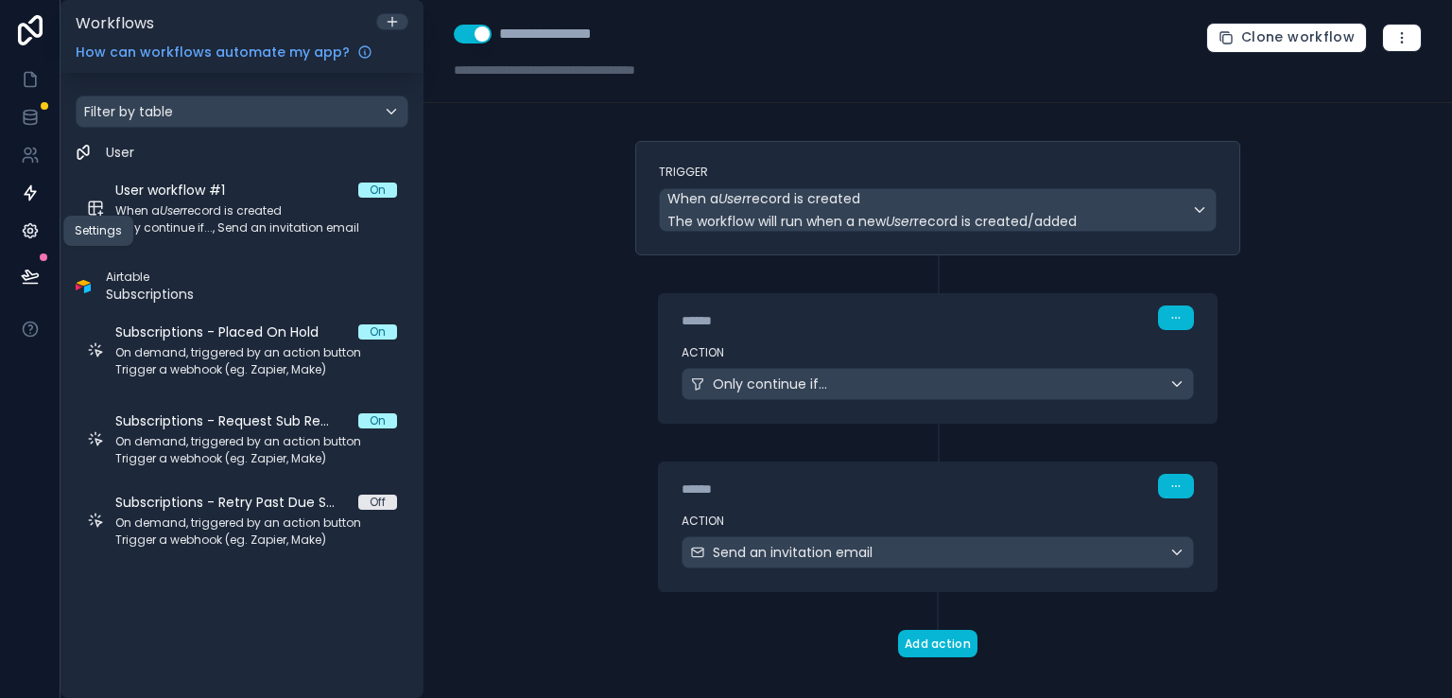
click at [30, 229] on icon at bounding box center [29, 231] width 5 height 5
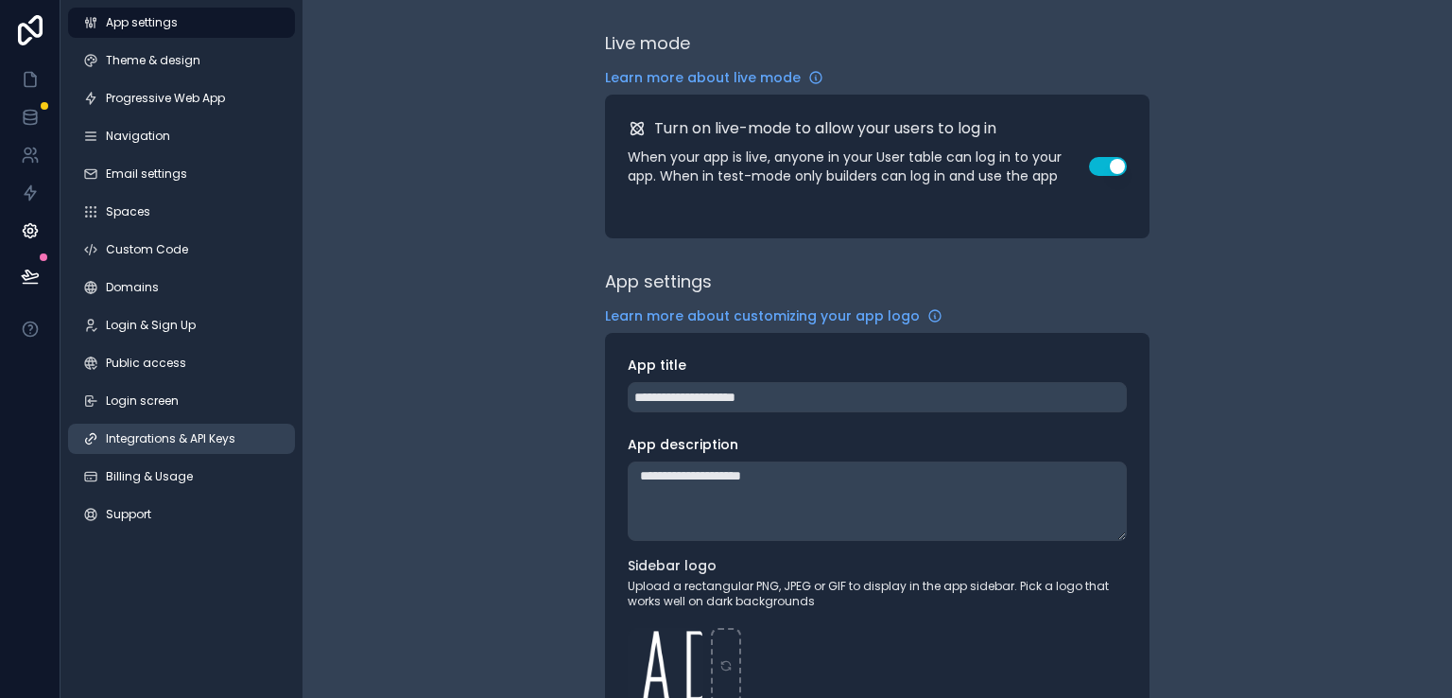
click at [162, 443] on span "Integrations & API Keys" at bounding box center [171, 438] width 130 height 15
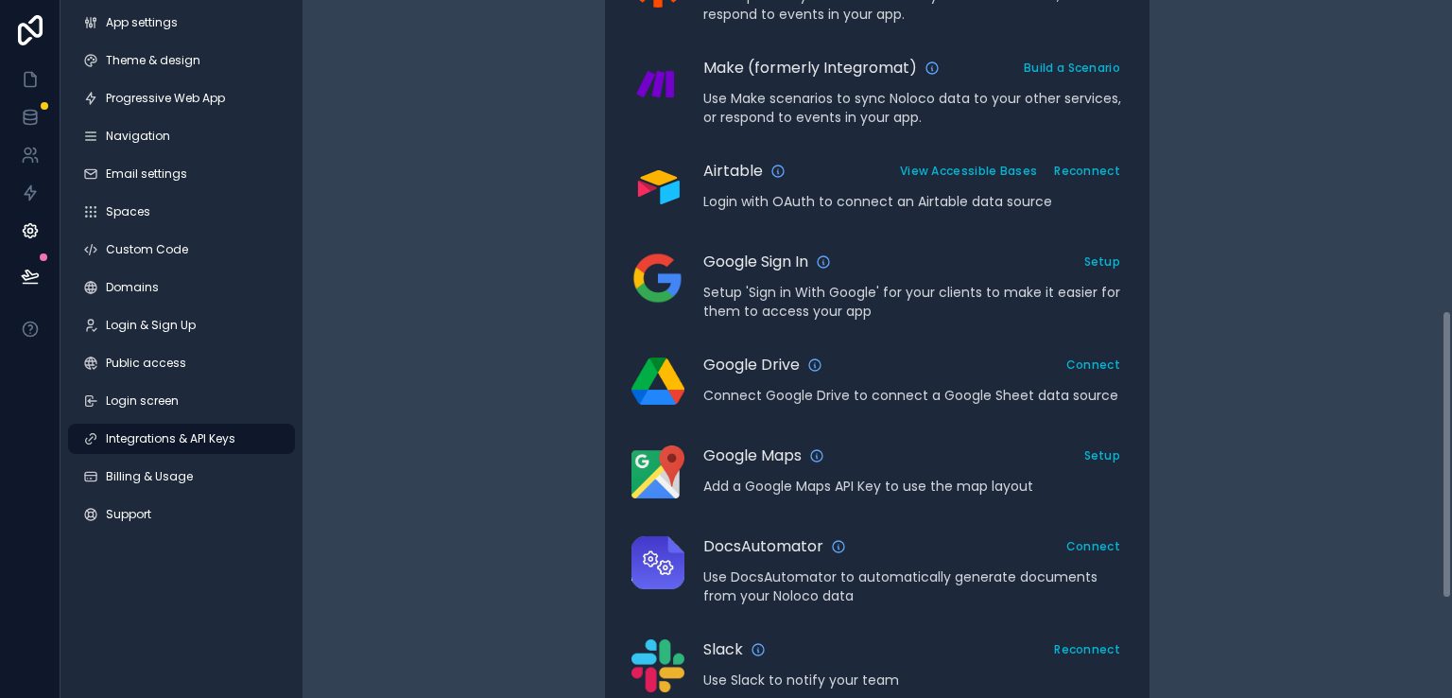
scroll to position [748, 0]
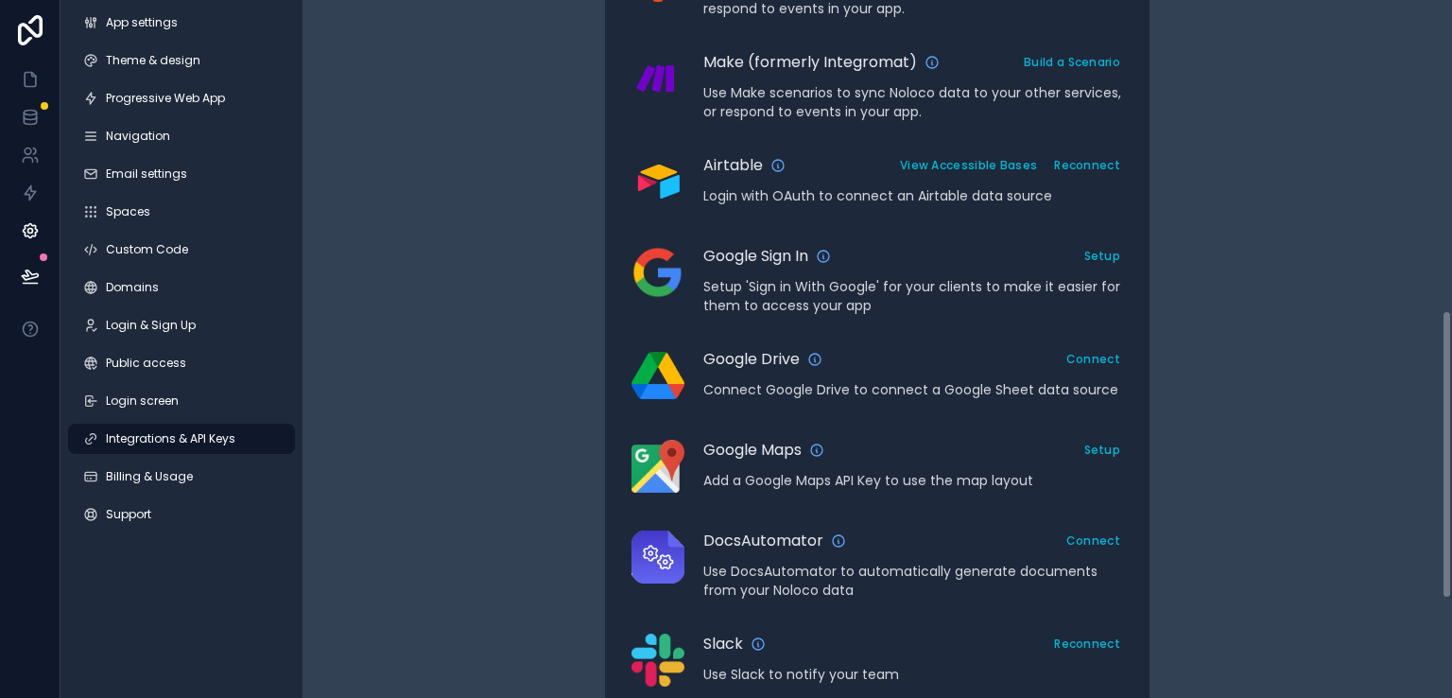
drag, startPoint x: 1443, startPoint y: 214, endPoint x: 1451, endPoint y: 524, distance: 310.3
click at [1451, 524] on div "Integrations & API Keys Learn more about your API keys Your API keys allow you …" at bounding box center [878, 349] width 1150 height 698
click at [966, 165] on button "View Accessible Bases" at bounding box center [969, 164] width 150 height 27
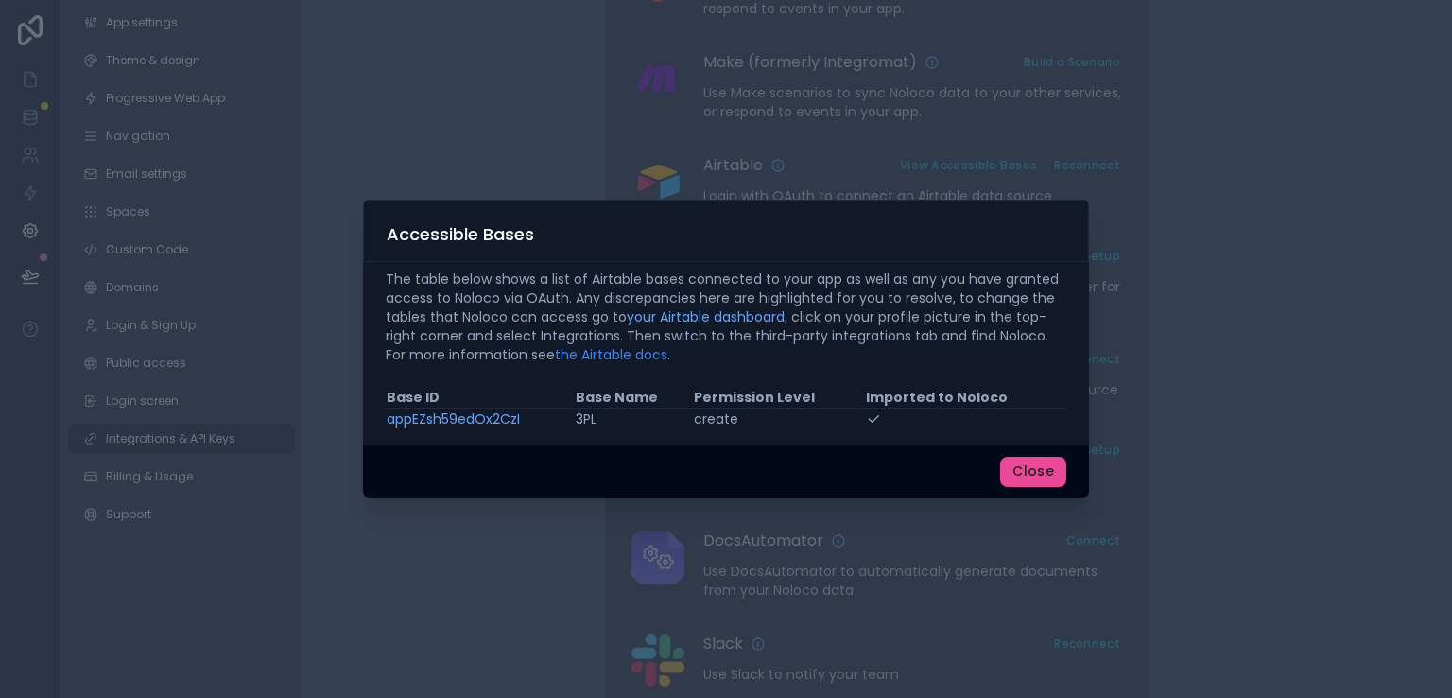
click at [589, 358] on link "the Airtable docs" at bounding box center [611, 354] width 113 height 19
click at [1025, 472] on button "Close" at bounding box center [1033, 472] width 66 height 30
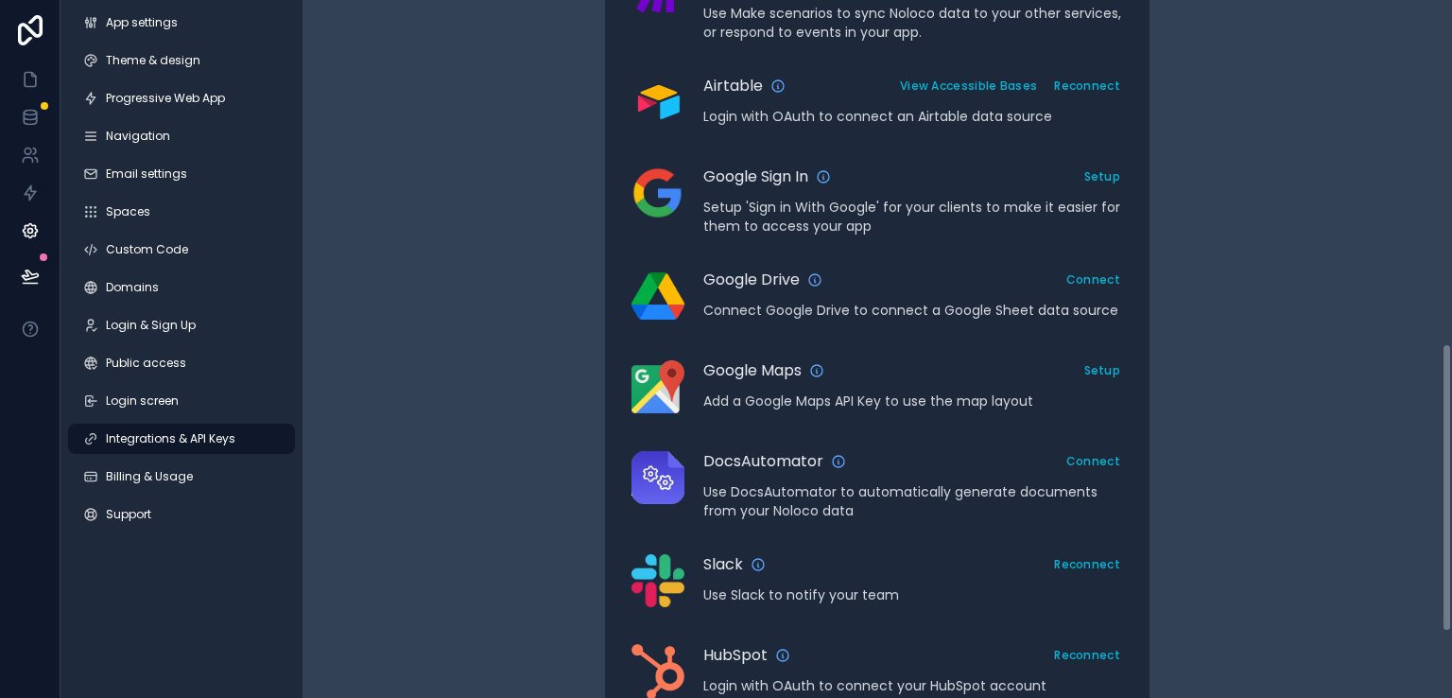
scroll to position [307, 0]
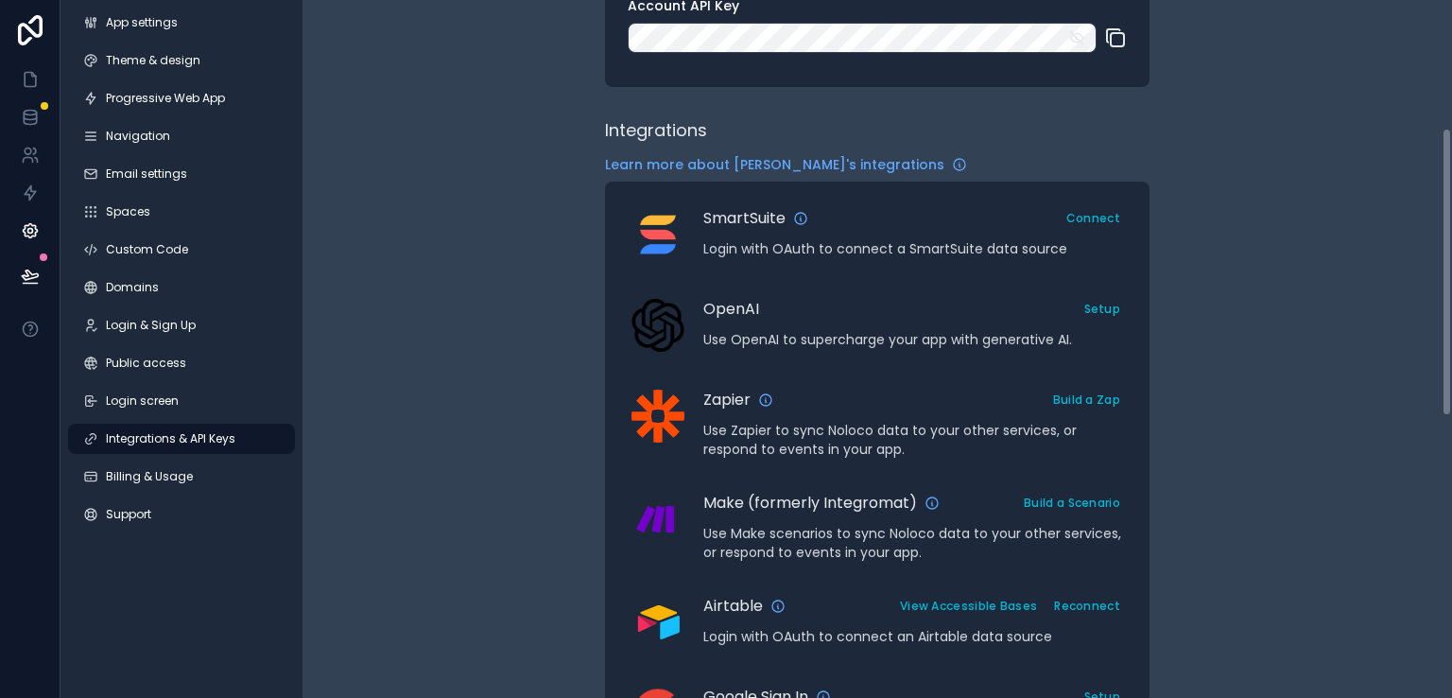
drag, startPoint x: 1448, startPoint y: 418, endPoint x: 1432, endPoint y: 235, distance: 183.2
click at [1432, 235] on div "Integrations & API Keys Learn more about your API keys Your API keys allow you …" at bounding box center [878, 349] width 1150 height 698
click at [190, 436] on span "Integrations & API Keys" at bounding box center [171, 438] width 130 height 15
click at [26, 126] on icon at bounding box center [30, 117] width 19 height 19
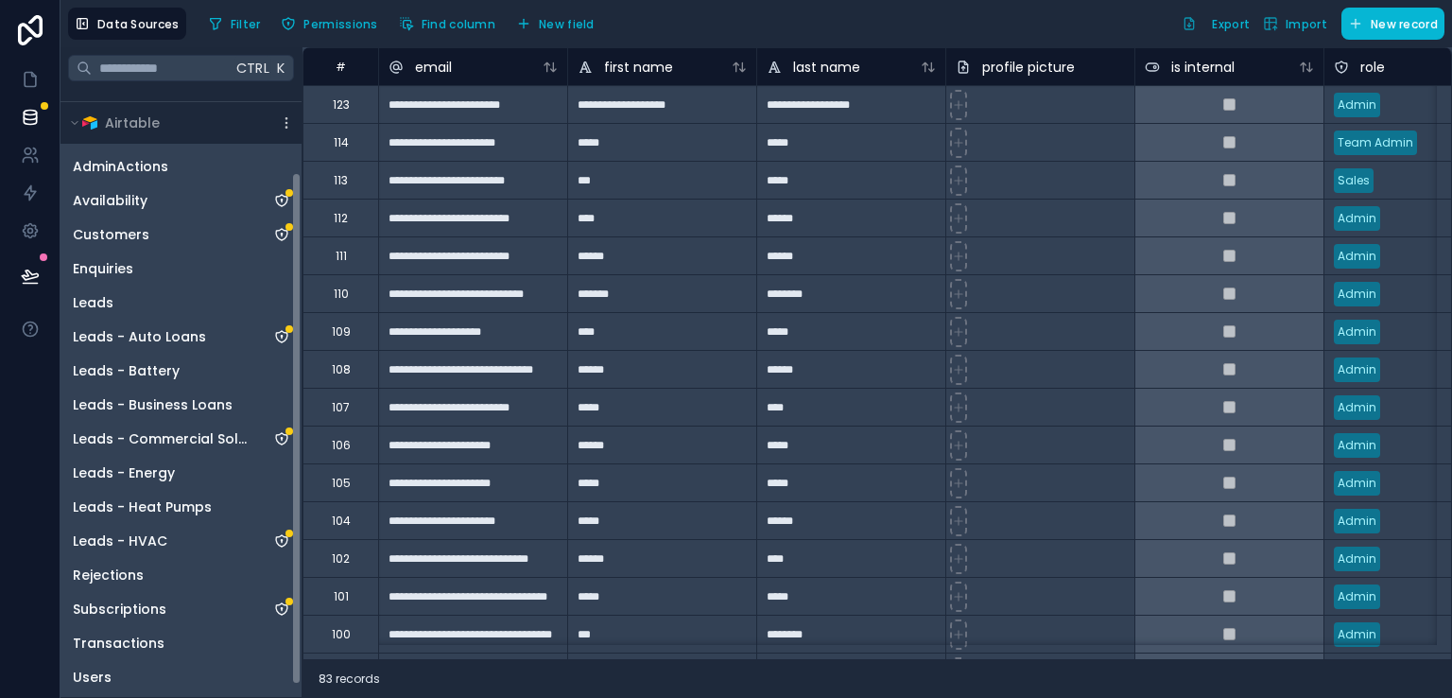
scroll to position [112, 0]
drag, startPoint x: 295, startPoint y: 207, endPoint x: 310, endPoint y: 363, distance: 156.7
click at [310, 363] on div "**********" at bounding box center [757, 372] width 1392 height 651
drag, startPoint x: 298, startPoint y: 370, endPoint x: 294, endPoint y: 425, distance: 55.0
click at [294, 425] on div "Noloco tables User Company Airtable AdminActions Availability Customers Enquiri…" at bounding box center [181, 393] width 241 height 608
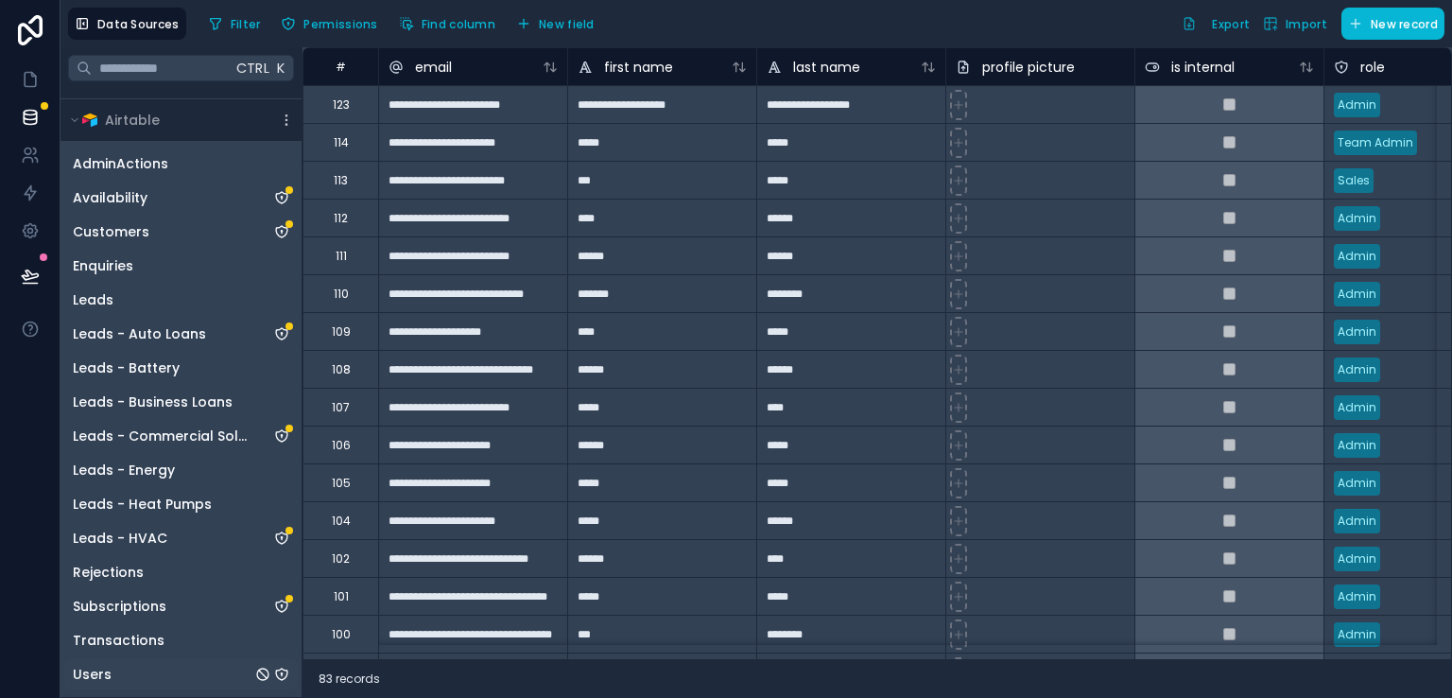
click at [282, 673] on icon "Users" at bounding box center [281, 673] width 1 height 1
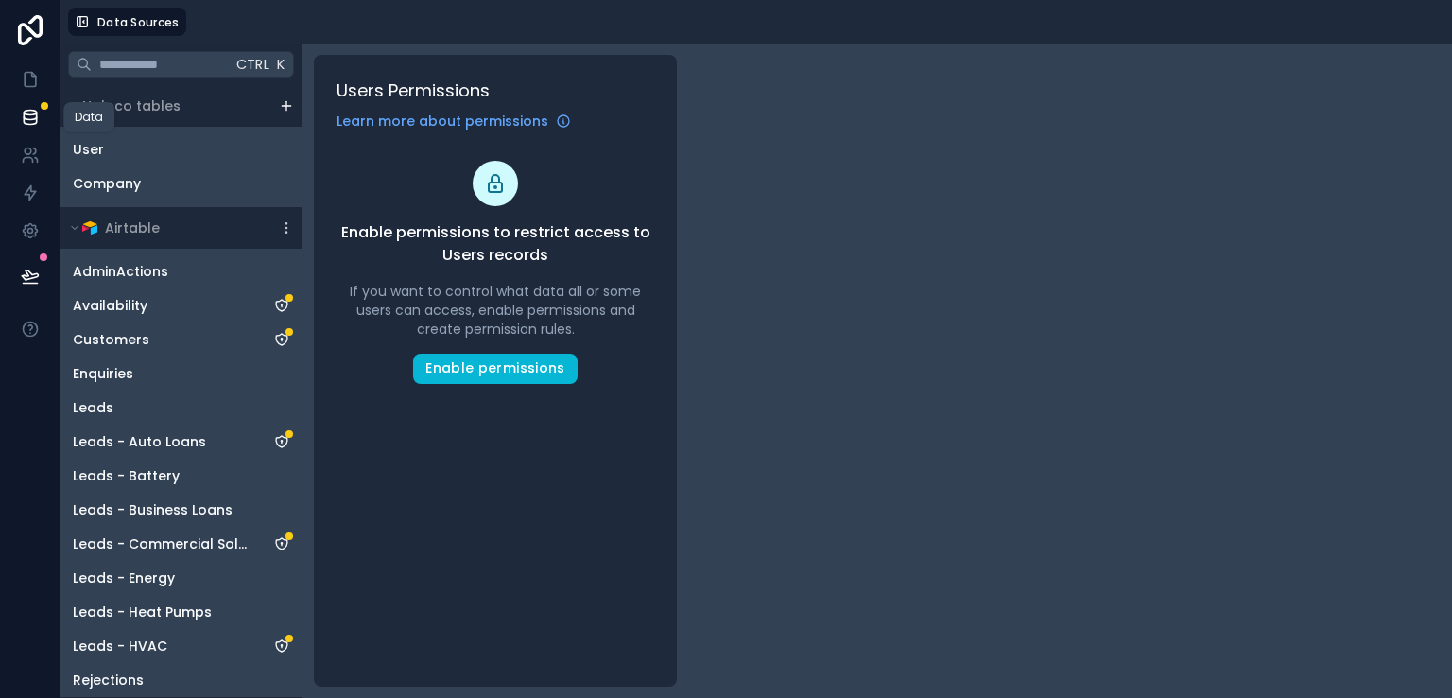
click at [28, 119] on icon at bounding box center [30, 117] width 12 height 8
click at [136, 148] on div "User" at bounding box center [181, 149] width 234 height 30
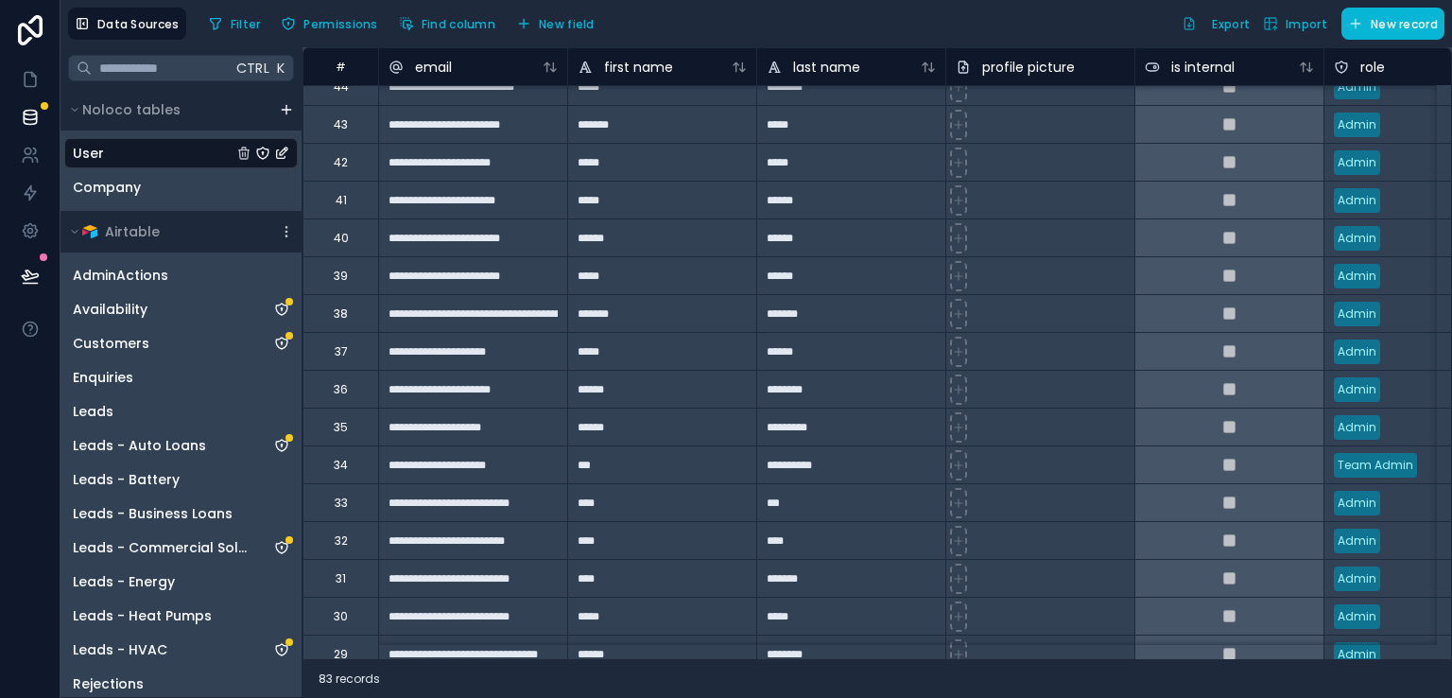
scroll to position [3828, 0]
